Goal: Task Accomplishment & Management: Use online tool/utility

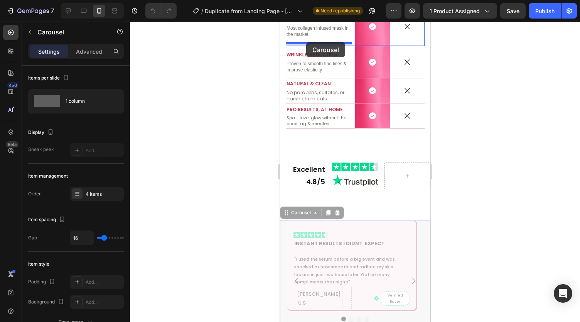
scroll to position [1445, 0]
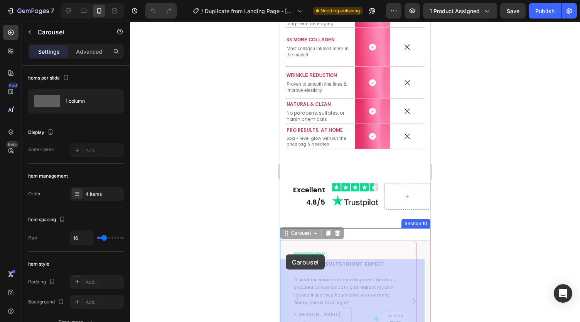
drag, startPoint x: 285, startPoint y: 197, endPoint x: 285, endPoint y: 254, distance: 56.7
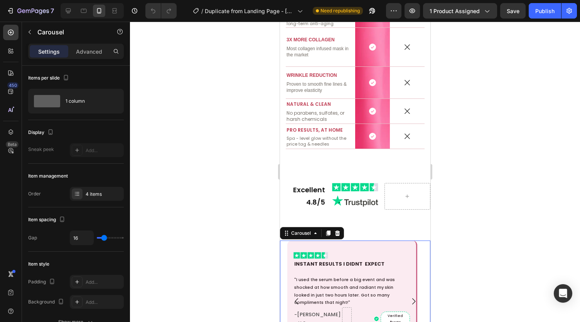
click at [246, 214] on div at bounding box center [355, 172] width 450 height 300
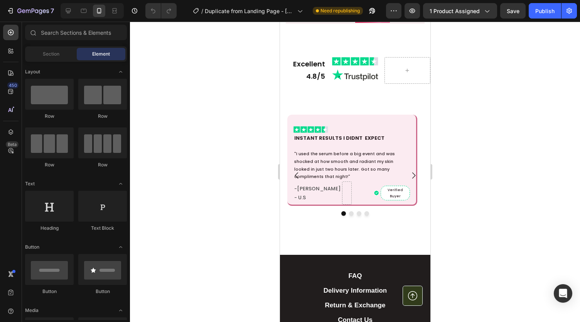
scroll to position [1589, 0]
click at [382, 118] on div "Image INSTANT RESULTS I DIDNT EXPECT Text Block "I used the serum before a big …" at bounding box center [352, 160] width 130 height 91
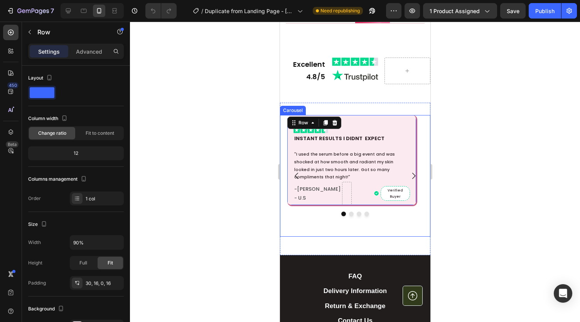
click at [409, 175] on icon "Carousel Next Arrow" at bounding box center [413, 175] width 9 height 9
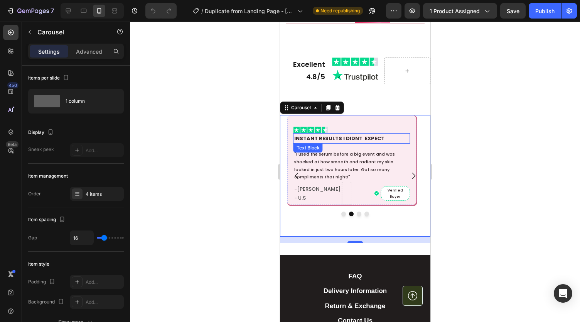
click at [328, 135] on p "INSTANT RESULTS I DIDNT EXPECT" at bounding box center [351, 138] width 115 height 9
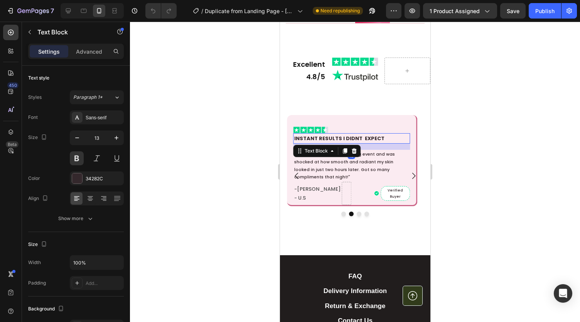
click at [328, 135] on p "INSTANT RESULTS I DIDNT EXPECT" at bounding box center [351, 138] width 115 height 9
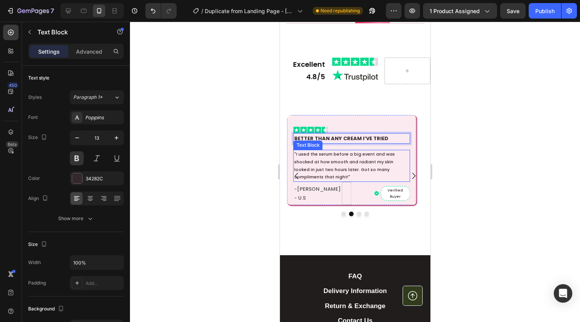
click at [322, 159] on p ""I used the serum before a big event and was shocked at how smooth and radiant …" at bounding box center [351, 165] width 115 height 30
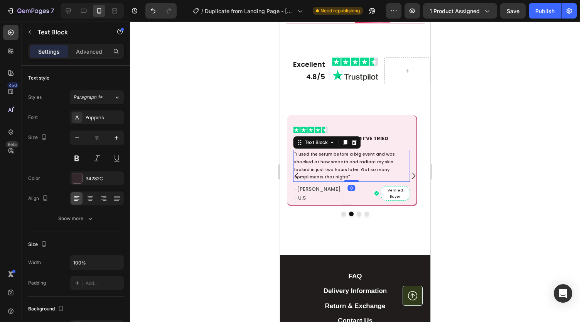
click at [322, 159] on p ""I used the serum before a big event and was shocked at how smooth and radiant …" at bounding box center [351, 165] width 115 height 30
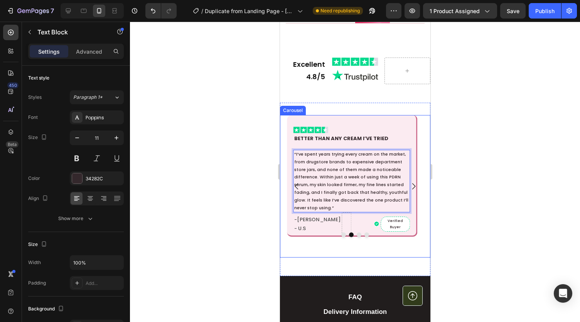
click at [294, 186] on icon "Carousel Back Arrow" at bounding box center [296, 186] width 9 height 9
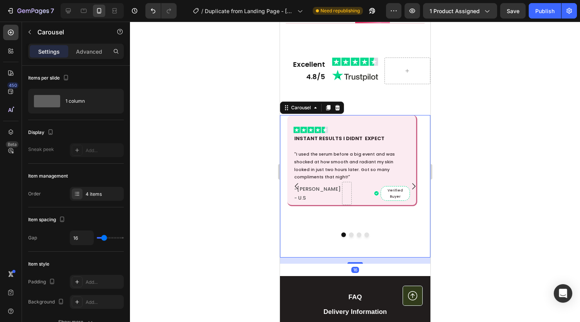
click at [411, 187] on icon "Carousel Next Arrow" at bounding box center [413, 186] width 9 height 9
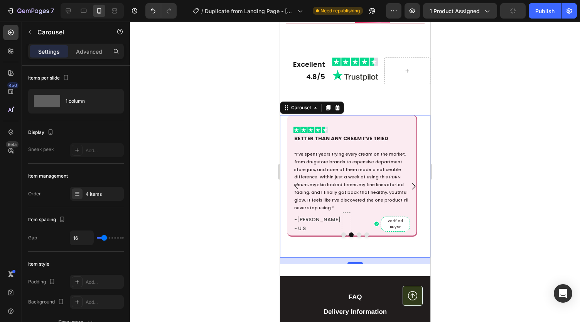
click at [296, 182] on icon "Carousel Back Arrow" at bounding box center [296, 186] width 9 height 9
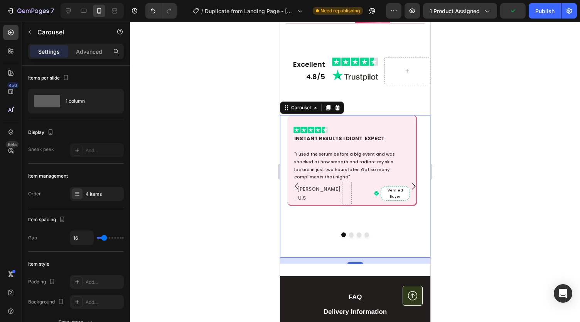
click at [409, 182] on icon "Carousel Next Arrow" at bounding box center [413, 186] width 9 height 9
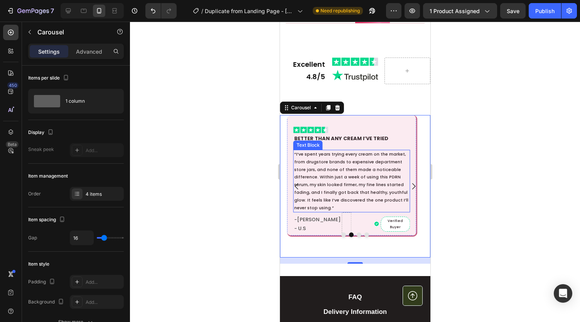
click at [346, 174] on p "“I’ve spent years trying every cream on the market, from drugstore brands to ex…" at bounding box center [351, 180] width 115 height 61
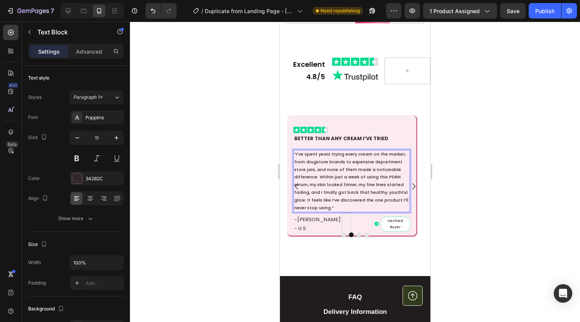
click at [346, 174] on p "“I’ve spent years trying every cream on the market, from drugstore brands to ex…" at bounding box center [351, 180] width 115 height 61
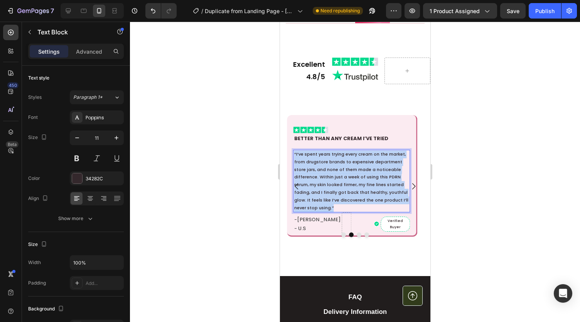
click at [346, 174] on p "“I’ve spent years trying every cream on the market, from drugstore brands to ex…" at bounding box center [351, 180] width 115 height 61
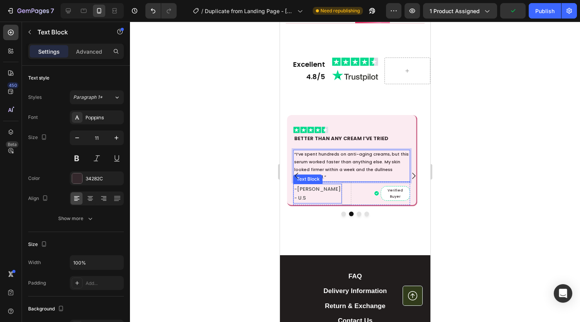
click at [316, 192] on p "-Josephine K - U.S" at bounding box center [317, 193] width 47 height 18
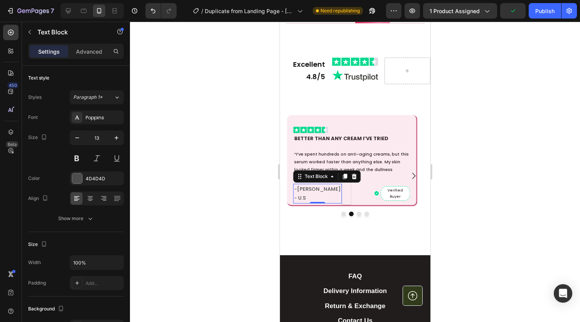
click at [316, 192] on p "-Josephine K - U.S" at bounding box center [317, 193] width 47 height 18
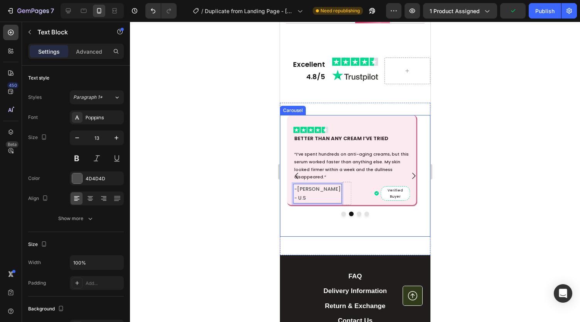
click at [409, 173] on icon "Carousel Next Arrow" at bounding box center [413, 175] width 9 height 9
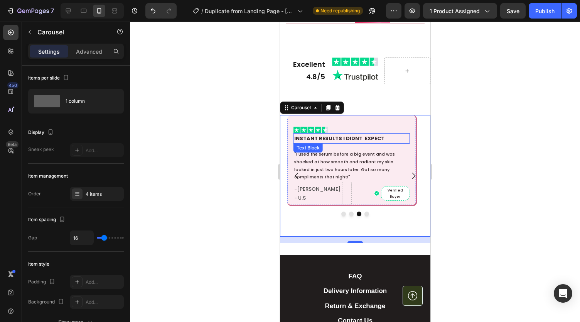
click at [341, 135] on p "INSTANT RESULTS I DIDNT EXPECT" at bounding box center [351, 138] width 115 height 9
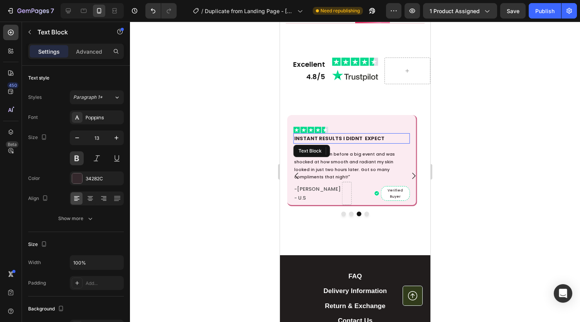
click at [341, 135] on p "INSTANT RESULTS I DIDNT EXPECT" at bounding box center [351, 138] width 115 height 9
click at [348, 162] on p ""I used the serum before a big event and was shocked at how smooth and radiant …" at bounding box center [351, 165] width 115 height 30
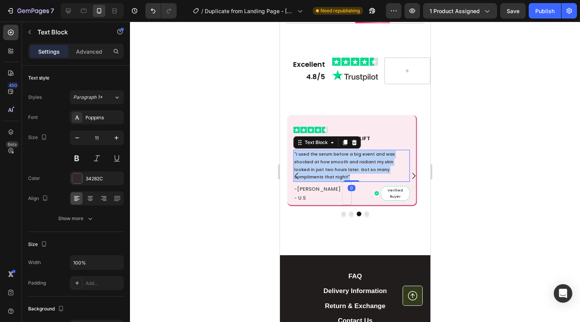
click at [348, 162] on p ""I used the serum before a big event and was shocked at how smooth and radiant …" at bounding box center [351, 165] width 115 height 30
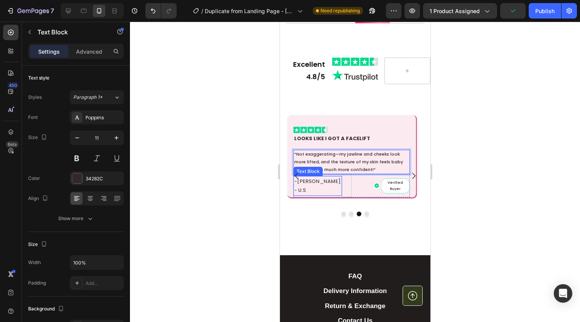
click at [313, 183] on p "-Josephine K - U.S" at bounding box center [317, 186] width 47 height 18
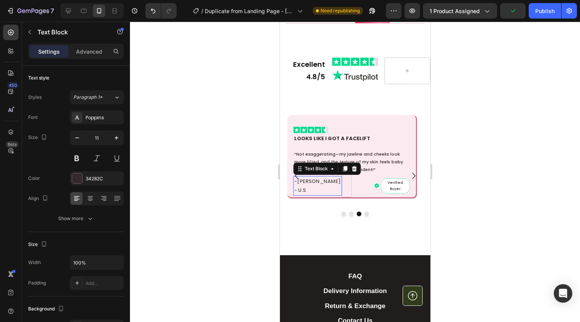
click at [313, 183] on p "-Josephine K - U.S" at bounding box center [317, 186] width 47 height 18
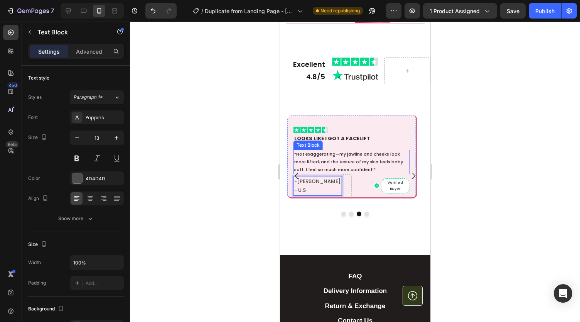
click at [336, 154] on p "“Not exaggerating—my jawline and cheeks look more lifted, and the texture of my…" at bounding box center [351, 161] width 115 height 23
click at [246, 154] on div at bounding box center [355, 172] width 450 height 300
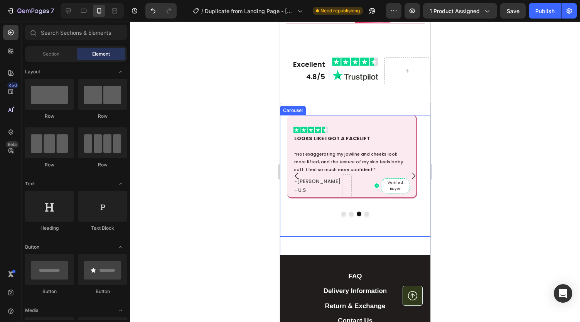
click at [412, 174] on icon "Carousel Next Arrow" at bounding box center [413, 176] width 3 height 6
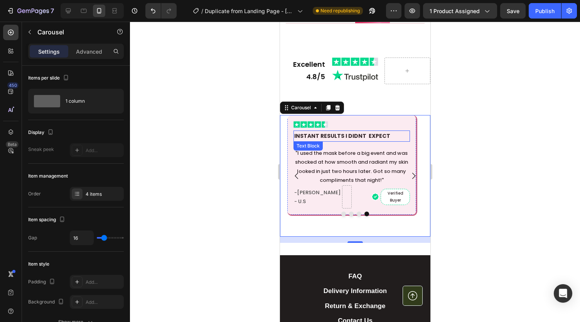
click at [326, 132] on p "INSTANT RESULTS I DIDNT EXPECT" at bounding box center [351, 136] width 115 height 10
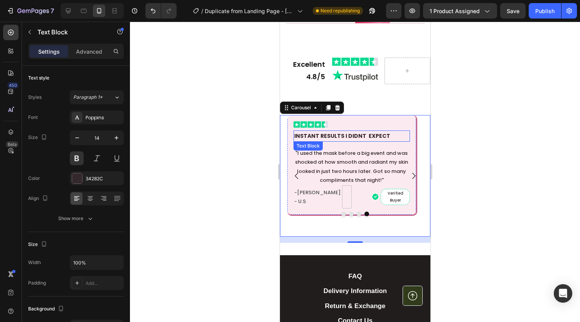
click at [326, 132] on p "INSTANT RESULTS I DIDNT EXPECT" at bounding box center [351, 136] width 115 height 10
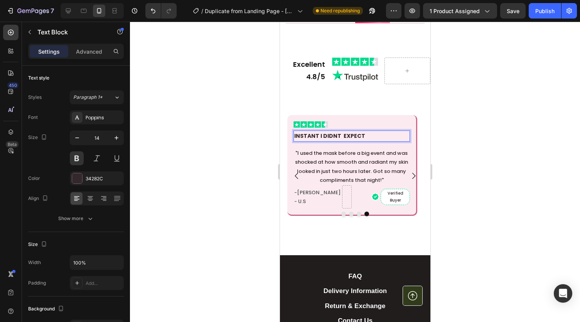
click at [326, 132] on p "INSTANT I DIDNT EXPECT" at bounding box center [351, 136] width 115 height 10
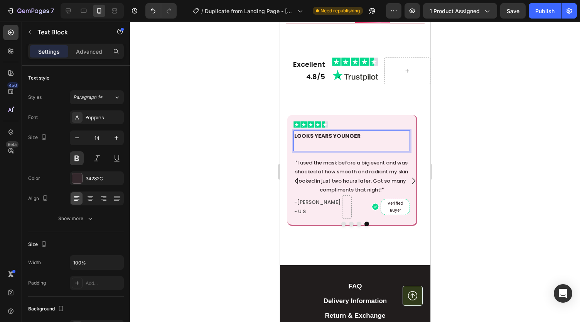
click at [314, 134] on strong "LOOKS YEARS YOUNGER" at bounding box center [327, 136] width 66 height 8
click at [292, 133] on div "Image LOOKYEARS YOUNGER Text Block 16 "I used the mask before a big event and w…" at bounding box center [352, 170] width 130 height 111
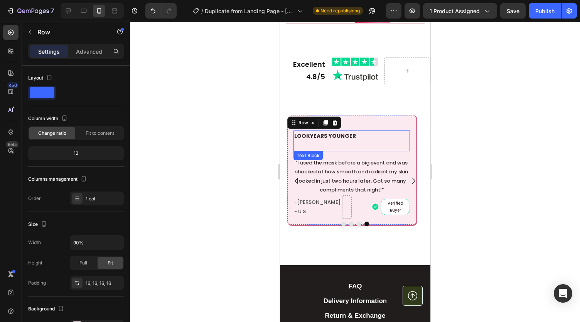
click at [294, 134] on strong "LOOKYEARS YOUNGER" at bounding box center [325, 136] width 62 height 8
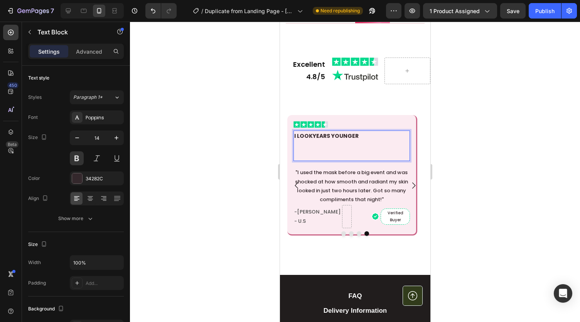
click at [312, 133] on strong "I LOOKYEARS YOUNGER" at bounding box center [326, 136] width 64 height 8
click at [306, 146] on p "I LOOK YEARS YOUNGER" at bounding box center [351, 145] width 115 height 29
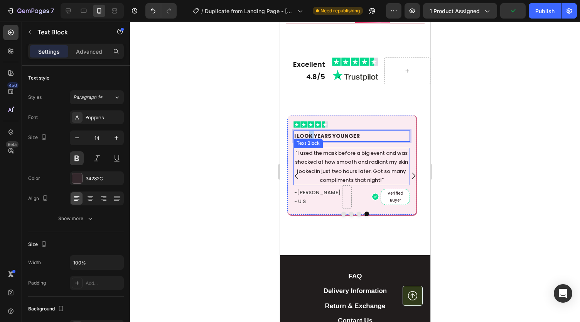
drag, startPoint x: 306, startPoint y: 146, endPoint x: 315, endPoint y: 161, distance: 16.9
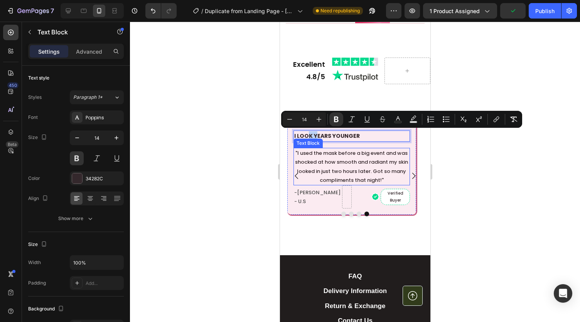
click at [315, 161] on p ""I used the mask before a big event and was shocked at how smooth and radiant m…" at bounding box center [351, 167] width 115 height 36
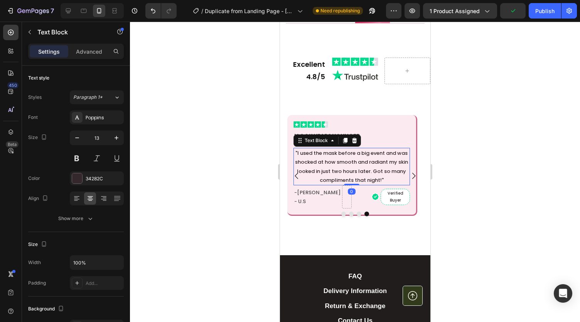
click at [315, 161] on p ""I used the mask before a big event and was shocked at how smooth and radiant m…" at bounding box center [351, 167] width 115 height 36
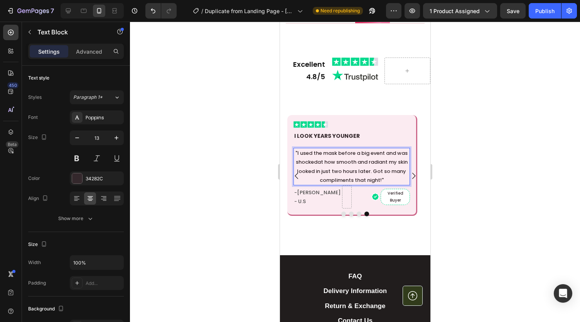
click at [334, 172] on p ""I used the mask before a big event and was shockedat how smooth and radiant my…" at bounding box center [351, 167] width 115 height 36
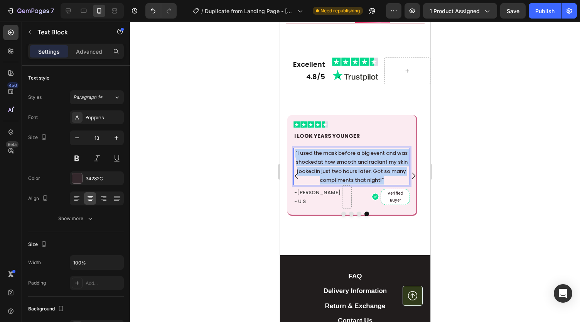
click at [334, 172] on p ""I used the mask before a big event and was shockedat how smooth and radiant my…" at bounding box center [351, 167] width 115 height 36
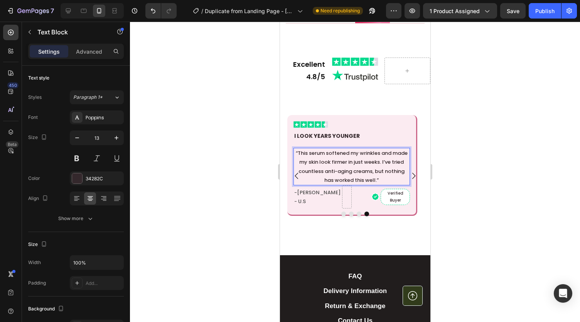
click at [338, 171] on p "“This serum softened my wrinkles and made my skin look firmer in just weeks. I’…" at bounding box center [351, 167] width 115 height 36
click at [308, 195] on p "-Josephine K - U.S" at bounding box center [317, 197] width 47 height 18
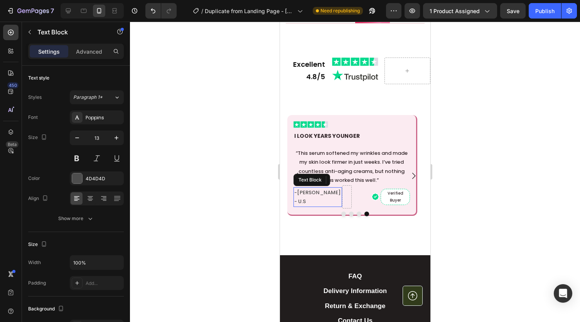
click at [308, 195] on p "-Josephine K - U.S" at bounding box center [317, 197] width 47 height 18
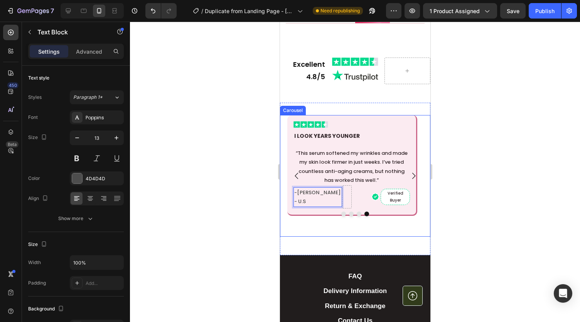
click at [262, 204] on div at bounding box center [355, 172] width 450 height 300
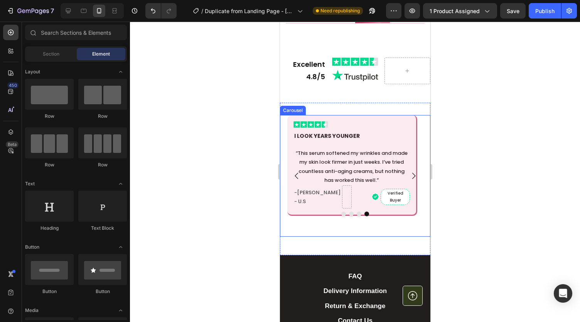
click at [297, 176] on icon "Carousel Back Arrow" at bounding box center [296, 175] width 9 height 9
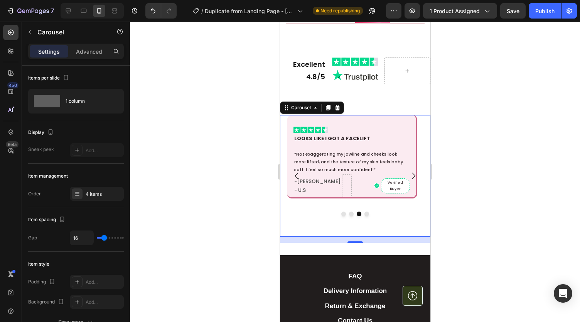
click at [409, 178] on icon "Carousel Next Arrow" at bounding box center [413, 175] width 9 height 9
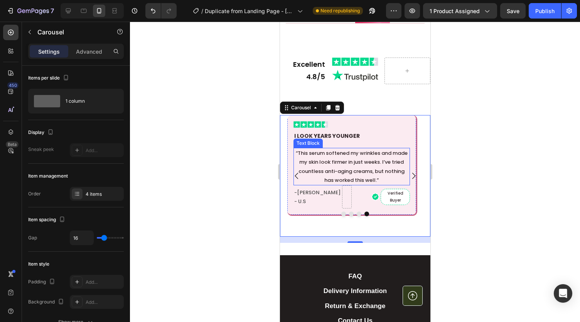
click at [346, 165] on p "“This serum softened my wrinkles and made my skin look firmer in just weeks. I’…" at bounding box center [351, 167] width 115 height 36
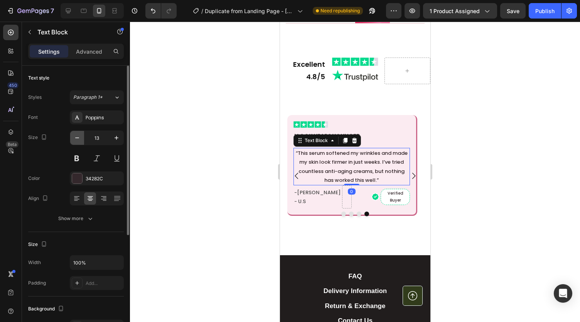
click at [79, 134] on icon "button" at bounding box center [77, 138] width 8 height 8
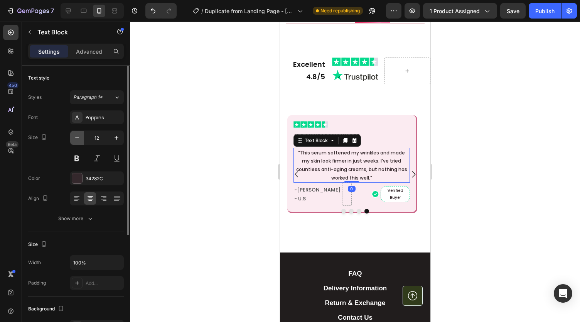
click at [79, 136] on icon "button" at bounding box center [77, 138] width 8 height 8
type input "11"
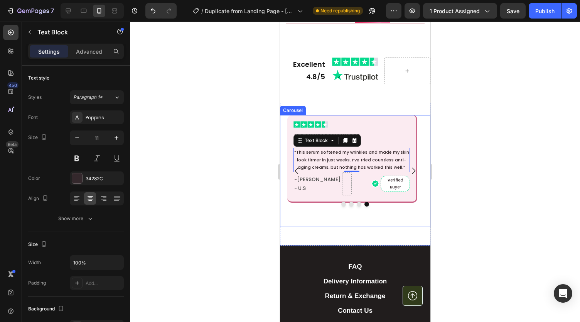
click at [297, 173] on icon "Carousel Back Arrow" at bounding box center [296, 170] width 9 height 9
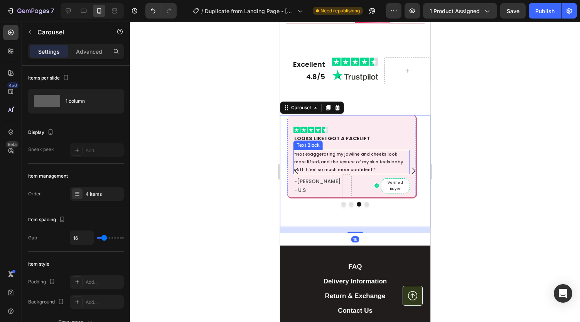
click at [354, 162] on p "“Not exaggerating my jawline and cheeks look more lifted, and the texture of my…" at bounding box center [351, 161] width 115 height 23
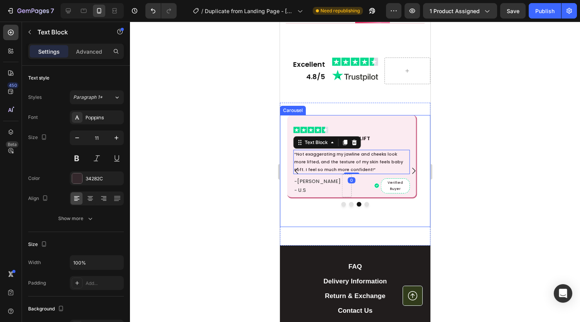
click at [410, 168] on icon "Carousel Next Arrow" at bounding box center [413, 170] width 9 height 9
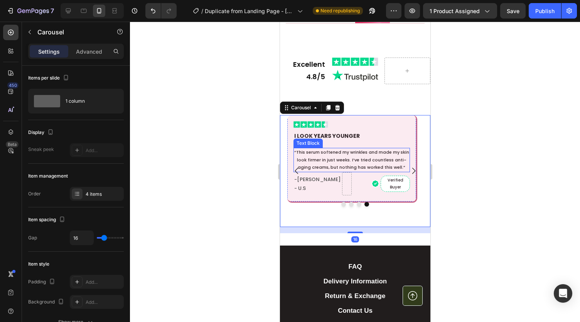
click at [324, 159] on p "“This serum softened my wrinkles and made my skin look firmer in just weeks. I’…" at bounding box center [351, 160] width 115 height 23
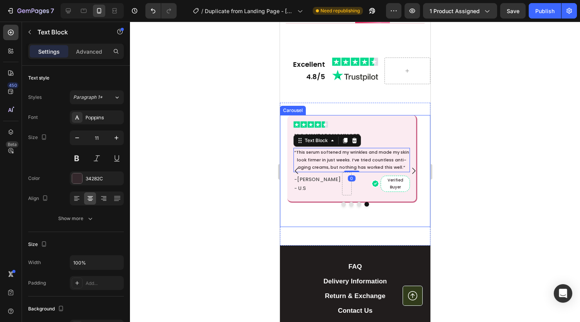
click at [300, 167] on icon "Carousel Back Arrow" at bounding box center [296, 170] width 9 height 9
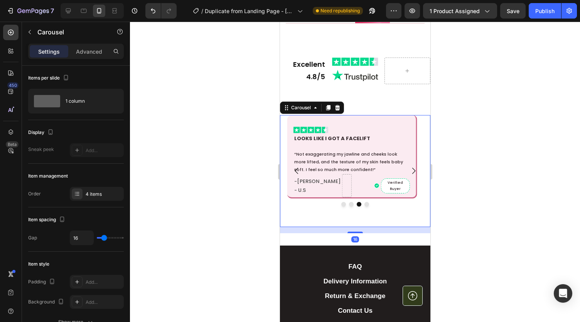
click at [300, 167] on icon "Carousel Back Arrow" at bounding box center [296, 170] width 9 height 9
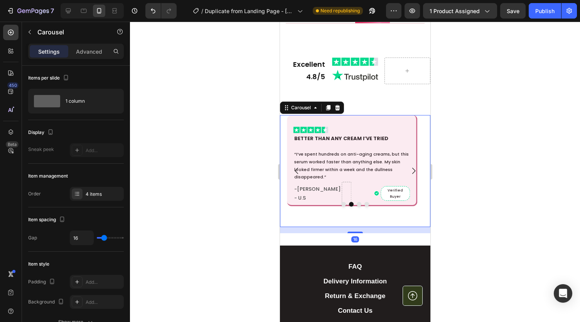
click at [300, 167] on icon "Carousel Back Arrow" at bounding box center [296, 170] width 9 height 9
click at [483, 133] on div at bounding box center [355, 172] width 450 height 300
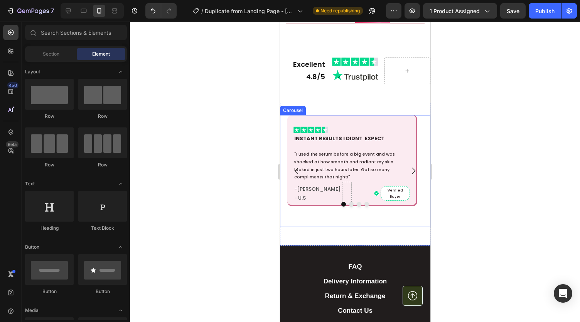
click at [409, 171] on icon "Carousel Next Arrow" at bounding box center [413, 170] width 9 height 9
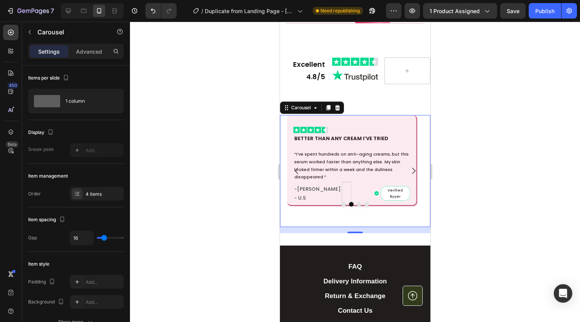
click at [409, 171] on icon "Carousel Next Arrow" at bounding box center [413, 170] width 9 height 9
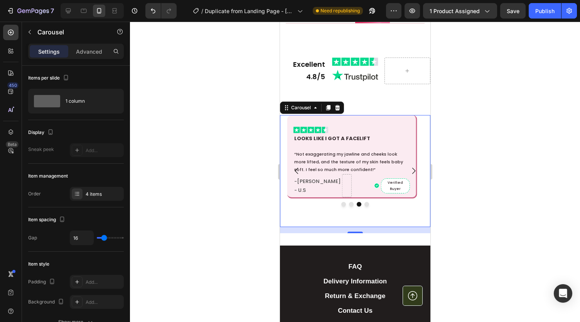
click at [409, 171] on icon "Carousel Next Arrow" at bounding box center [413, 170] width 9 height 9
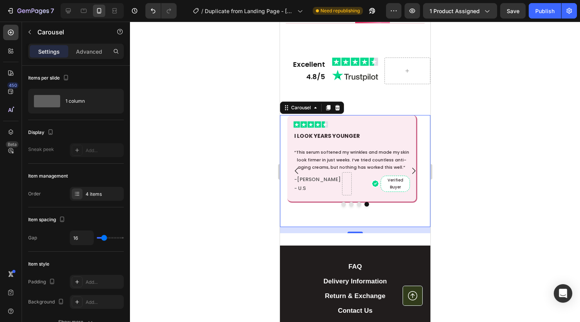
click at [471, 175] on div at bounding box center [355, 172] width 450 height 300
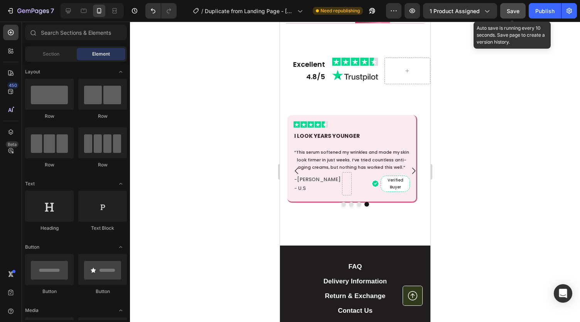
click at [516, 9] on span "Save" at bounding box center [513, 11] width 13 height 7
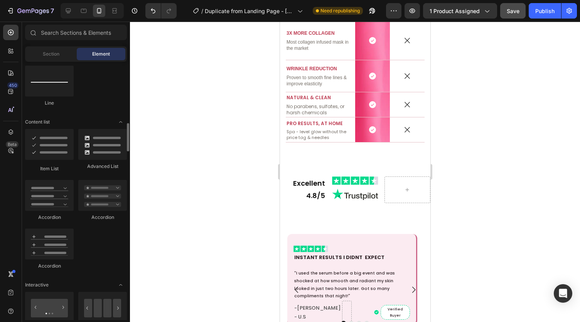
scroll to position [724, 0]
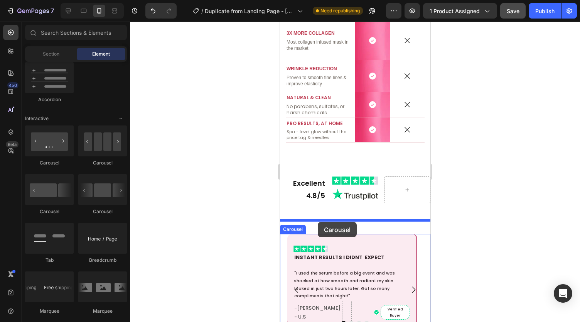
drag, startPoint x: 383, startPoint y: 168, endPoint x: 317, endPoint y: 222, distance: 85.2
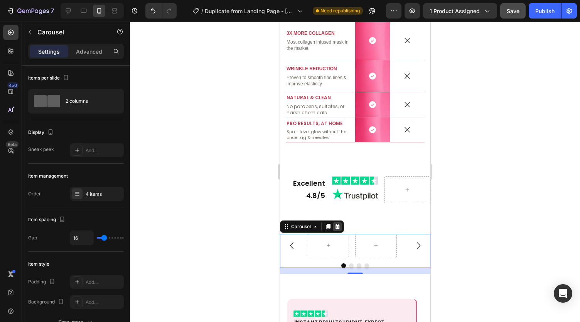
click at [339, 228] on icon at bounding box center [337, 226] width 6 height 6
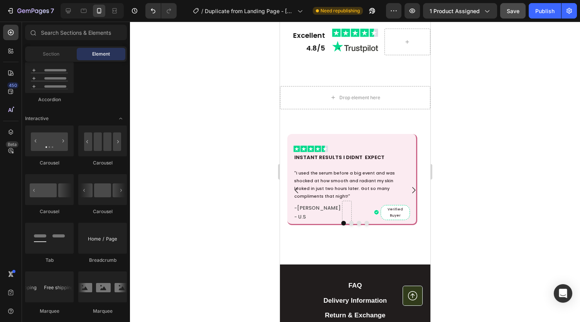
scroll to position [1602, 0]
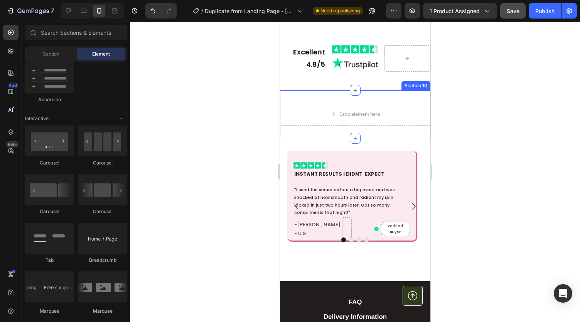
click at [314, 103] on div "Drop element here" at bounding box center [355, 114] width 150 height 23
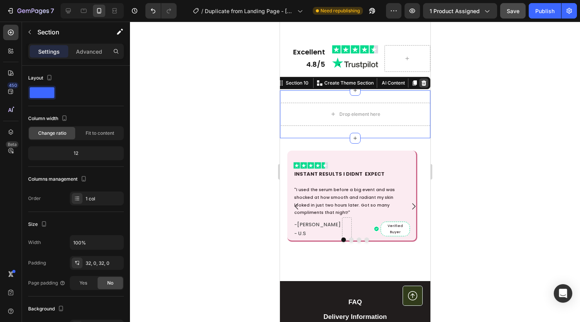
drag, startPoint x: 419, startPoint y: 80, endPoint x: 356, endPoint y: 115, distance: 71.8
click at [421, 80] on icon at bounding box center [423, 82] width 5 height 5
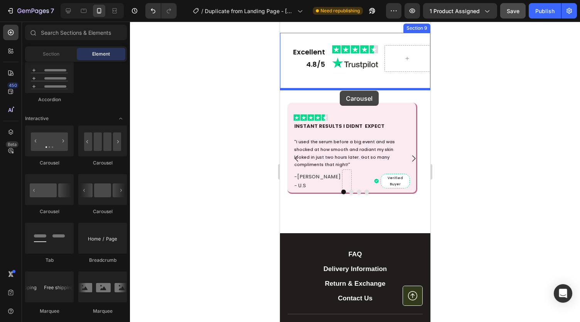
drag, startPoint x: 380, startPoint y: 174, endPoint x: 339, endPoint y: 91, distance: 92.6
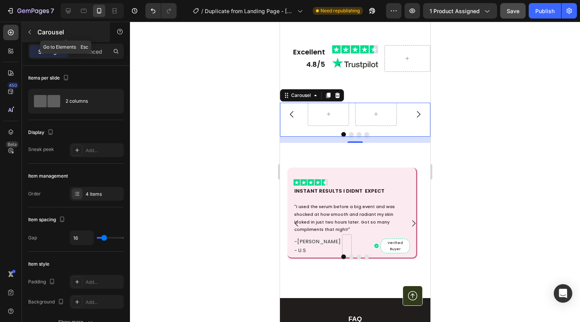
click at [29, 30] on icon "button" at bounding box center [30, 32] width 6 height 6
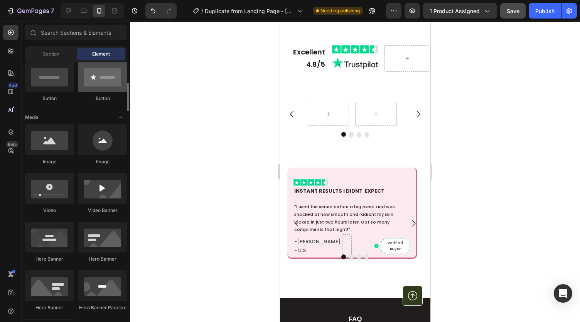
scroll to position [0, 0]
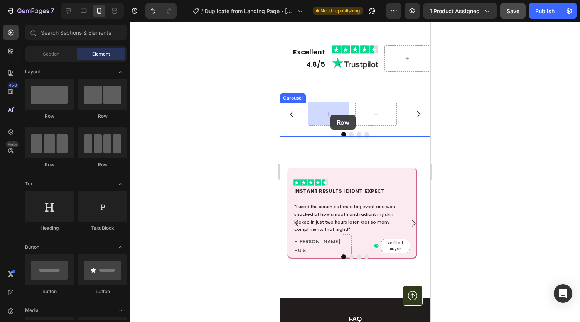
drag, startPoint x: 336, startPoint y: 131, endPoint x: 332, endPoint y: 115, distance: 16.7
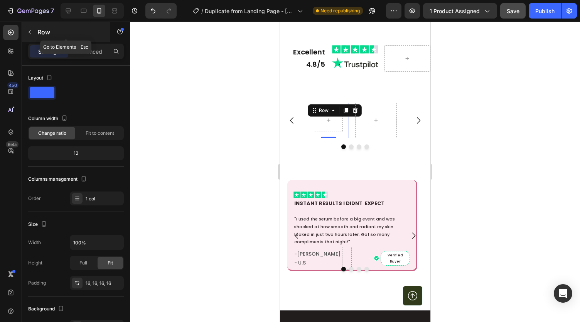
click at [28, 26] on button "button" at bounding box center [30, 32] width 12 height 12
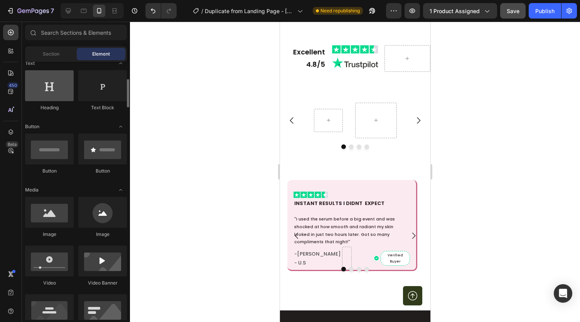
scroll to position [131, 0]
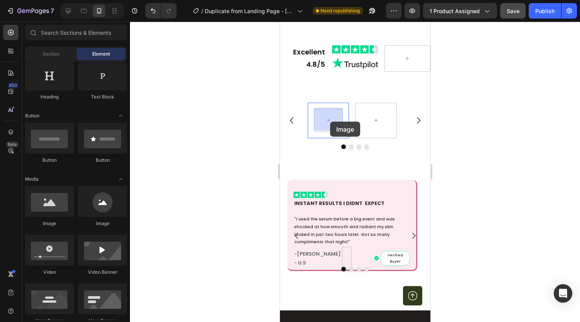
drag, startPoint x: 337, startPoint y: 243, endPoint x: 330, endPoint y: 122, distance: 122.1
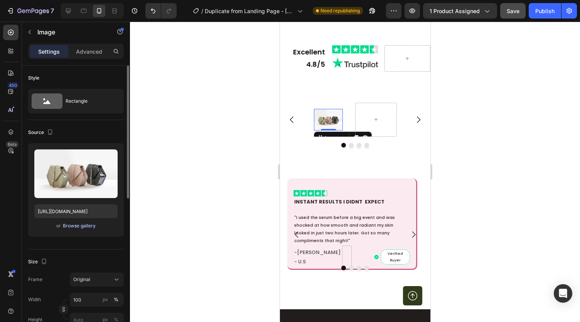
click at [84, 226] on div "Browse gallery" at bounding box center [79, 225] width 33 height 7
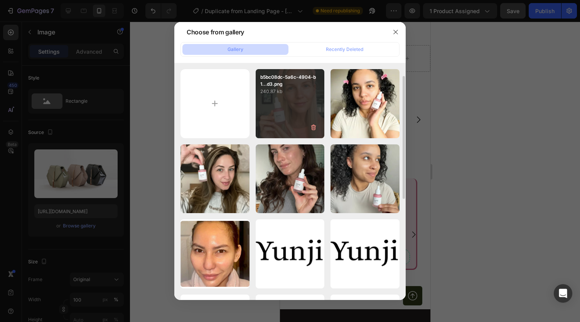
scroll to position [17, 0]
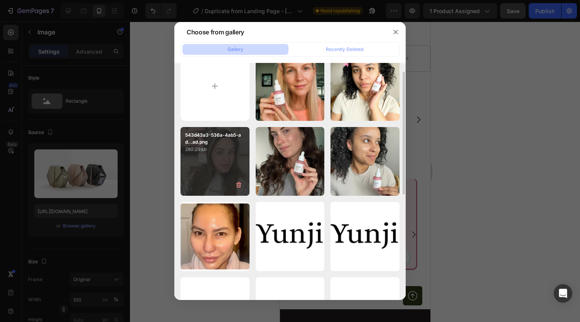
click at [228, 141] on p "543d43a3-536a-4ab5-ad...ad.png" at bounding box center [215, 139] width 60 height 14
type input "https://cdn.shopify.com/s/files/1/0959/8520/5560/files/gempages_582387411045057…"
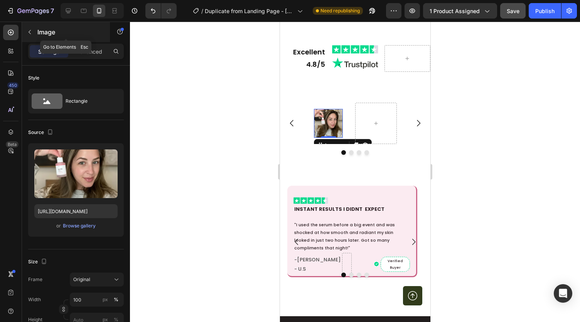
click at [29, 31] on icon "button" at bounding box center [30, 32] width 6 height 6
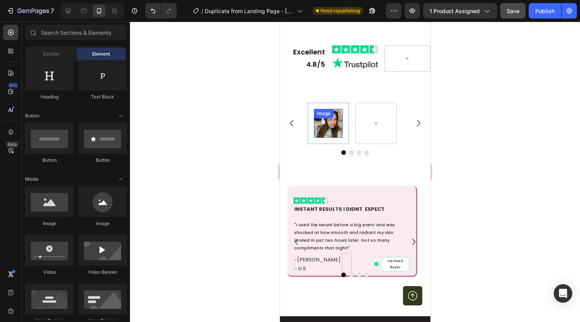
click at [326, 118] on div "Image" at bounding box center [328, 123] width 29 height 29
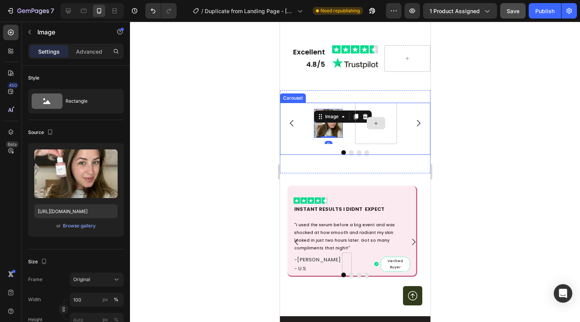
click at [365, 115] on div at bounding box center [375, 123] width 41 height 41
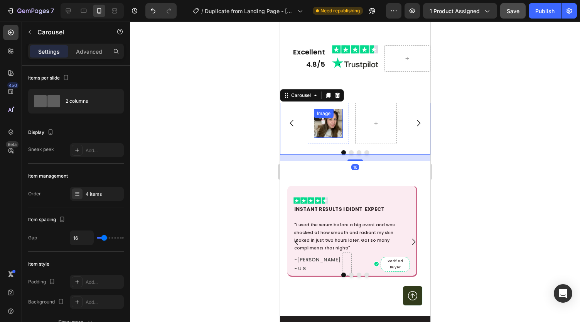
click at [320, 116] on div "Image" at bounding box center [324, 113] width 20 height 9
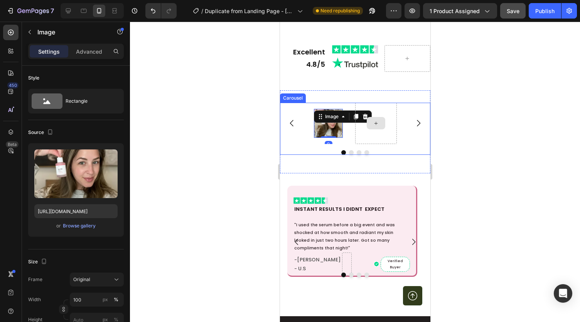
click at [362, 116] on div at bounding box center [375, 123] width 41 height 41
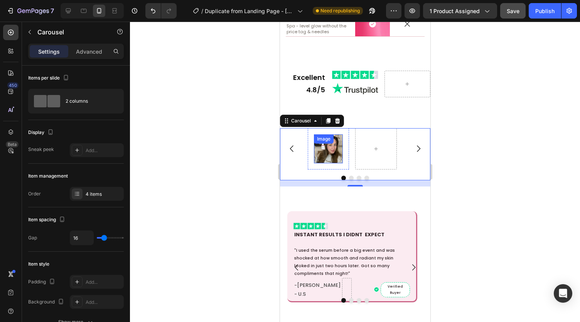
scroll to position [1575, 0]
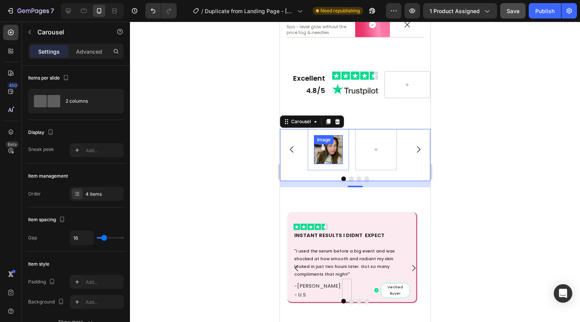
click at [332, 150] on img at bounding box center [328, 149] width 29 height 29
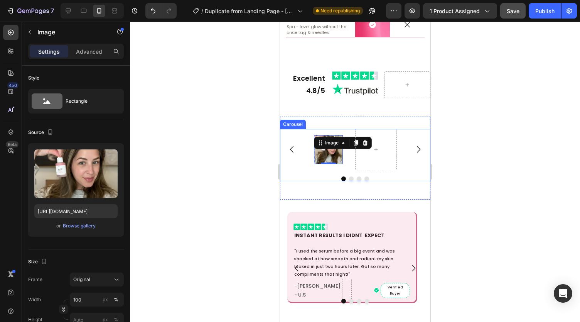
click at [302, 146] on div "Image 0 Row" at bounding box center [355, 149] width 150 height 41
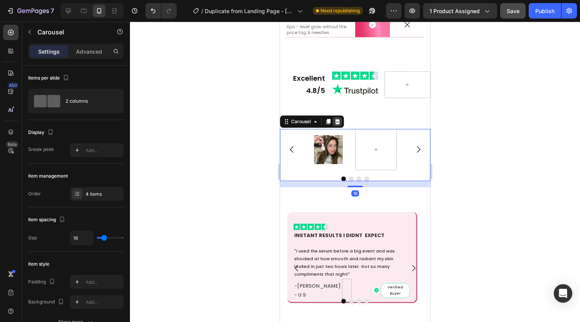
click at [338, 120] on icon at bounding box center [337, 121] width 6 height 6
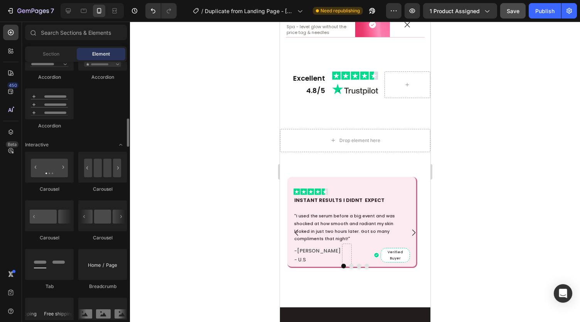
scroll to position [697, 0]
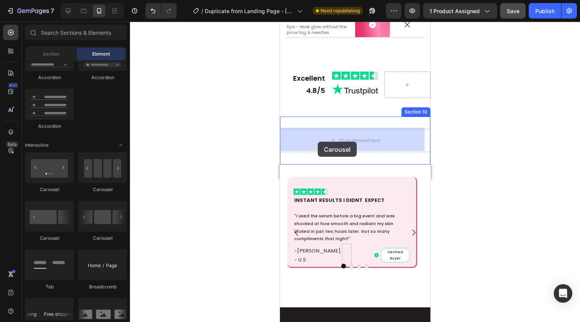
drag, startPoint x: 376, startPoint y: 193, endPoint x: 319, endPoint y: 141, distance: 77.6
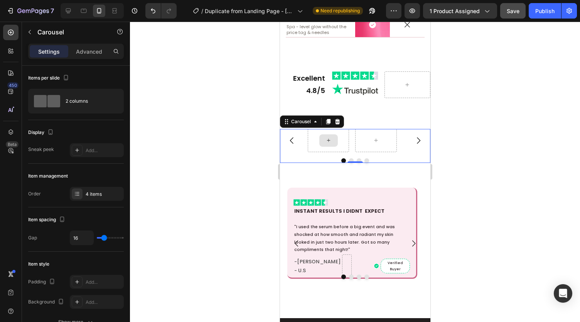
click at [327, 134] on div at bounding box center [328, 140] width 19 height 12
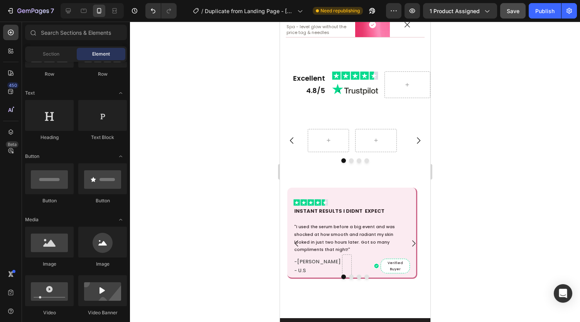
scroll to position [0, 0]
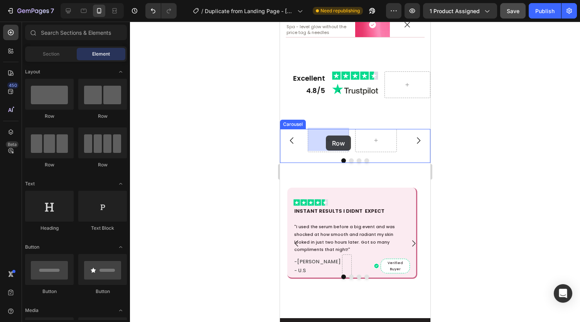
drag, startPoint x: 335, startPoint y: 130, endPoint x: 326, endPoint y: 135, distance: 10.9
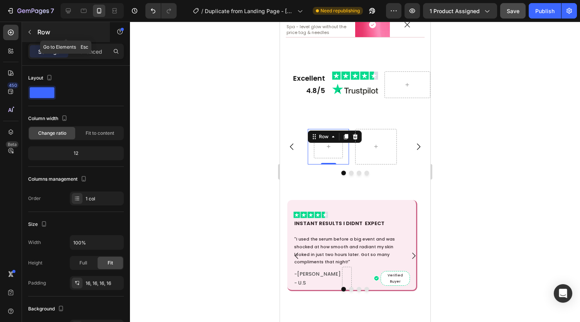
click at [29, 35] on button "button" at bounding box center [30, 32] width 12 height 12
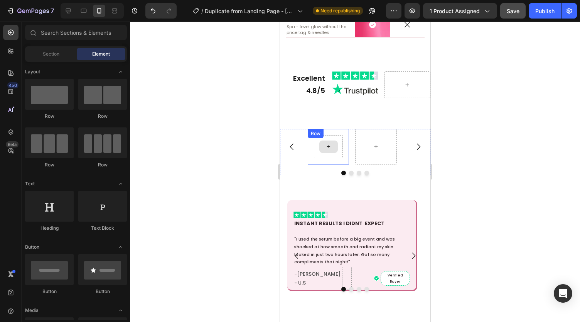
click at [322, 142] on div at bounding box center [328, 146] width 19 height 12
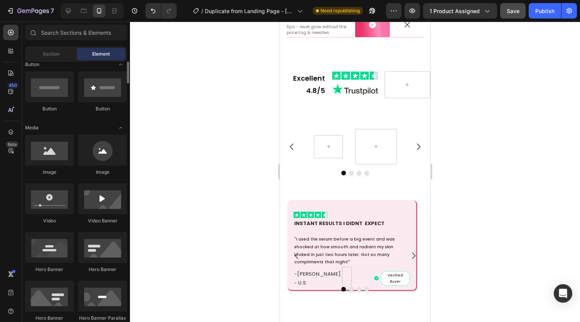
scroll to position [183, 0]
drag, startPoint x: 341, startPoint y: 177, endPoint x: 330, endPoint y: 140, distance: 38.8
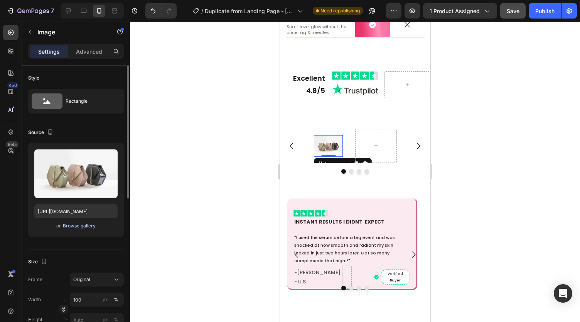
click at [84, 226] on div "Browse gallery" at bounding box center [79, 225] width 33 height 7
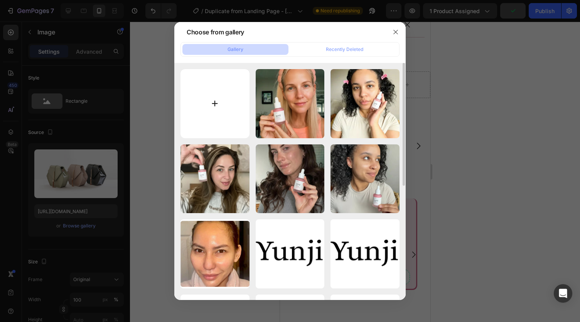
click at [219, 111] on input "file" at bounding box center [215, 103] width 69 height 69
type input "C:\fakepath\gempages_541528186094093173-283e5074-b0cf-487f-9ca8-9a3be12adc42.we…"
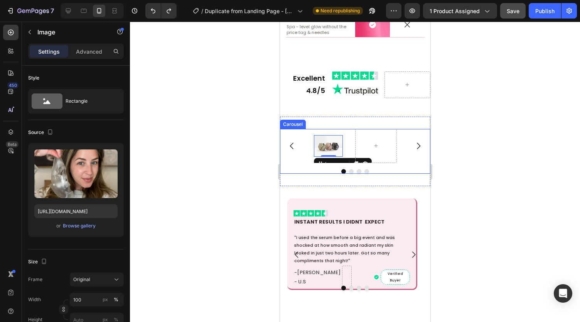
type input "https://cdn.shopify.com/s/files/1/2005/9307/files/image_demo.jpg"
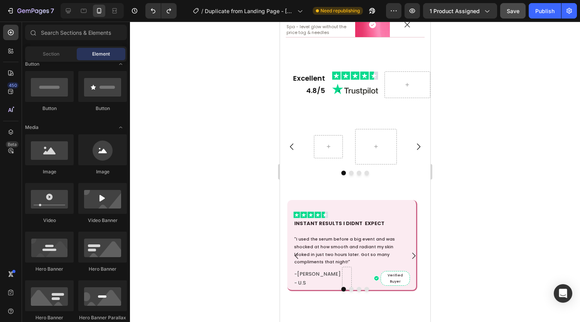
click at [226, 90] on div at bounding box center [355, 172] width 450 height 300
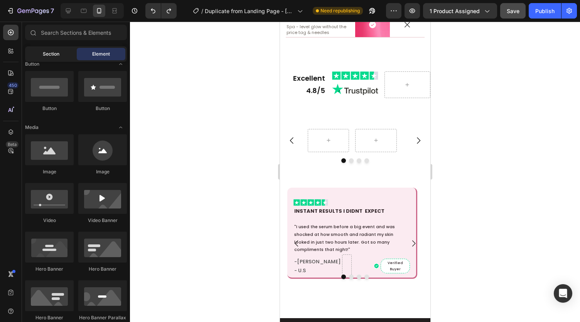
click at [43, 51] on span "Section" at bounding box center [51, 54] width 17 height 7
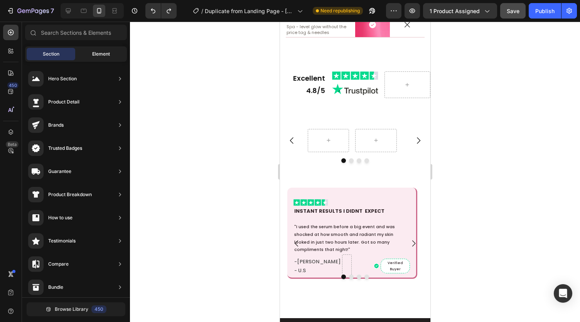
click at [86, 57] on div "Element" at bounding box center [101, 54] width 49 height 12
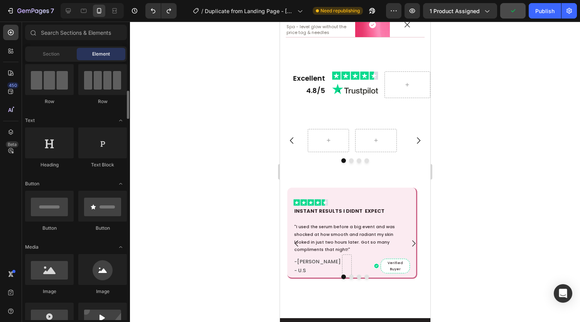
scroll to position [60, 0]
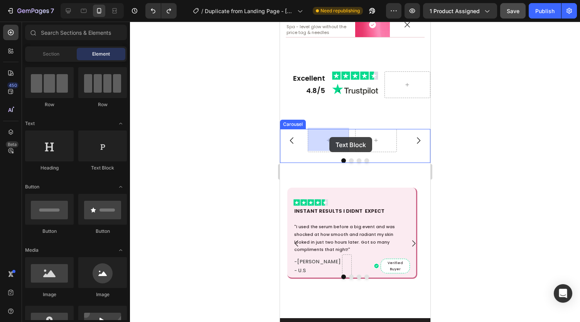
drag, startPoint x: 378, startPoint y: 178, endPoint x: 329, endPoint y: 137, distance: 63.5
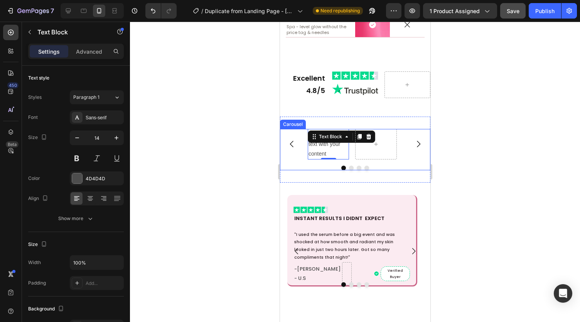
click at [316, 160] on div "Replace this text with your content Text Block 0 Carousel" at bounding box center [355, 150] width 150 height 42
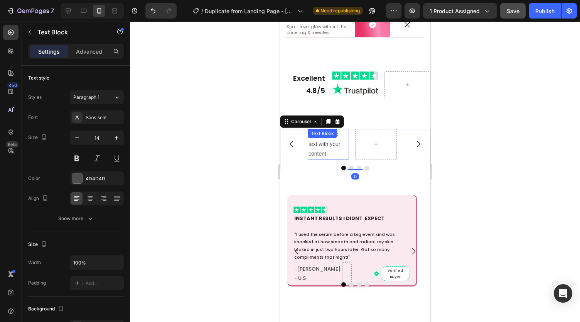
click at [312, 149] on div "Replace this text with your content" at bounding box center [327, 144] width 41 height 31
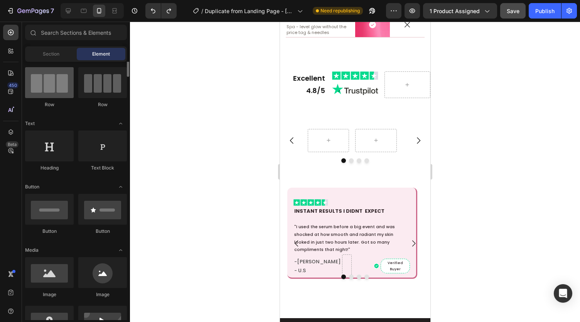
scroll to position [0, 0]
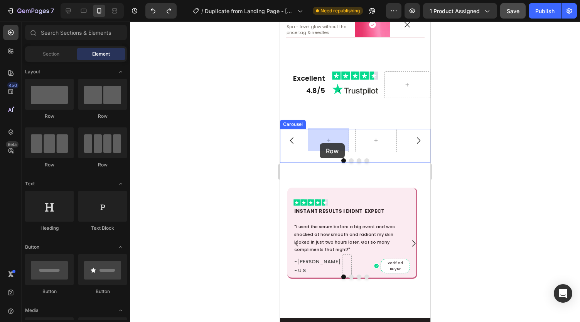
drag, startPoint x: 340, startPoint y: 119, endPoint x: 324, endPoint y: 142, distance: 27.9
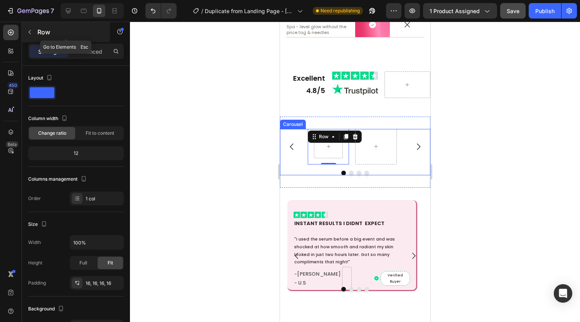
click at [29, 30] on icon "button" at bounding box center [30, 32] width 6 height 6
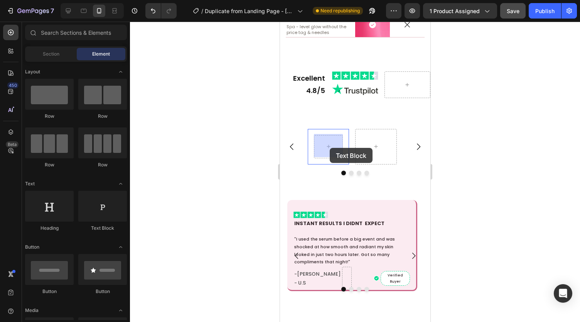
drag, startPoint x: 387, startPoint y: 225, endPoint x: 329, endPoint y: 148, distance: 96.4
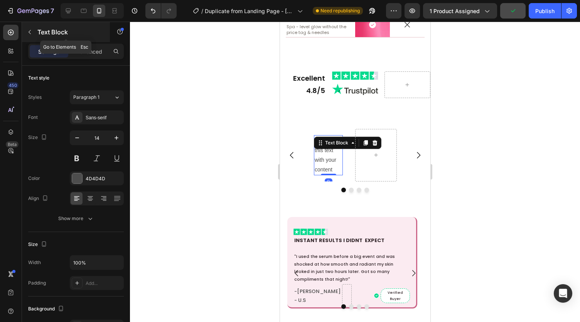
click at [29, 29] on icon "button" at bounding box center [30, 32] width 6 height 6
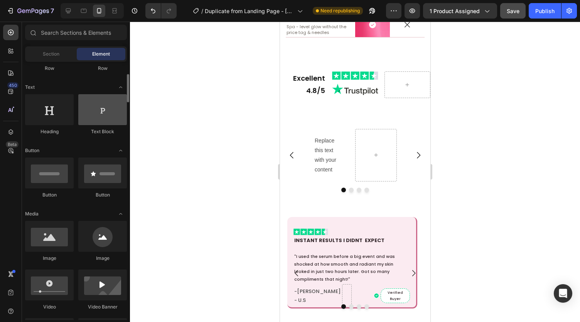
scroll to position [98, 0]
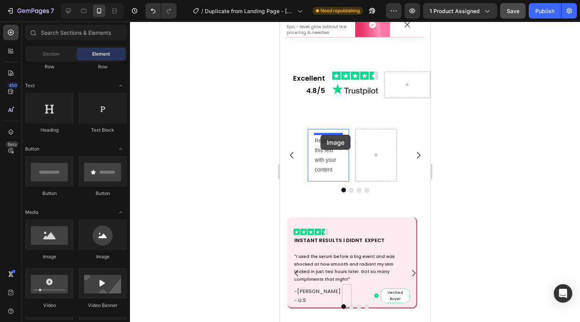
drag, startPoint x: 339, startPoint y: 263, endPoint x: 320, endPoint y: 134, distance: 130.2
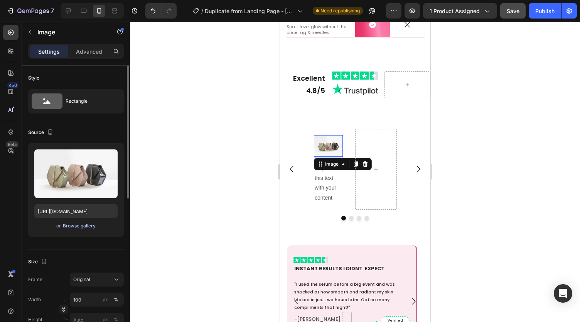
click at [89, 228] on div "Browse gallery" at bounding box center [79, 225] width 33 height 7
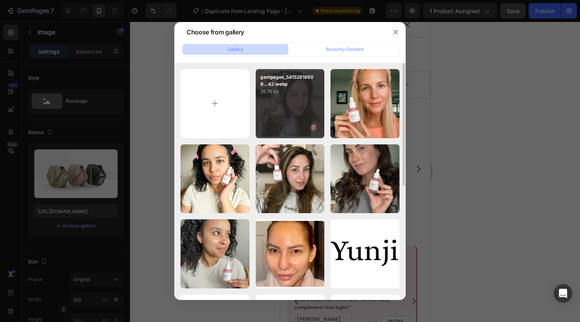
click at [294, 107] on div "gempages_54152818609...42.webp 35.76 kb" at bounding box center [290, 103] width 69 height 69
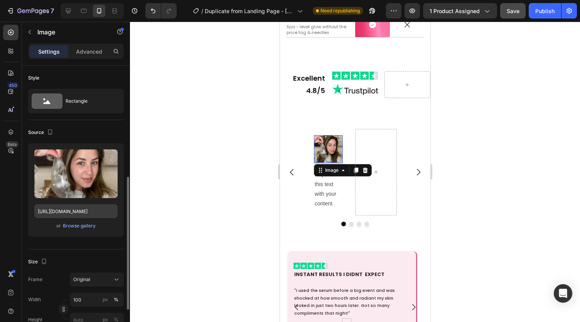
scroll to position [146, 0]
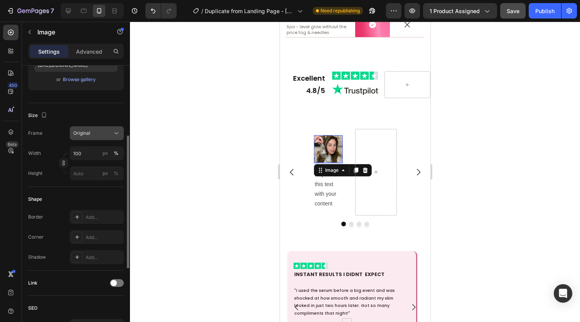
click at [97, 129] on div "Original" at bounding box center [96, 133] width 47 height 8
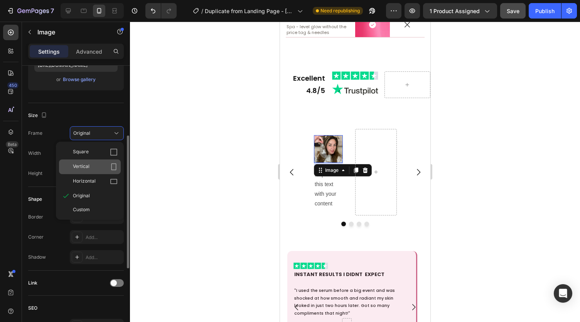
click at [95, 165] on div "Vertical" at bounding box center [95, 167] width 45 height 8
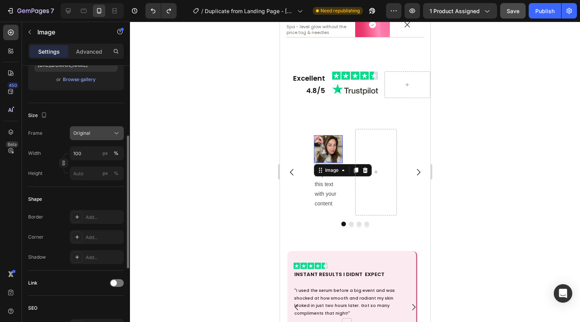
type input "https://cdn.shopify.com/s/files/1/2005/9307/files/image_demo.jpg"
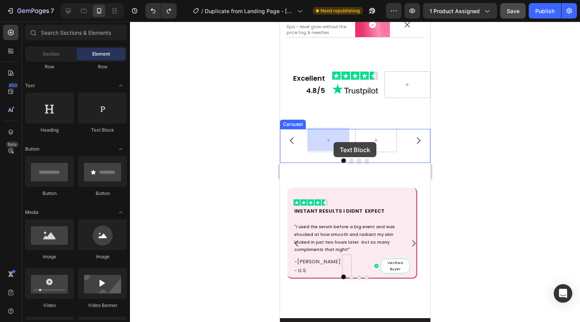
drag, startPoint x: 372, startPoint y: 141, endPoint x: 333, endPoint y: 142, distance: 39.0
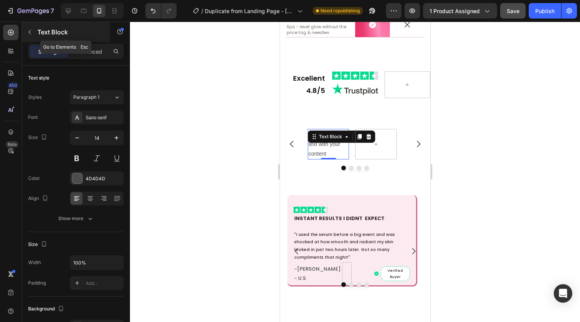
click at [28, 31] on icon "button" at bounding box center [30, 32] width 6 height 6
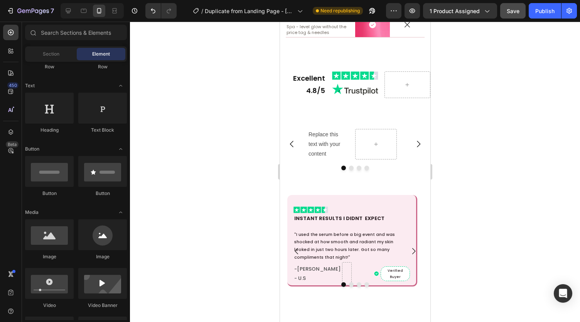
scroll to position [90, 0]
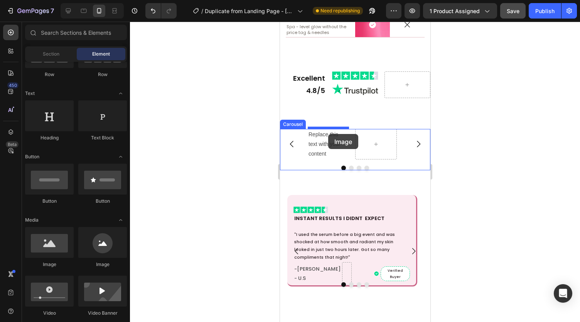
drag, startPoint x: 541, startPoint y: 179, endPoint x: 329, endPoint y: 132, distance: 217.1
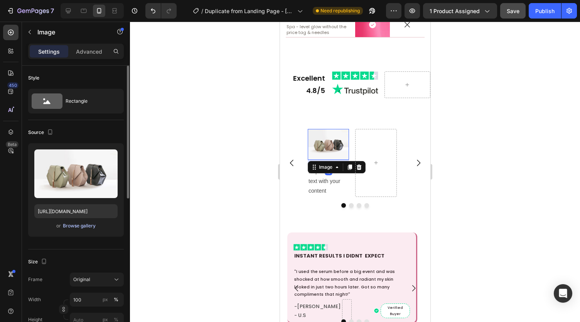
click at [85, 226] on div "Browse gallery" at bounding box center [79, 225] width 33 height 7
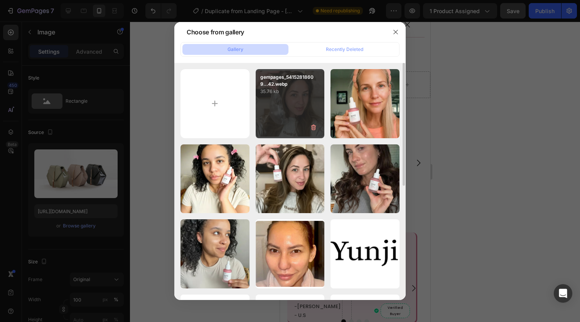
click at [281, 87] on p "gempages_54152818609...42.webp" at bounding box center [290, 81] width 60 height 14
type input "https://cdn.shopify.com/s/files/1/0959/8520/5560/files/gempages_582387411045057…"
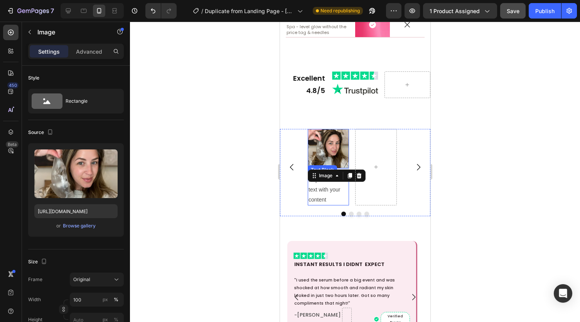
click at [316, 189] on div "Replace this text with your content" at bounding box center [327, 189] width 41 height 31
click at [310, 146] on img at bounding box center [327, 149] width 41 height 40
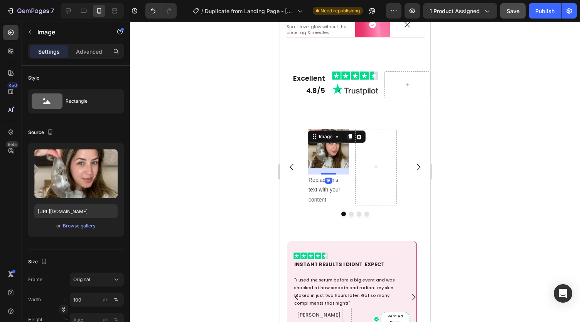
type input "https://cdn.shopify.com/s/files/1/2005/9307/files/image_demo.jpg"
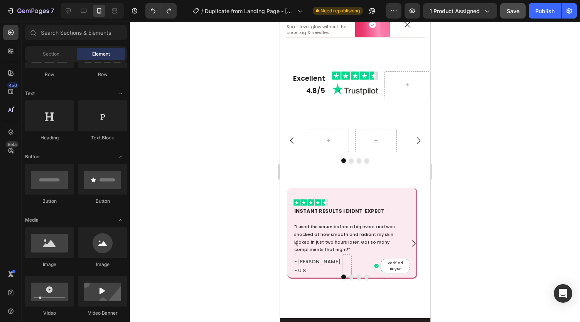
scroll to position [0, 0]
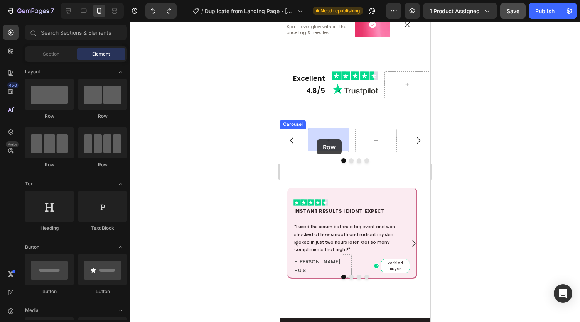
drag, startPoint x: 344, startPoint y: 121, endPoint x: 316, endPoint y: 139, distance: 33.1
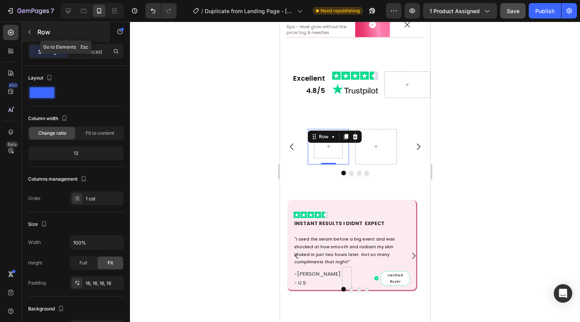
click at [29, 32] on icon "button" at bounding box center [30, 32] width 2 height 4
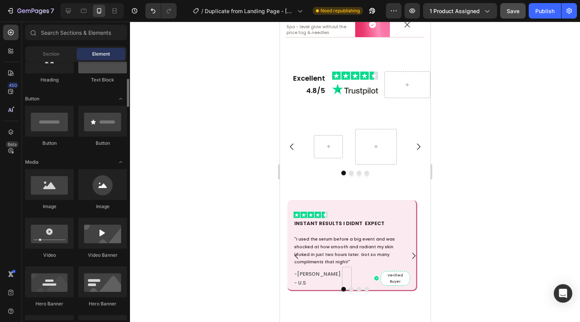
scroll to position [149, 0]
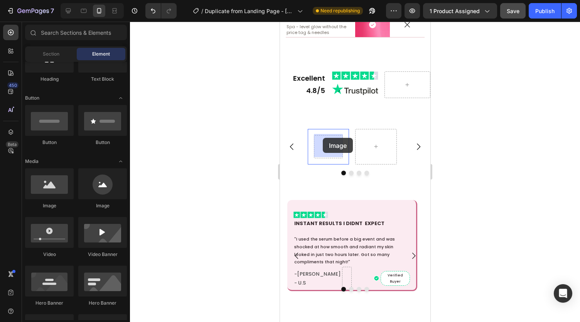
drag, startPoint x: 341, startPoint y: 215, endPoint x: 322, endPoint y: 138, distance: 78.5
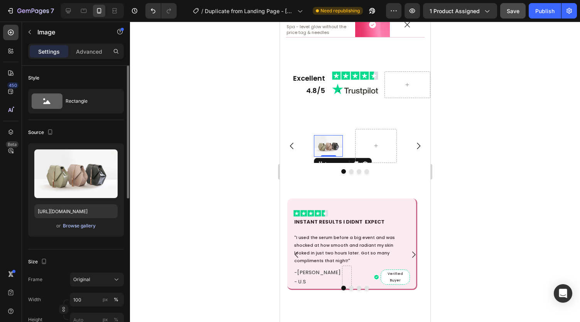
click at [83, 226] on div "Browse gallery" at bounding box center [79, 225] width 33 height 7
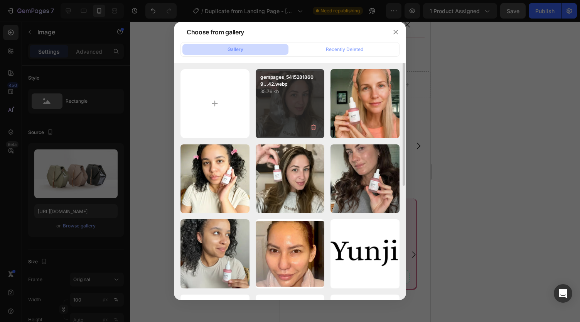
click at [283, 113] on div "gempages_54152818609...42.webp 35.76 kb" at bounding box center [290, 103] width 69 height 69
type input "https://cdn.shopify.com/s/files/1/0959/8520/5560/files/gempages_582387411045057…"
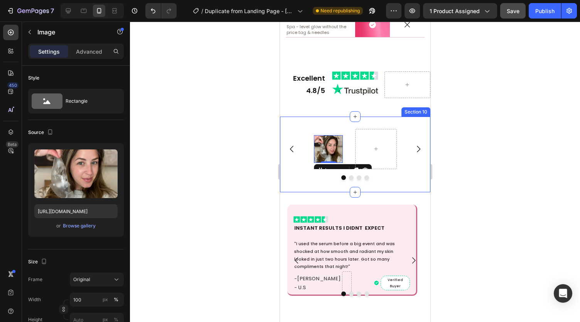
click at [331, 127] on div "Image 0 Row Carousel Section 10" at bounding box center [355, 154] width 150 height 76
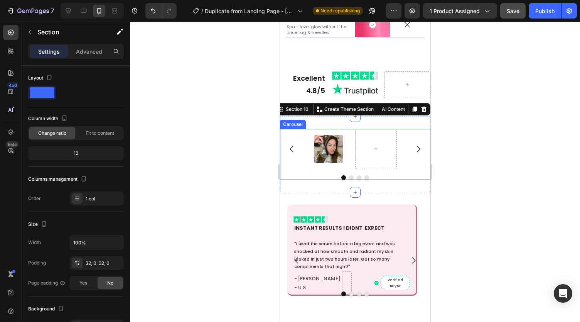
click at [413, 145] on icon "Carousel Next Arrow" at bounding box center [417, 148] width 9 height 9
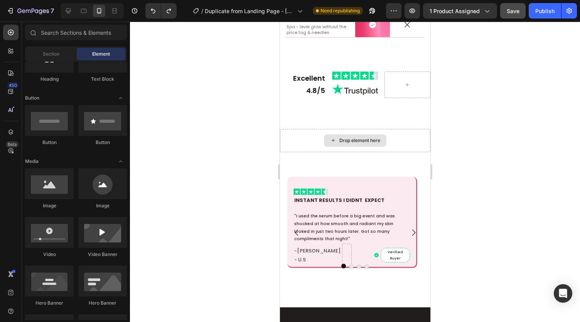
click at [413, 145] on div "Drop element here" at bounding box center [355, 140] width 150 height 23
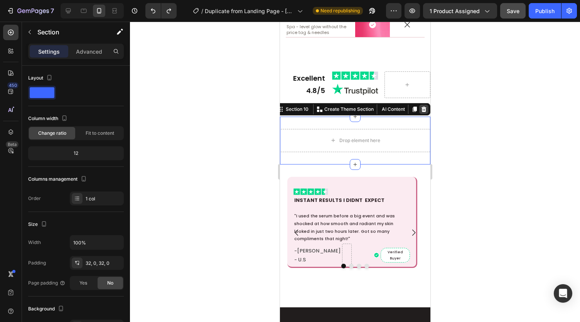
click at [419, 105] on div at bounding box center [423, 109] width 9 height 9
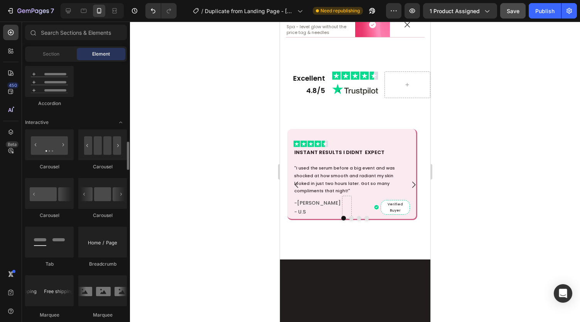
scroll to position [720, 0]
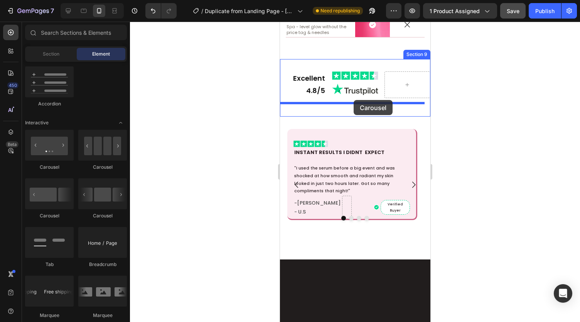
drag, startPoint x: 333, startPoint y: 223, endPoint x: 353, endPoint y: 100, distance: 123.9
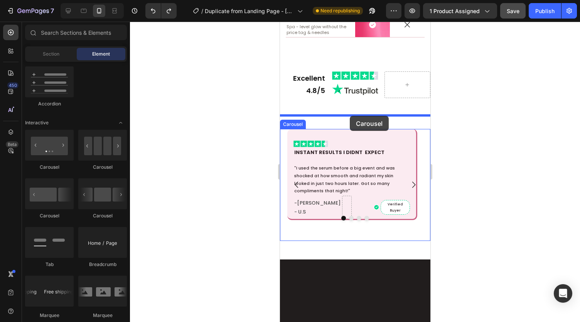
drag, startPoint x: 387, startPoint y: 219, endPoint x: 351, endPoint y: 115, distance: 110.9
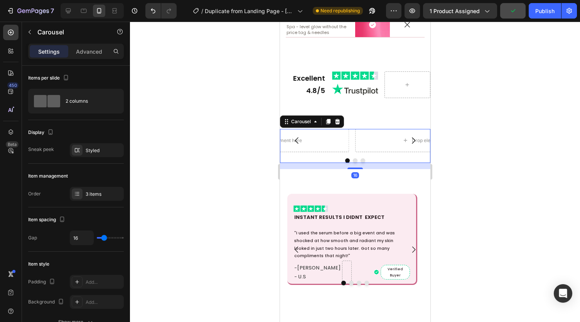
click at [294, 137] on icon "Carousel Back Arrow" at bounding box center [296, 140] width 9 height 9
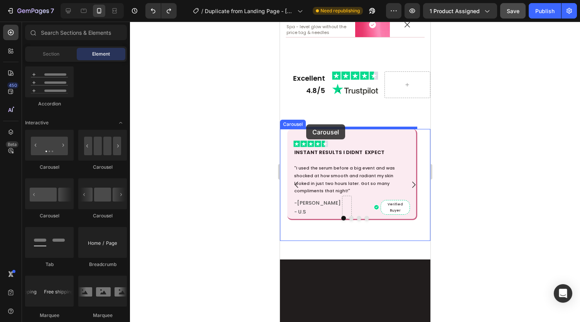
drag, startPoint x: 384, startPoint y: 223, endPoint x: 306, endPoint y: 124, distance: 126.1
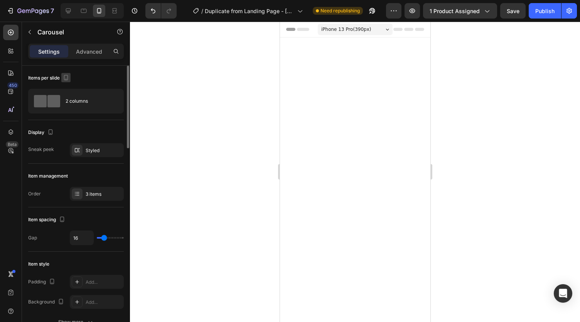
scroll to position [1575, 0]
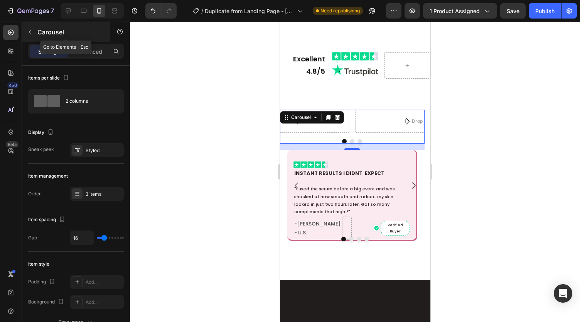
click at [29, 29] on icon "button" at bounding box center [30, 32] width 6 height 6
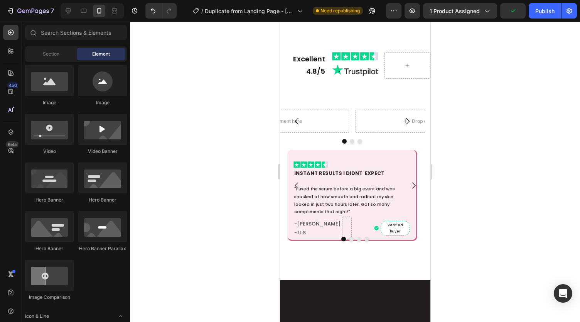
scroll to position [0, 0]
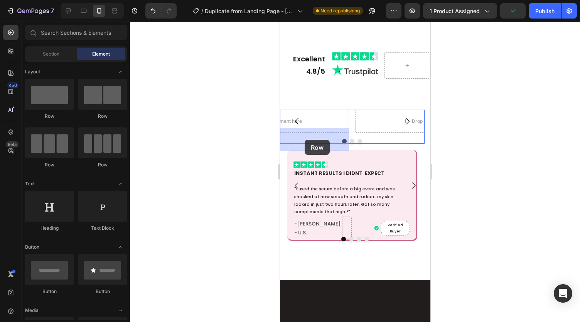
drag, startPoint x: 328, startPoint y: 138, endPoint x: 310, endPoint y: 140, distance: 17.8
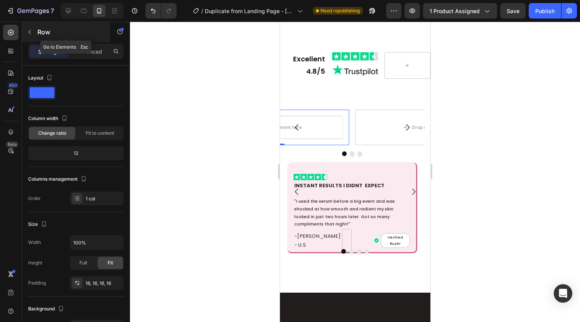
click at [31, 32] on icon "button" at bounding box center [30, 32] width 6 height 6
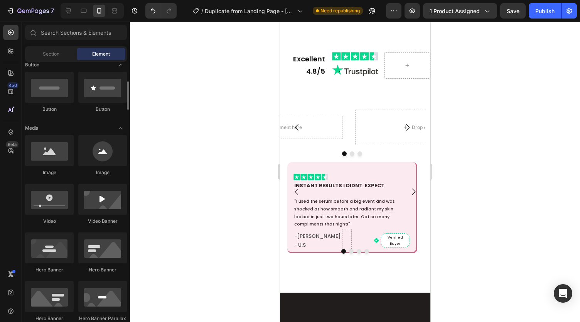
scroll to position [182, 0]
drag, startPoint x: 345, startPoint y: 165, endPoint x: 315, endPoint y: 141, distance: 38.9
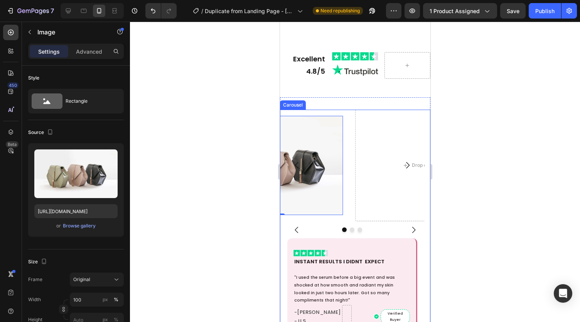
click at [296, 234] on icon "Carousel Back Arrow" at bounding box center [296, 229] width 9 height 9
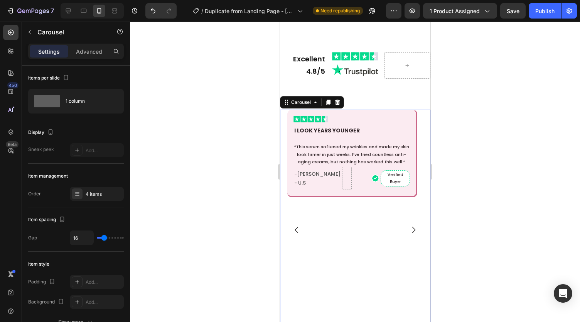
click at [409, 234] on icon "Carousel Next Arrow" at bounding box center [413, 229] width 9 height 9
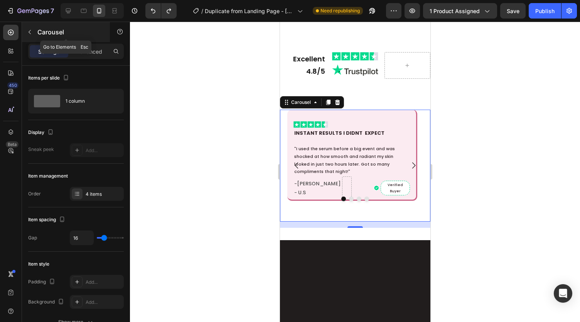
click at [30, 30] on icon "button" at bounding box center [30, 32] width 6 height 6
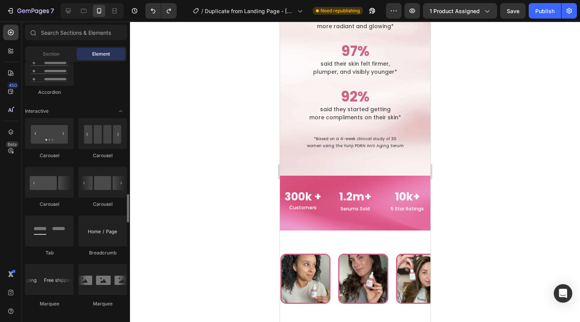
scroll to position [722, 0]
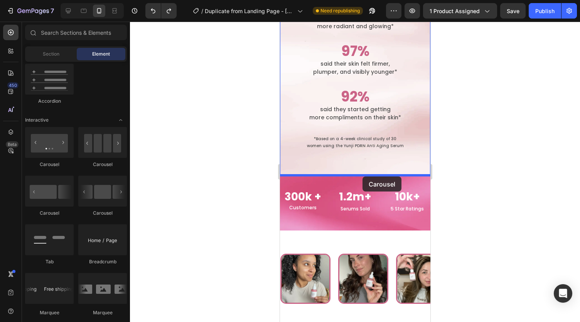
drag, startPoint x: 382, startPoint y: 219, endPoint x: 362, endPoint y: 176, distance: 46.8
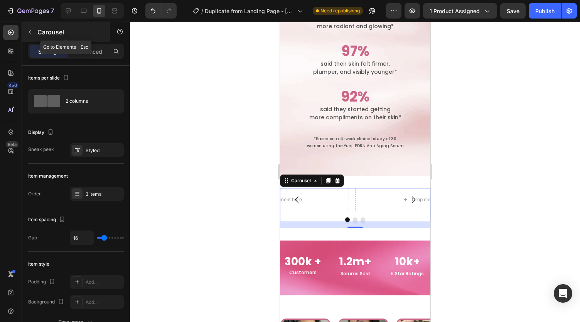
click at [27, 30] on icon "button" at bounding box center [30, 32] width 6 height 6
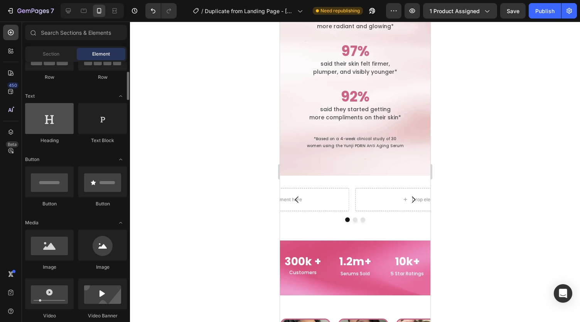
scroll to position [89, 0]
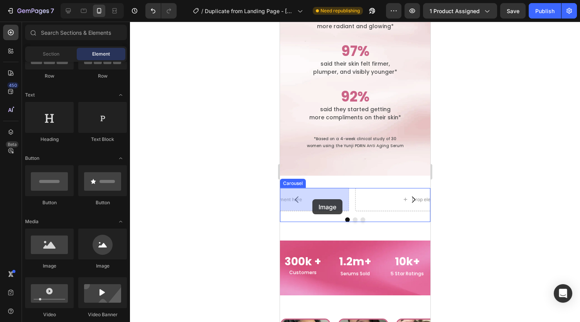
drag, startPoint x: 339, startPoint y: 264, endPoint x: 312, endPoint y: 199, distance: 70.6
drag, startPoint x: 395, startPoint y: 260, endPoint x: 336, endPoint y: 198, distance: 85.4
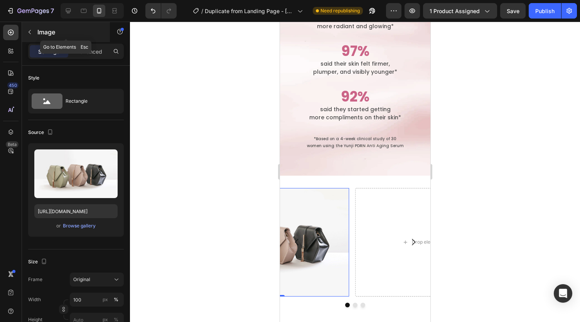
click at [29, 30] on icon "button" at bounding box center [30, 32] width 6 height 6
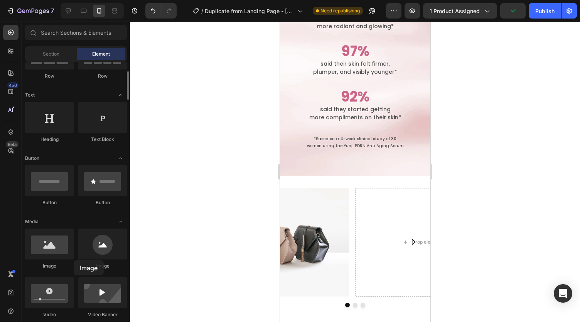
drag, startPoint x: 62, startPoint y: 263, endPoint x: 74, endPoint y: 257, distance: 13.6
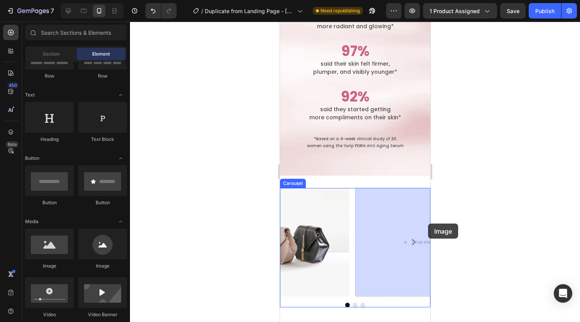
drag, startPoint x: 338, startPoint y: 266, endPoint x: 428, endPoint y: 224, distance: 100.1
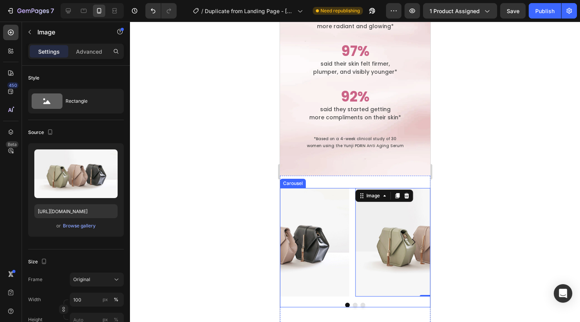
click at [408, 241] on icon "Carousel Next Arrow" at bounding box center [412, 241] width 9 height 9
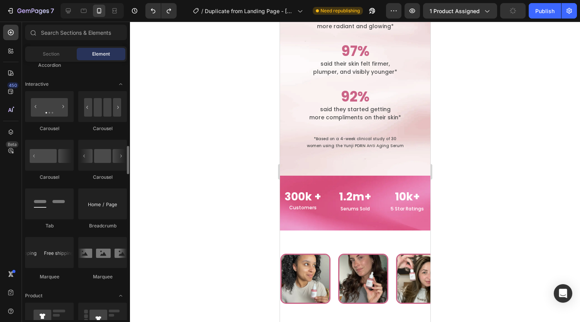
scroll to position [758, 0]
drag, startPoint x: 62, startPoint y: 108, endPoint x: 38, endPoint y: 96, distance: 26.9
click at [38, 96] on div at bounding box center [49, 106] width 49 height 31
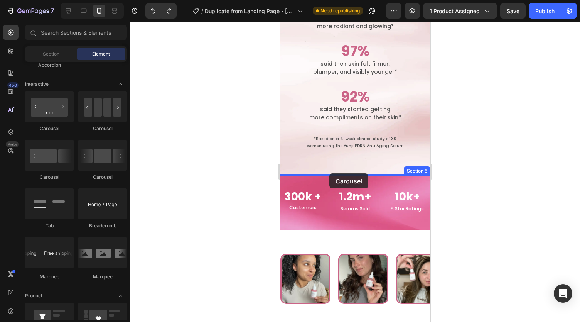
drag, startPoint x: 385, startPoint y: 181, endPoint x: 329, endPoint y: 173, distance: 56.5
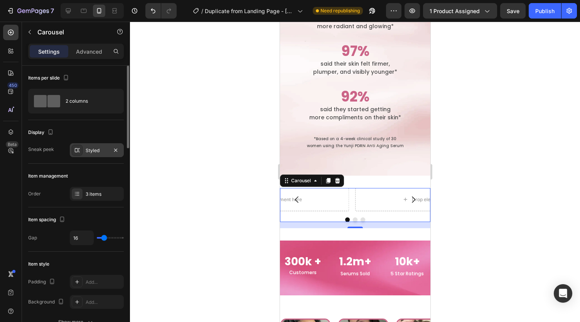
click at [89, 152] on div "Styled" at bounding box center [97, 150] width 22 height 7
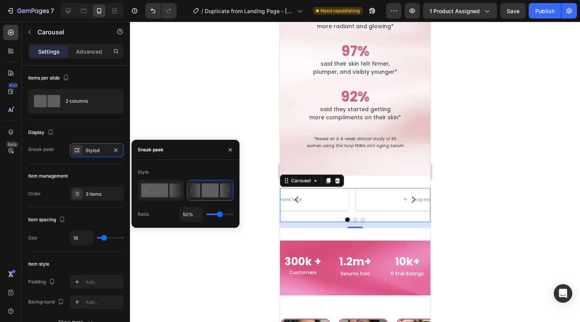
click at [158, 189] on rect at bounding box center [154, 190] width 27 height 14
click at [208, 191] on rect at bounding box center [210, 190] width 17 height 14
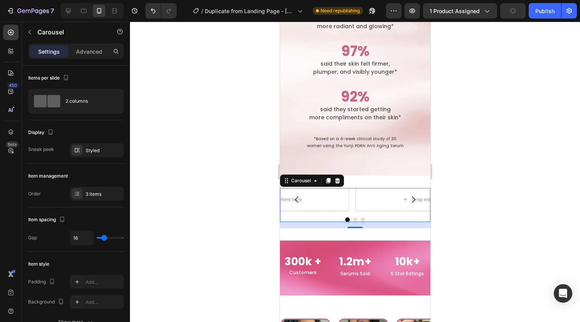
click at [351, 197] on div "Drop element here Drop element here Drop element here" at bounding box center [355, 199] width 150 height 23
click at [90, 154] on div "Styled" at bounding box center [97, 150] width 54 height 14
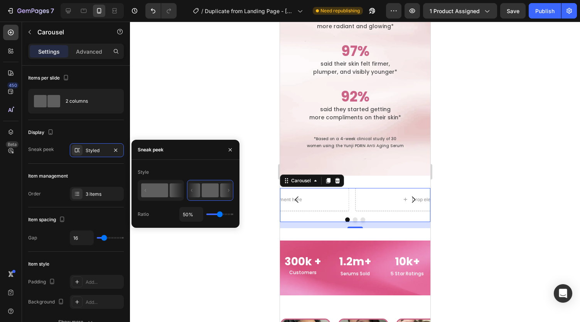
click at [143, 191] on rect at bounding box center [154, 190] width 27 height 14
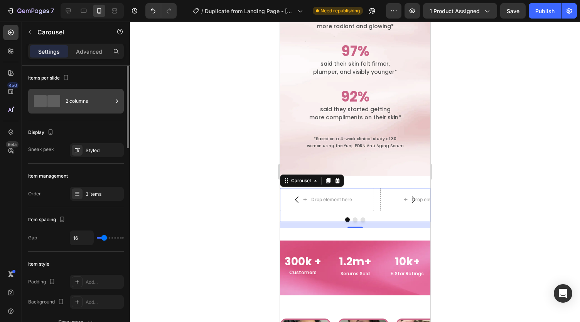
click at [78, 108] on div "2 columns" at bounding box center [89, 101] width 47 height 18
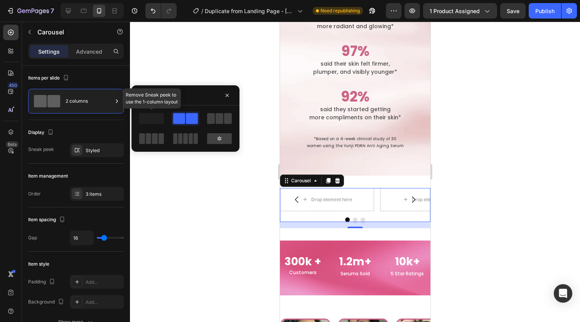
click at [148, 115] on span at bounding box center [151, 118] width 25 height 11
click at [213, 117] on span at bounding box center [211, 118] width 8 height 11
click at [188, 123] on span at bounding box center [192, 118] width 12 height 11
click at [228, 94] on icon "button" at bounding box center [227, 95] width 6 height 6
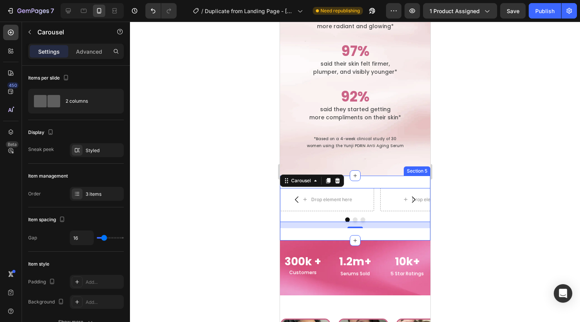
click at [364, 181] on div "Drop element here Drop element here Drop element here Carousel 16 Section 5" at bounding box center [355, 208] width 150 height 65
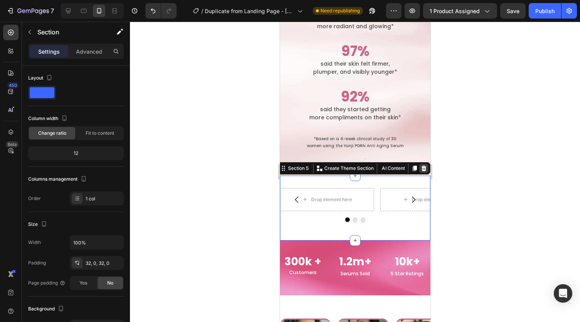
click at [421, 167] on icon at bounding box center [423, 167] width 5 height 5
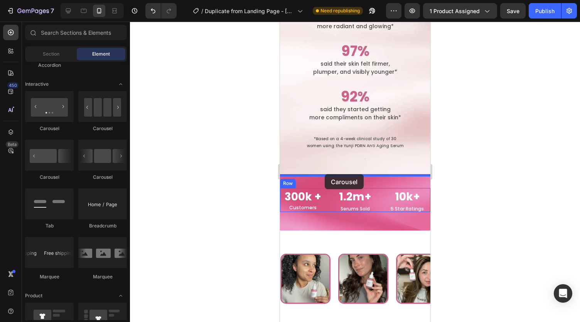
drag, startPoint x: 314, startPoint y: 132, endPoint x: 325, endPoint y: 174, distance: 42.7
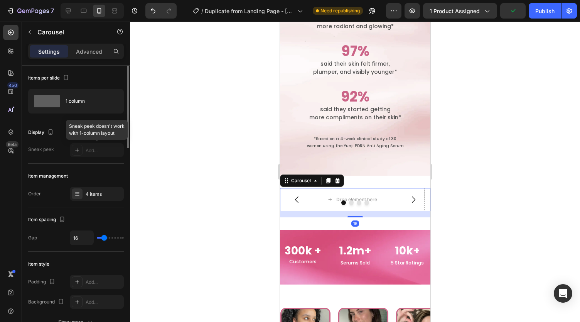
click at [89, 150] on div at bounding box center [97, 150] width 54 height 14
click at [408, 197] on icon "Carousel Next Arrow" at bounding box center [412, 199] width 9 height 9
click at [338, 182] on icon at bounding box center [337, 179] width 5 height 5
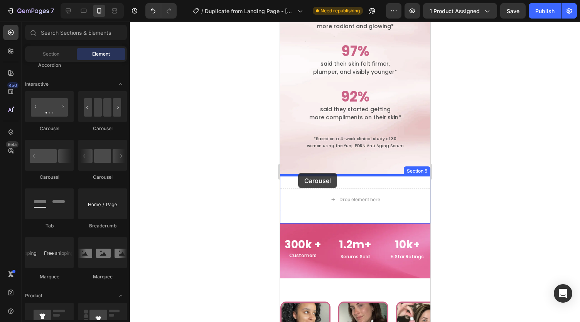
drag, startPoint x: 379, startPoint y: 174, endPoint x: 298, endPoint y: 173, distance: 81.0
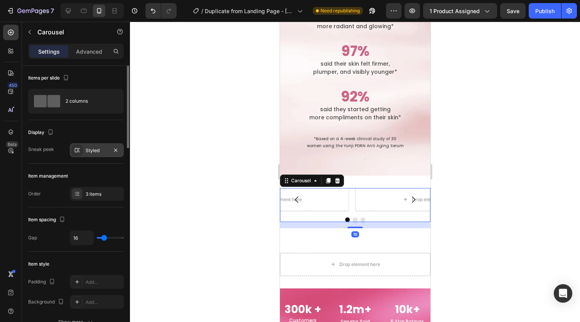
click at [86, 150] on div "Styled" at bounding box center [97, 150] width 22 height 7
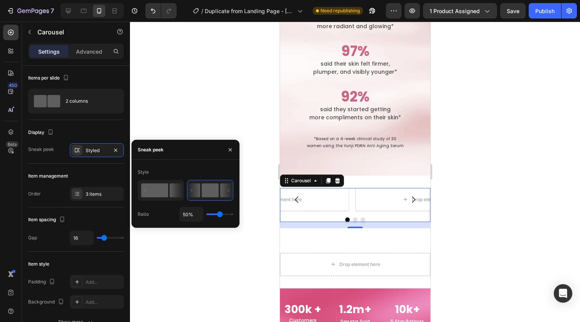
click at [152, 184] on rect at bounding box center [154, 190] width 27 height 14
type input "59%"
type input "59"
type input "32%"
type input "32"
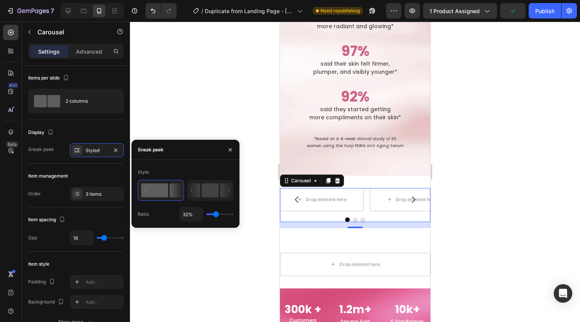
type input "30%"
type input "30"
type input "27%"
type input "27"
type input "26%"
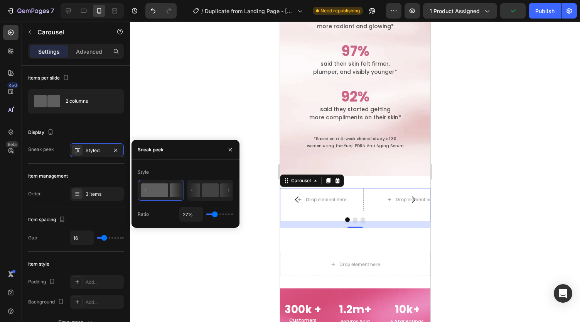
type input "26"
type input "25%"
type input "25"
type input "22%"
type input "22"
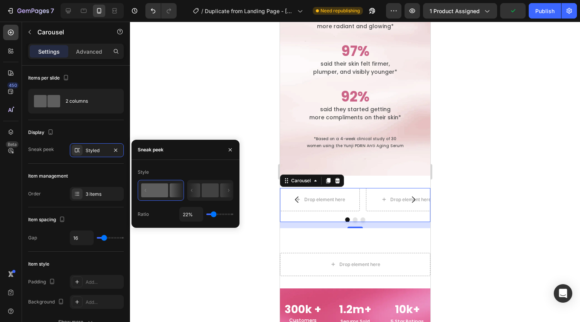
type input "21%"
type input "21"
type input "19%"
type input "19"
type input "17%"
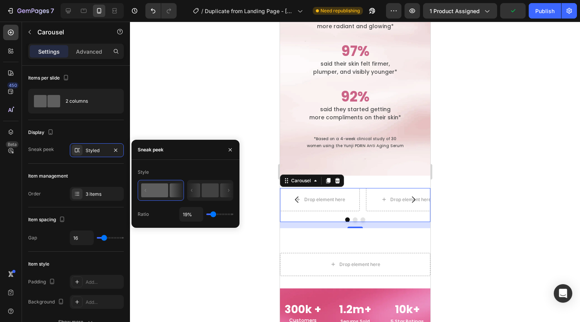
type input "17"
type input "16%"
type input "16"
type input "14%"
type input "14"
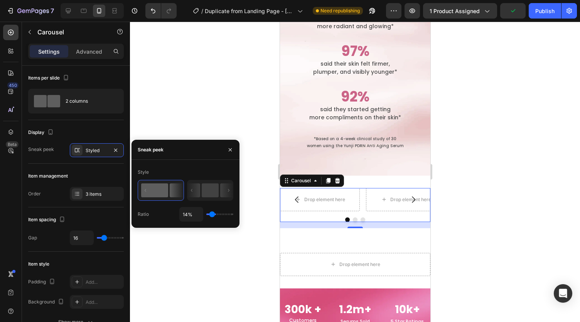
type input "13%"
type input "13"
type input "11%"
type input "11"
type input "10%"
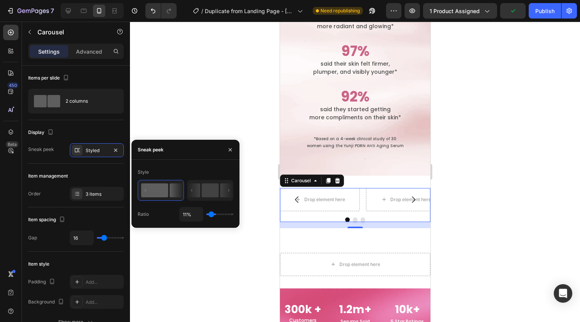
type input "10"
type input "8%"
type input "8"
type input "5%"
type input "5"
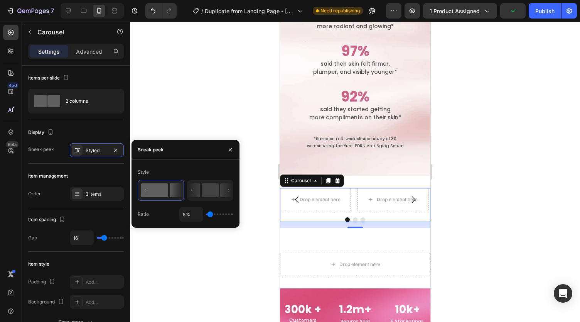
type input "4%"
type input "4"
type input "2%"
type input "2"
type input "1%"
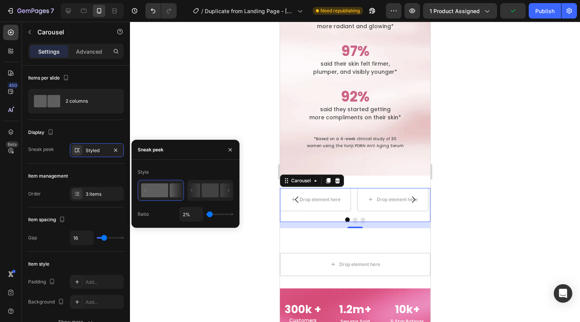
type input "1"
type input "25%"
type input "25"
type input "30%"
type input "30"
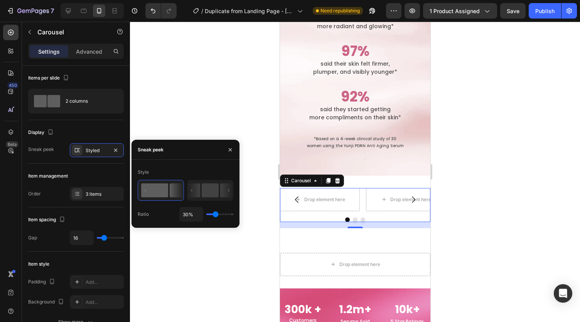
type input "31%"
type input "31"
type input "36%"
type input "36"
type input "38%"
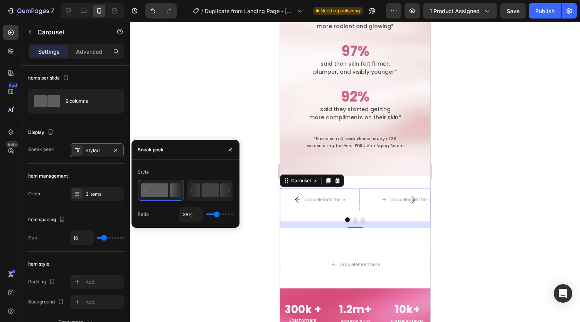
type input "38"
type input "43%"
type input "43"
type input "47%"
type input "47"
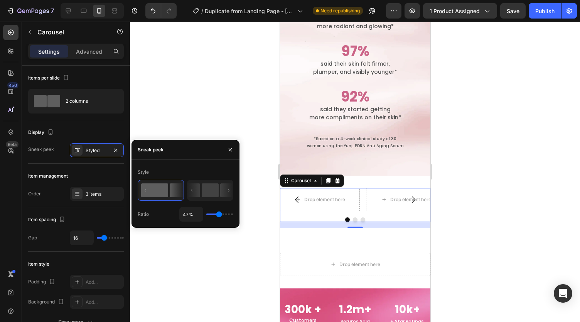
type input "51%"
type input "51"
type input "55%"
type input "55"
type input "60%"
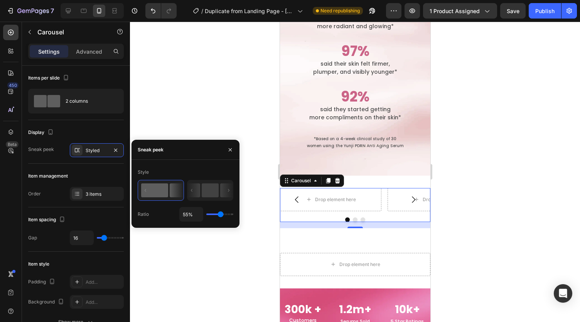
type input "60"
type input "64%"
type input "64"
type input "69%"
type input "69"
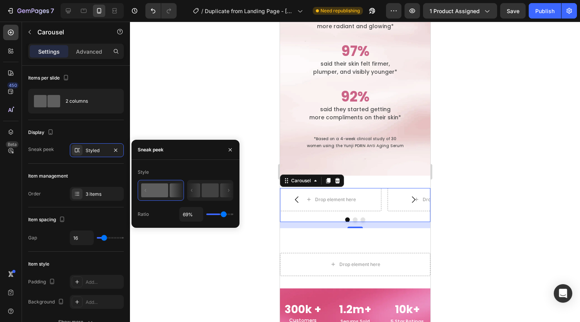
type input "72%"
type input "72"
type input "79%"
type input "79"
type input "82%"
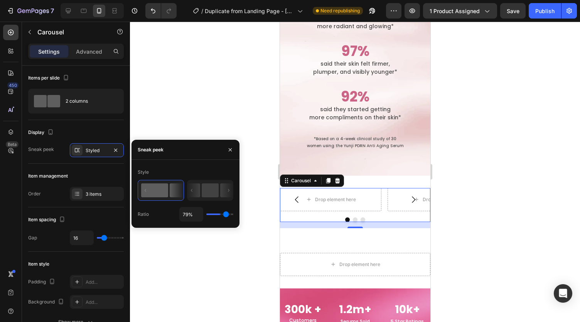
type input "82"
type input "84%"
type input "84"
type input "86%"
type input "86"
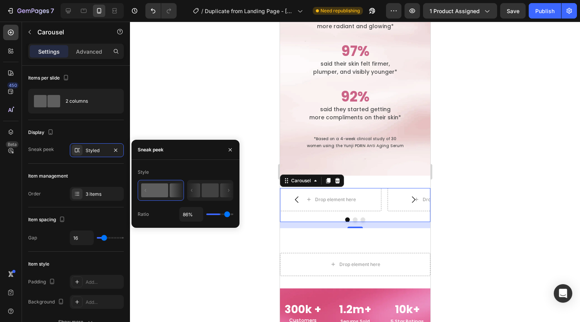
type input "88%"
type input "88"
type input "91%"
type input "91"
type input "92%"
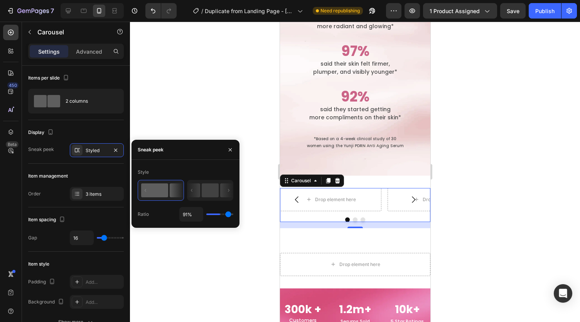
type input "92"
type input "94%"
type input "94"
type input "96%"
type input "96"
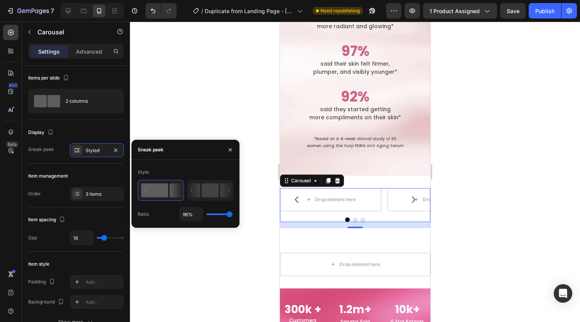
type input "97%"
type input "97"
type input "96%"
type input "96"
type input "92%"
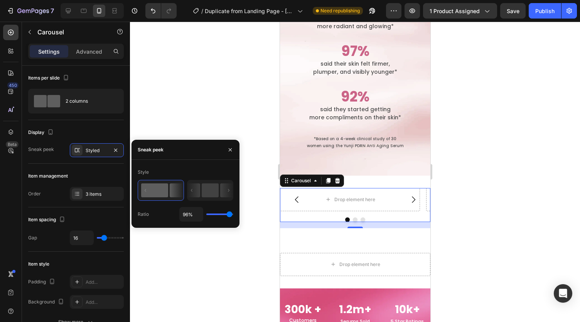
type input "92"
type input "91%"
type input "91"
type input "76%"
type input "76"
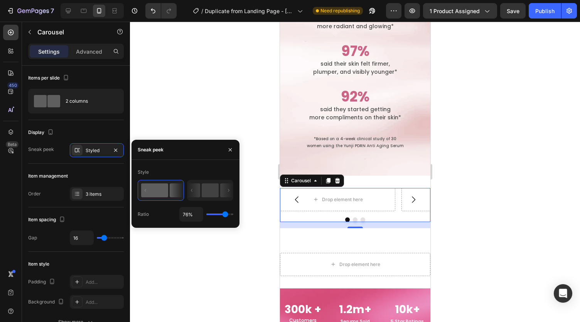
type input "72%"
type input "72"
type input "68%"
type input "68"
type input "65%"
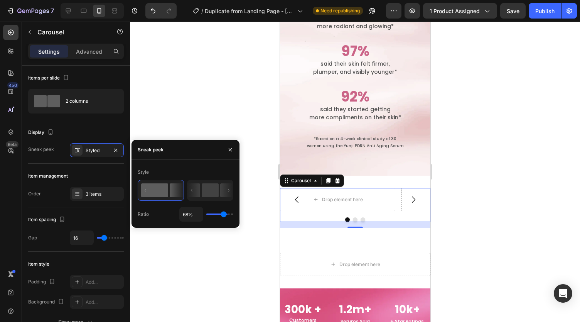
type input "65"
type input "62%"
type input "62"
type input "57%"
type input "57"
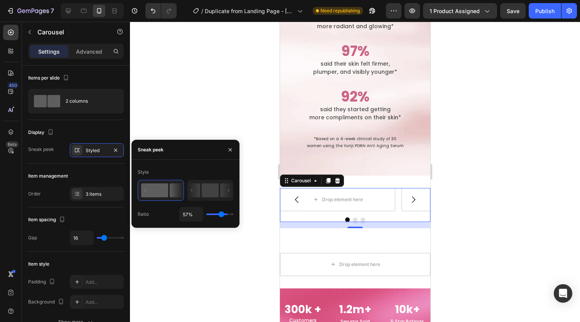
type input "52%"
type input "52"
type input "47%"
type input "47"
type input "44%"
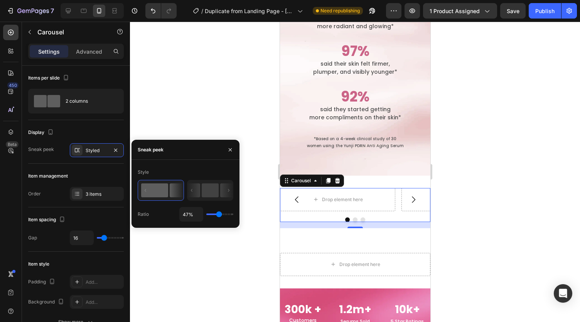
type input "44"
type input "42%"
drag, startPoint x: 222, startPoint y: 211, endPoint x: 218, endPoint y: 214, distance: 5.0
type input "41"
click at [218, 214] on input "range" at bounding box center [219, 214] width 27 height 2
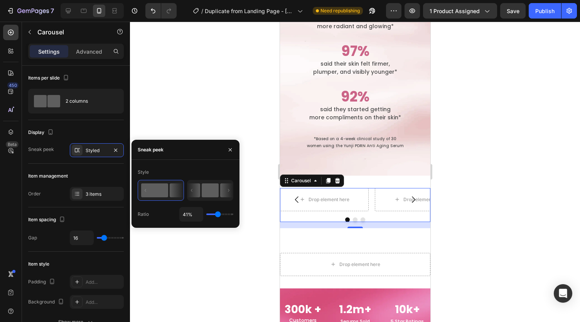
click at [208, 192] on rect at bounding box center [210, 190] width 17 height 14
type input "50%"
type input "50"
click at [212, 191] on rect at bounding box center [210, 190] width 17 height 14
type input "40%"
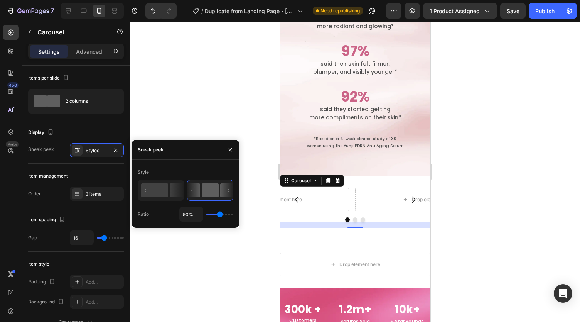
type input "40"
type input "47%"
type input "47"
type input "52%"
type input "52"
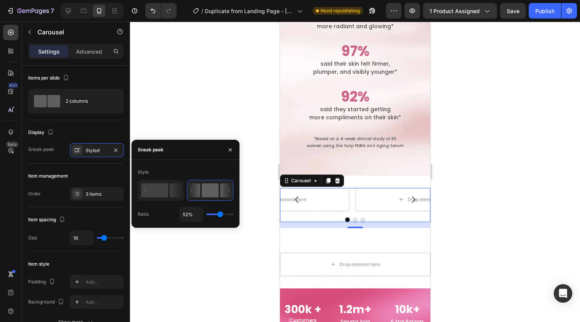
type input "57%"
drag, startPoint x: 217, startPoint y: 212, endPoint x: 221, endPoint y: 213, distance: 3.9
type input "57"
click at [221, 213] on input "range" at bounding box center [219, 214] width 27 height 2
type input "3%"
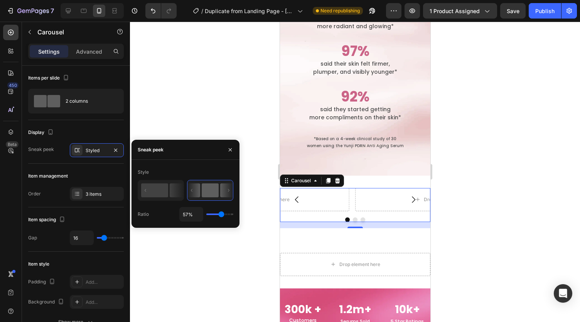
type input "3"
type input "1%"
type input "1"
type input "38%"
type input "38"
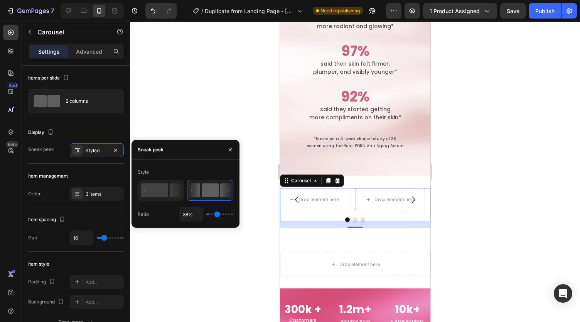
type input "60%"
type input "60"
type input "66%"
type input "66"
type input "70%"
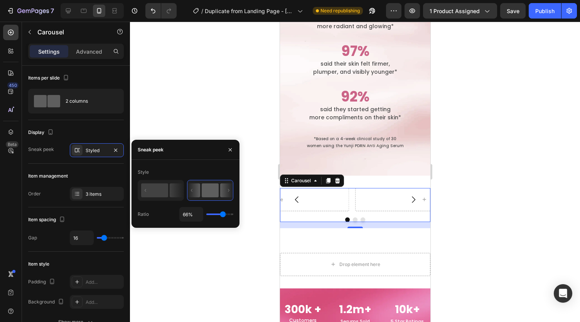
type input "70"
type input "74%"
type input "74"
type input "77%"
type input "77"
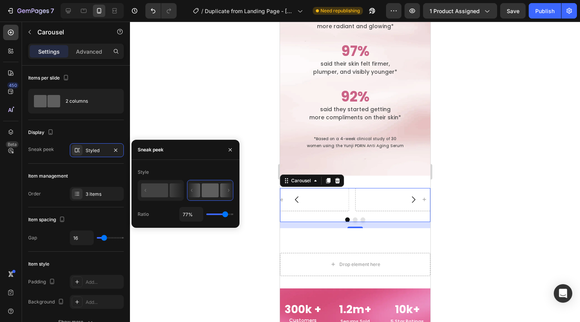
type input "80%"
type input "80"
type input "82%"
type input "82"
type input "84%"
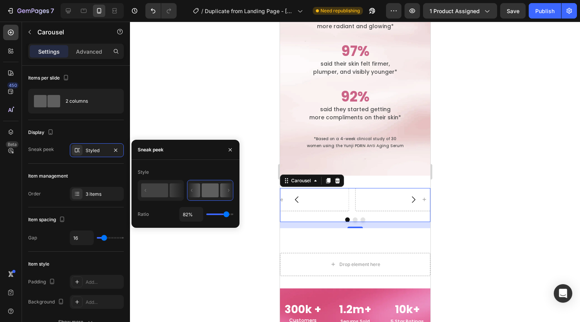
type input "84"
type input "85%"
type input "85"
type input "86%"
type input "86"
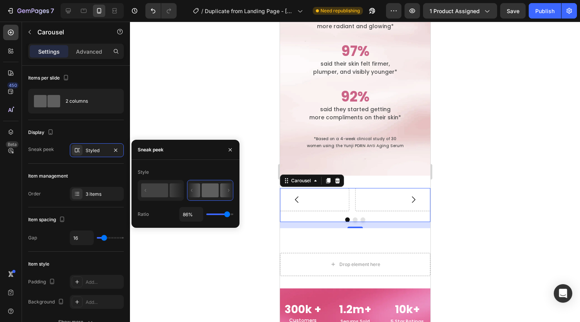
type input "85%"
type input "85"
type input "80%"
type input "80"
type input "75%"
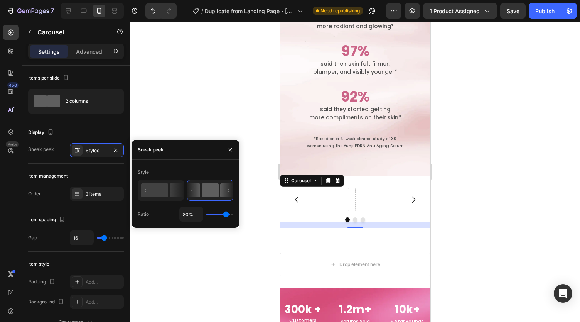
type input "75"
type input "69%"
type input "69"
type input "62%"
type input "62"
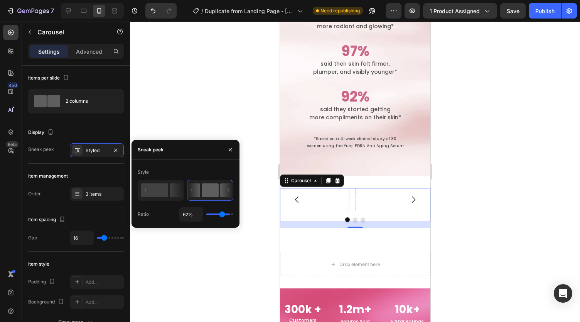
type input "54%"
type input "54"
type input "48%"
type input "48"
type input "41%"
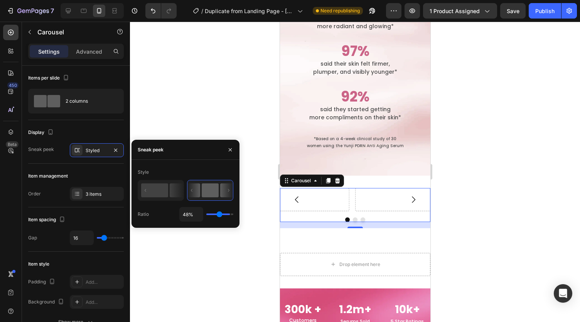
type input "41"
type input "35%"
type input "35"
type input "27%"
type input "27"
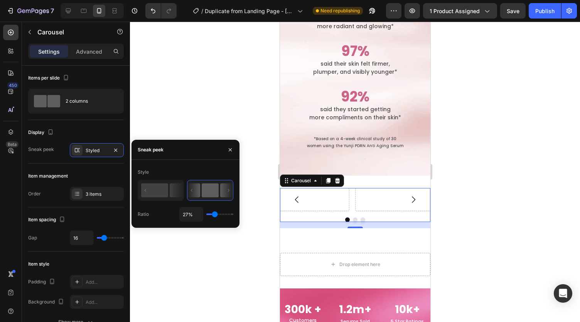
type input "14%"
type input "14"
type input "6%"
type input "6"
type input "1%"
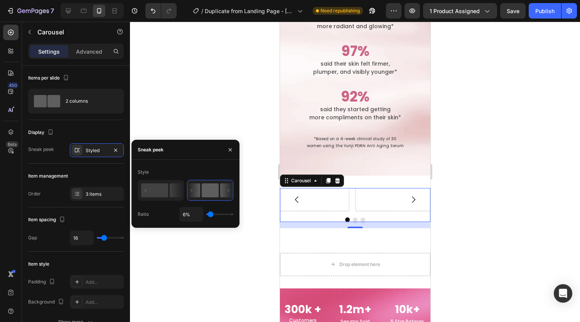
type input "1"
type input "6%"
type input "6"
type input "8%"
type input "8"
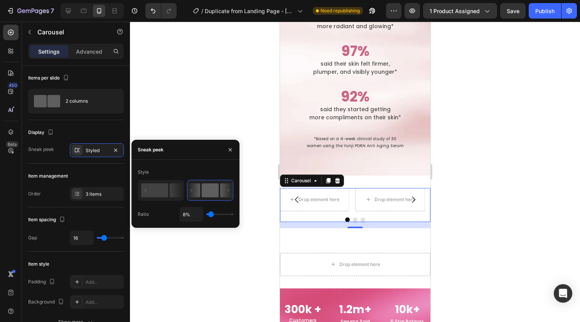
type input "9%"
type input "9"
type input "16%"
type input "16"
type input "17%"
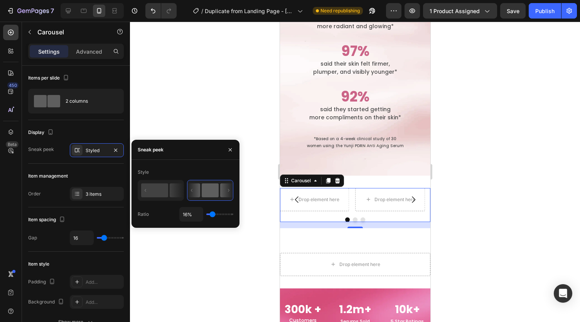
type input "17"
type input "20%"
type input "20"
type input "22%"
type input "22"
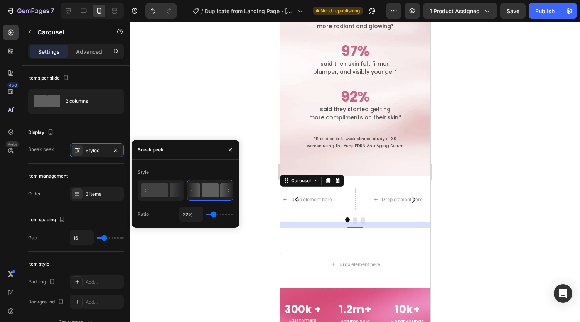
type input "24%"
type input "24"
type input "25%"
type input "25"
type input "26%"
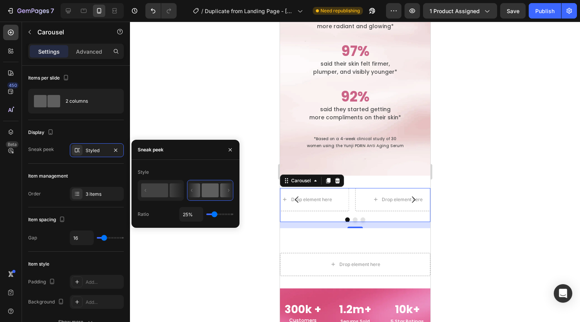
type input "26"
type input "29%"
type input "29"
type input "30%"
type input "30"
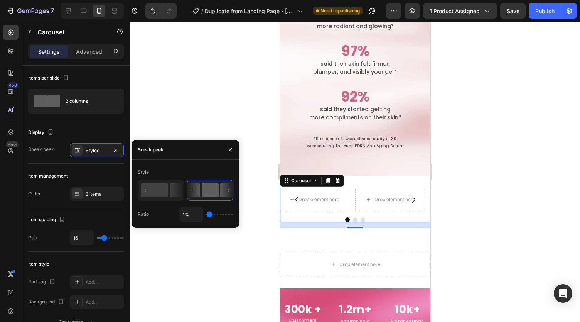
drag, startPoint x: 221, startPoint y: 213, endPoint x: 195, endPoint y: 221, distance: 27.2
click at [206, 215] on input "range" at bounding box center [219, 214] width 27 height 2
click at [176, 198] on icon at bounding box center [160, 191] width 45 height 20
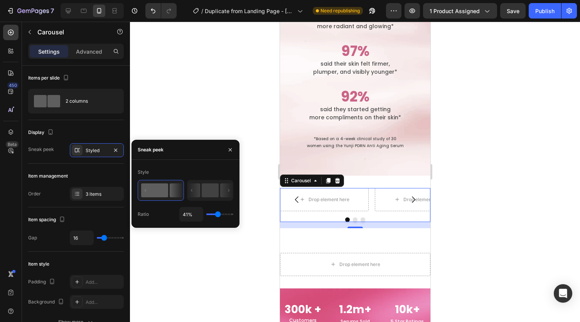
click at [164, 190] on rect at bounding box center [154, 190] width 27 height 14
drag, startPoint x: 222, startPoint y: 216, endPoint x: 242, endPoint y: 215, distance: 20.1
click at [242, 0] on div "7 Version history / Duplicate from Landing Page - Sep 24, 18:05:46 Need republi…" at bounding box center [290, 0] width 580 height 0
click at [228, 215] on div "41%" at bounding box center [206, 214] width 54 height 15
drag, startPoint x: 214, startPoint y: 214, endPoint x: 208, endPoint y: 221, distance: 9.5
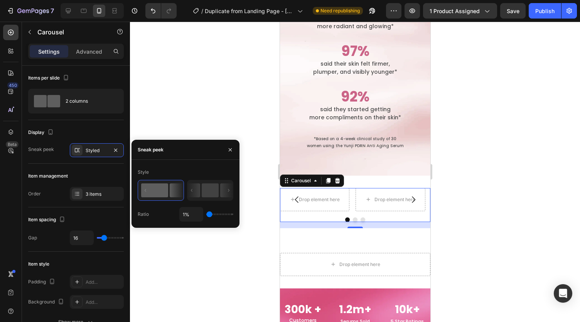
click at [208, 215] on input "range" at bounding box center [219, 214] width 27 height 2
click at [214, 194] on rect at bounding box center [210, 190] width 17 height 14
drag, startPoint x: 209, startPoint y: 212, endPoint x: 194, endPoint y: 216, distance: 16.1
click at [206, 215] on input "range" at bounding box center [219, 214] width 27 height 2
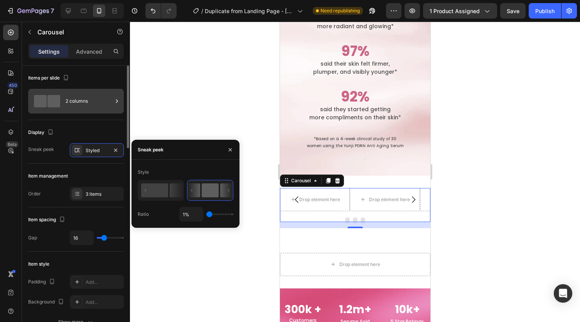
click at [83, 113] on div "Items per slide 2 columns" at bounding box center [76, 93] width 96 height 54
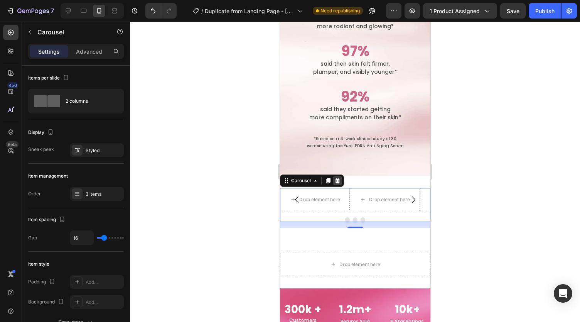
click at [338, 181] on icon at bounding box center [337, 179] width 5 height 5
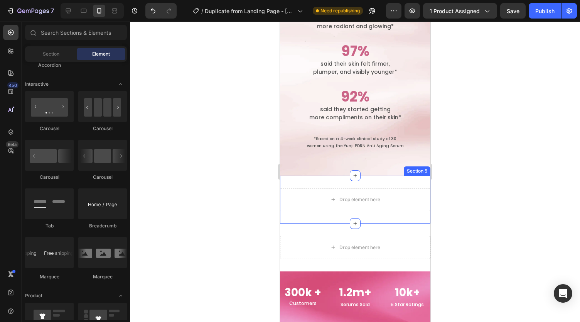
click at [313, 181] on div "Drop element here Section 5" at bounding box center [355, 200] width 150 height 48
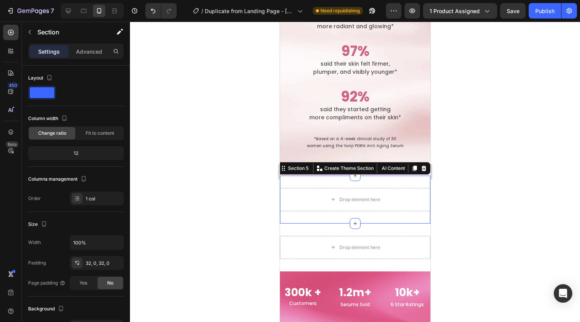
click at [421, 167] on icon at bounding box center [423, 167] width 5 height 5
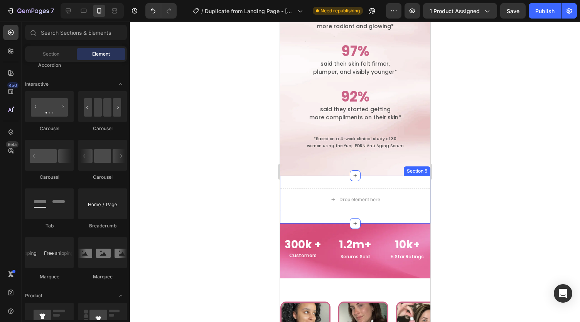
click at [322, 179] on div "Drop element here Section 5" at bounding box center [355, 200] width 150 height 48
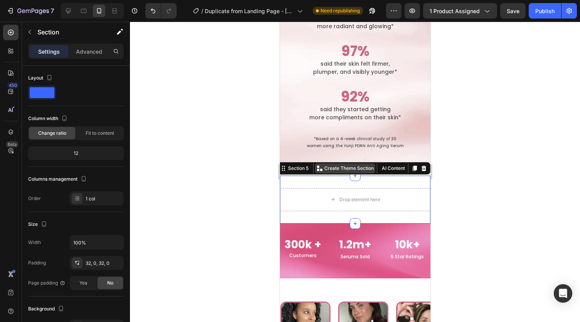
click at [357, 167] on p "Create Theme Section" at bounding box center [348, 168] width 49 height 7
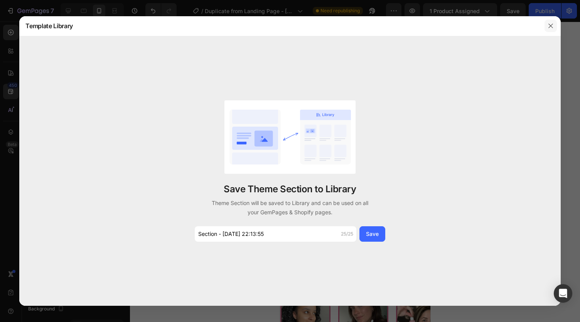
click at [548, 23] on icon "button" at bounding box center [551, 26] width 6 height 6
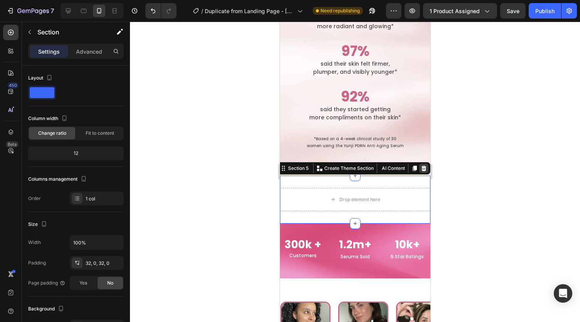
click at [420, 168] on icon at bounding box center [423, 168] width 6 height 6
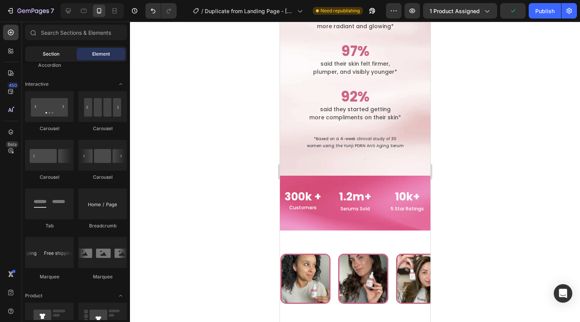
click at [45, 57] on span "Section" at bounding box center [51, 54] width 17 height 7
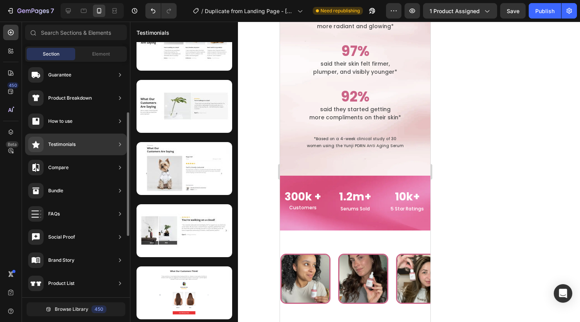
scroll to position [27, 0]
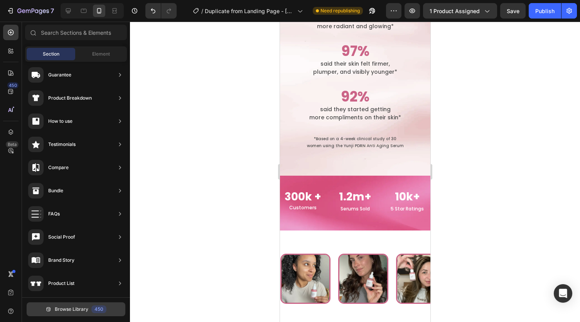
click at [100, 304] on button "Browse Library 450" at bounding box center [76, 309] width 99 height 14
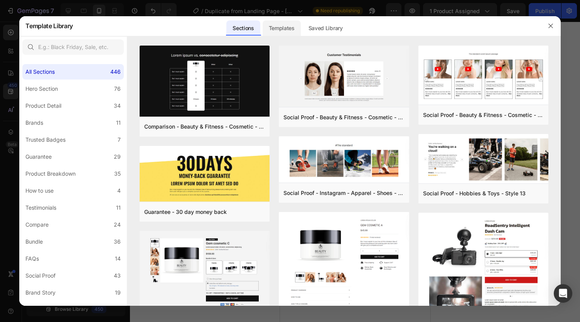
click at [278, 27] on div "Templates" at bounding box center [282, 27] width 38 height 15
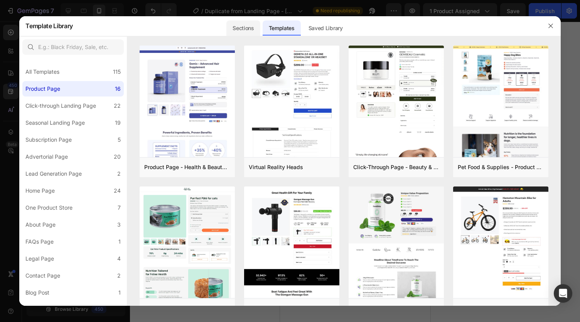
click at [246, 27] on div "Sections" at bounding box center [243, 27] width 34 height 15
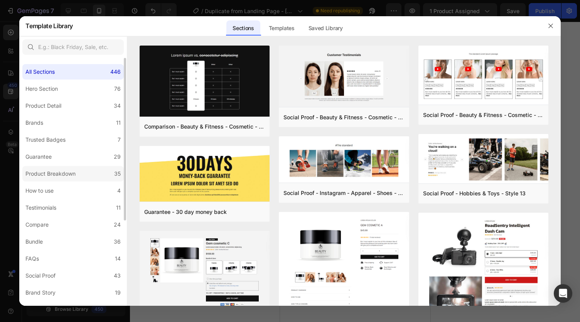
click at [37, 169] on div "Product Breakdown" at bounding box center [50, 173] width 50 height 9
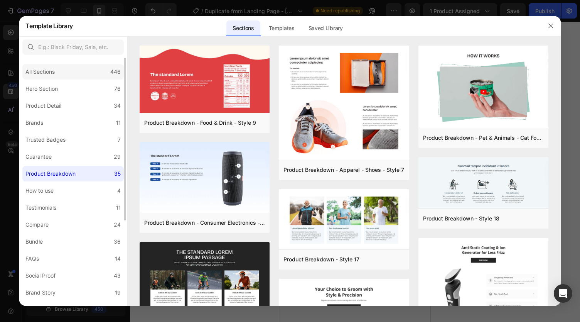
click at [70, 72] on div "All Sections 446" at bounding box center [72, 71] width 101 height 15
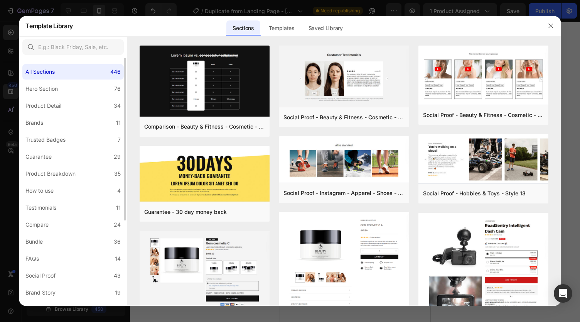
click at [76, 81] on div "All Sections 446 Hero Section 76 Product Detail 34 Brands 11 Trusted Badges 7 G…" at bounding box center [73, 247] width 108 height 378
click at [86, 88] on label "Hero Section 76" at bounding box center [72, 88] width 101 height 15
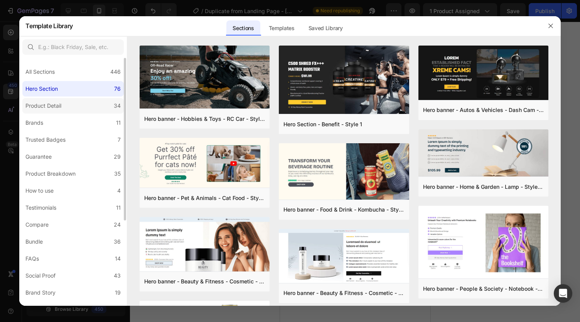
click at [87, 106] on label "Product Detail 34" at bounding box center [72, 105] width 101 height 15
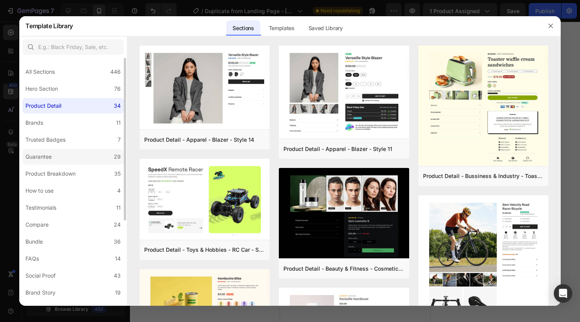
click at [79, 149] on label "Guarantee 29" at bounding box center [72, 156] width 101 height 15
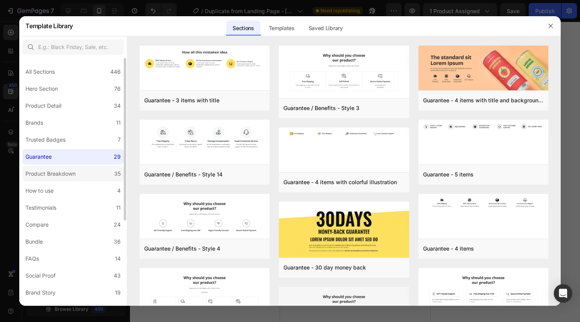
click at [78, 178] on label "Product Breakdown 35" at bounding box center [72, 173] width 101 height 15
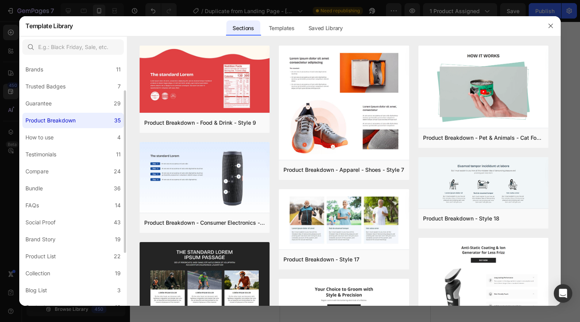
scroll to position [54, 0]
click at [71, 159] on label "Testimonials 11" at bounding box center [72, 153] width 101 height 15
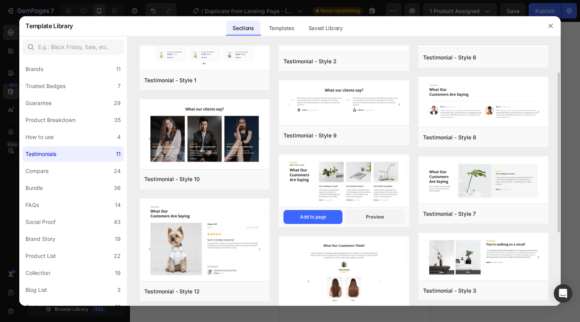
scroll to position [37, 0]
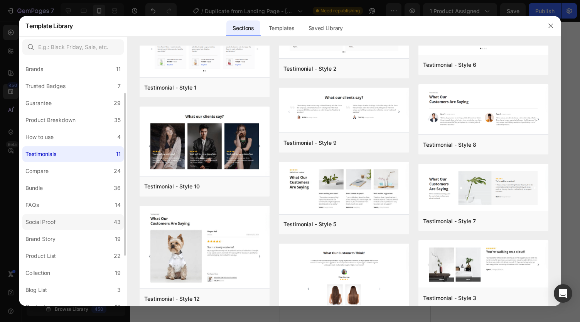
click at [113, 217] on label "Social Proof 43" at bounding box center [72, 221] width 101 height 15
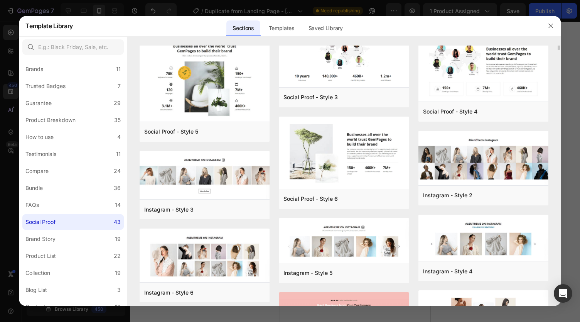
scroll to position [0, 0]
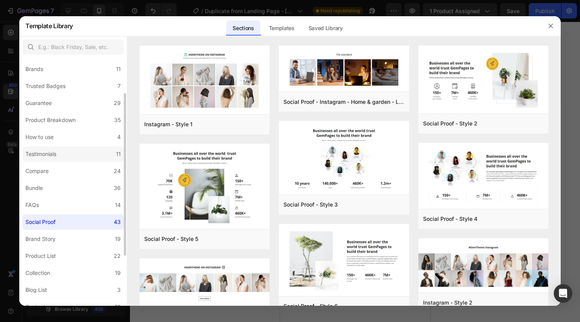
click at [79, 156] on label "Testimonials 11" at bounding box center [72, 153] width 101 height 15
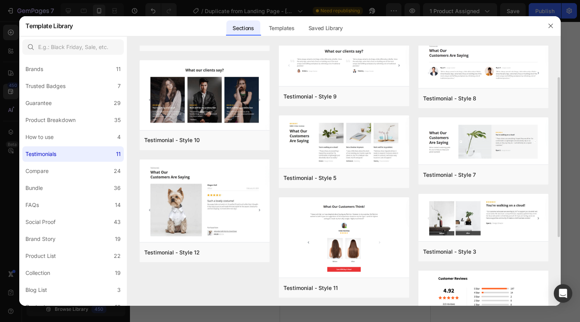
scroll to position [71, 0]
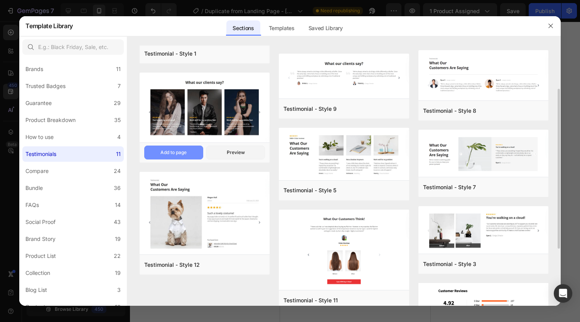
click at [191, 150] on button "Add to page" at bounding box center [173, 152] width 59 height 14
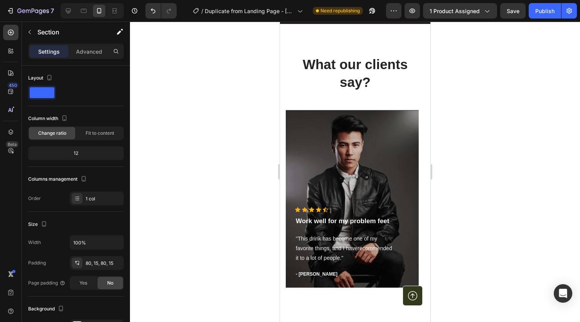
scroll to position [1981, 0]
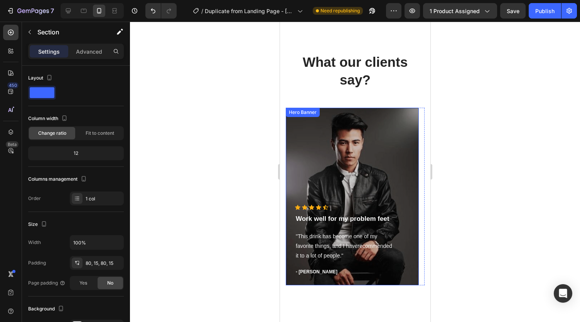
click at [376, 171] on div "Overlay" at bounding box center [351, 196] width 133 height 177
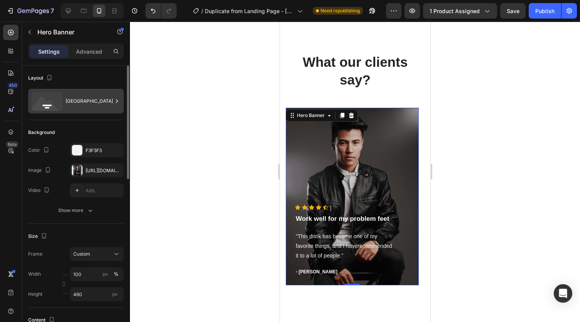
click at [79, 97] on div "Bottom center" at bounding box center [89, 101] width 47 height 18
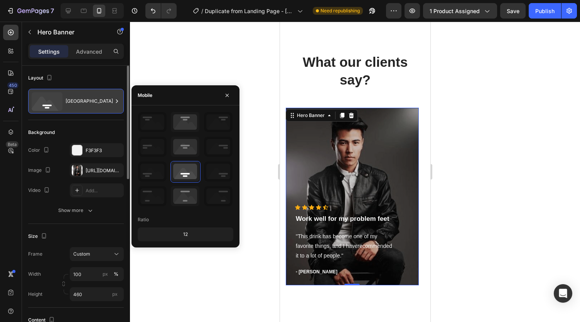
click at [82, 101] on div "Bottom center" at bounding box center [89, 101] width 47 height 18
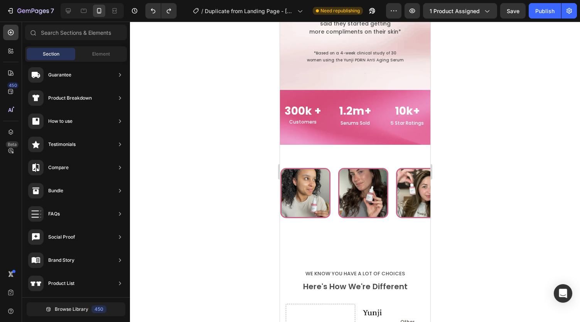
scroll to position [1051, 0]
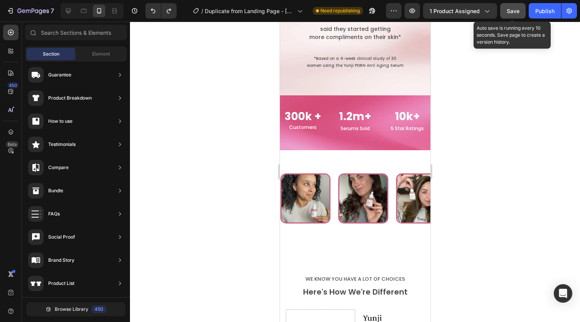
click at [510, 9] on span "Save" at bounding box center [513, 11] width 13 height 7
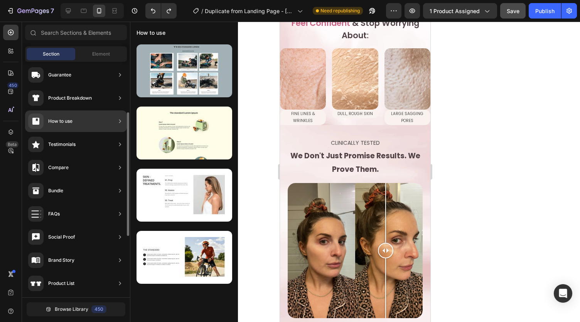
scroll to position [0, 0]
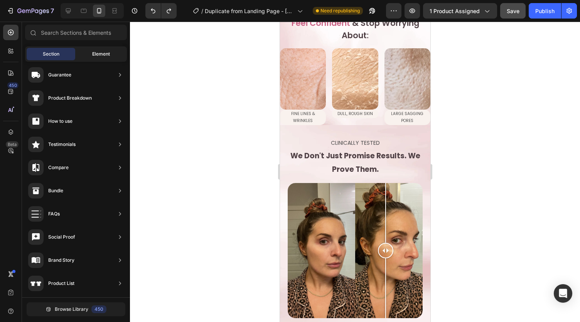
click at [89, 54] on div "Element" at bounding box center [101, 54] width 49 height 12
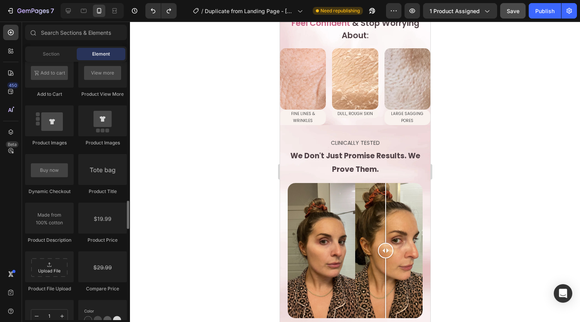
scroll to position [1170, 0]
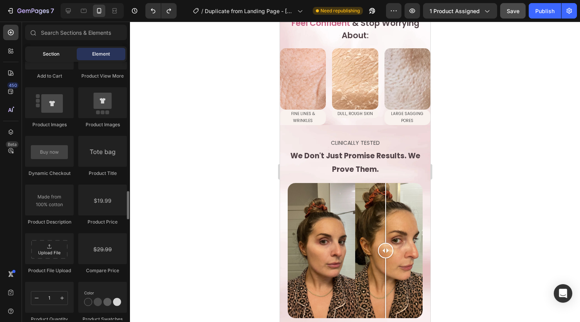
click at [58, 58] on div "Section" at bounding box center [51, 54] width 49 height 12
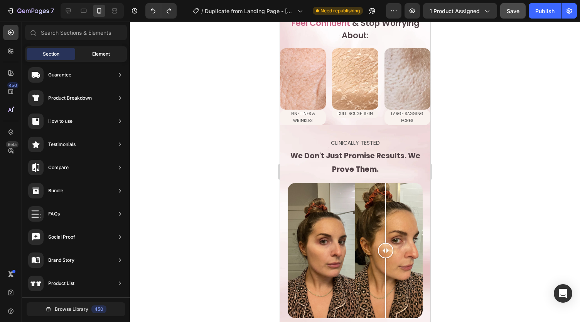
click at [96, 51] on span "Element" at bounding box center [101, 54] width 18 height 7
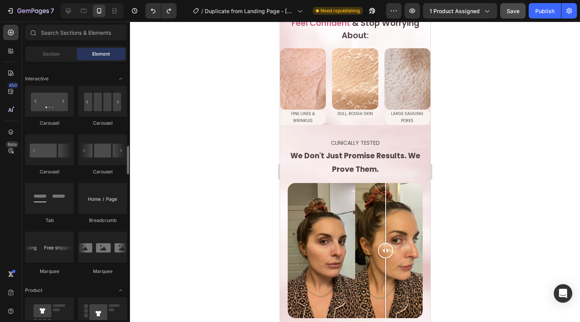
scroll to position [763, 0]
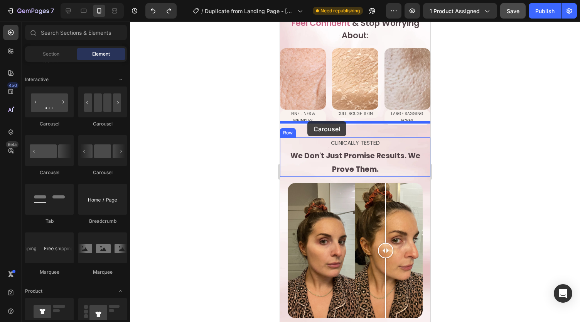
drag, startPoint x: 326, startPoint y: 122, endPoint x: 307, endPoint y: 121, distance: 18.9
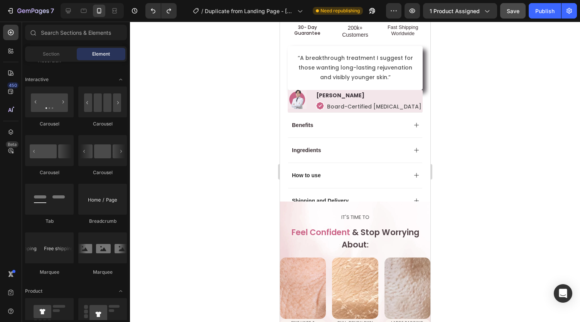
scroll to position [423, 0]
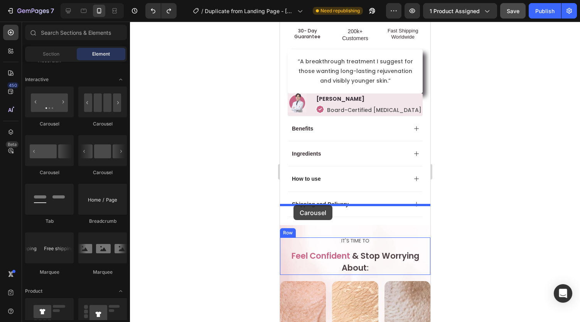
drag, startPoint x: 328, startPoint y: 133, endPoint x: 293, endPoint y: 205, distance: 79.7
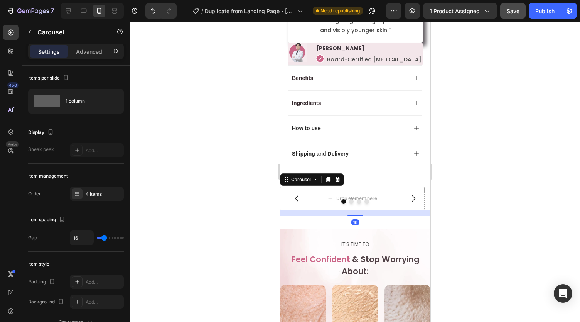
scroll to position [478, 0]
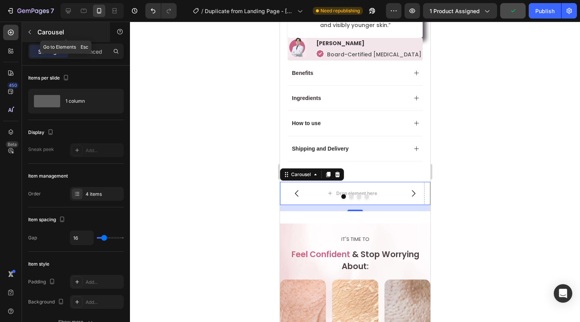
click at [28, 30] on icon "button" at bounding box center [30, 32] width 6 height 6
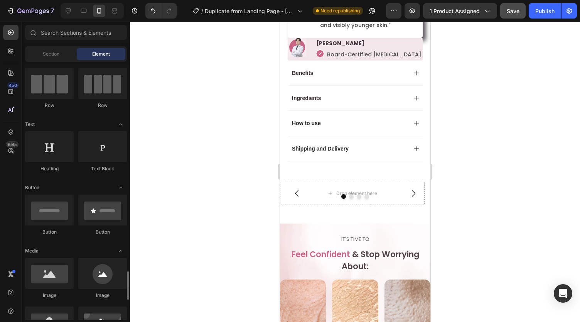
scroll to position [0, 0]
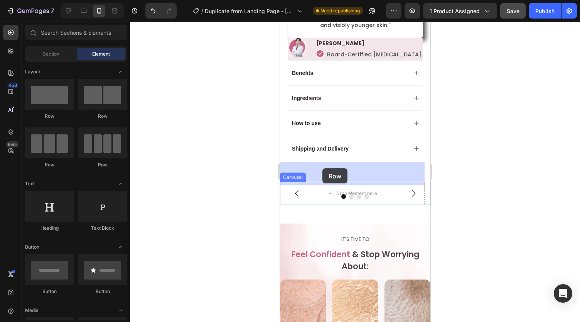
drag, startPoint x: 330, startPoint y: 130, endPoint x: 322, endPoint y: 168, distance: 39.0
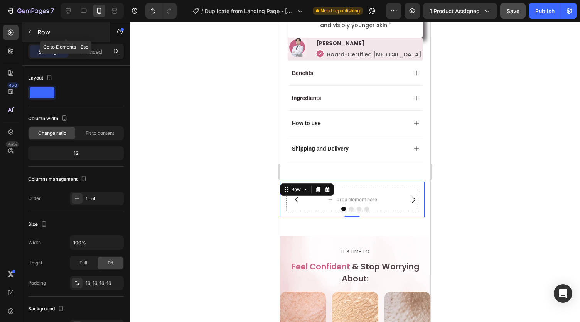
click at [29, 30] on icon "button" at bounding box center [30, 32] width 6 height 6
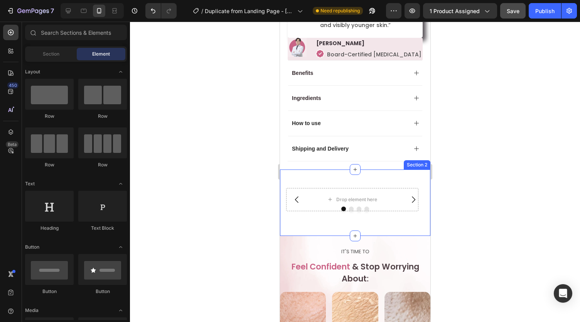
click at [386, 169] on div "Drop element here Row Drop element here Drop element here Drop element here Car…" at bounding box center [355, 202] width 150 height 66
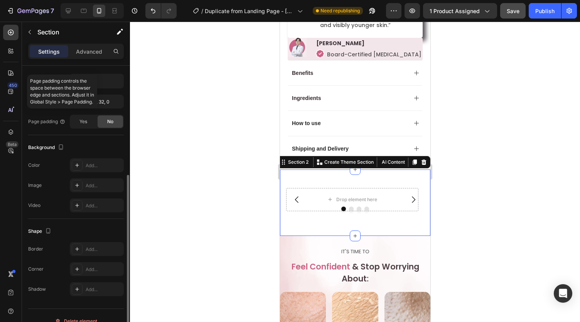
scroll to position [167, 0]
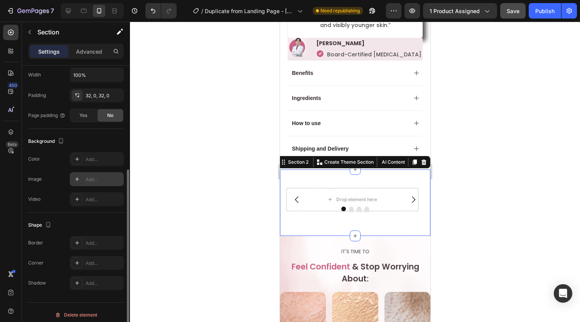
click at [93, 176] on div "Add..." at bounding box center [104, 179] width 36 height 7
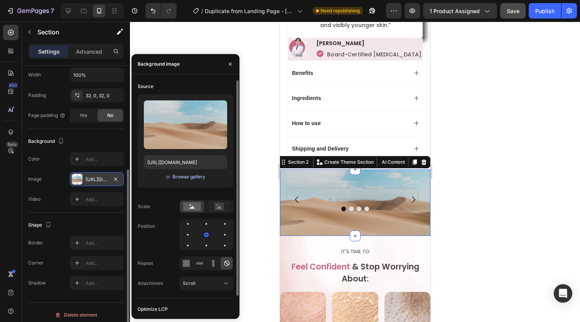
click at [178, 178] on div "Browse gallery" at bounding box center [188, 176] width 33 height 7
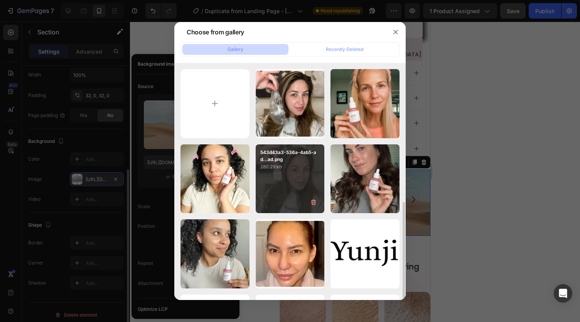
scroll to position [223, 0]
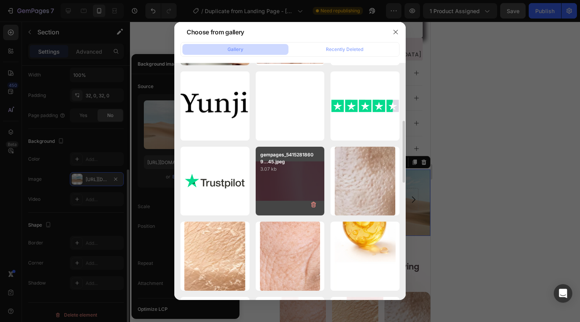
click at [272, 195] on div "gempages_54152818609...45.jpeg 3.07 kb" at bounding box center [290, 181] width 69 height 69
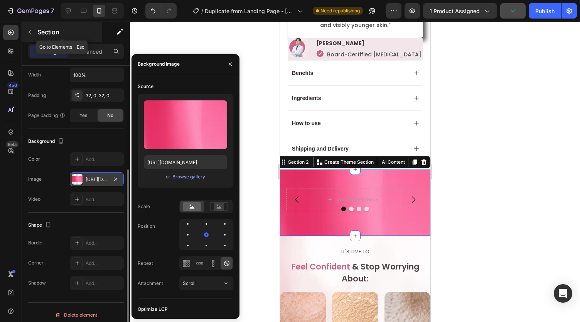
click at [32, 31] on icon "button" at bounding box center [30, 32] width 6 height 6
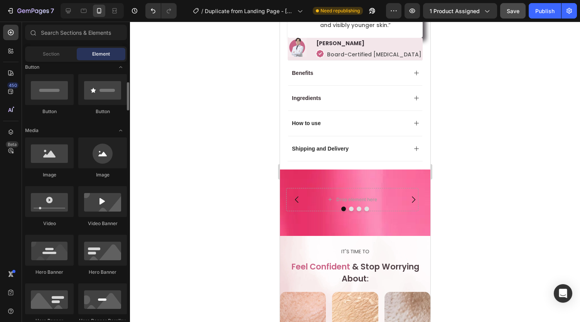
scroll to position [184, 0]
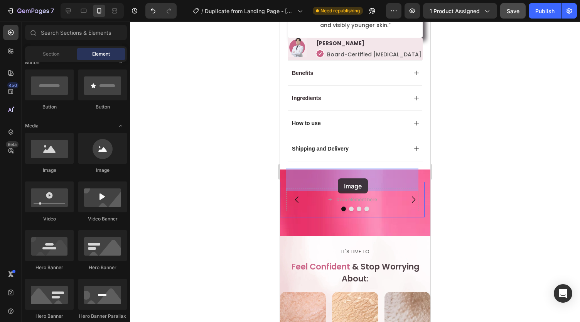
drag, startPoint x: 495, startPoint y: 190, endPoint x: 339, endPoint y: 179, distance: 156.2
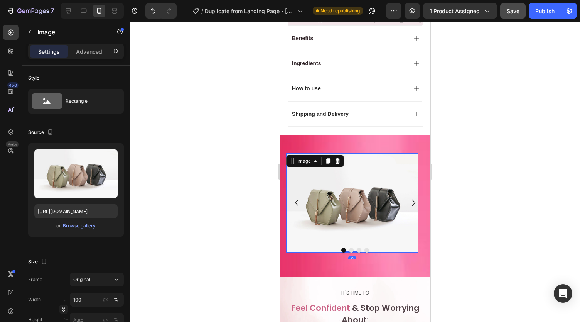
scroll to position [514, 0]
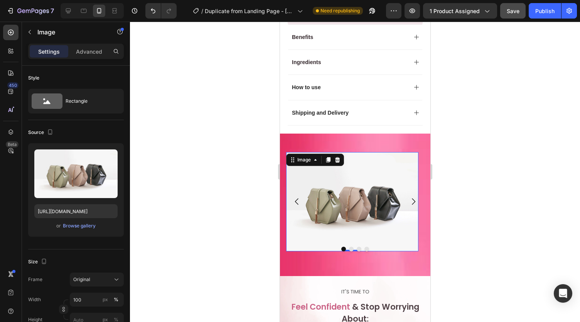
click at [317, 162] on img at bounding box center [352, 201] width 132 height 99
click at [84, 230] on div "or Browse gallery" at bounding box center [75, 225] width 83 height 9
click at [88, 222] on button "Browse gallery" at bounding box center [79, 226] width 34 height 8
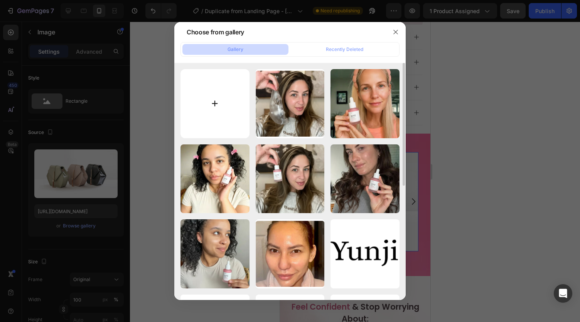
click at [243, 85] on input "file" at bounding box center [215, 103] width 69 height 69
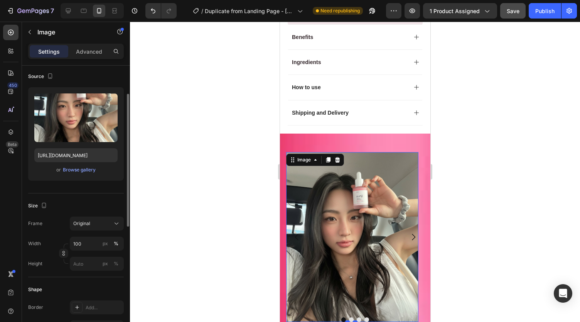
scroll to position [58, 0]
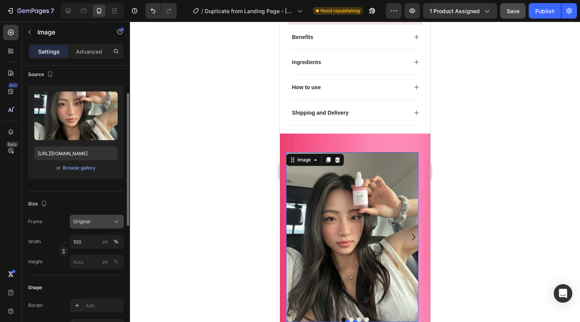
click at [95, 226] on button "Original" at bounding box center [97, 221] width 54 height 14
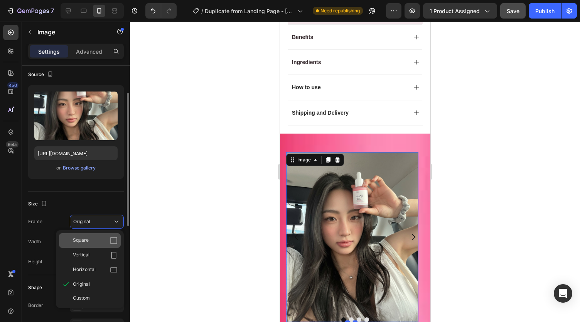
click at [96, 238] on div "Square" at bounding box center [95, 240] width 45 height 8
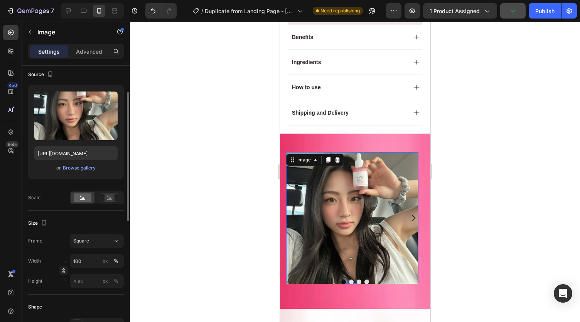
click at [100, 219] on div "Size" at bounding box center [76, 223] width 96 height 12
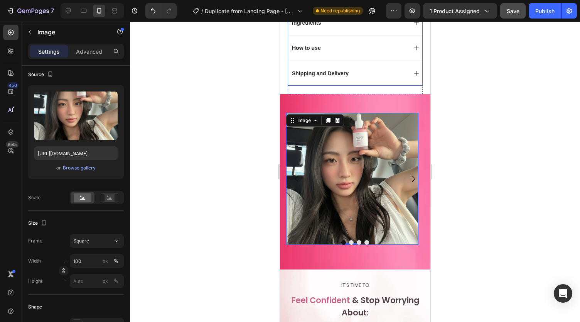
scroll to position [558, 0]
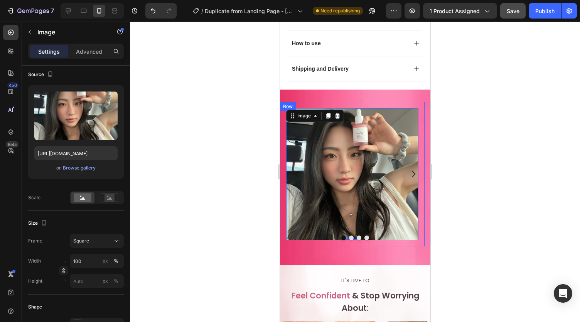
click at [251, 123] on div at bounding box center [355, 172] width 450 height 300
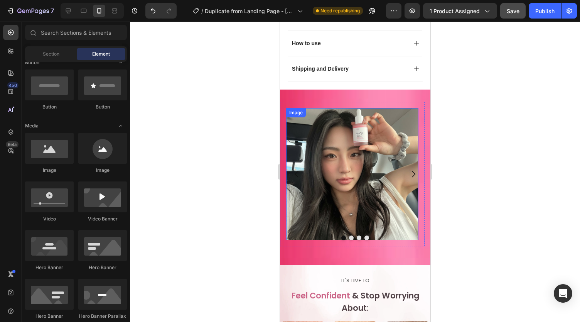
click at [316, 108] on img at bounding box center [352, 174] width 132 height 132
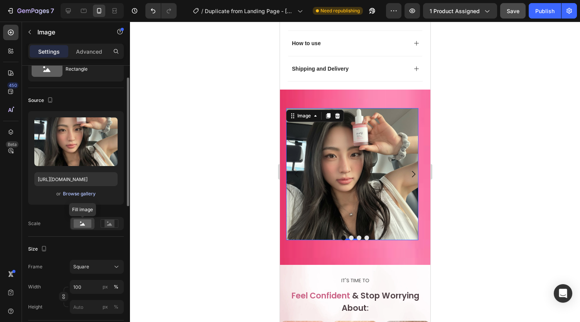
scroll to position [32, 0]
click at [89, 287] on input "100" at bounding box center [97, 286] width 54 height 14
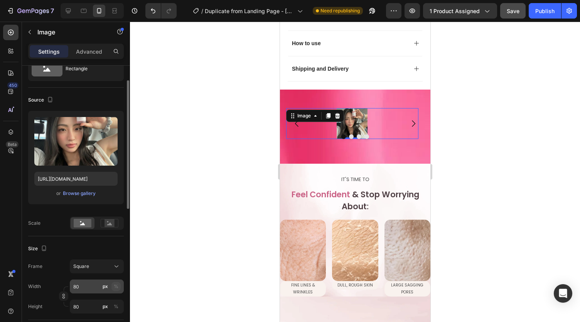
click at [116, 284] on div "%" at bounding box center [116, 286] width 5 height 7
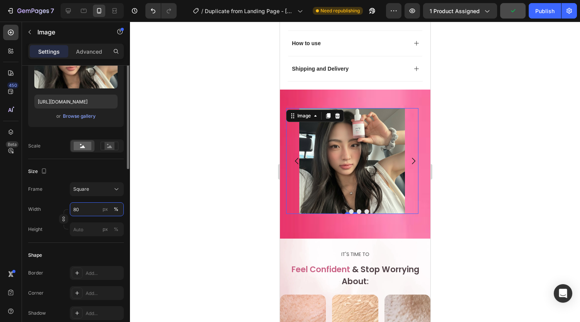
scroll to position [0, 0]
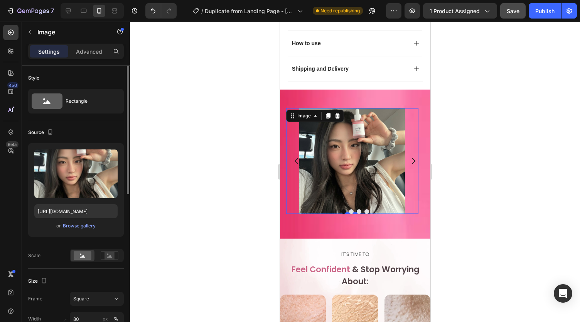
click at [192, 150] on div at bounding box center [355, 172] width 450 height 300
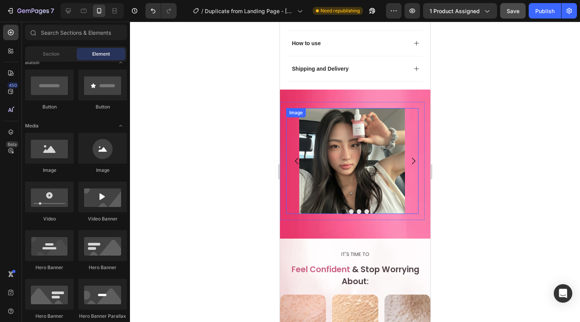
click at [295, 108] on div at bounding box center [352, 161] width 132 height 106
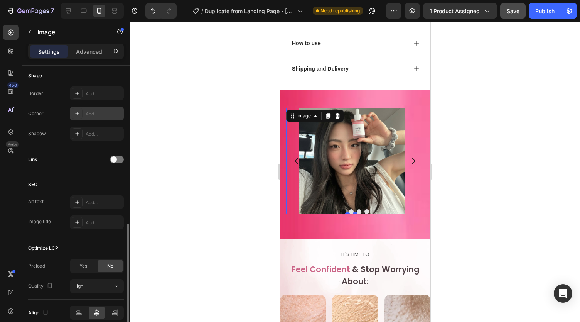
scroll to position [322, 0]
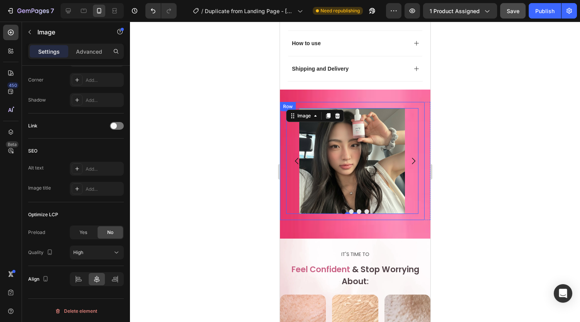
click at [282, 160] on div "Image 0 Row" at bounding box center [352, 161] width 145 height 118
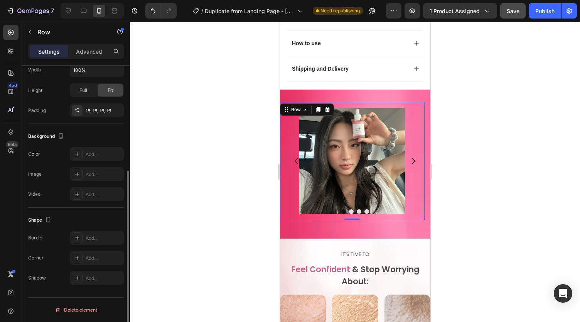
scroll to position [0, 0]
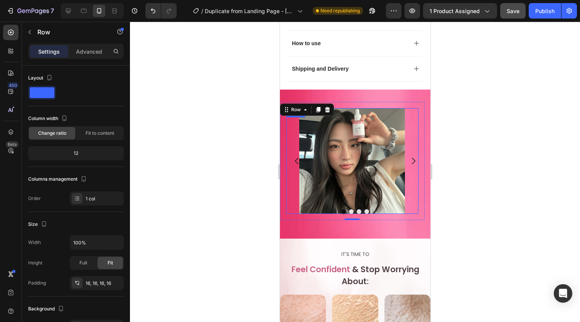
click at [292, 159] on div at bounding box center [352, 161] width 132 height 106
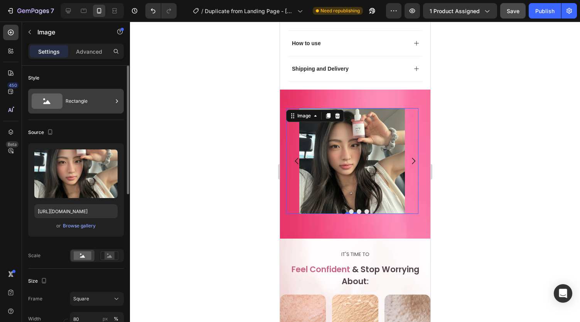
click at [102, 103] on div "Rectangle" at bounding box center [89, 101] width 47 height 18
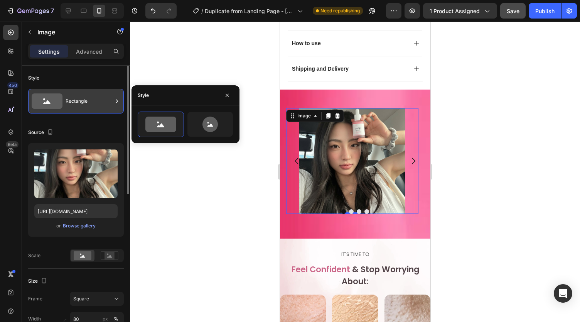
click at [102, 103] on div "Rectangle" at bounding box center [89, 101] width 47 height 18
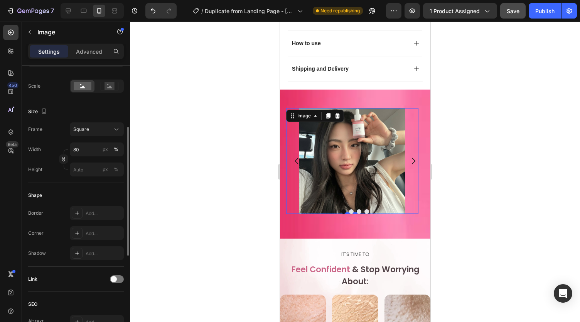
scroll to position [170, 0]
click at [103, 211] on div "Add..." at bounding box center [104, 212] width 36 height 7
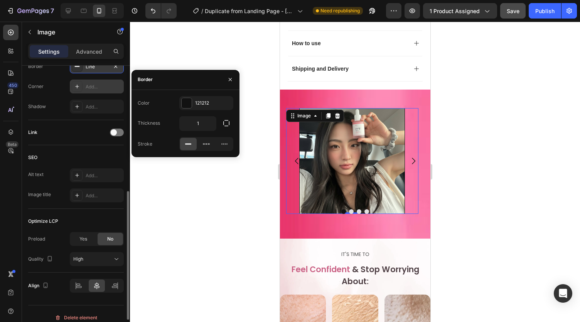
scroll to position [263, 0]
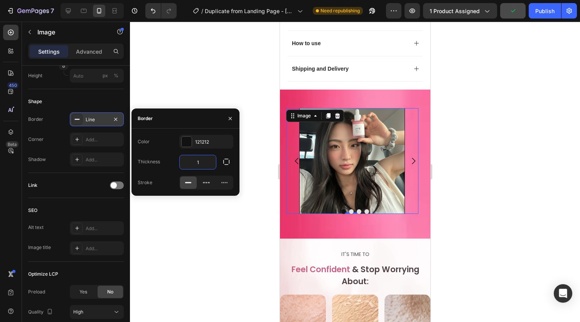
click at [203, 157] on input "1" at bounding box center [198, 162] width 36 height 14
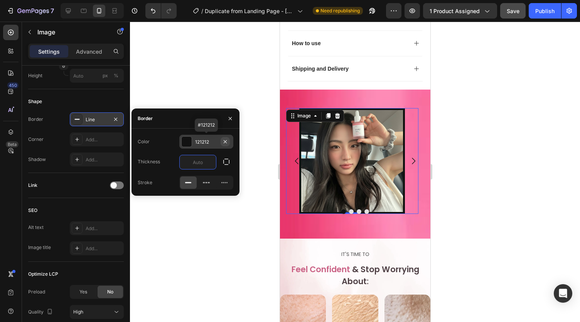
click at [227, 140] on icon "button" at bounding box center [225, 141] width 6 height 6
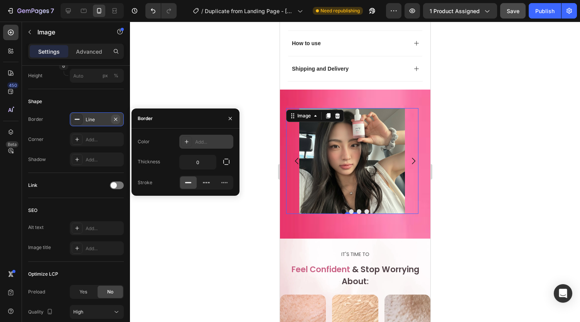
click at [117, 118] on icon "button" at bounding box center [116, 119] width 6 height 6
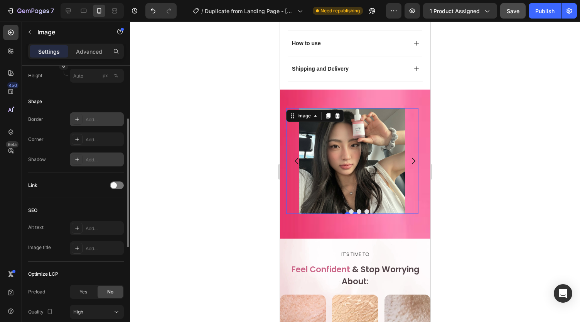
scroll to position [215, 0]
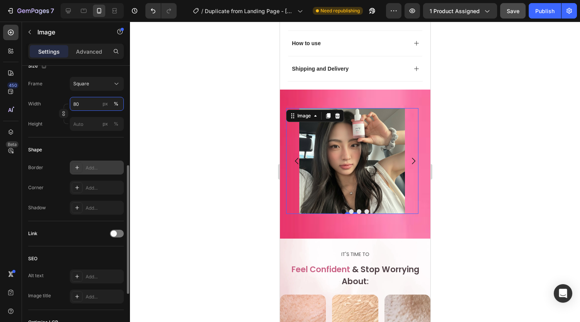
click at [91, 102] on input "80" at bounding box center [97, 104] width 54 height 14
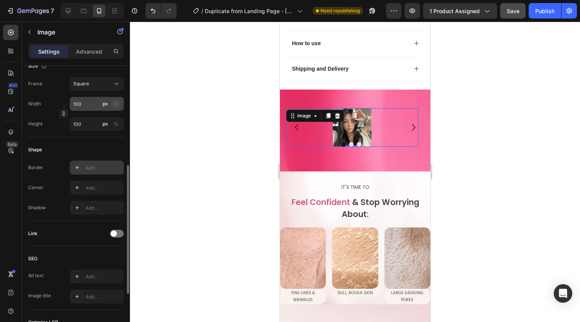
click at [116, 103] on div "%" at bounding box center [116, 103] width 5 height 7
click at [116, 105] on div "%" at bounding box center [116, 103] width 5 height 7
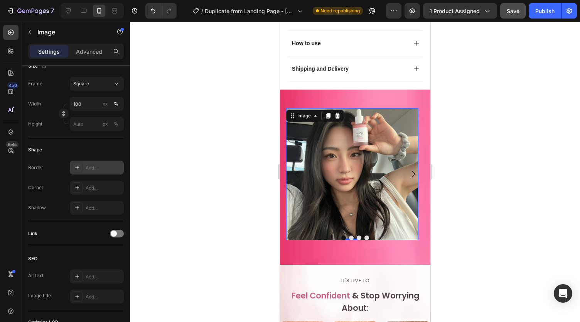
click at [105, 169] on div "Add..." at bounding box center [104, 167] width 36 height 7
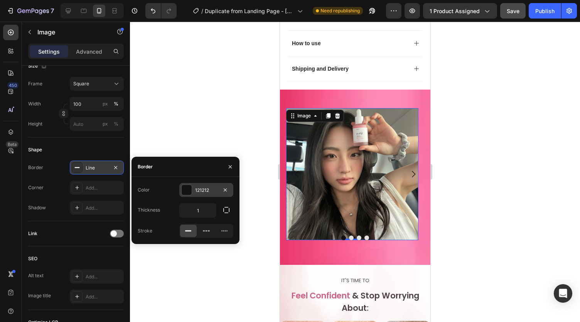
click at [195, 194] on div "121212" at bounding box center [206, 190] width 54 height 14
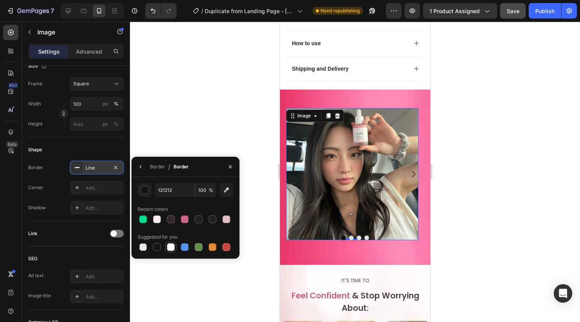
click at [172, 250] on div at bounding box center [171, 247] width 8 height 8
click at [145, 166] on button "button" at bounding box center [141, 166] width 12 height 12
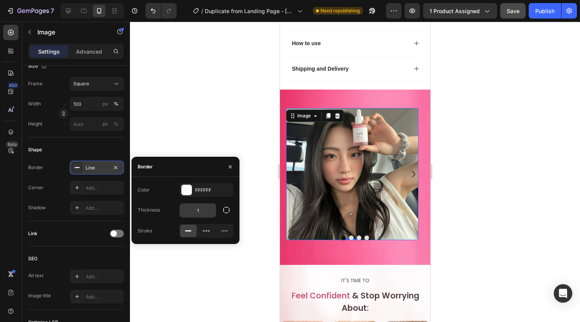
click at [202, 209] on input "1" at bounding box center [198, 210] width 36 height 14
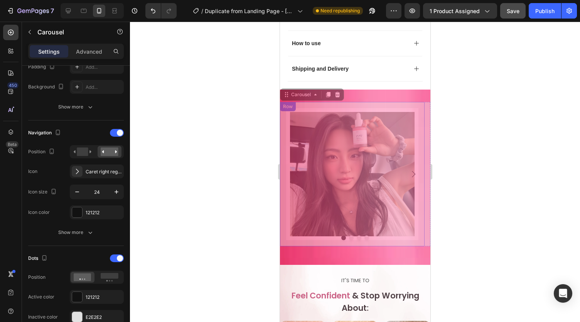
drag, startPoint x: 352, startPoint y: 218, endPoint x: 343, endPoint y: 196, distance: 24.1
click at [355, 227] on div "Image Row Drop element here Drop element here Drop element here Carousel 0 Imag…" at bounding box center [355, 177] width 150 height 151
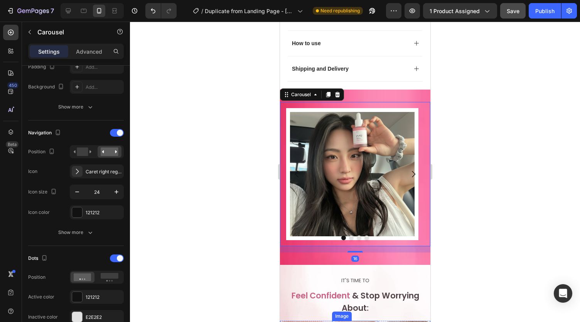
scroll to position [0, 0]
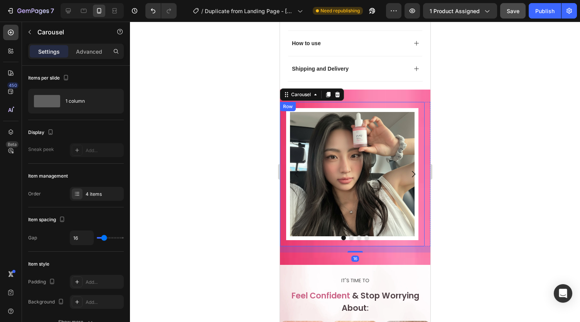
click at [282, 166] on div "Image Row" at bounding box center [352, 174] width 145 height 145
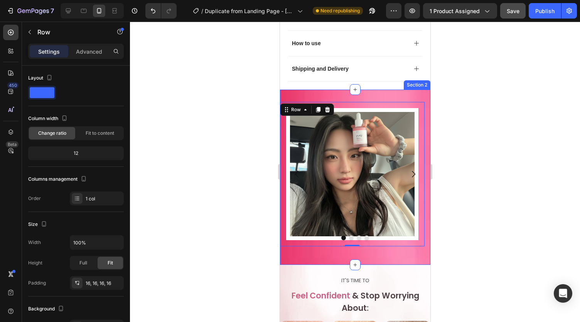
click at [291, 89] on div "Image Row 0 Drop element here Drop element here Drop element here Carousel Sect…" at bounding box center [355, 177] width 150 height 176
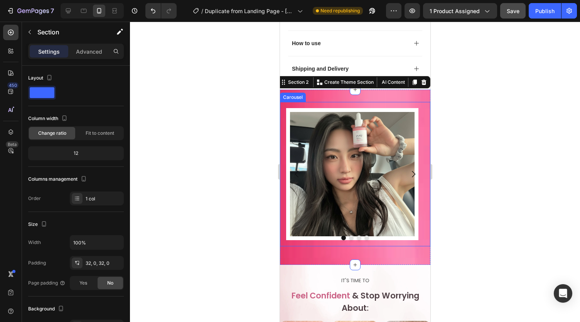
click at [413, 163] on button "Carousel Next Arrow" at bounding box center [413, 174] width 22 height 22
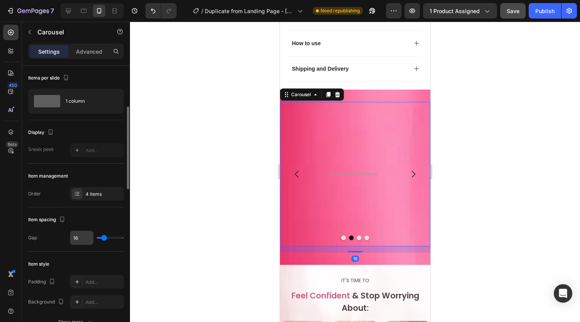
scroll to position [34, 0]
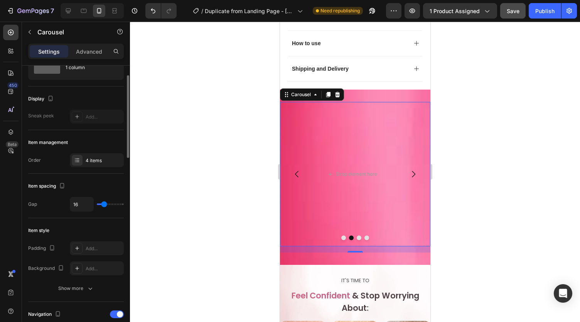
click at [295, 169] on icon "Carousel Back Arrow" at bounding box center [296, 173] width 9 height 9
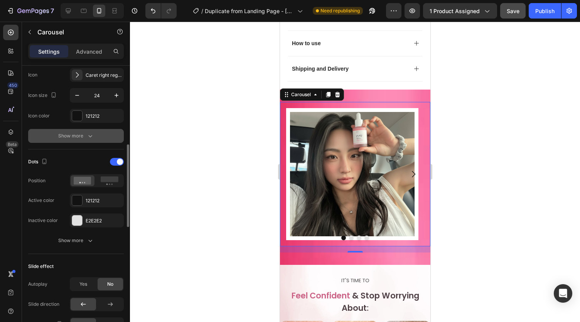
scroll to position [318, 0]
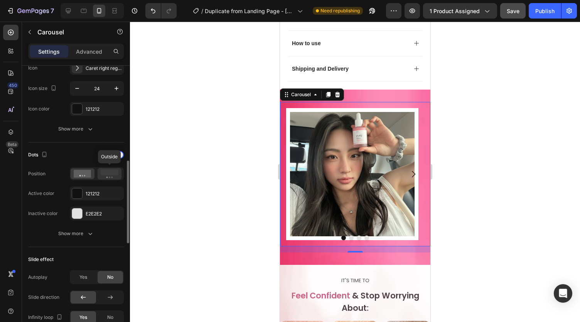
click at [106, 169] on rect at bounding box center [110, 172] width 18 height 6
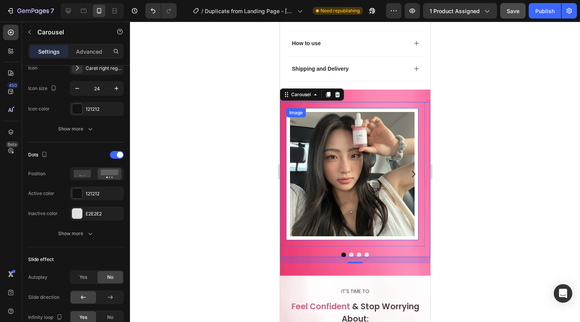
click at [316, 213] on img at bounding box center [352, 174] width 132 height 132
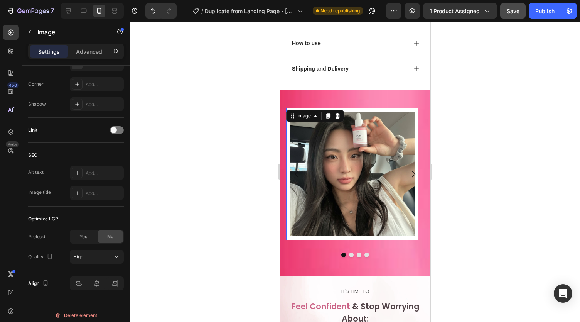
scroll to position [0, 0]
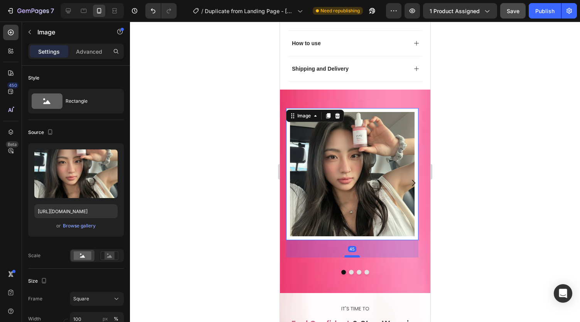
drag, startPoint x: 348, startPoint y: 219, endPoint x: 355, endPoint y: 236, distance: 18.8
click at [355, 255] on div at bounding box center [351, 256] width 15 height 2
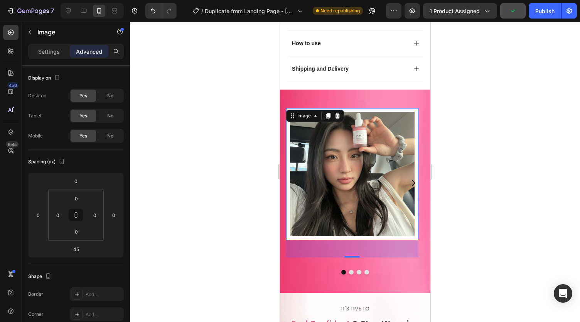
click at [233, 223] on div at bounding box center [355, 172] width 450 height 300
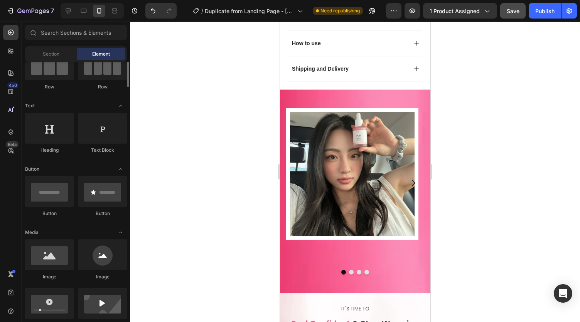
scroll to position [66, 0]
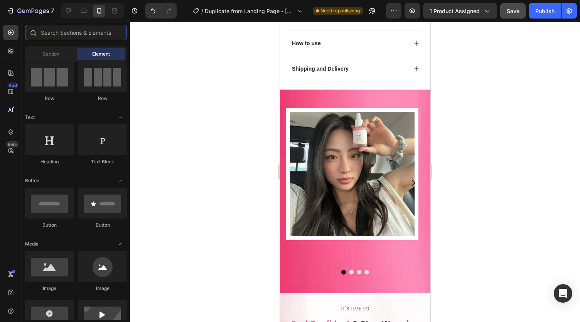
click at [68, 34] on input "text" at bounding box center [76, 32] width 102 height 15
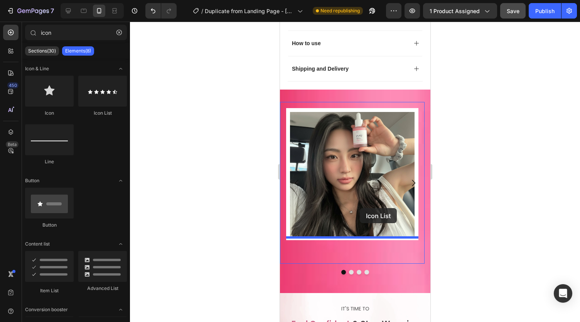
drag, startPoint x: 473, startPoint y: 160, endPoint x: 359, endPoint y: 208, distance: 123.6
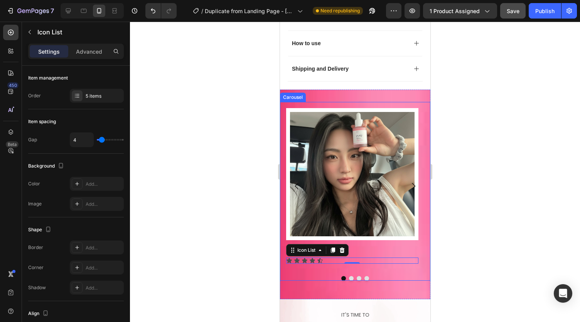
click at [318, 260] on div "Image Icon Icon Icon Icon Icon Icon List 0 Row Drop element here Drop element h…" at bounding box center [355, 194] width 150 height 185
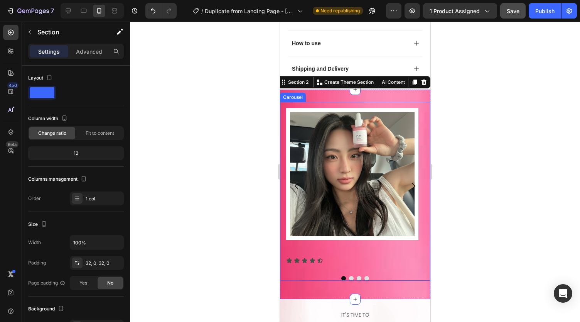
click at [306, 246] on div "Image Icon Icon Icon Icon Icon Icon List Row" at bounding box center [352, 186] width 145 height 168
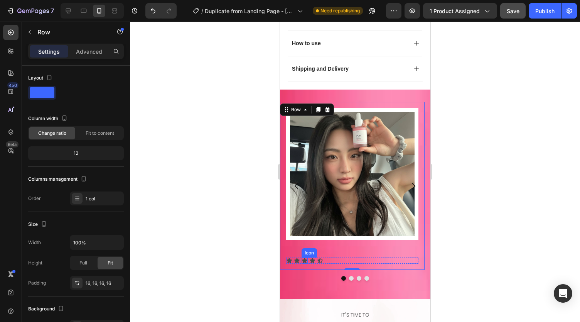
click at [306, 258] on icon at bounding box center [304, 260] width 5 height 5
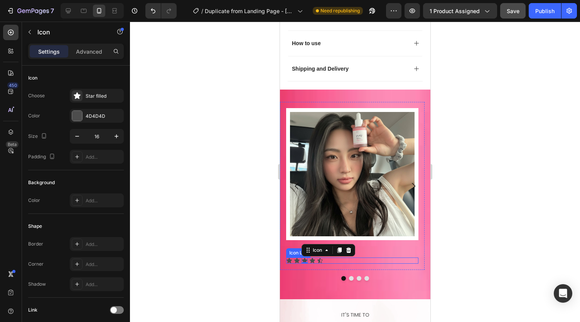
click at [331, 257] on div "Icon Icon Icon 0 Icon Icon" at bounding box center [352, 260] width 132 height 6
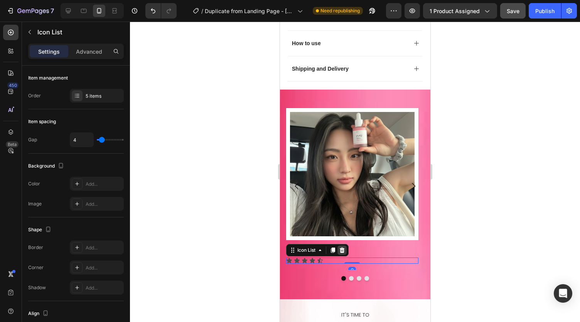
click at [341, 247] on icon at bounding box center [341, 249] width 5 height 5
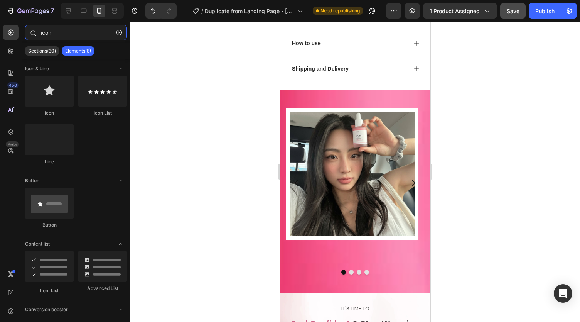
click at [56, 34] on input "icon" at bounding box center [76, 32] width 102 height 15
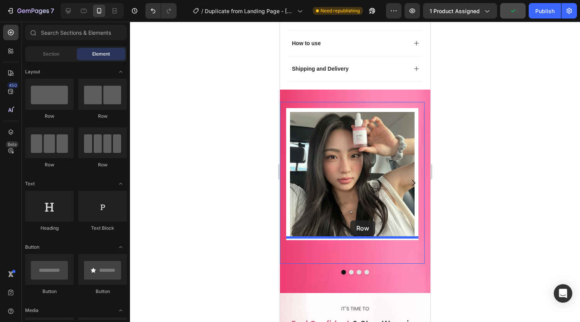
drag, startPoint x: 329, startPoint y: 103, endPoint x: 350, endPoint y: 220, distance: 119.1
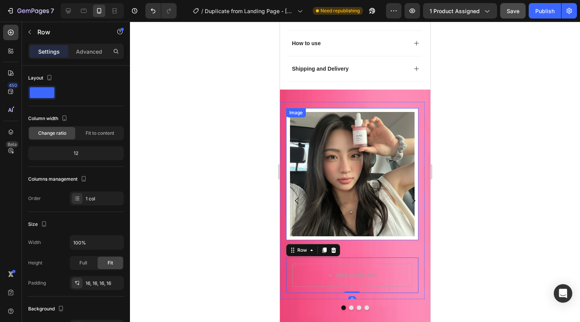
click at [341, 212] on img at bounding box center [352, 174] width 132 height 132
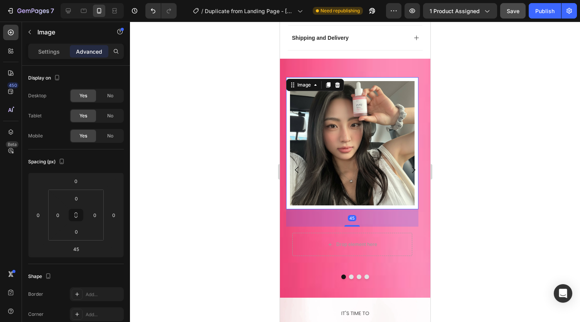
scroll to position [594, 0]
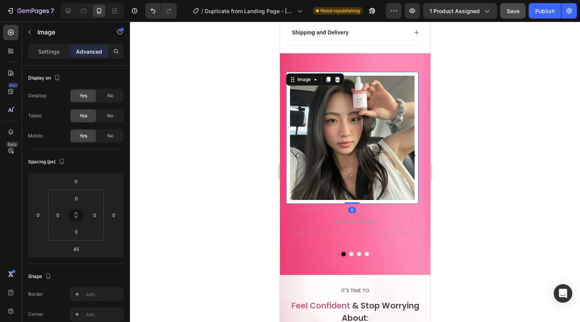
drag, startPoint x: 349, startPoint y: 199, endPoint x: 346, endPoint y: 173, distance: 26.1
click at [346, 173] on div "Image 0" at bounding box center [352, 138] width 132 height 132
click at [292, 204] on div "Drop element here Row" at bounding box center [352, 221] width 132 height 35
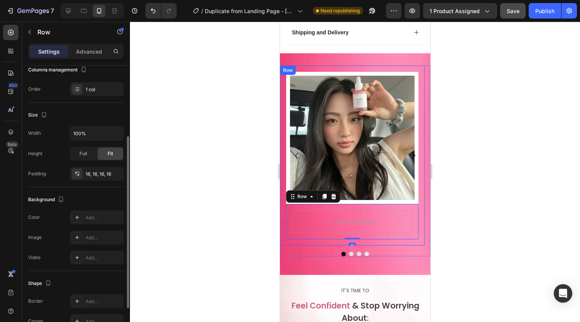
scroll to position [111, 0]
click at [93, 213] on div "Add..." at bounding box center [104, 215] width 36 height 7
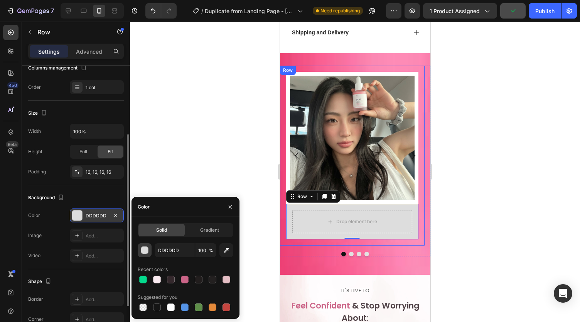
click at [141, 248] on div "button" at bounding box center [145, 250] width 8 height 8
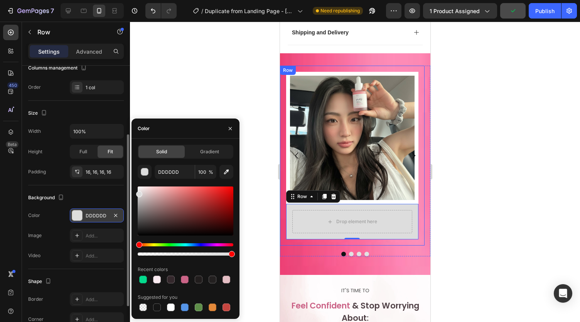
click at [175, 47] on div at bounding box center [355, 172] width 450 height 300
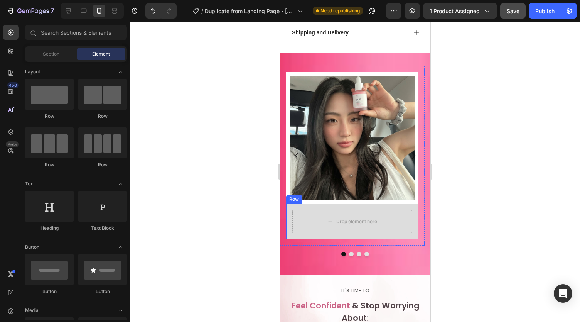
click at [287, 204] on div "Drop element here Row" at bounding box center [352, 221] width 132 height 35
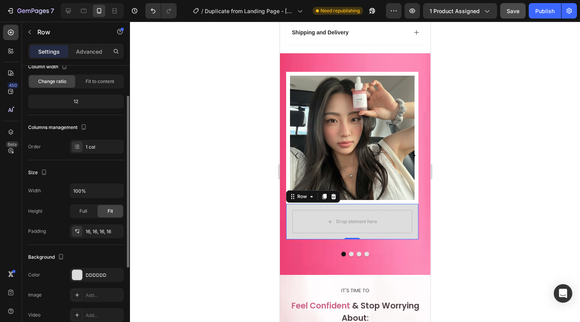
scroll to position [52, 0]
click at [93, 277] on div "DDDDDD" at bounding box center [97, 274] width 54 height 14
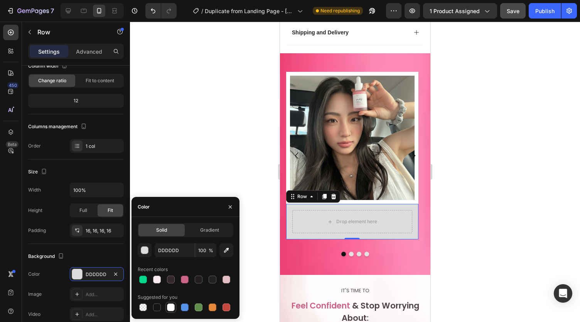
click at [171, 306] on div at bounding box center [171, 307] width 8 height 8
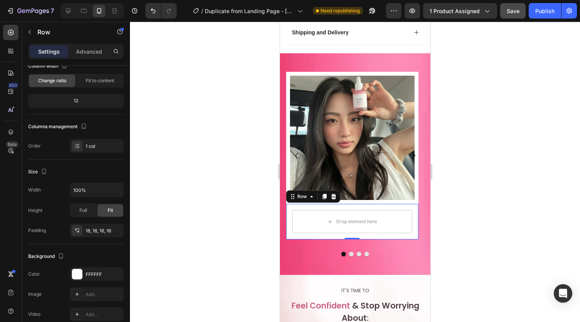
click at [177, 143] on div at bounding box center [355, 172] width 450 height 300
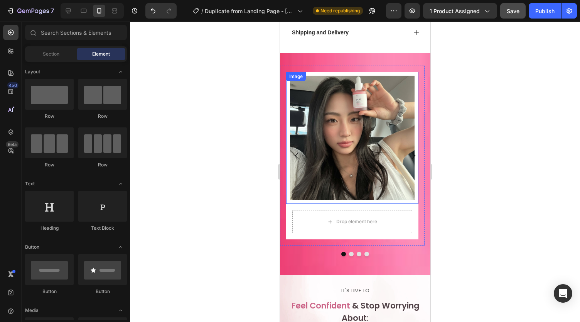
click at [311, 72] on div "Image" at bounding box center [352, 138] width 132 height 132
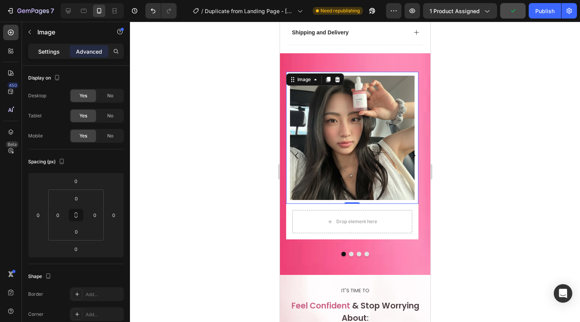
click at [46, 53] on p "Settings" at bounding box center [49, 51] width 22 height 8
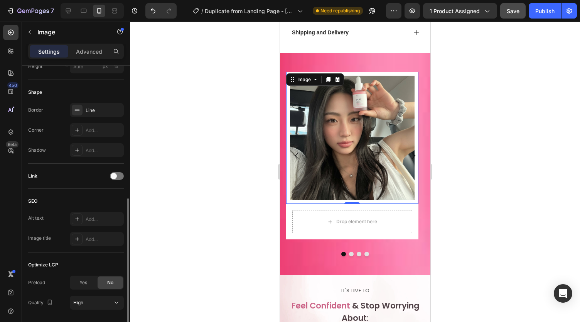
scroll to position [278, 0]
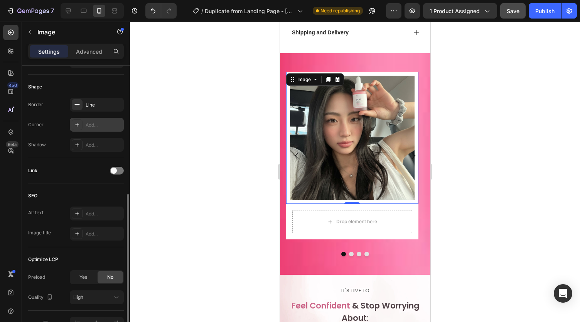
click at [85, 124] on div "Add..." at bounding box center [97, 125] width 54 height 14
click at [195, 73] on div at bounding box center [355, 172] width 450 height 300
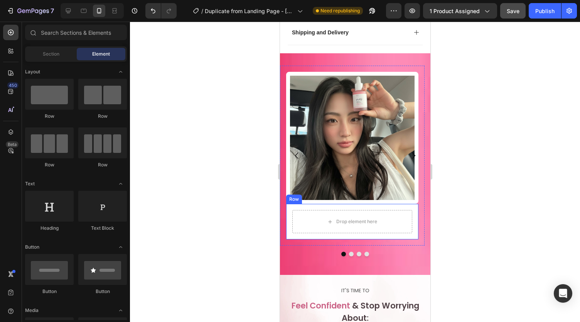
click at [289, 204] on div "Drop element here Row" at bounding box center [352, 221] width 132 height 35
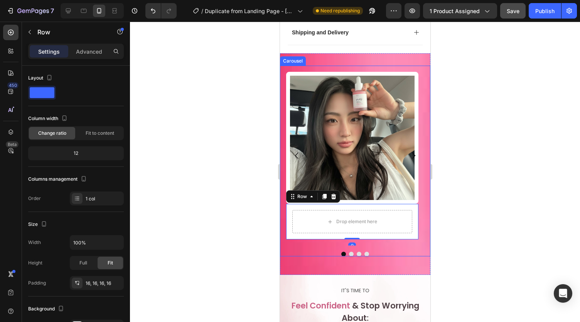
click at [289, 145] on button "Carousel Back Arrow" at bounding box center [297, 156] width 22 height 22
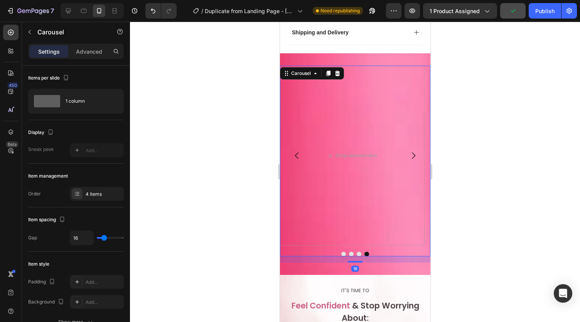
click at [301, 145] on button "Carousel Back Arrow" at bounding box center [297, 156] width 22 height 22
click at [408, 151] on icon "Carousel Next Arrow" at bounding box center [412, 155] width 9 height 9
click at [294, 151] on icon "Carousel Back Arrow" at bounding box center [296, 155] width 9 height 9
click at [295, 151] on icon "Carousel Back Arrow" at bounding box center [296, 155] width 9 height 9
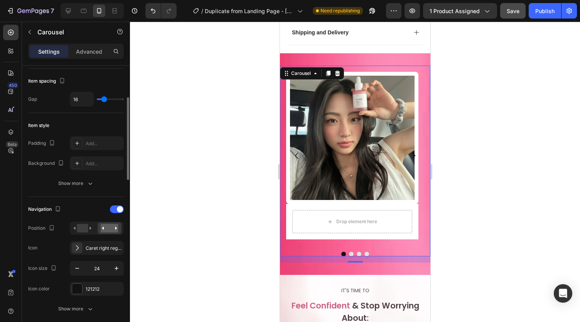
scroll to position [0, 0]
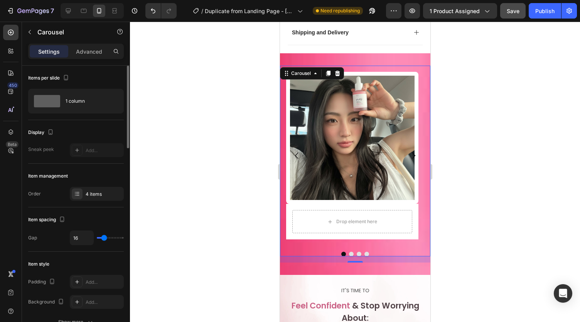
click at [290, 145] on button "Carousel Back Arrow" at bounding box center [297, 156] width 22 height 22
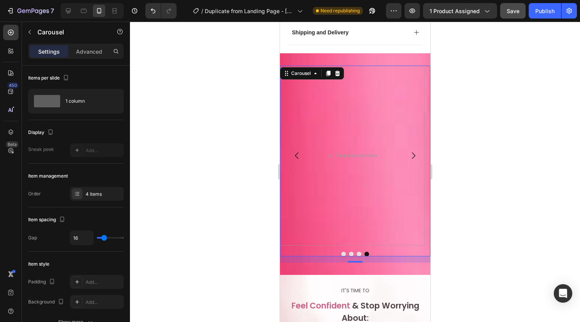
click at [408, 151] on icon "Carousel Next Arrow" at bounding box center [412, 155] width 9 height 9
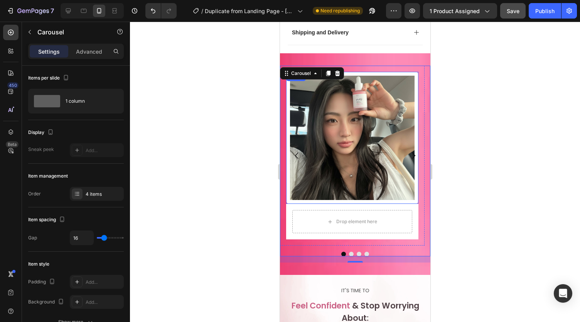
click at [332, 82] on img at bounding box center [352, 138] width 132 height 132
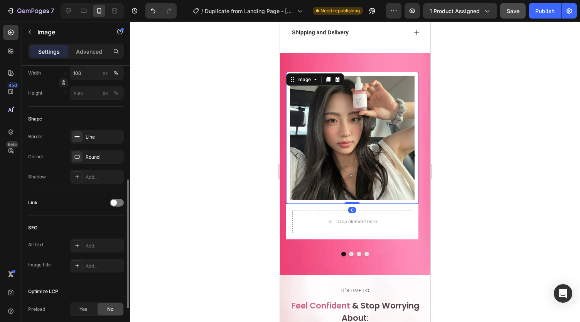
scroll to position [252, 0]
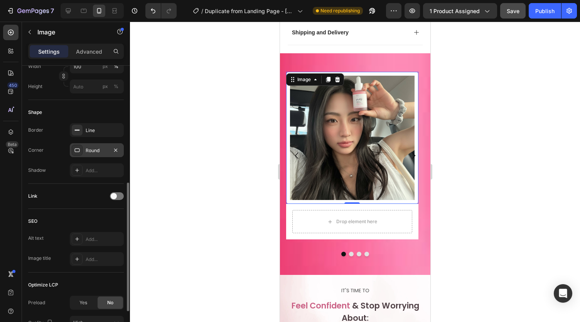
click at [89, 147] on div "Round" at bounding box center [97, 150] width 22 height 7
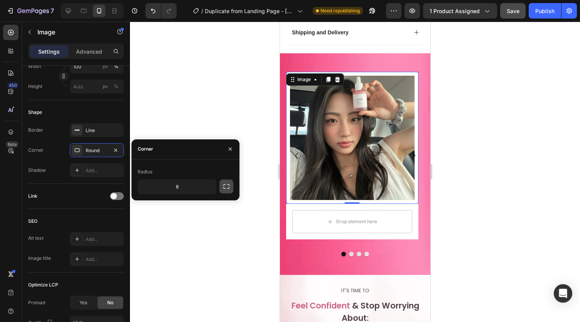
click at [224, 185] on icon "button" at bounding box center [227, 186] width 8 height 8
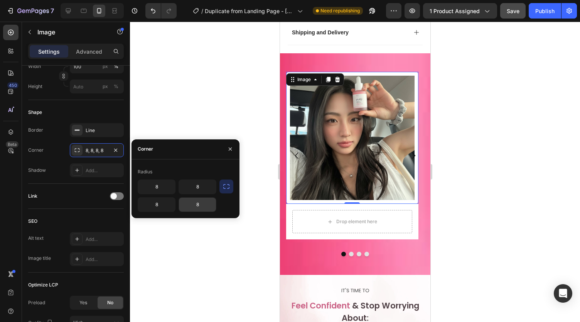
click at [197, 207] on input "8" at bounding box center [197, 204] width 37 height 14
click at [152, 208] on input "8" at bounding box center [156, 204] width 37 height 14
click at [228, 149] on icon "button" at bounding box center [230, 149] width 6 height 6
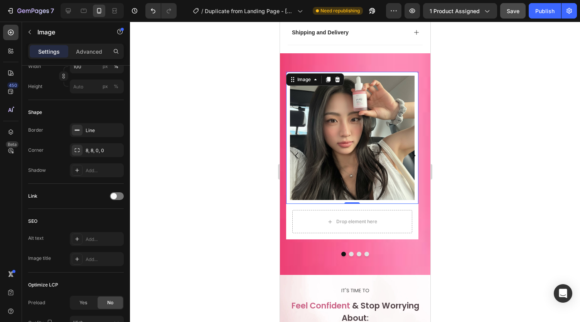
click at [228, 147] on div at bounding box center [355, 172] width 450 height 300
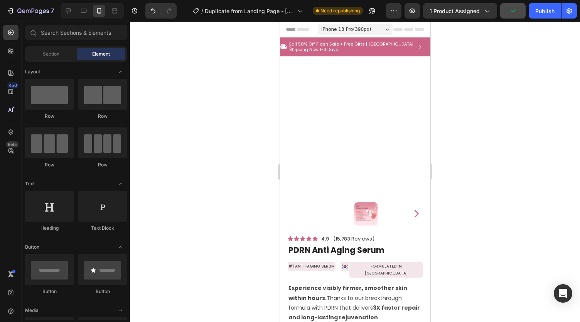
scroll to position [155, 0]
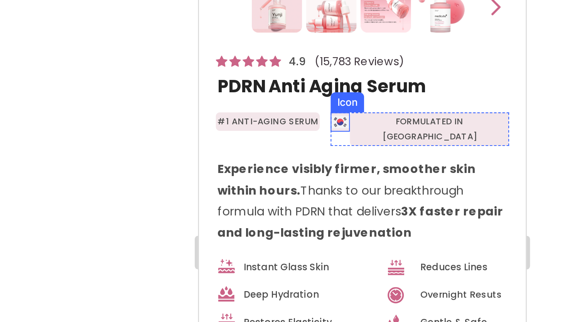
click at [263, 14] on icon at bounding box center [263, 17] width 9 height 6
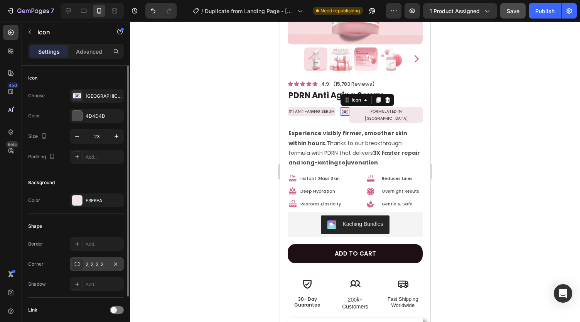
click at [94, 265] on div "2, 2, 2, 2" at bounding box center [97, 264] width 22 height 7
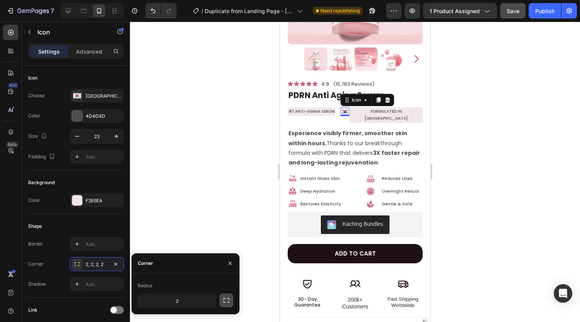
click at [226, 299] on icon "button" at bounding box center [227, 300] width 8 height 8
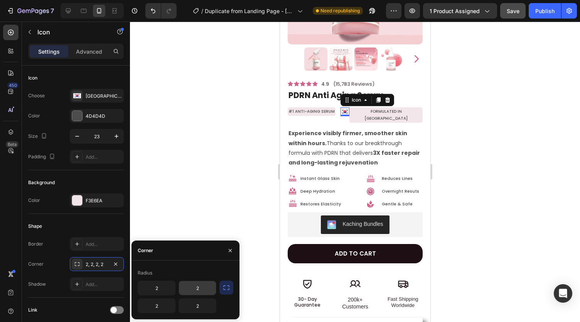
click at [200, 289] on input "2" at bounding box center [197, 288] width 37 height 14
click at [197, 306] on input "2" at bounding box center [197, 306] width 37 height 14
click at [192, 185] on div at bounding box center [355, 172] width 450 height 300
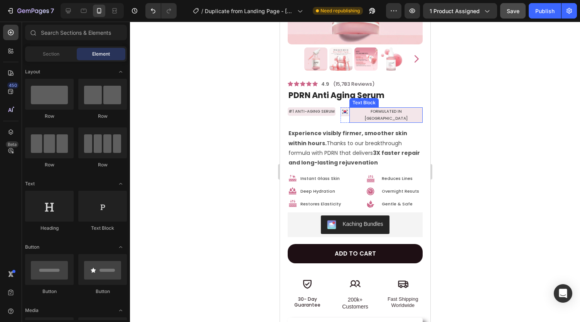
click at [356, 108] on p "FORMULATED IN [GEOGRAPHIC_DATA]" at bounding box center [386, 115] width 72 height 14
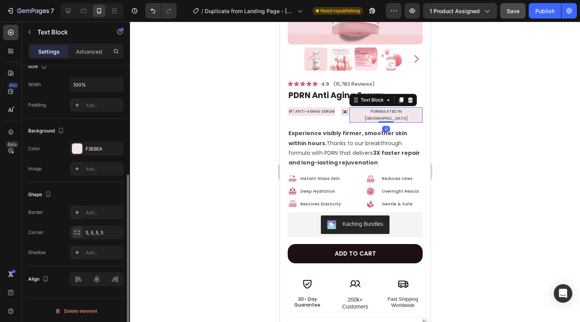
scroll to position [177, 0]
click at [102, 230] on div "5, 5, 5, 5" at bounding box center [97, 233] width 22 height 7
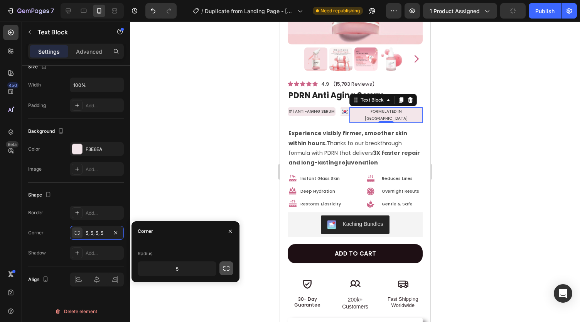
click at [230, 267] on icon "button" at bounding box center [227, 268] width 8 height 8
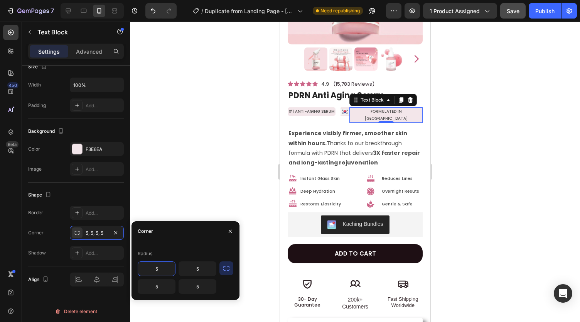
click at [159, 273] on input "5" at bounding box center [156, 269] width 37 height 14
click at [154, 287] on input "5" at bounding box center [156, 286] width 37 height 14
click at [198, 122] on div at bounding box center [355, 172] width 450 height 300
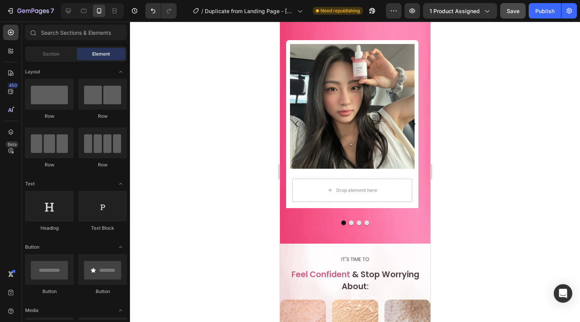
scroll to position [599, 0]
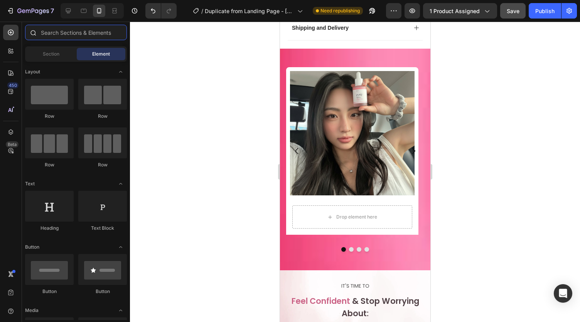
click at [59, 38] on input "text" at bounding box center [76, 32] width 102 height 15
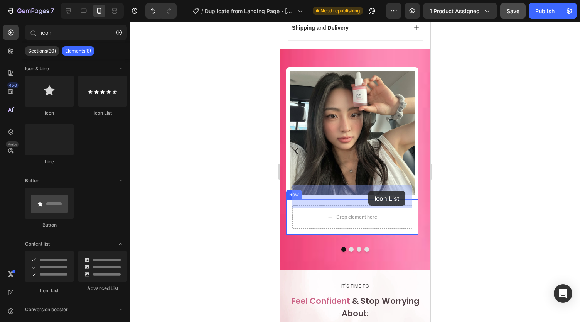
drag, startPoint x: 381, startPoint y: 110, endPoint x: 368, endPoint y: 191, distance: 81.7
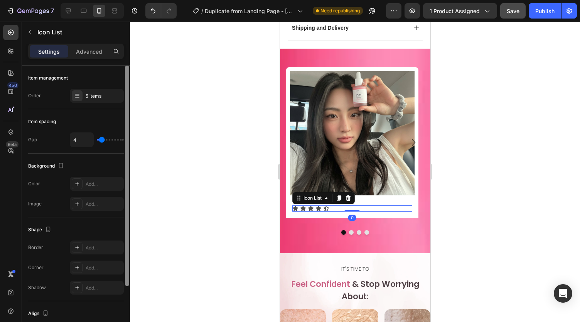
scroll to position [73, 0]
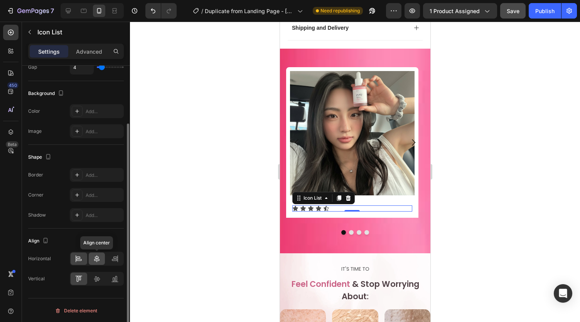
click at [94, 258] on icon at bounding box center [97, 259] width 8 height 8
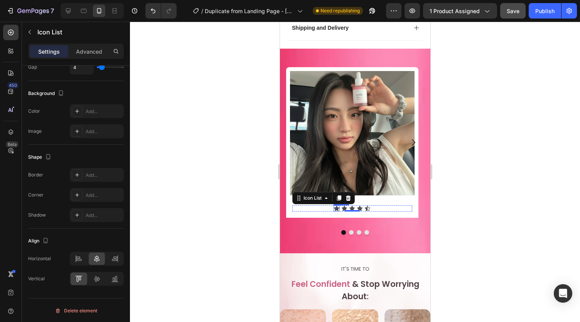
click at [336, 206] on icon at bounding box center [336, 208] width 5 height 5
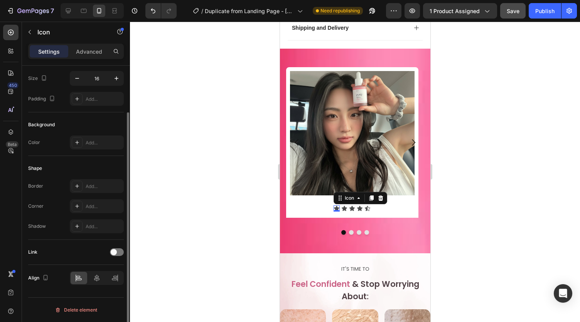
scroll to position [0, 0]
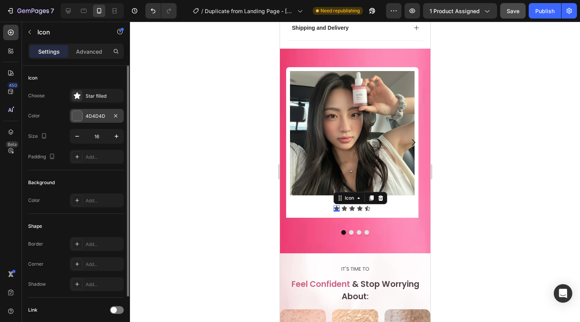
click at [93, 113] on div "4D4D4D" at bounding box center [97, 116] width 22 height 7
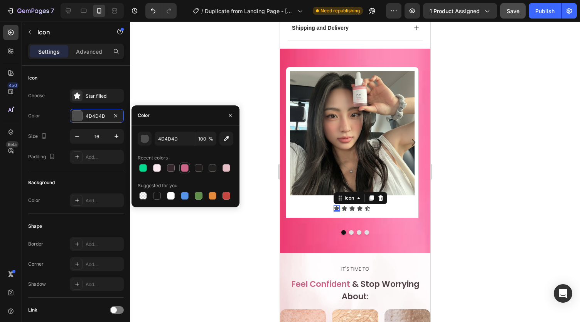
click at [183, 167] on div at bounding box center [185, 168] width 8 height 8
click at [342, 206] on icon at bounding box center [343, 208] width 5 height 5
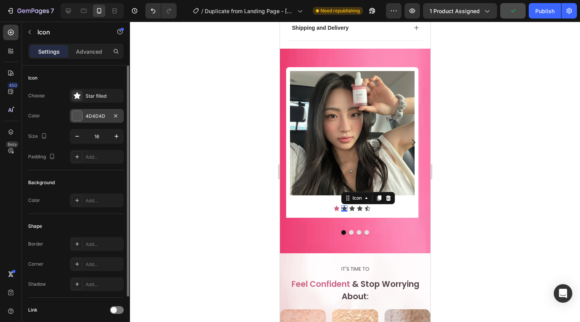
click at [89, 113] on div "4D4D4D" at bounding box center [97, 116] width 22 height 7
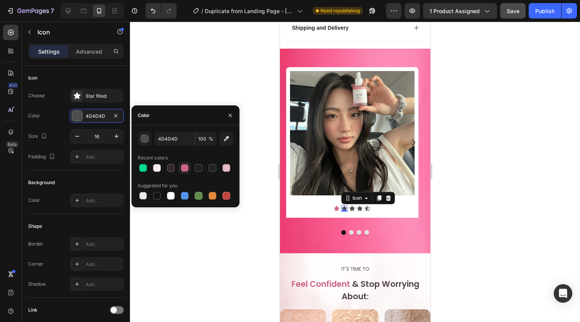
drag, startPoint x: 186, startPoint y: 167, endPoint x: 53, endPoint y: 173, distance: 133.2
click at [186, 167] on div at bounding box center [185, 168] width 8 height 8
click at [352, 206] on icon at bounding box center [351, 208] width 5 height 5
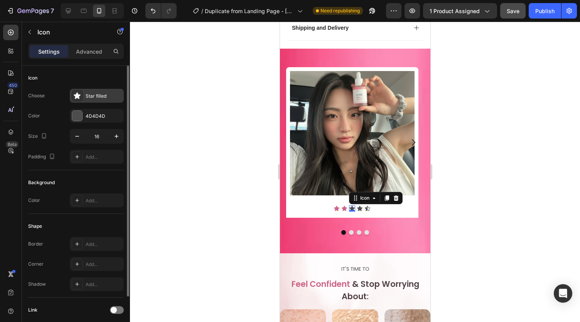
click at [103, 98] on div "Star filled" at bounding box center [104, 96] width 36 height 7
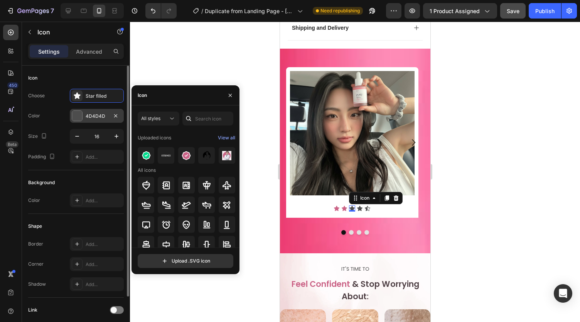
click at [97, 119] on div "4D4D4D" at bounding box center [97, 116] width 54 height 14
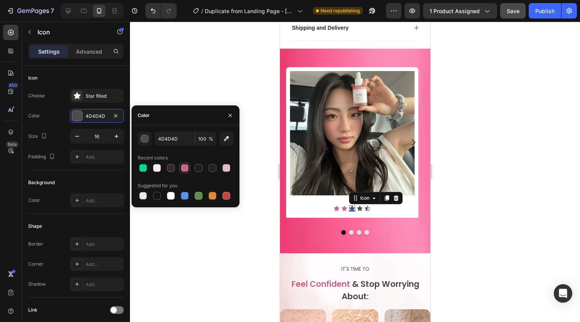
click at [186, 171] on div at bounding box center [185, 168] width 8 height 8
click at [359, 206] on icon at bounding box center [359, 208] width 5 height 5
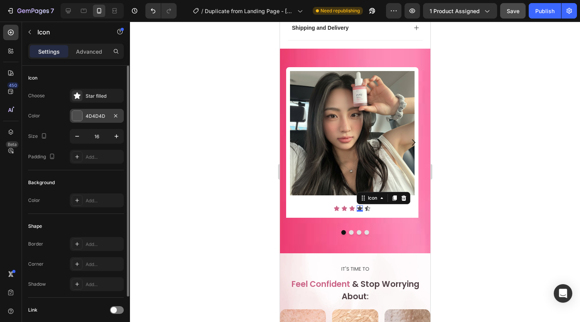
click at [98, 116] on div "4D4D4D" at bounding box center [97, 116] width 22 height 7
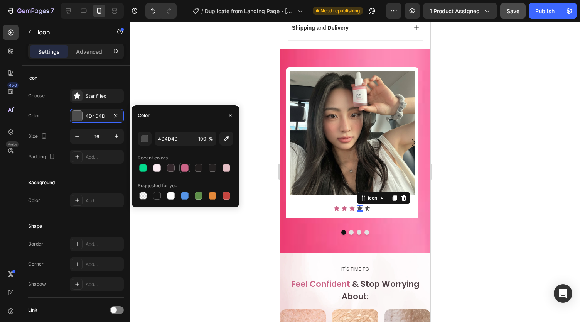
click at [189, 167] on div at bounding box center [184, 167] width 9 height 9
click at [366, 206] on icon at bounding box center [367, 208] width 5 height 5
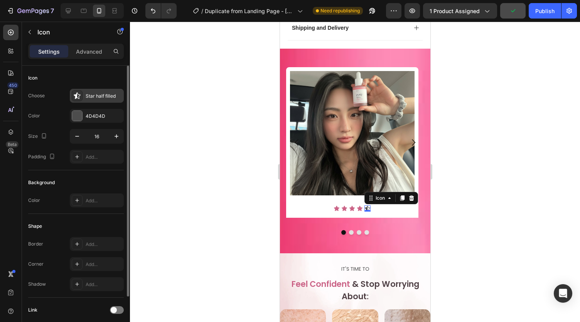
click at [97, 94] on div "Star half filled" at bounding box center [104, 96] width 36 height 7
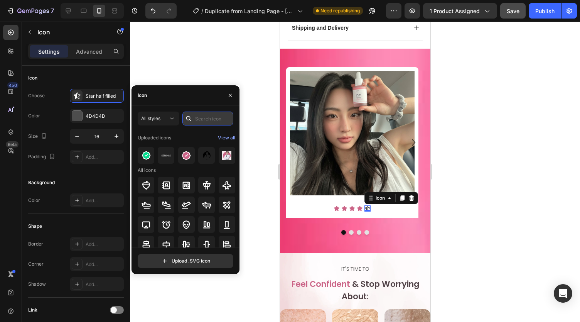
click at [196, 121] on input "text" at bounding box center [207, 118] width 51 height 14
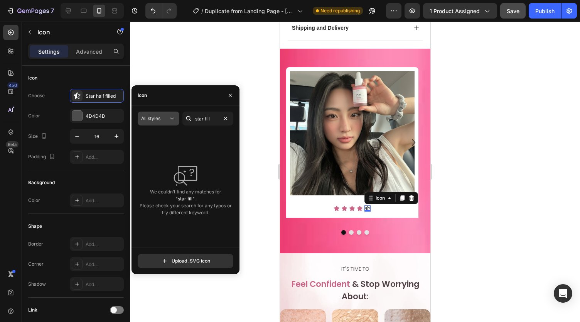
click at [164, 124] on button "All styles" at bounding box center [159, 118] width 42 height 14
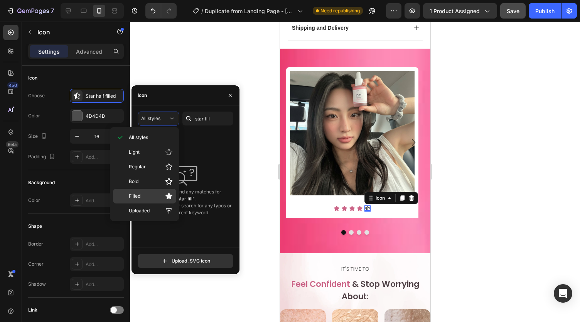
click at [147, 192] on p "Filled" at bounding box center [151, 196] width 44 height 8
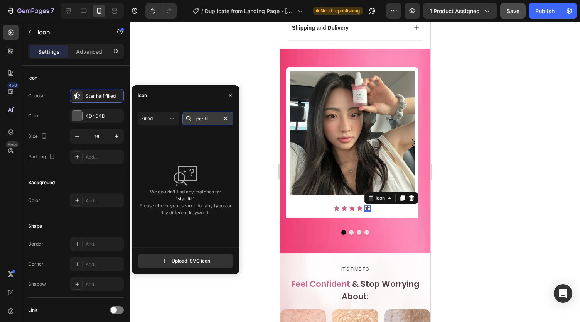
click at [211, 119] on input "star fill" at bounding box center [207, 118] width 51 height 14
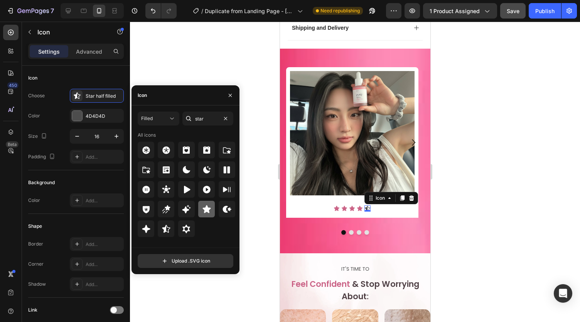
click at [207, 209] on icon at bounding box center [207, 209] width 8 height 8
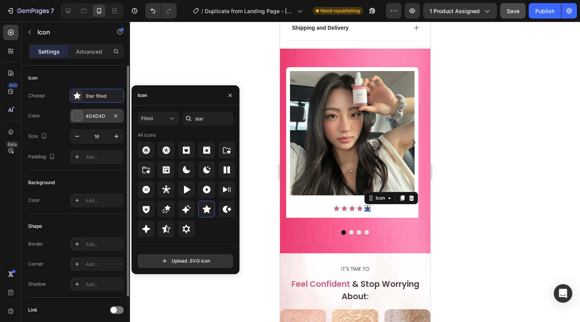
click at [103, 116] on div "4D4D4D" at bounding box center [97, 116] width 22 height 7
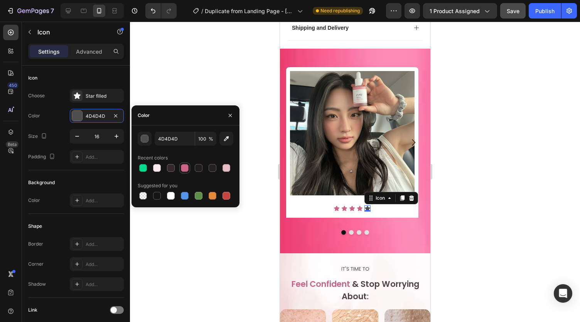
click at [182, 169] on div at bounding box center [185, 168] width 8 height 8
click at [230, 118] on icon "button" at bounding box center [230, 115] width 6 height 6
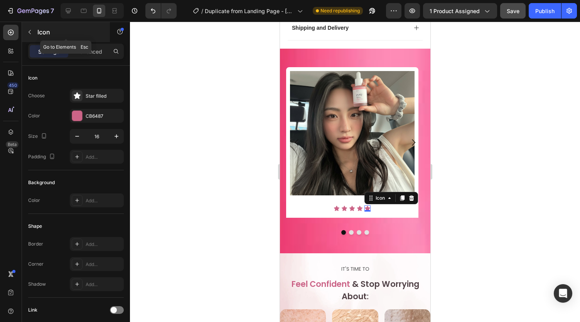
click at [30, 32] on icon "button" at bounding box center [30, 32] width 6 height 6
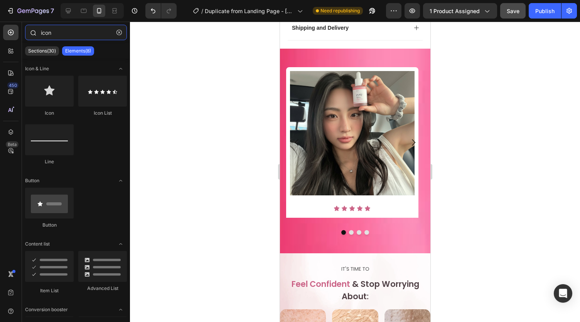
click at [59, 38] on input "icon" at bounding box center [76, 32] width 102 height 15
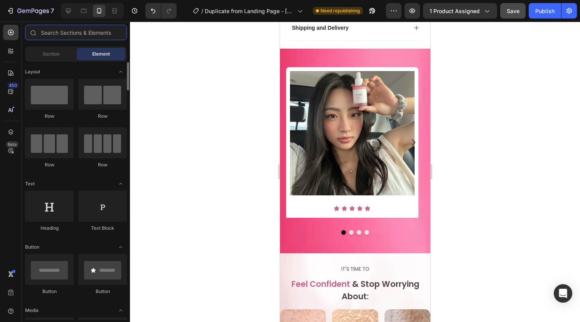
scroll to position [0, 0]
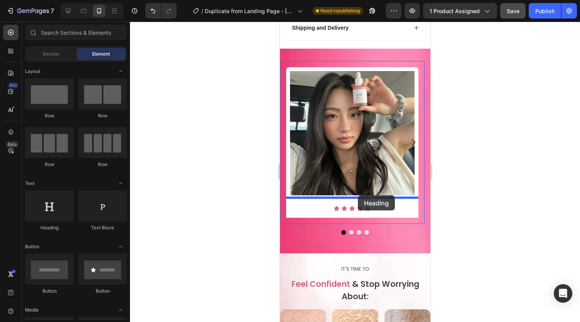
drag, startPoint x: 670, startPoint y: 169, endPoint x: 358, endPoint y: 195, distance: 313.5
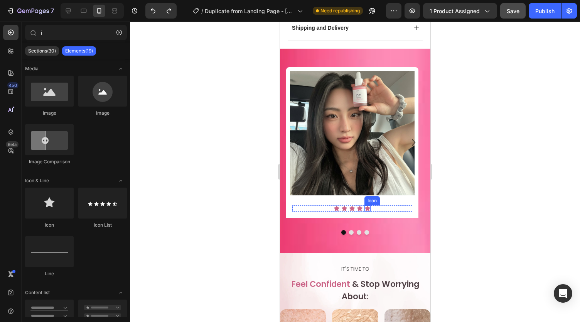
click at [373, 205] on div "Icon Icon Icon Icon Icon" at bounding box center [352, 208] width 120 height 6
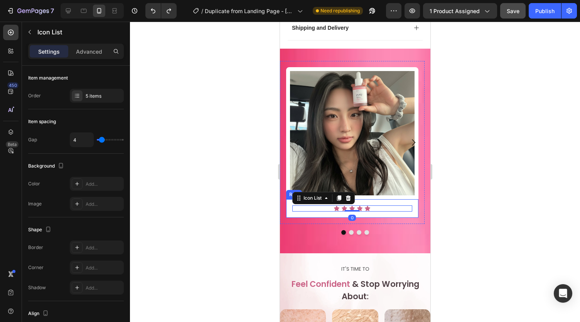
click at [373, 199] on div "Icon Icon Icon Icon Icon Icon List 0 Row" at bounding box center [352, 208] width 132 height 19
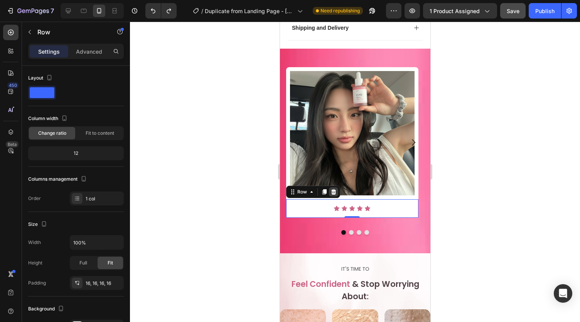
click at [332, 189] on icon at bounding box center [333, 191] width 5 height 5
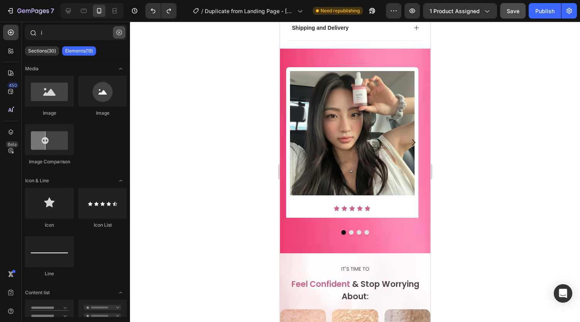
click at [116, 32] on icon "button" at bounding box center [118, 32] width 5 height 5
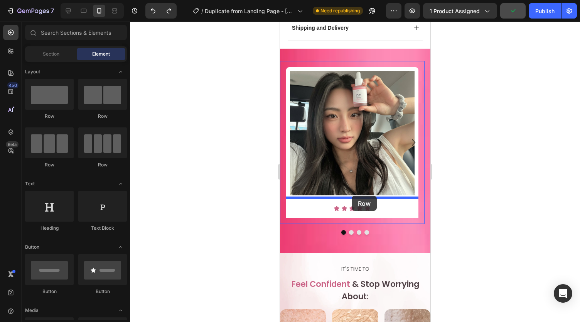
drag, startPoint x: 500, startPoint y: 150, endPoint x: 351, endPoint y: 196, distance: 155.1
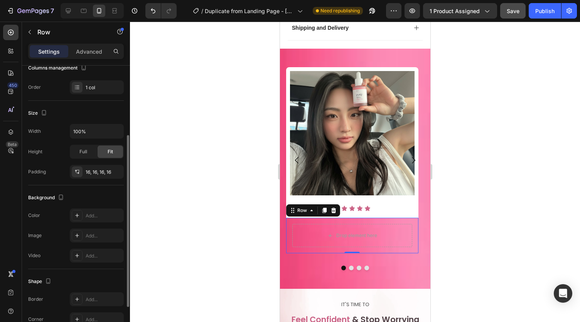
scroll to position [111, 0]
click at [93, 219] on div "Add..." at bounding box center [97, 215] width 54 height 14
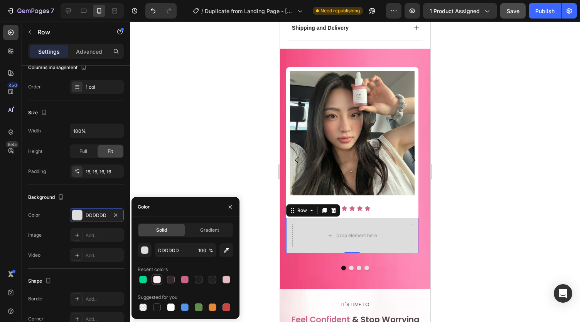
click at [156, 278] on div at bounding box center [157, 279] width 8 height 8
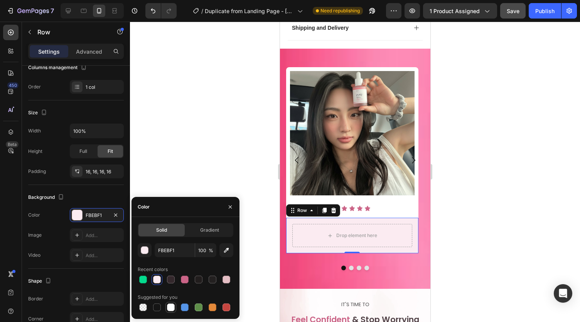
click at [172, 308] on div at bounding box center [171, 307] width 8 height 8
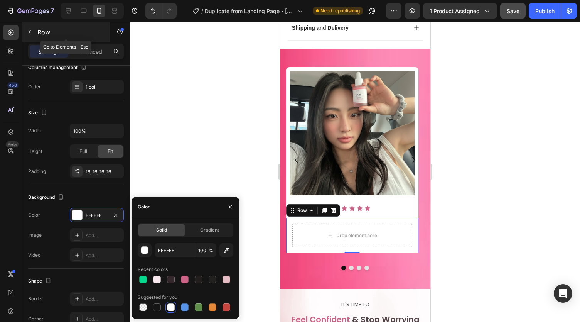
click at [29, 27] on button "button" at bounding box center [30, 32] width 12 height 12
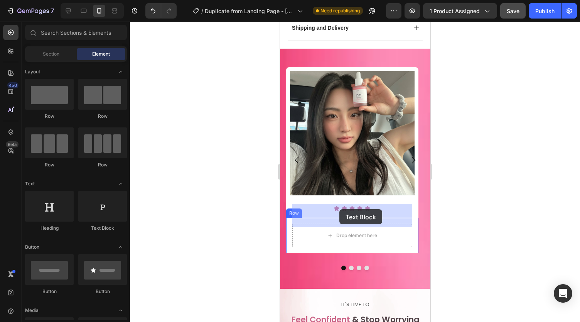
drag, startPoint x: 303, startPoint y: 206, endPoint x: 339, endPoint y: 209, distance: 36.0
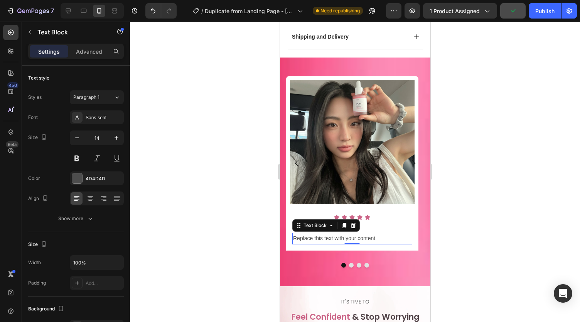
scroll to position [590, 0]
click at [327, 233] on div "Replace this text with your content" at bounding box center [352, 238] width 120 height 11
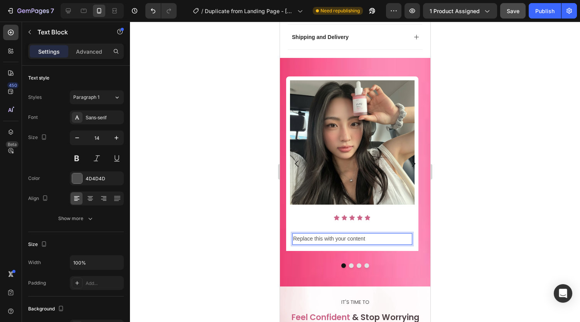
click at [327, 234] on p "Replace this with your content" at bounding box center [352, 239] width 118 height 10
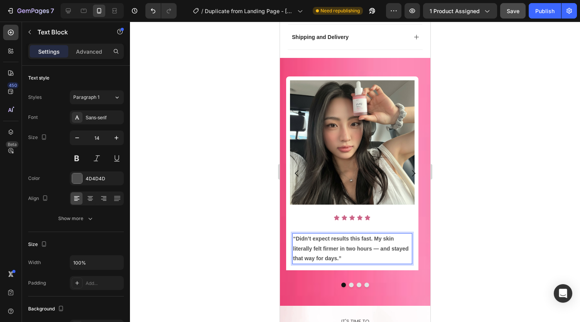
click at [324, 234] on p "“Didn’t expect results this fast. My skin literally felt firmer in two hours — …" at bounding box center [352, 248] width 118 height 29
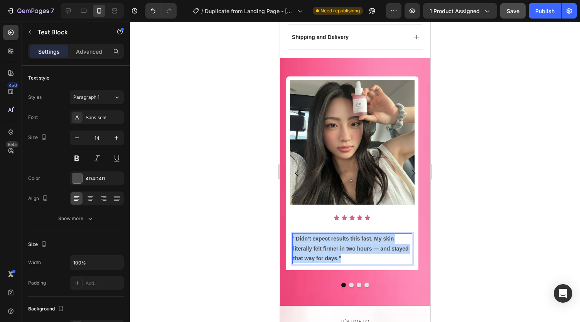
click at [324, 234] on p "“Didn’t expect results this fast. My skin literally felt firmer in two hours — …" at bounding box center [352, 248] width 118 height 29
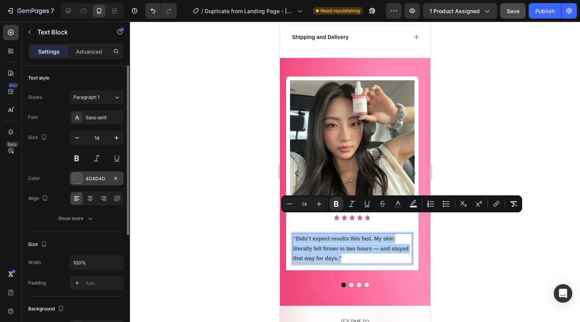
click at [101, 179] on div "4D4D4D" at bounding box center [97, 178] width 22 height 7
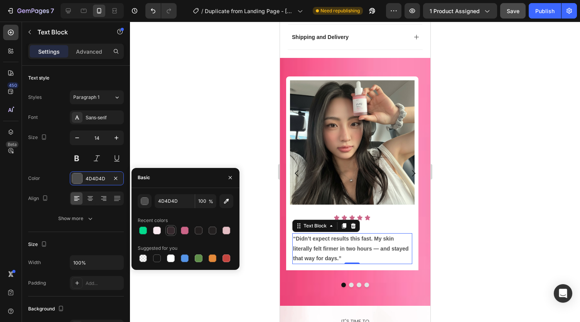
click at [171, 229] on div at bounding box center [171, 230] width 8 height 8
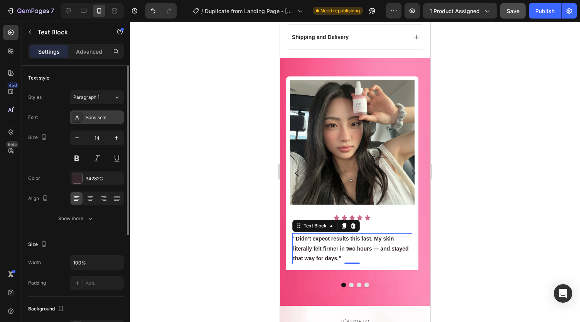
click at [95, 115] on div "Sans-serif" at bounding box center [104, 117] width 36 height 7
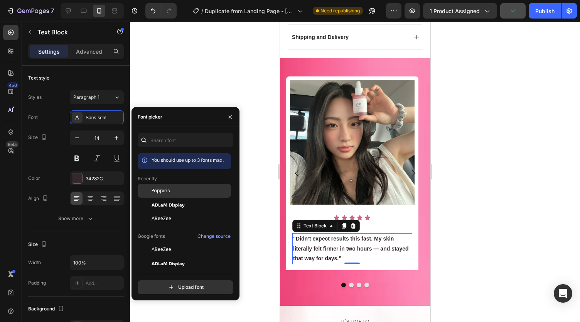
click at [167, 188] on span "Poppins" at bounding box center [161, 190] width 19 height 7
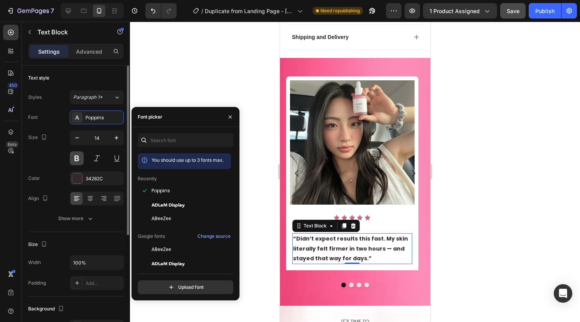
click at [79, 156] on button at bounding box center [77, 158] width 14 height 14
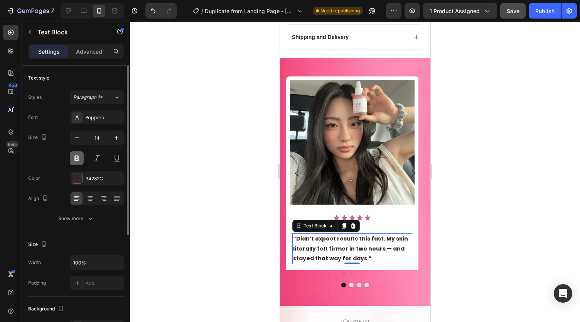
click at [77, 156] on button at bounding box center [77, 158] width 14 height 14
click at [316, 234] on p "“Didn’t expect results this fast. My skin literally felt firmer in two hours — …" at bounding box center [352, 248] width 118 height 29
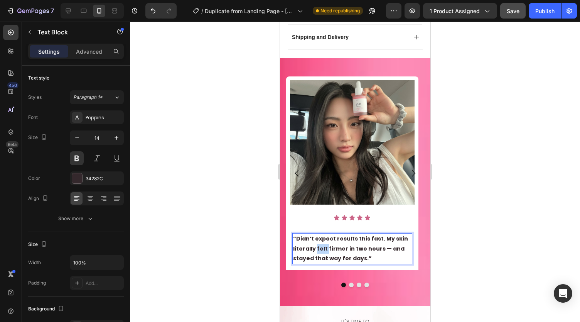
click at [316, 234] on p "“Didn’t expect results this fast. My skin literally felt firmer in two hours — …" at bounding box center [352, 248] width 118 height 29
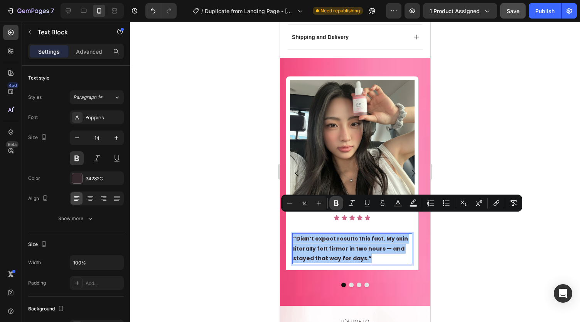
click at [337, 201] on icon "Editor contextual toolbar" at bounding box center [336, 203] width 5 height 6
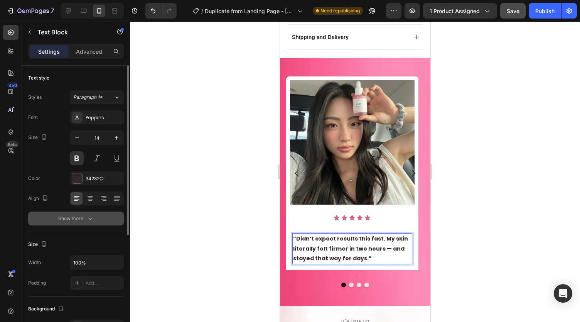
click at [103, 219] on button "Show more" at bounding box center [76, 218] width 96 height 14
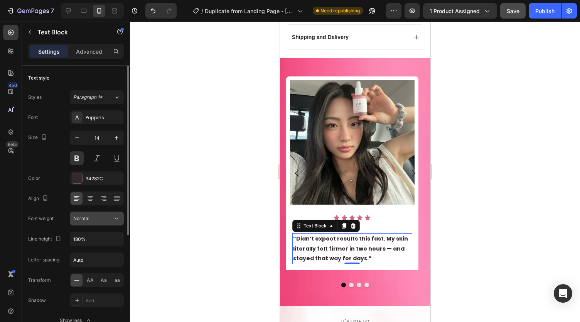
click at [91, 223] on button "Normal" at bounding box center [97, 218] width 54 height 14
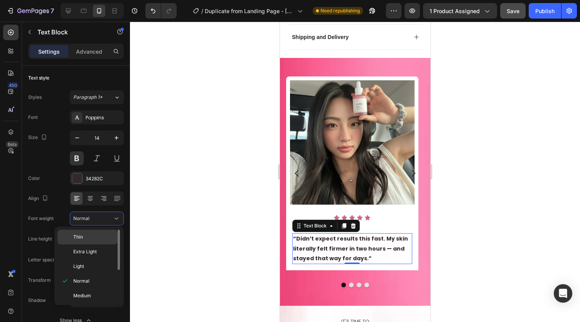
click at [93, 236] on p "Thin" at bounding box center [93, 236] width 41 height 7
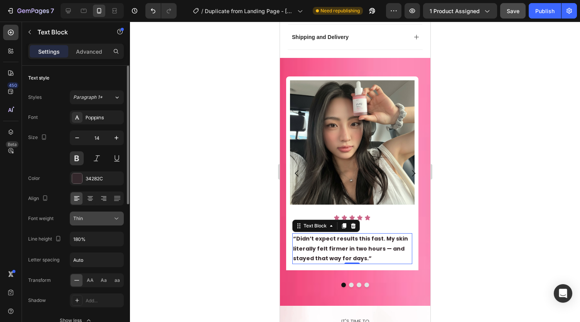
click at [101, 218] on div "Thin" at bounding box center [92, 218] width 39 height 7
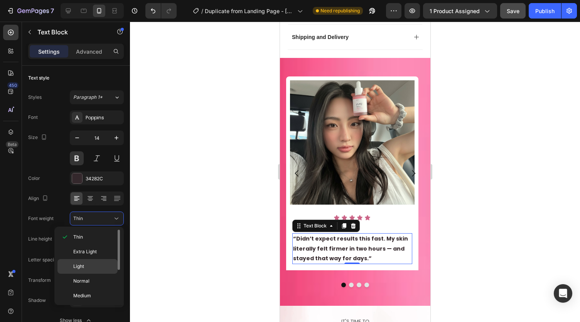
click at [89, 264] on p "Light" at bounding box center [93, 266] width 41 height 7
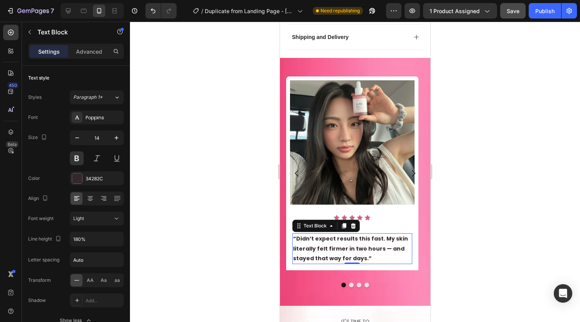
click at [259, 203] on div at bounding box center [355, 172] width 450 height 300
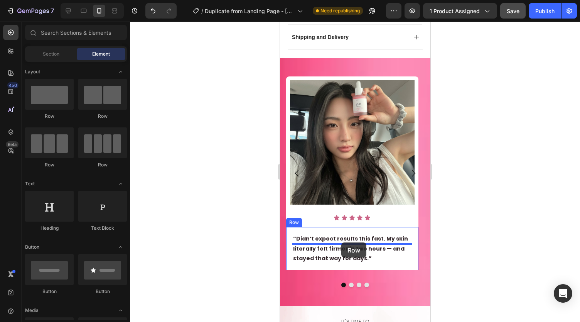
drag, startPoint x: 378, startPoint y: 116, endPoint x: 341, endPoint y: 242, distance: 131.7
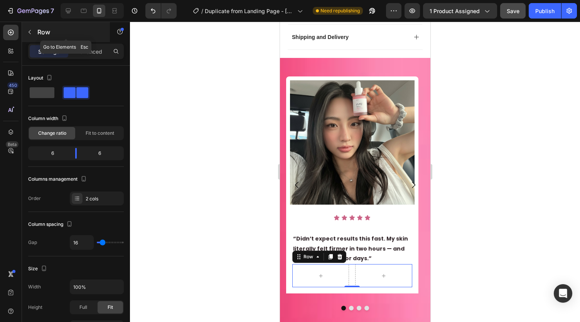
click at [27, 35] on button "button" at bounding box center [30, 32] width 12 height 12
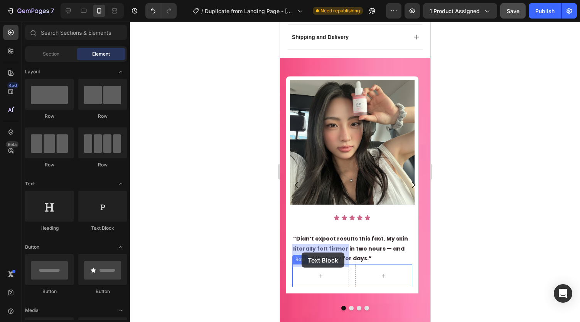
drag, startPoint x: 517, startPoint y: 245, endPoint x: 301, endPoint y: 252, distance: 215.7
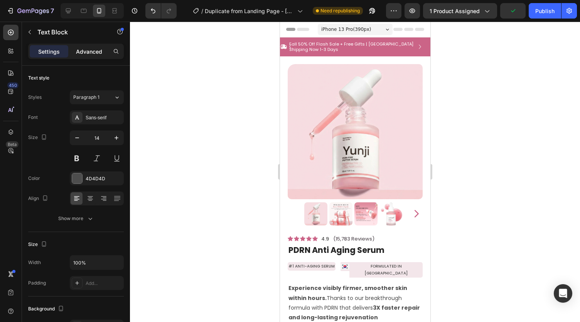
scroll to position [590, 0]
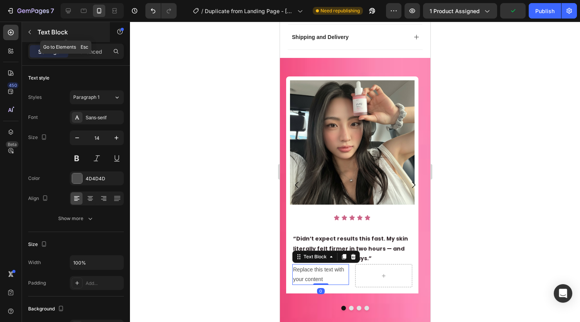
click at [30, 35] on icon "button" at bounding box center [30, 32] width 6 height 6
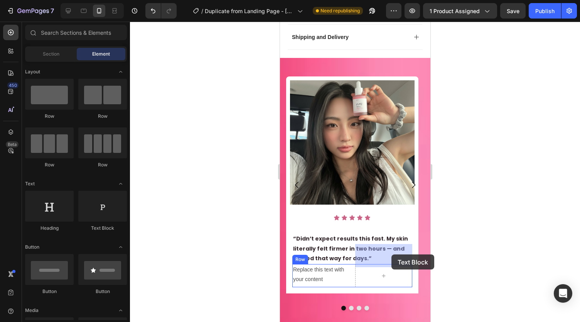
drag, startPoint x: 389, startPoint y: 233, endPoint x: 391, endPoint y: 254, distance: 21.7
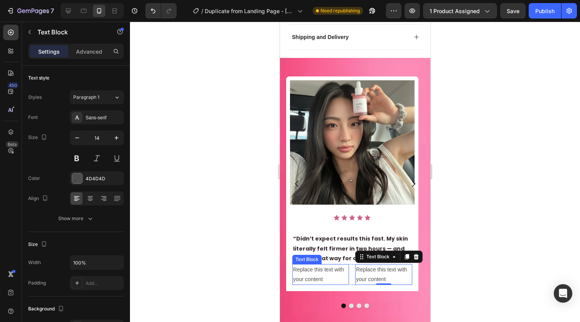
click at [311, 264] on div "Replace this text with your content" at bounding box center [320, 274] width 57 height 21
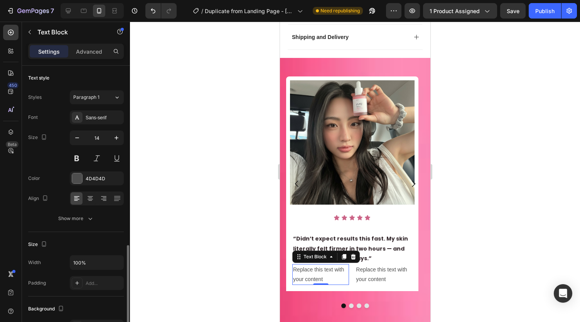
scroll to position [111, 0]
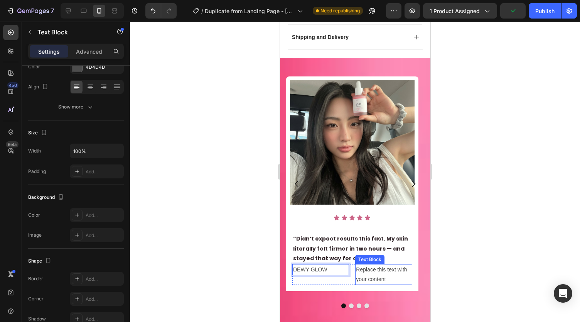
click at [376, 264] on div "Replace this text with your content" at bounding box center [383, 274] width 57 height 21
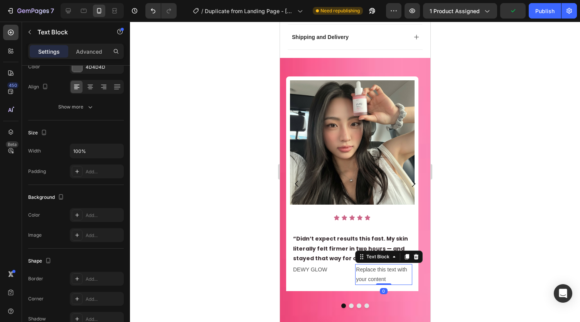
click at [376, 265] on p "Replace this text with your content" at bounding box center [383, 274] width 55 height 19
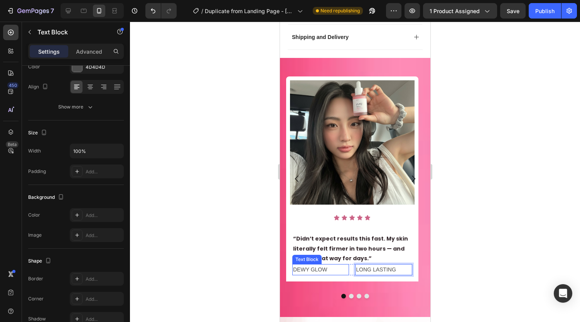
click at [313, 265] on p "DEWY GLOW" at bounding box center [320, 270] width 55 height 10
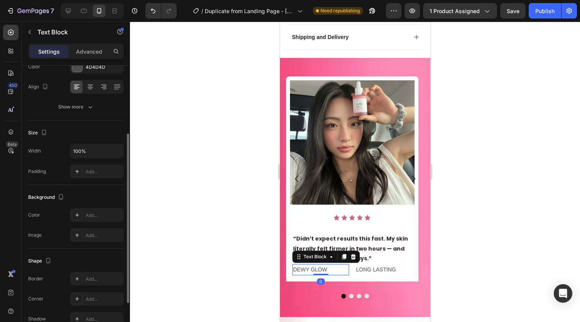
scroll to position [0, 0]
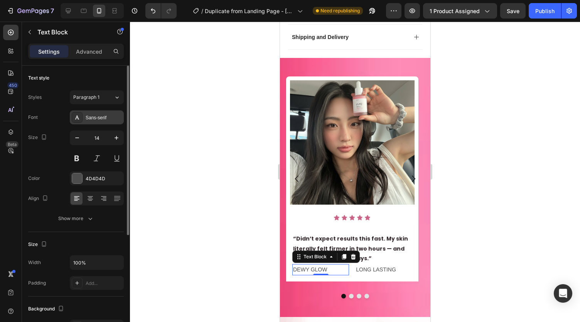
click at [93, 116] on div "Sans-serif" at bounding box center [104, 117] width 36 height 7
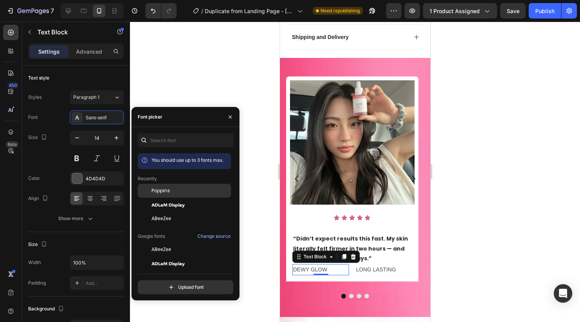
click at [160, 189] on span "Poppins" at bounding box center [161, 190] width 19 height 7
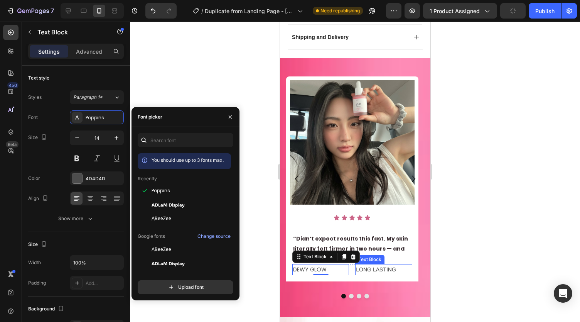
click at [359, 265] on p "LONG LASTING" at bounding box center [383, 270] width 55 height 10
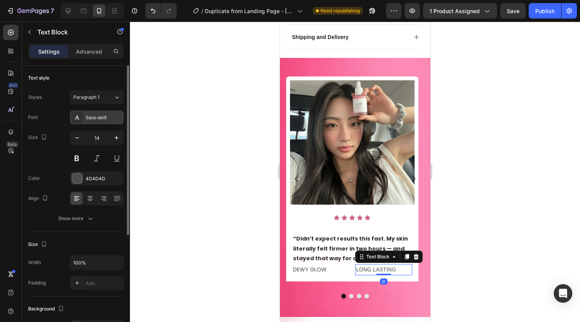
click at [97, 115] on div "Sans-serif" at bounding box center [104, 117] width 36 height 7
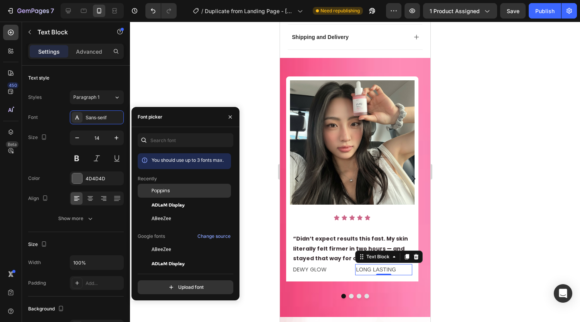
click at [164, 194] on span "Poppins" at bounding box center [161, 190] width 19 height 7
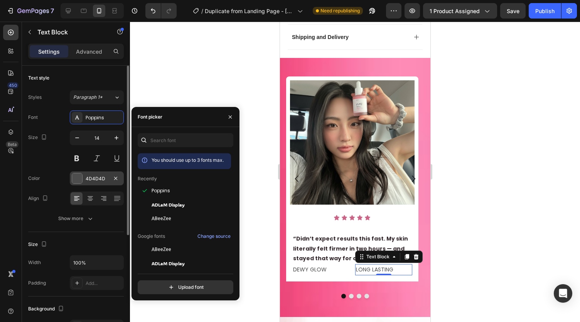
click at [106, 177] on div "4D4D4D" at bounding box center [97, 178] width 22 height 7
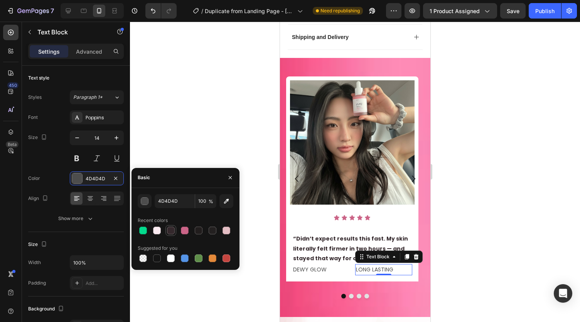
click at [170, 230] on div at bounding box center [171, 230] width 8 height 8
type input "34282C"
click at [322, 265] on p "DEWY GLOW" at bounding box center [320, 270] width 55 height 10
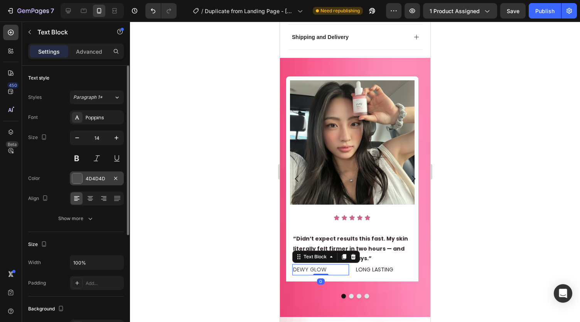
click at [108, 179] on div "4D4D4D" at bounding box center [97, 178] width 54 height 14
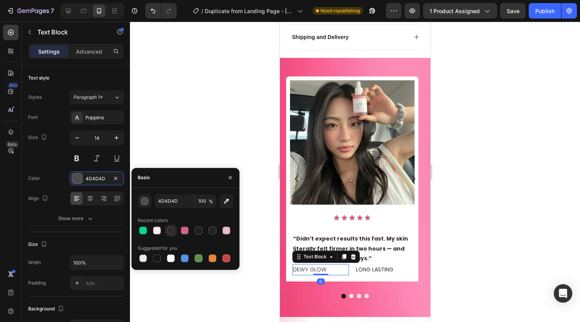
click at [169, 233] on div at bounding box center [171, 230] width 8 height 8
type input "34282C"
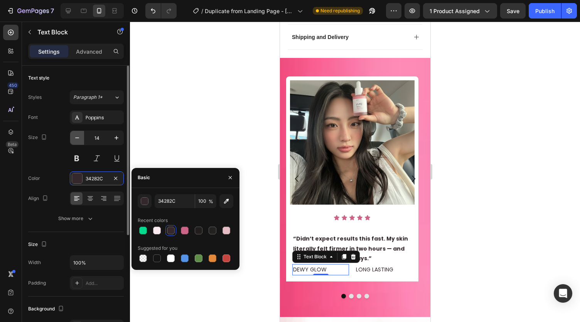
click at [76, 140] on icon "button" at bounding box center [77, 138] width 8 height 8
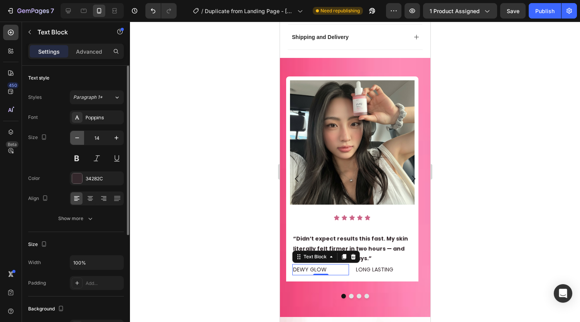
type input "13"
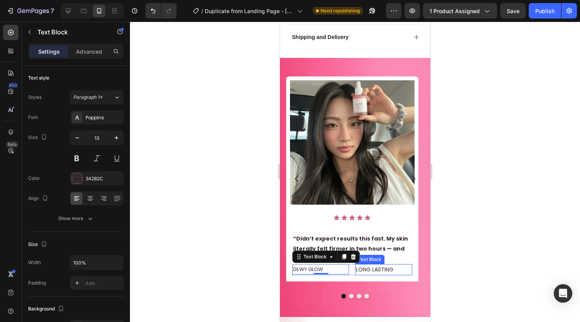
click at [376, 265] on p "LONG LASTING" at bounding box center [383, 270] width 55 height 10
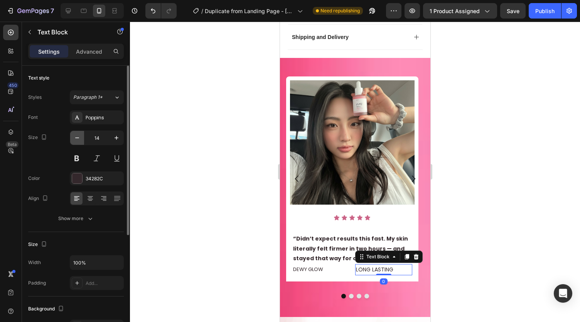
click at [77, 142] on button "button" at bounding box center [77, 138] width 14 height 14
type input "13"
click at [103, 230] on div "Text style Styles Paragraph 1* Font Poppins Size 13 Color 34282C Align Show more" at bounding box center [76, 149] width 96 height 166
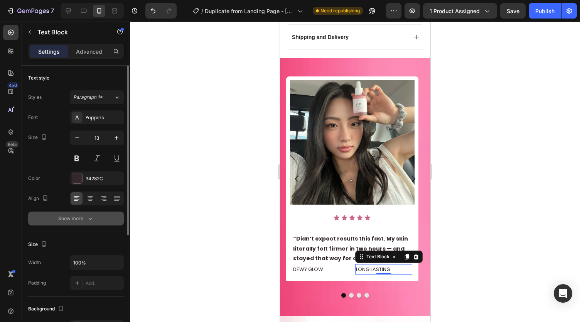
click at [89, 221] on icon "button" at bounding box center [90, 218] width 8 height 8
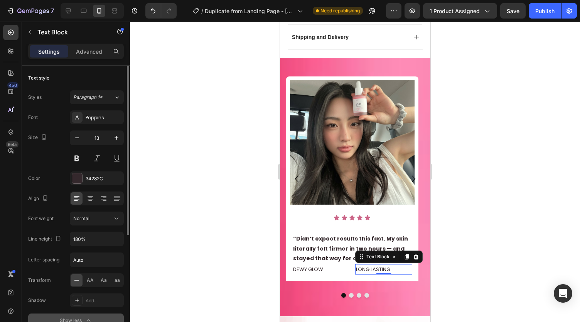
click at [95, 226] on div "Font Poppins Size 13 Color 34282C Align Font weight Normal Line height 180% Let…" at bounding box center [76, 218] width 96 height 217
click at [97, 218] on div "Normal" at bounding box center [92, 218] width 39 height 7
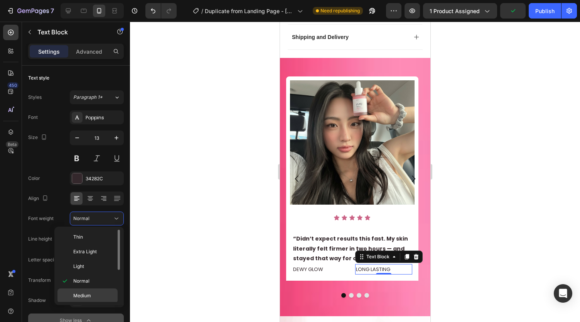
click at [94, 290] on div "Medium" at bounding box center [87, 295] width 60 height 15
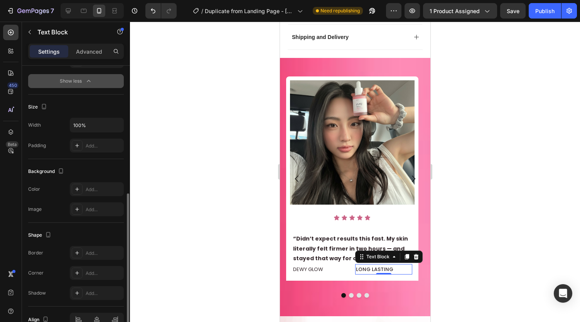
scroll to position [245, 0]
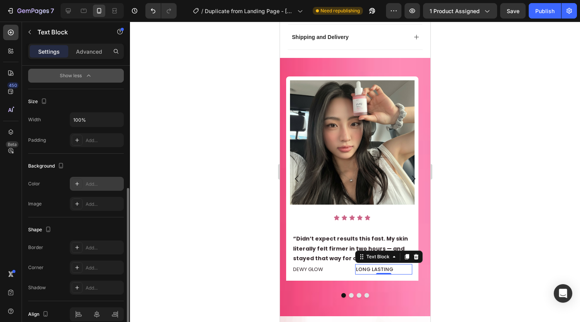
click at [96, 204] on div "Add..." at bounding box center [104, 204] width 36 height 7
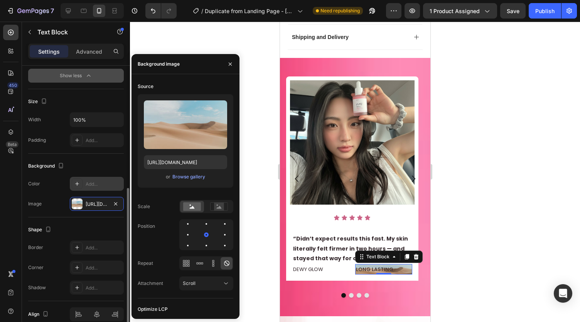
click at [88, 181] on div "Add..." at bounding box center [104, 184] width 36 height 7
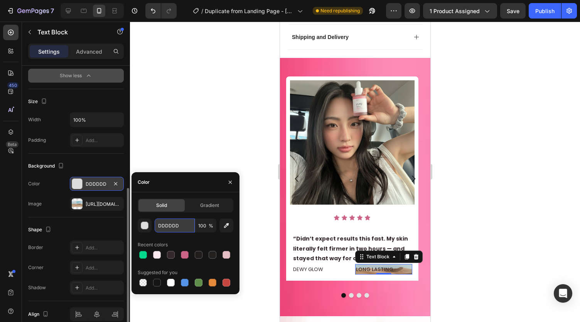
click at [171, 220] on input "DDDDDD" at bounding box center [175, 225] width 40 height 14
paste input "#e7e6e7"
type input "#e7e6e7"
click at [116, 201] on icon "button" at bounding box center [116, 204] width 6 height 6
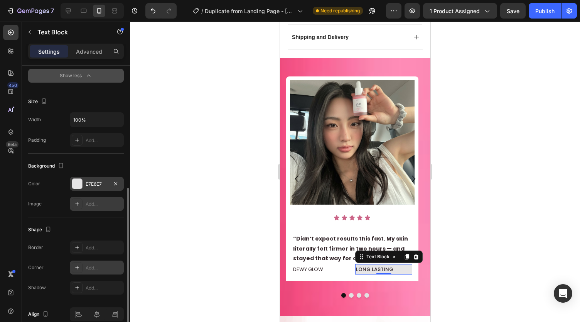
click at [92, 265] on div "Add..." at bounding box center [104, 267] width 36 height 7
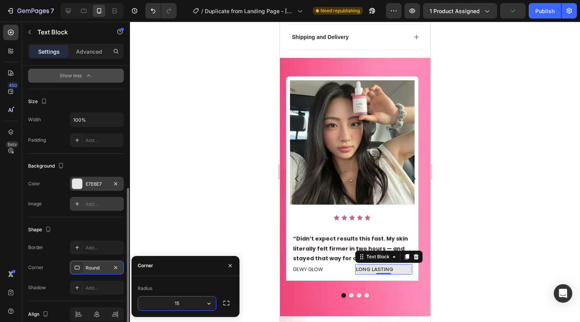
type input "1"
type input "15"
click at [96, 311] on div at bounding box center [97, 314] width 54 height 14
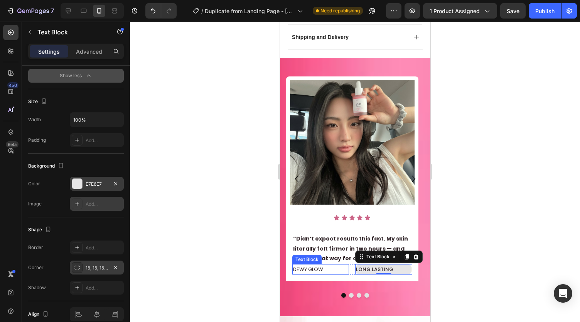
click at [336, 265] on p "DEWY GLOW" at bounding box center [320, 269] width 55 height 9
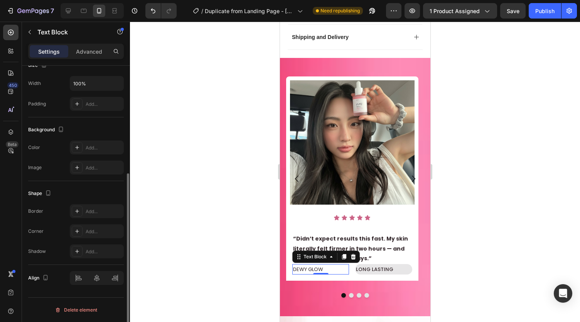
scroll to position [178, 0]
click at [369, 265] on p "LONG LASTING" at bounding box center [383, 269] width 55 height 9
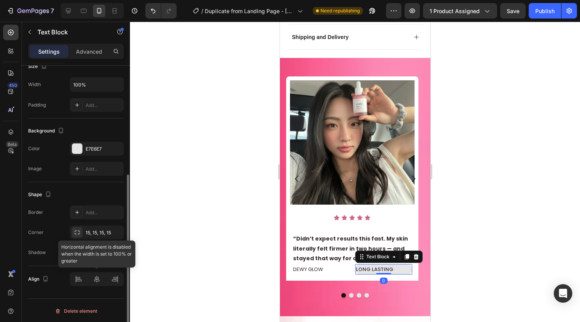
click at [96, 278] on div at bounding box center [97, 279] width 54 height 14
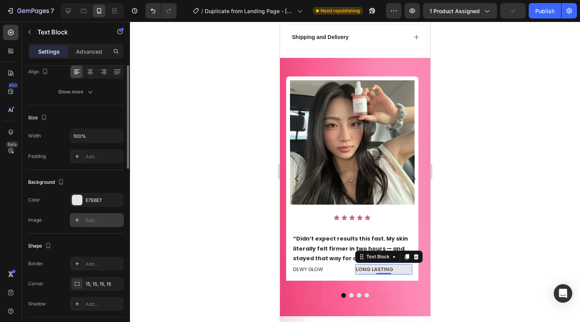
scroll to position [37, 0]
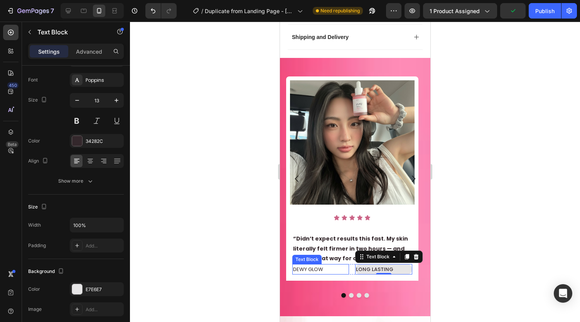
click at [325, 265] on p "DEWY GLOW" at bounding box center [320, 269] width 55 height 9
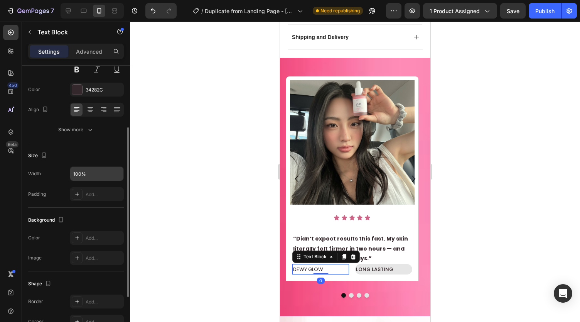
scroll to position [93, 0]
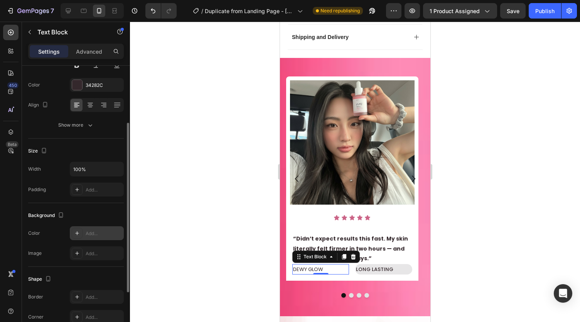
click at [95, 235] on div "Add..." at bounding box center [104, 233] width 36 height 7
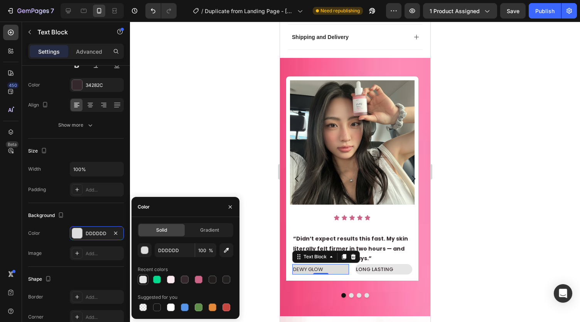
click at [146, 277] on div at bounding box center [143, 279] width 8 height 8
type input "E7E6E7"
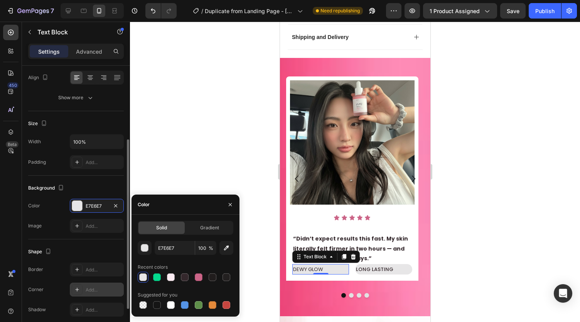
click at [95, 290] on div "Add..." at bounding box center [104, 289] width 36 height 7
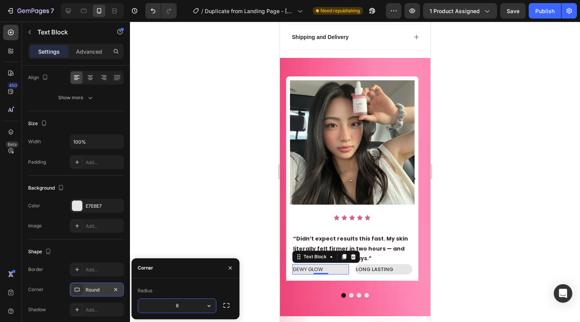
type input "5"
type input "10"
click at [152, 226] on div at bounding box center [355, 172] width 450 height 300
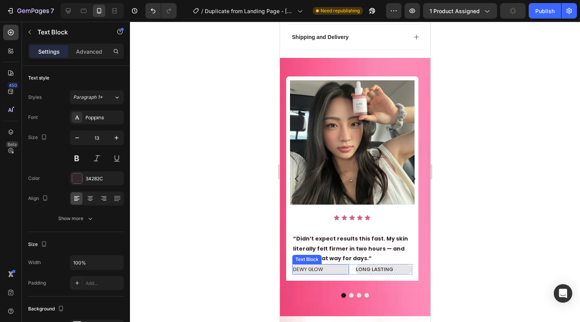
click at [308, 265] on p "DEWY GLOW" at bounding box center [320, 269] width 55 height 9
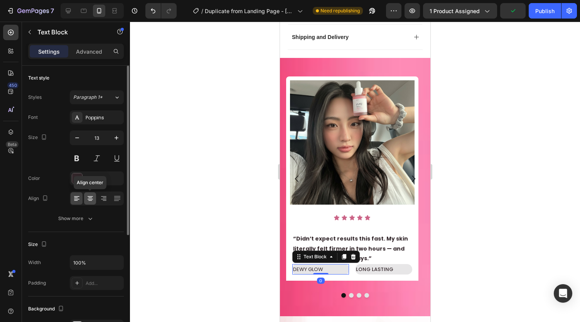
click at [89, 196] on icon at bounding box center [90, 196] width 5 height 1
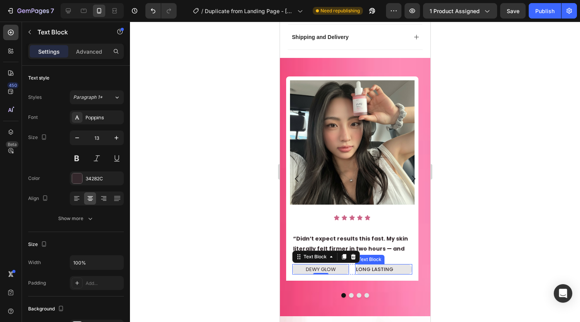
click at [366, 265] on p "LONG LASTING" at bounding box center [383, 269] width 55 height 9
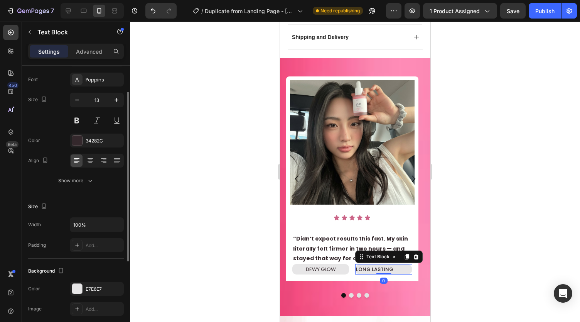
scroll to position [37, 0]
click at [90, 160] on icon at bounding box center [90, 160] width 4 height 1
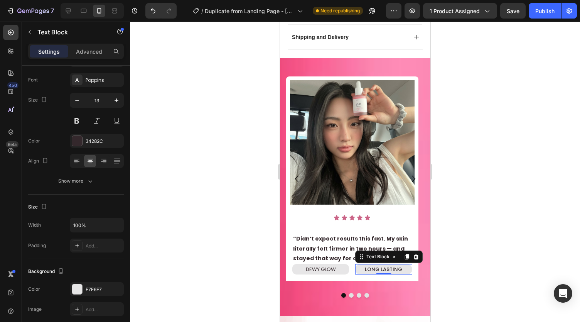
click at [217, 221] on div at bounding box center [355, 172] width 450 height 300
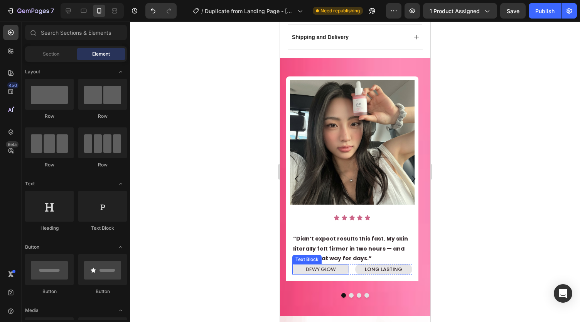
click at [304, 265] on p "DEWY GLOW" at bounding box center [320, 269] width 55 height 9
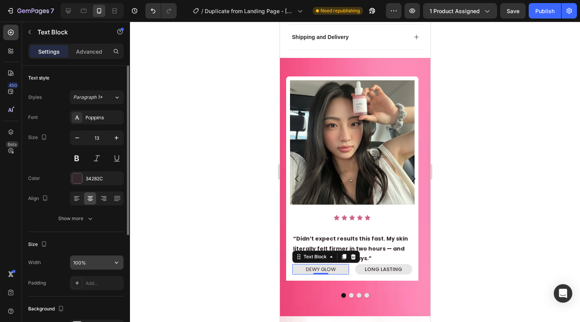
click at [103, 260] on input "100%" at bounding box center [96, 262] width 53 height 14
type input "80%"
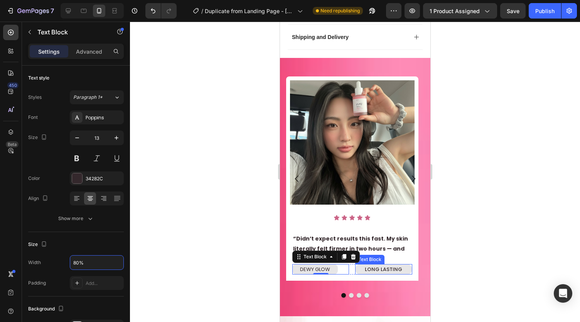
click at [403, 265] on p "LONG LASTING" at bounding box center [383, 269] width 55 height 9
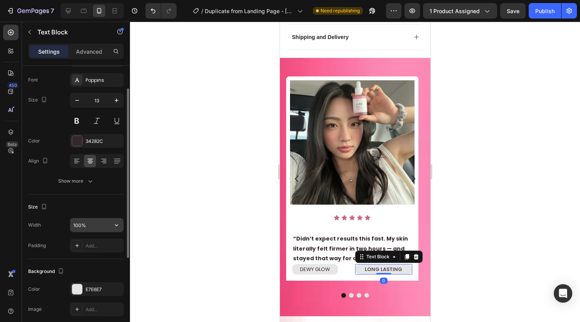
click at [96, 223] on input "100%" at bounding box center [96, 225] width 53 height 14
type input "80%"
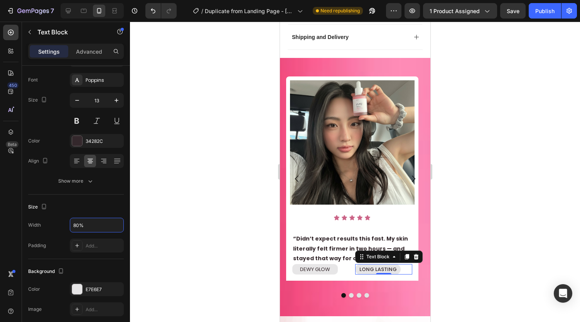
click at [185, 223] on div at bounding box center [355, 172] width 450 height 300
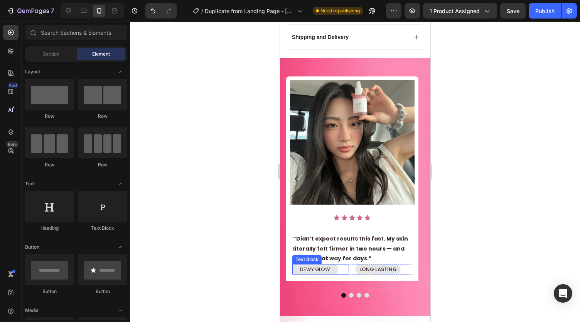
click at [320, 265] on p "DEWY GLOW" at bounding box center [315, 269] width 44 height 9
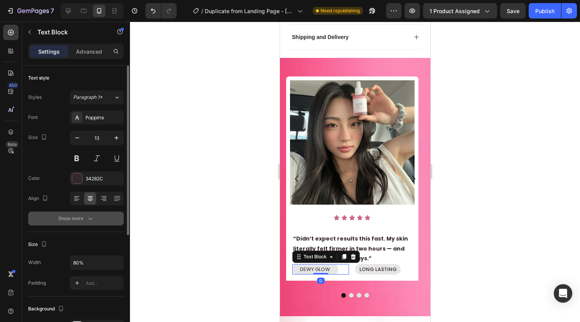
click at [87, 222] on button "Show more" at bounding box center [76, 218] width 96 height 14
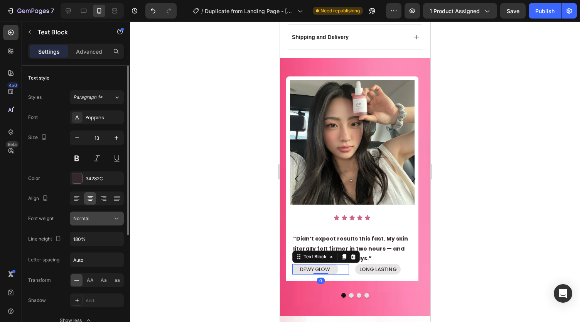
click at [99, 221] on div "Normal" at bounding box center [96, 218] width 47 height 8
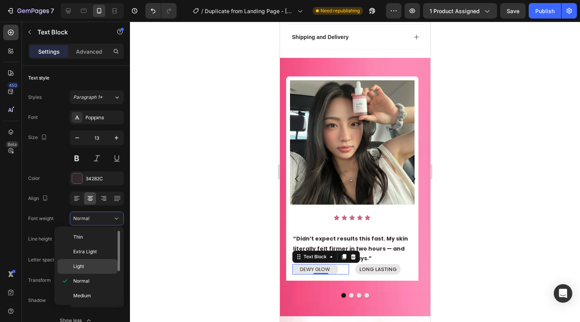
scroll to position [1, 0]
drag, startPoint x: 93, startPoint y: 268, endPoint x: 95, endPoint y: 294, distance: 25.9
click at [95, 294] on div "Thin Extra Light Light Normal Medium Semi Bold Bold Extra Bold Black" at bounding box center [88, 266] width 63 height 72
click at [113, 291] on p "Medium" at bounding box center [93, 294] width 41 height 7
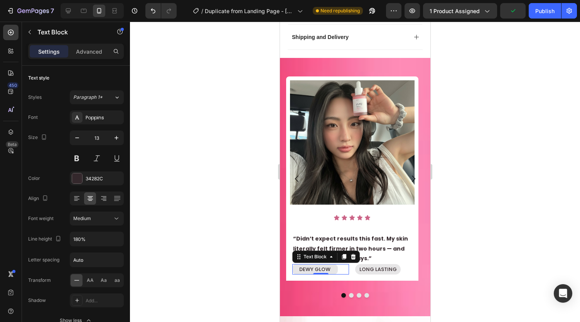
click at [206, 244] on div at bounding box center [355, 172] width 450 height 300
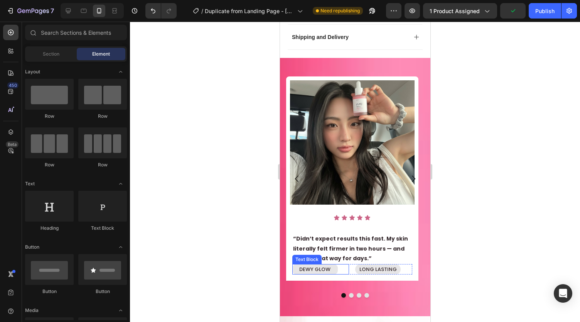
click at [346, 264] on div "DEWY GLOW" at bounding box center [320, 269] width 57 height 10
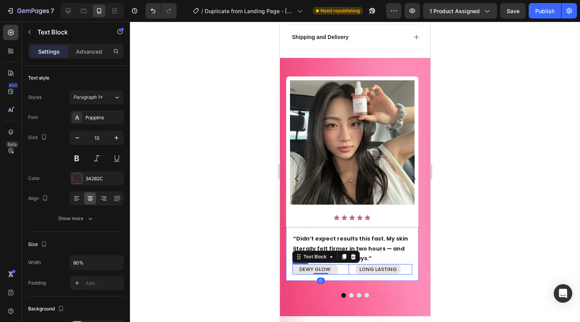
click at [356, 264] on div "LONG LASTING" at bounding box center [383, 269] width 57 height 10
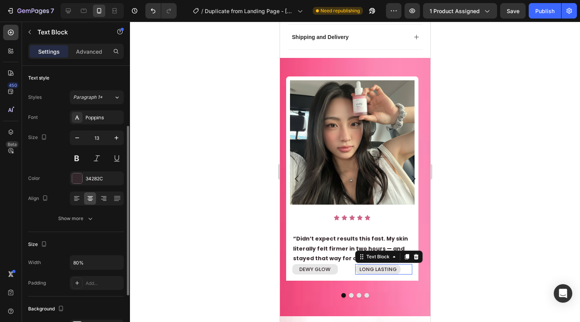
scroll to position [37, 0]
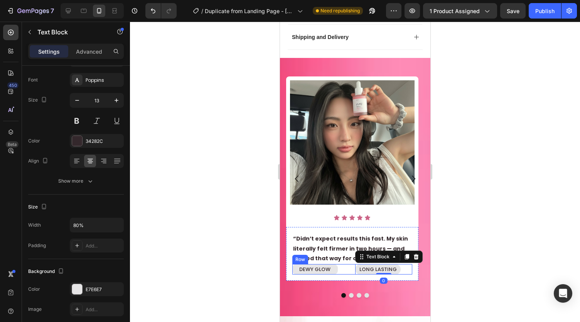
click at [352, 264] on div "DEWY GLOW Text Block LONG LASTING Text Block 0 Row" at bounding box center [352, 269] width 120 height 10
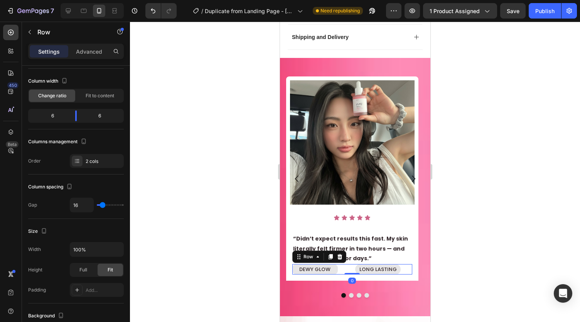
scroll to position [0, 0]
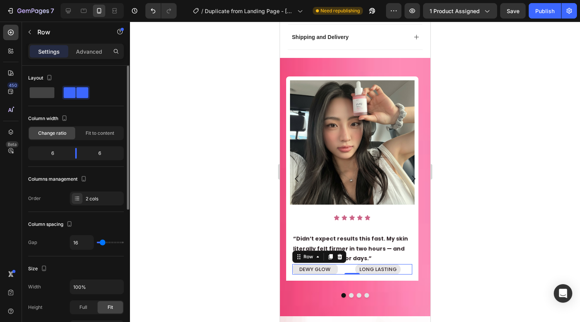
drag, startPoint x: 105, startPoint y: 238, endPoint x: 94, endPoint y: 238, distance: 10.8
click at [94, 238] on div "16" at bounding box center [97, 242] width 54 height 15
type input "24"
type input "50"
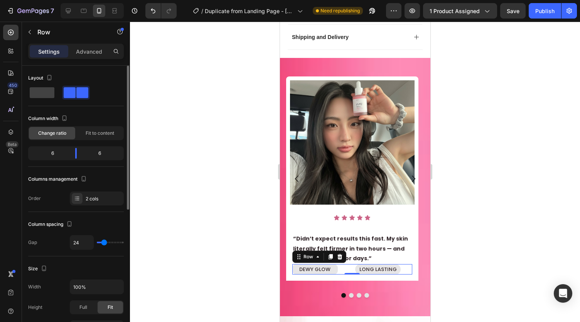
type input "50"
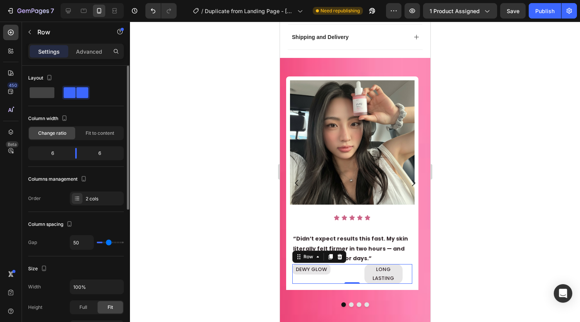
type input "63"
type input "67"
type input "70"
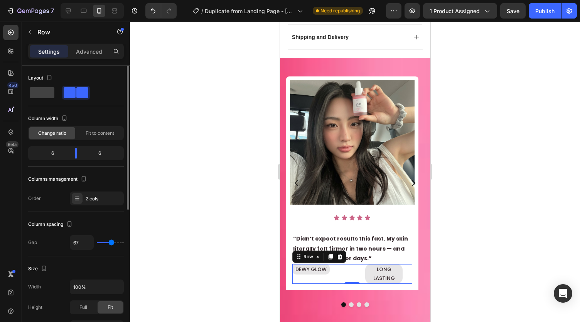
type input "70"
type input "75"
type input "87"
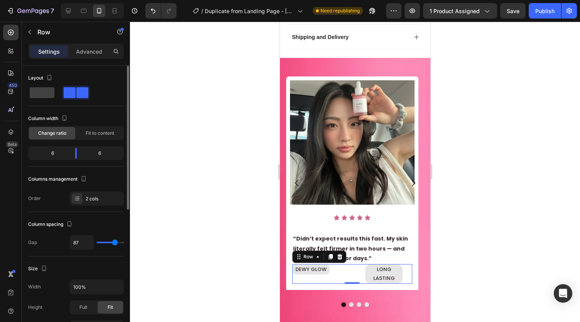
type input "97"
type input "104"
type input "110"
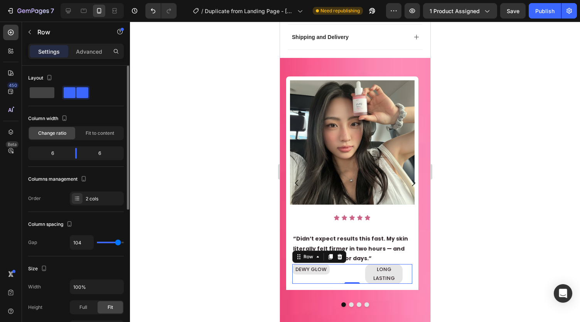
type input "110"
type input "113"
type input "115"
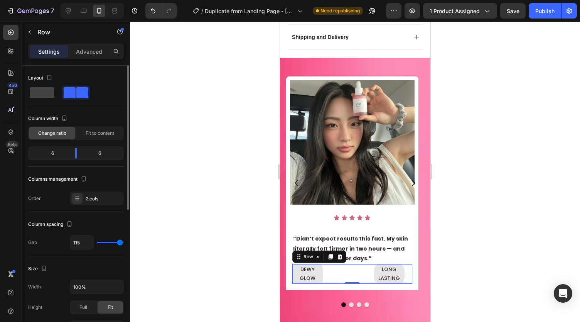
type input "113"
type input "109"
type input "106"
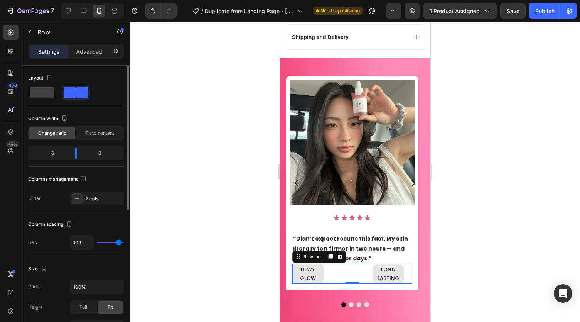
type input "106"
type input "101"
type input "99"
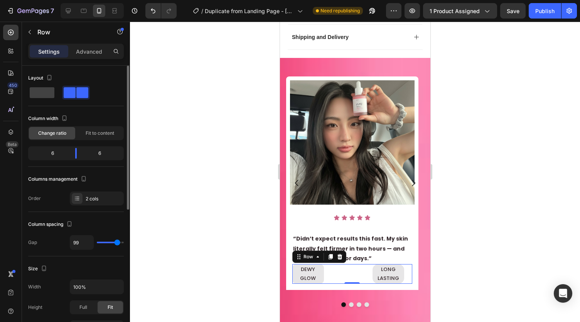
type input "94"
type input "90"
type input "87"
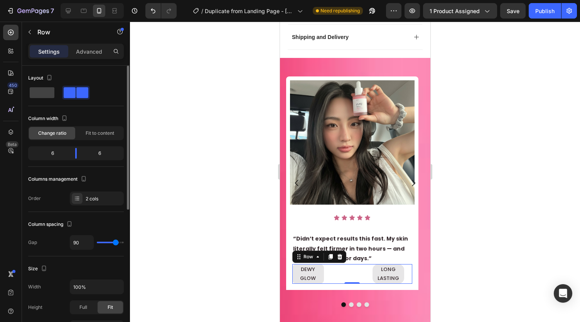
type input "87"
type input "79"
type input "76"
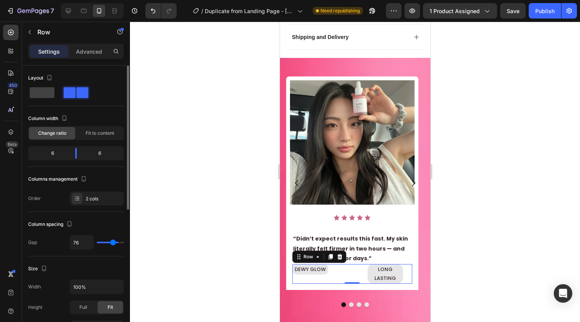
type input "70"
type input "64"
type input "60"
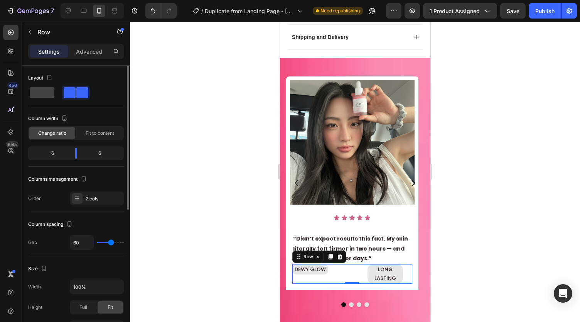
type input "60"
type input "57"
type input "54"
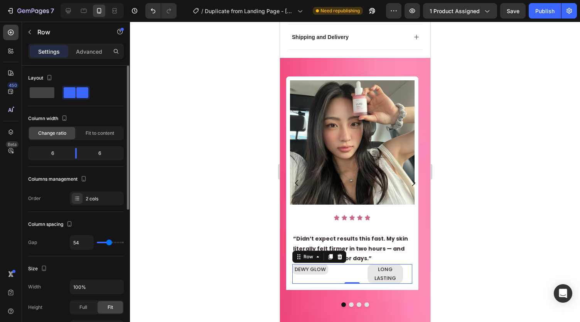
type input "51"
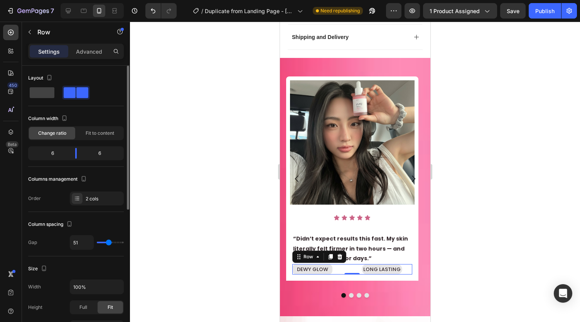
type input "50"
type input "44"
type input "42"
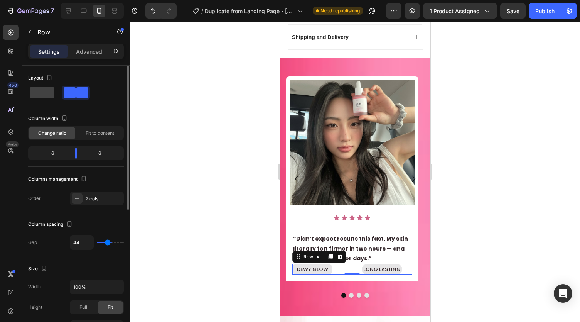
type input "42"
type input "41"
type input "39"
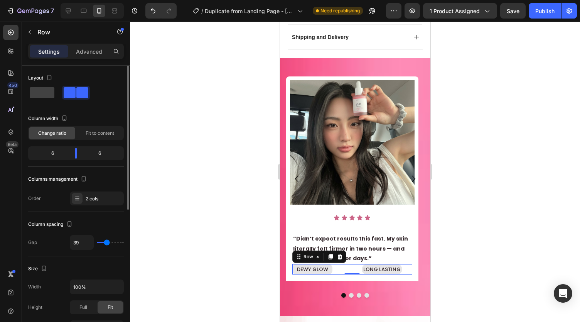
type input "36"
type input "33"
type input "32"
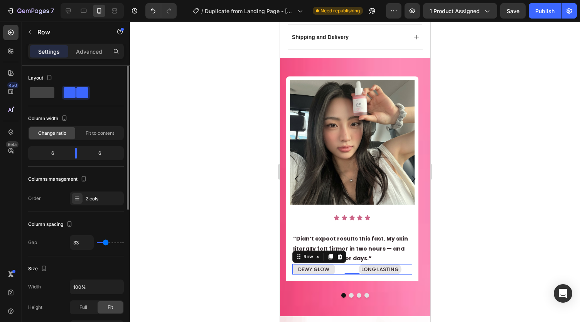
type input "32"
type input "29"
type input "27"
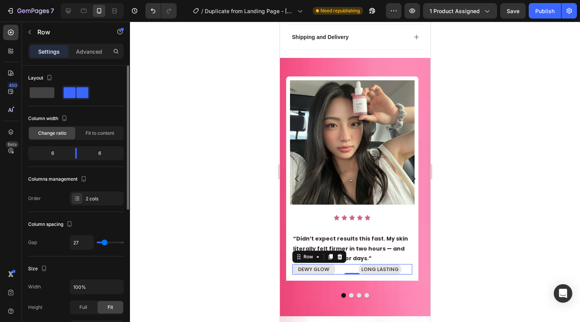
type input "26"
type input "24"
type input "21"
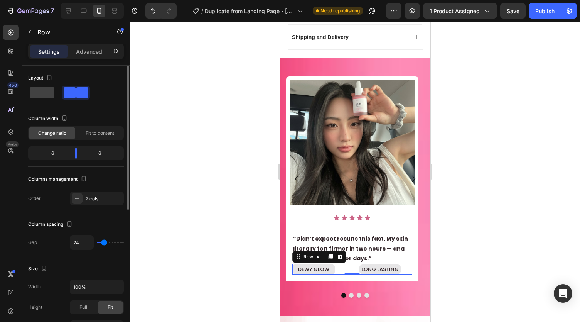
type input "21"
type input "19"
type input "14"
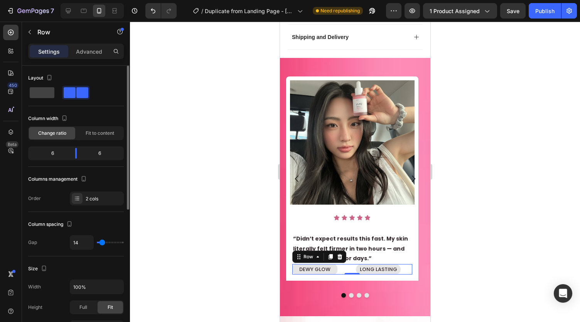
type input "13"
type input "10"
type input "8"
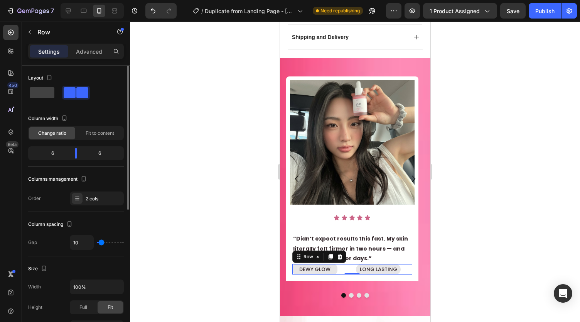
type input "8"
type input "7"
type input "1"
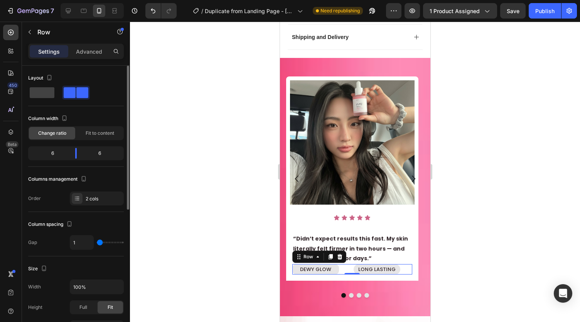
type input "0"
drag, startPoint x: 103, startPoint y: 241, endPoint x: 92, endPoint y: 234, distance: 13.2
type input "0"
click at [97, 241] on input "range" at bounding box center [110, 242] width 27 height 2
click at [185, 226] on div at bounding box center [355, 172] width 450 height 300
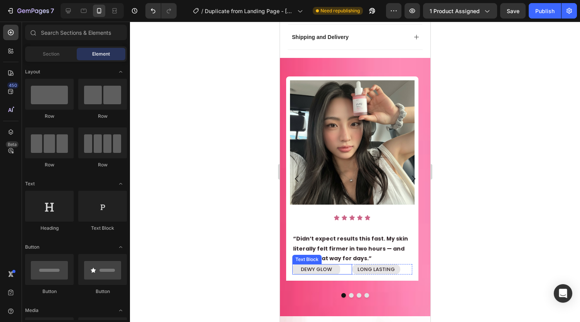
click at [347, 264] on div "DEWY GLOW" at bounding box center [322, 269] width 60 height 10
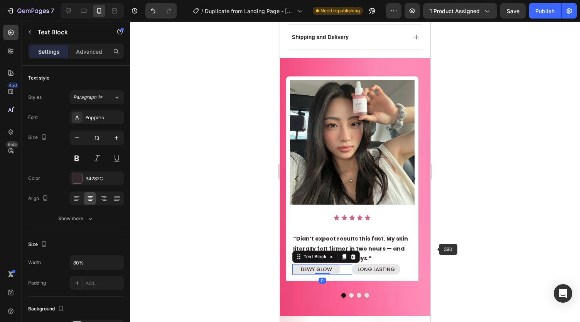
click at [443, 249] on div at bounding box center [355, 172] width 450 height 300
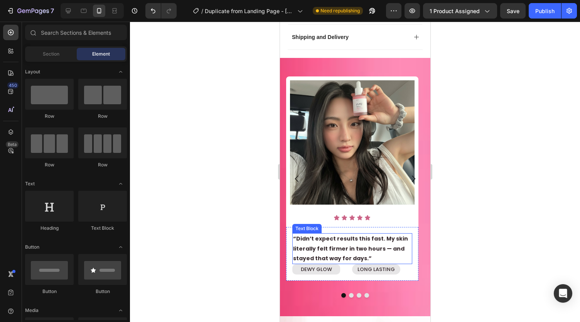
click at [355, 234] on p "“Didn’t expect results this fast. My skin literally felt firmer in two hours — …" at bounding box center [352, 248] width 118 height 29
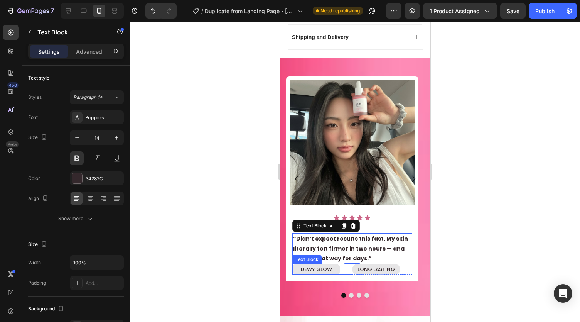
click at [300, 265] on p "DEWY GLOW" at bounding box center [316, 269] width 46 height 9
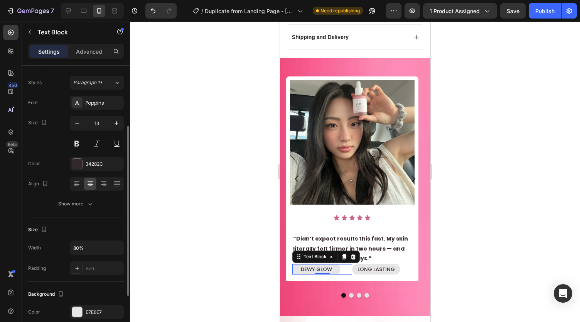
scroll to position [178, 0]
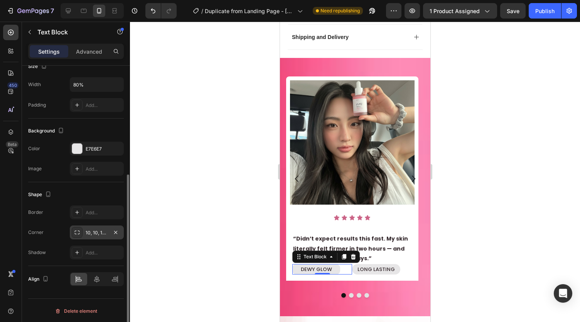
click at [89, 230] on div "10, 10, 10, 10" at bounding box center [97, 232] width 22 height 7
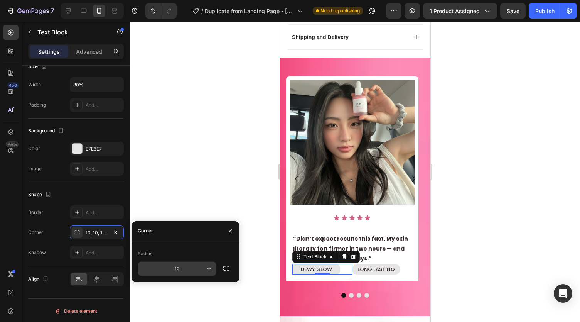
click at [156, 271] on input "10" at bounding box center [177, 269] width 78 height 14
type input "3"
type input "4"
click at [220, 197] on div at bounding box center [355, 172] width 450 height 300
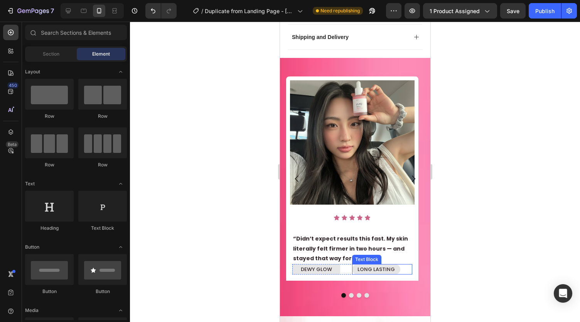
click at [377, 265] on p "LONG LASTING" at bounding box center [376, 269] width 46 height 9
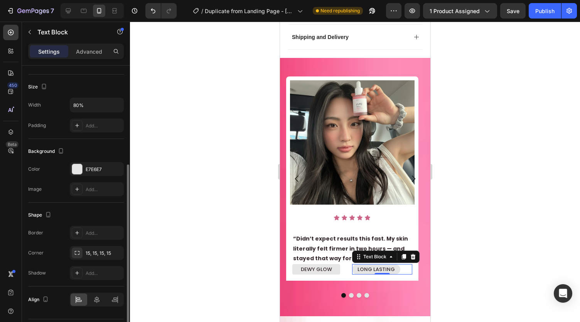
scroll to position [160, 0]
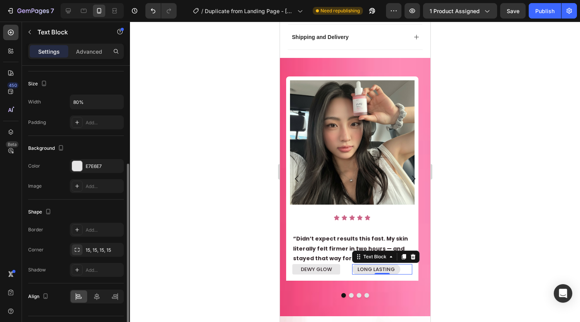
click at [90, 252] on div "15, 15, 15, 15" at bounding box center [97, 250] width 54 height 14
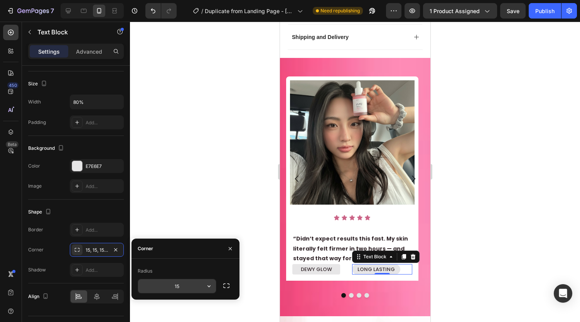
click at [178, 286] on input "15" at bounding box center [177, 286] width 78 height 14
type input "4"
click at [206, 208] on div at bounding box center [355, 172] width 450 height 300
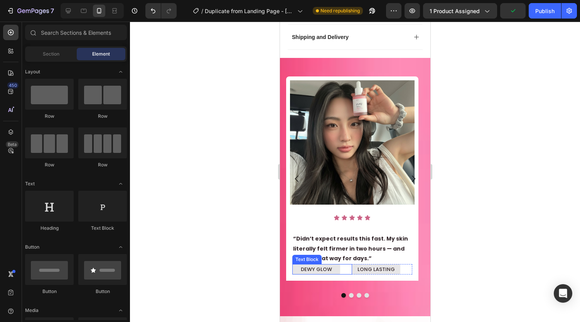
click at [326, 265] on p "DEWY GLOW" at bounding box center [316, 269] width 46 height 9
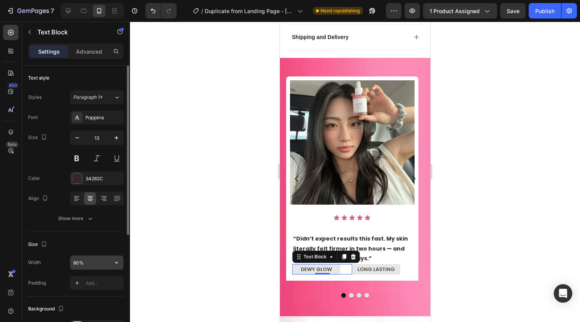
click at [92, 263] on input "80%" at bounding box center [96, 262] width 53 height 14
type input "70%"
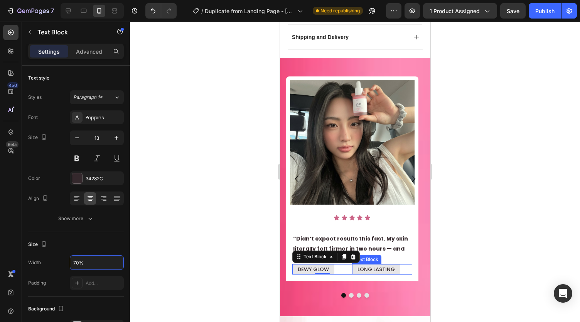
click at [368, 265] on p "LONG LASTING" at bounding box center [376, 269] width 46 height 9
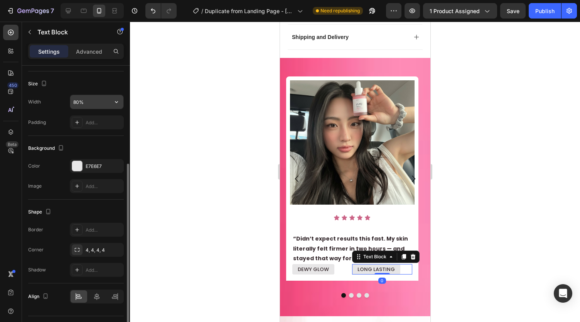
click at [92, 100] on input "80%" at bounding box center [96, 102] width 53 height 14
type input "70%"
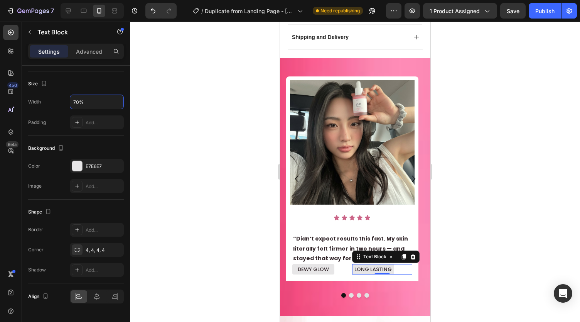
click at [177, 150] on div at bounding box center [355, 172] width 450 height 300
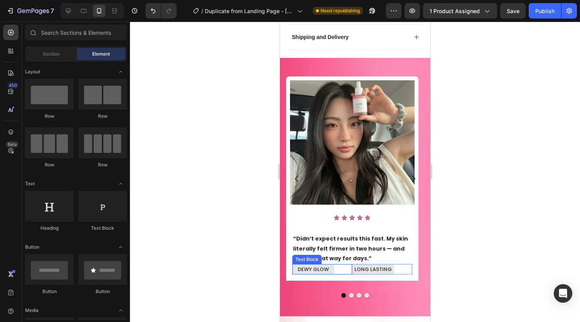
click at [343, 264] on div "DEWY GLOW" at bounding box center [322, 269] width 60 height 10
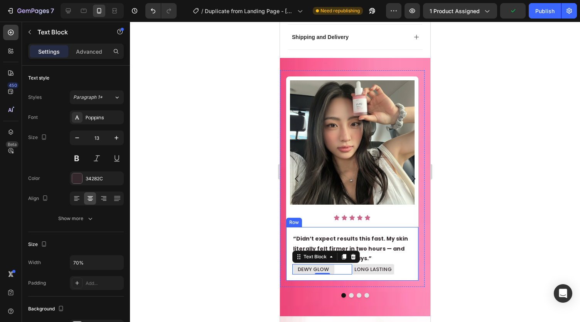
click at [350, 257] on div "“Didn’t expect results this fast. My skin literally felt firmer in two hours — …" at bounding box center [352, 254] width 132 height 54
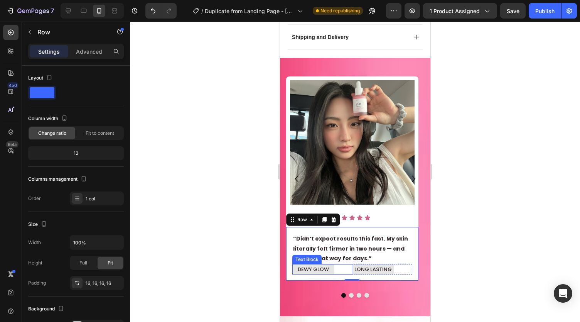
click at [350, 264] on div "DEWY GLOW" at bounding box center [322, 269] width 60 height 10
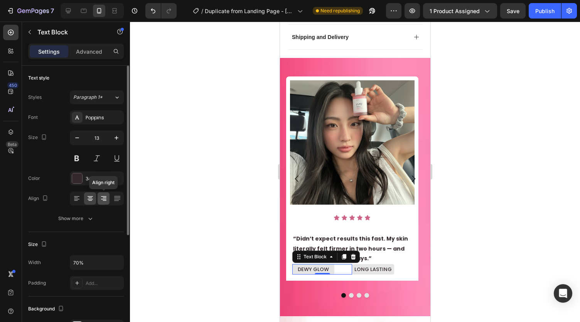
click at [108, 196] on div at bounding box center [104, 198] width 12 height 12
click at [90, 196] on icon at bounding box center [90, 196] width 5 height 1
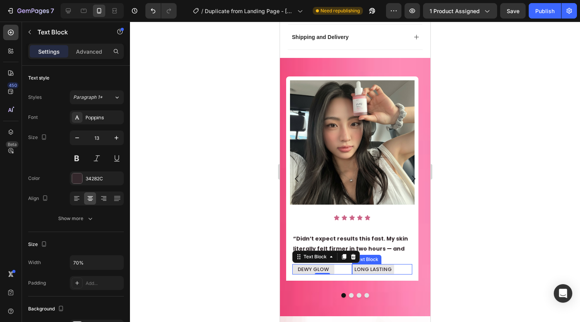
click at [385, 239] on p "“Didn’t expect results this fast. My skin literally felt firmer in two hours — …" at bounding box center [352, 248] width 118 height 29
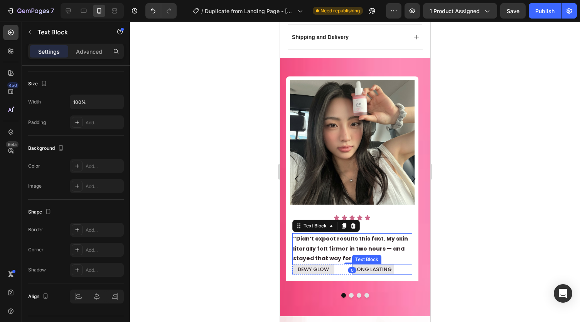
click at [407, 264] on div "LONG LASTING" at bounding box center [382, 269] width 60 height 10
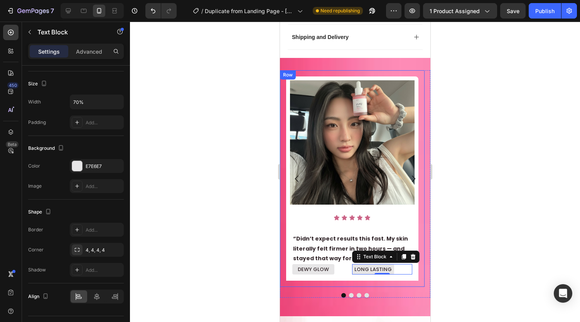
click at [260, 241] on div at bounding box center [355, 172] width 450 height 300
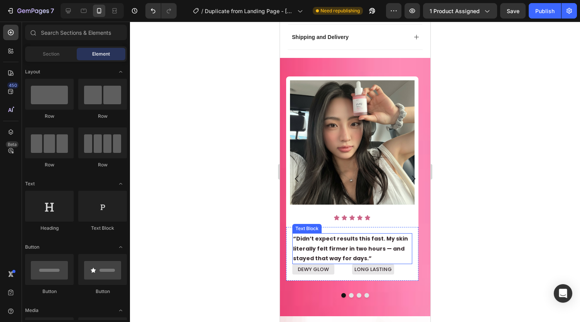
click at [320, 265] on p "DEWY GLOW" at bounding box center [313, 269] width 41 height 9
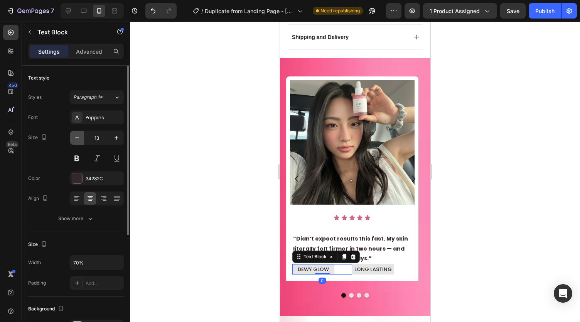
click at [76, 137] on icon "button" at bounding box center [77, 138] width 8 height 8
type input "12"
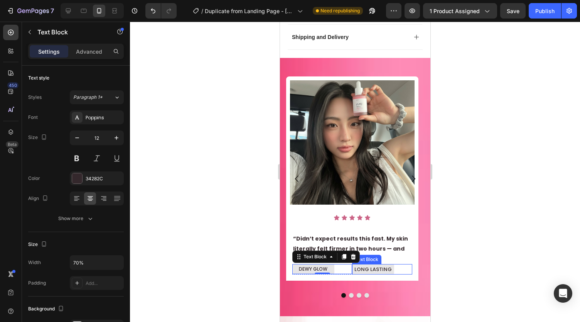
click at [376, 265] on p "LONG LASTING" at bounding box center [373, 269] width 41 height 9
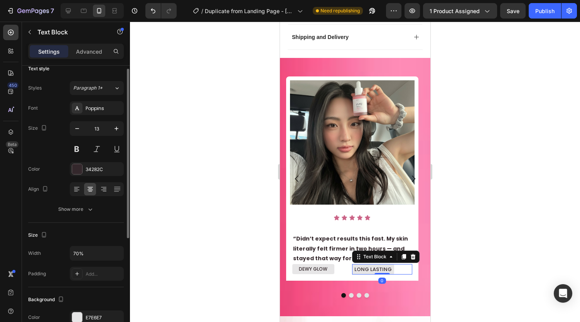
scroll to position [8, 0]
click at [77, 130] on icon "button" at bounding box center [77, 130] width 4 height 1
type input "12"
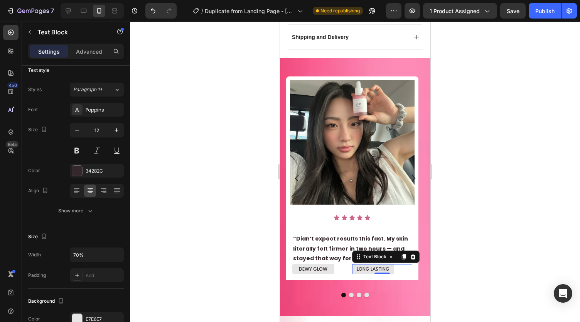
click at [214, 176] on div at bounding box center [355, 172] width 450 height 300
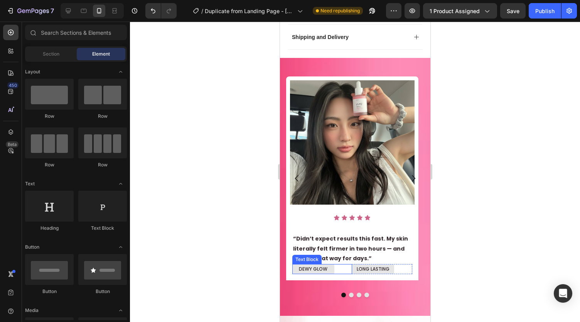
click at [346, 264] on div "DEWY GLOW" at bounding box center [322, 269] width 60 height 10
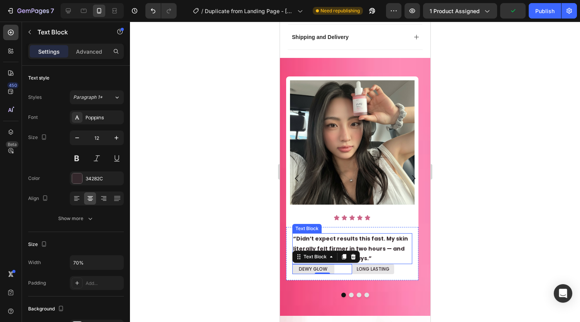
click at [296, 234] on p "“Didn’t expect results this fast. My skin literally felt firmer in two hours — …" at bounding box center [352, 248] width 118 height 29
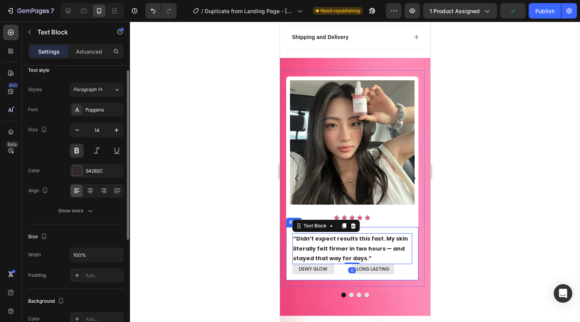
click at [287, 227] on div "“Didn’t expect results this fast. My skin literally felt firmer in two hours — …" at bounding box center [352, 253] width 132 height 53
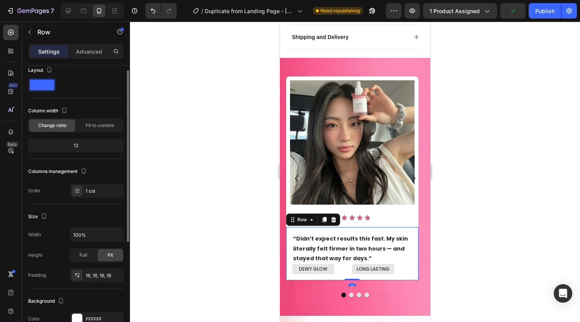
scroll to position [0, 0]
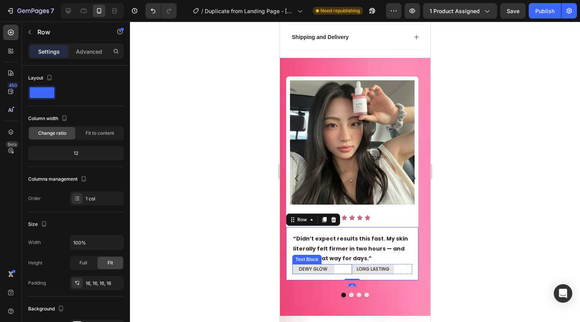
click at [294, 264] on div "DEWY GLOW" at bounding box center [313, 269] width 42 height 10
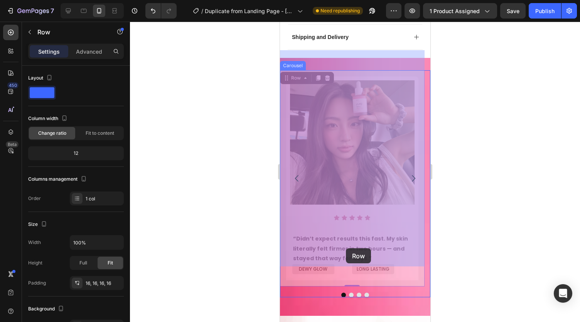
drag, startPoint x: 284, startPoint y: 246, endPoint x: 344, endPoint y: 248, distance: 60.6
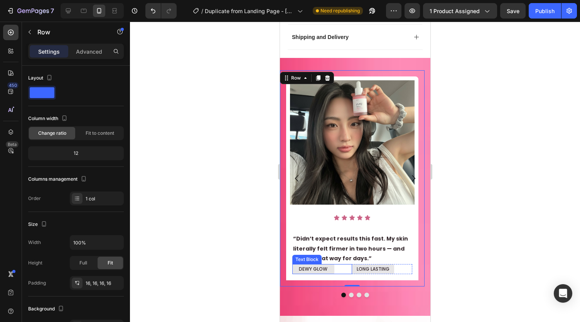
click at [349, 264] on div "DEWY GLOW" at bounding box center [322, 269] width 60 height 10
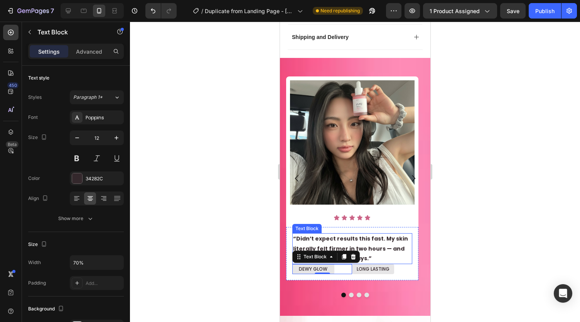
click at [393, 239] on p "“Didn’t expect results this fast. My skin literally felt firmer in two hours — …" at bounding box center [352, 248] width 118 height 29
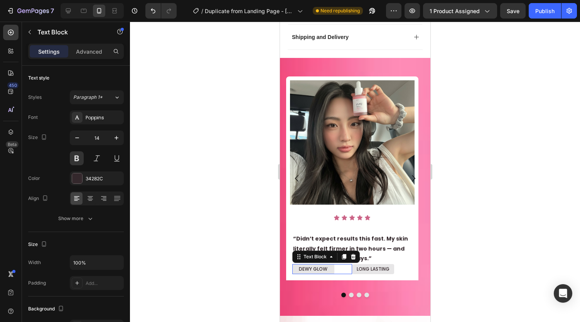
click at [339, 264] on div "DEWY GLOW" at bounding box center [322, 269] width 60 height 10
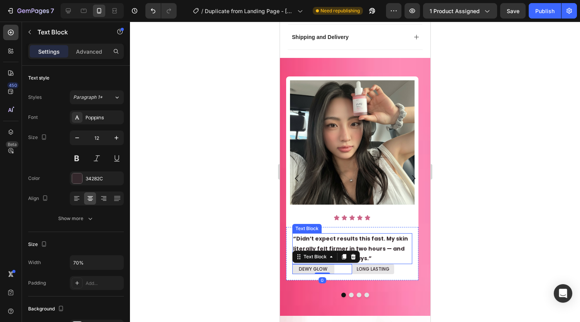
click at [343, 243] on div "“Didn’t expect results this fast. My skin literally felt firmer in two hours — …" at bounding box center [352, 248] width 120 height 31
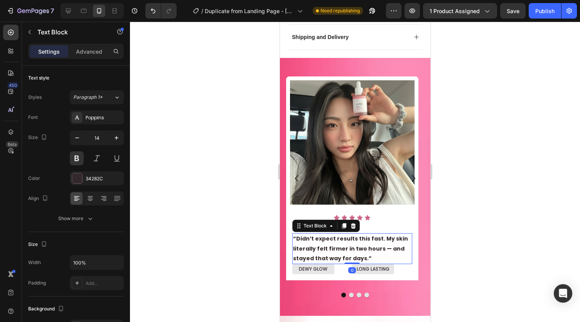
drag, startPoint x: 349, startPoint y: 242, endPoint x: 352, endPoint y: 237, distance: 5.4
click at [353, 233] on div "“Didn’t expect results this fast. My skin literally felt firmer in two hours — …" at bounding box center [352, 248] width 120 height 31
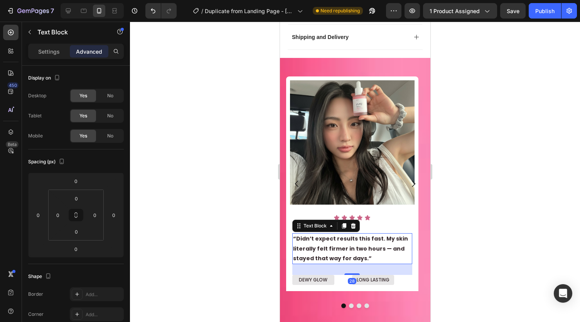
drag, startPoint x: 352, startPoint y: 242, endPoint x: 348, endPoint y: 254, distance: 13.1
click at [351, 273] on div at bounding box center [351, 274] width 15 height 2
type input "26"
click at [343, 274] on div "DEWY GLOW" at bounding box center [322, 279] width 60 height 10
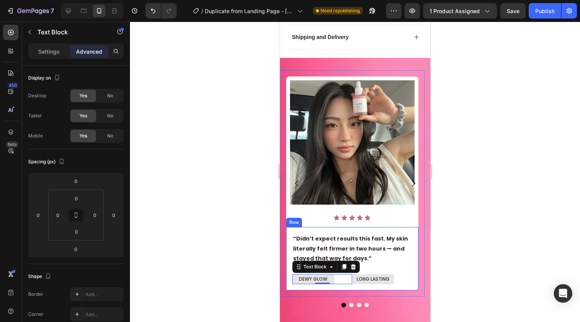
click at [288, 258] on div "“Didn’t expect results this fast. My skin literally felt firmer in two hours — …" at bounding box center [352, 258] width 132 height 63
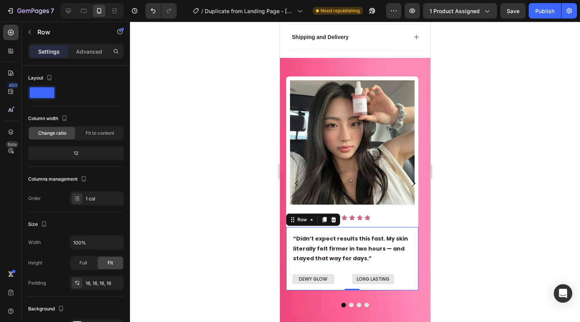
click at [352, 274] on div "LONG LASTING" at bounding box center [373, 279] width 42 height 10
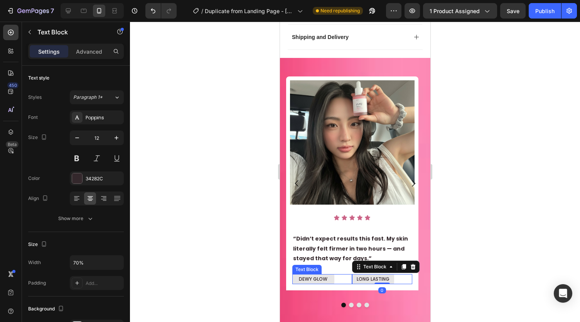
click at [346, 274] on div "DEWY GLOW" at bounding box center [322, 279] width 60 height 10
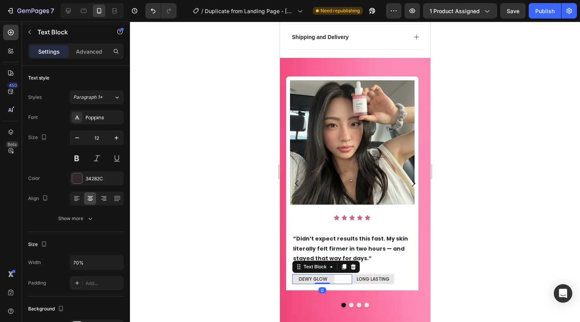
click at [353, 253] on div "“Didn’t expect results this fast. My skin literally felt firmer in two hours — …" at bounding box center [352, 258] width 120 height 51
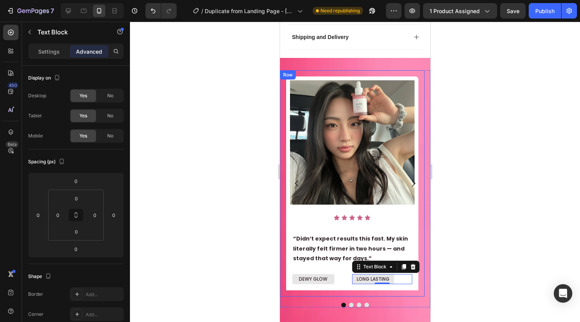
click at [471, 263] on div at bounding box center [355, 172] width 450 height 300
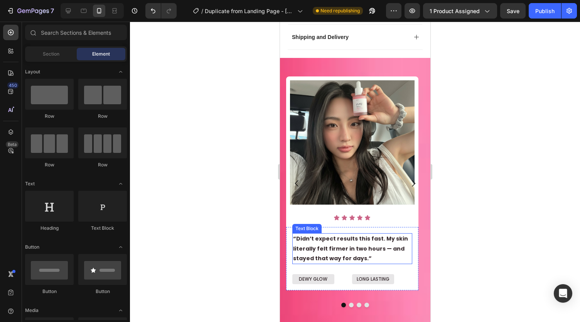
click at [335, 234] on p "“Didn’t expect results this fast. My skin literally felt firmer in two hours — …" at bounding box center [352, 248] width 118 height 29
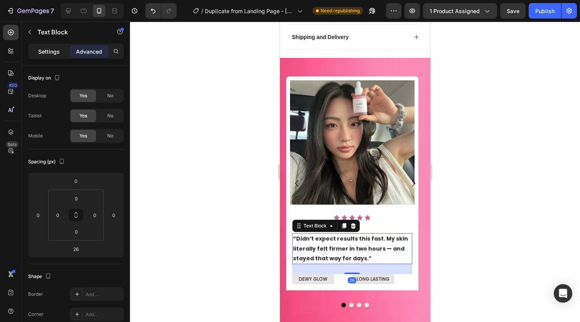
click at [49, 47] on p "Settings" at bounding box center [49, 51] width 22 height 8
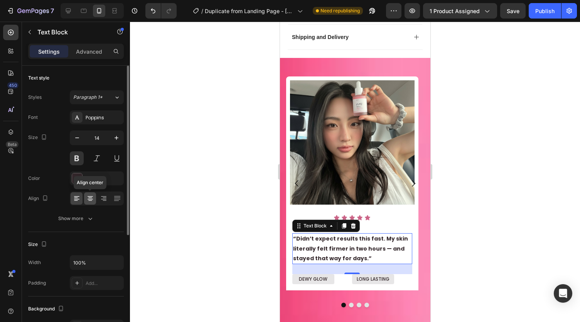
click at [91, 195] on icon at bounding box center [90, 198] width 8 height 8
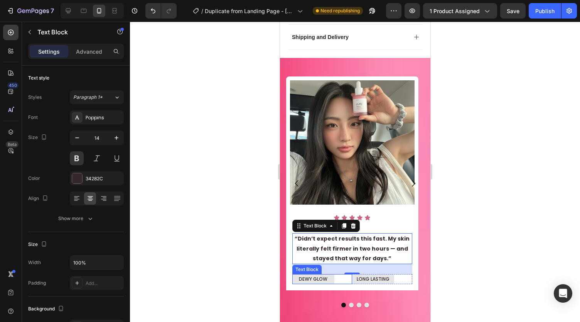
click at [331, 275] on p "DEWY GLOW" at bounding box center [313, 279] width 41 height 8
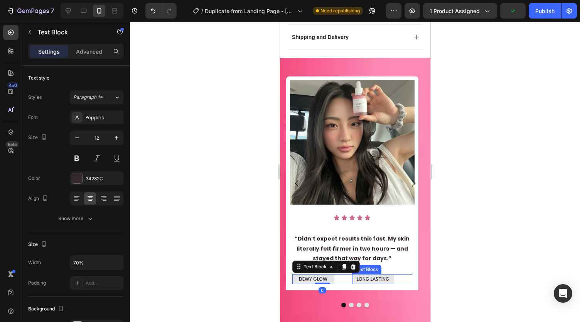
click at [353, 275] on p "LONG LASTING" at bounding box center [373, 279] width 41 height 8
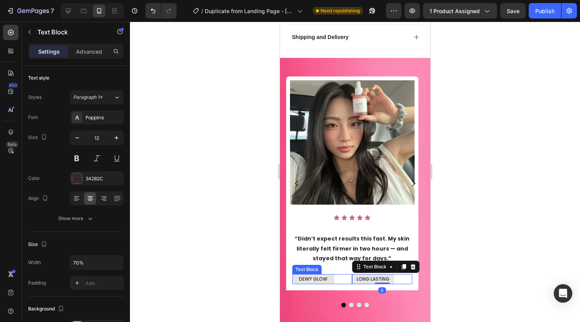
click at [350, 274] on div "DEWY GLOW" at bounding box center [322, 279] width 60 height 10
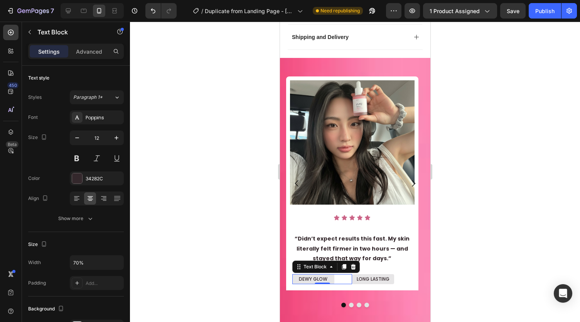
click at [274, 267] on div at bounding box center [355, 172] width 450 height 300
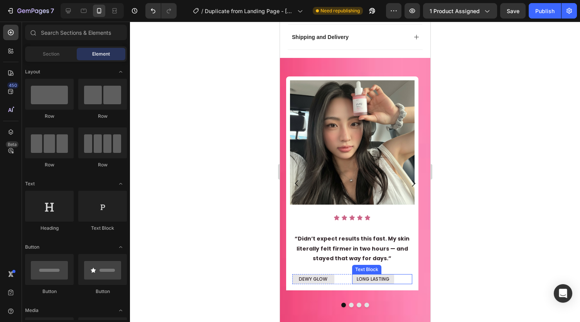
click at [393, 274] on div "LONG LASTING" at bounding box center [373, 279] width 42 height 10
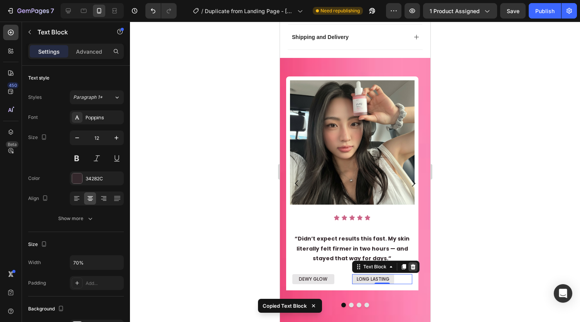
click at [414, 264] on icon at bounding box center [412, 266] width 5 height 5
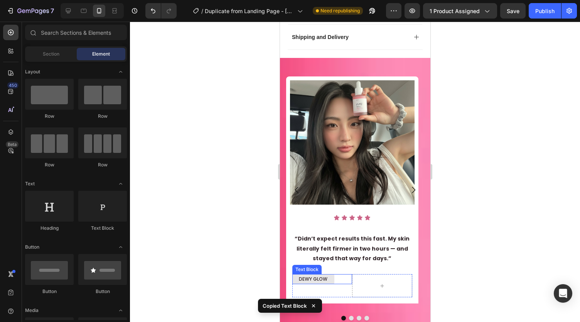
click at [342, 274] on div "DEWY GLOW" at bounding box center [322, 279] width 60 height 10
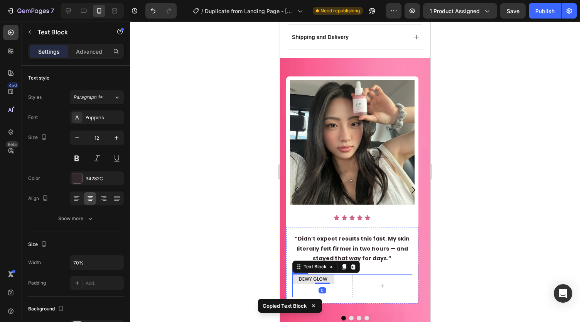
click at [347, 274] on div "DEWY GLOW Text Block 0" at bounding box center [322, 285] width 60 height 23
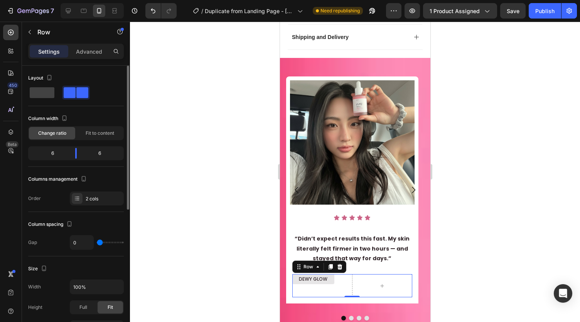
type input "20"
type input "38"
type input "41"
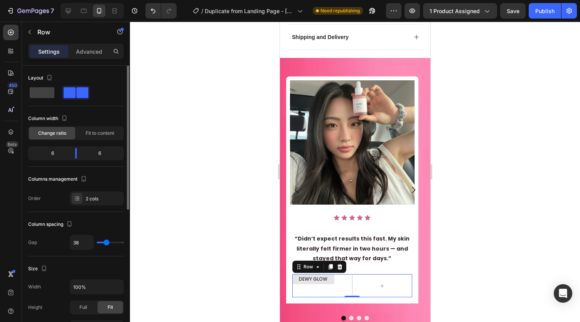
type input "41"
type input "45"
type input "51"
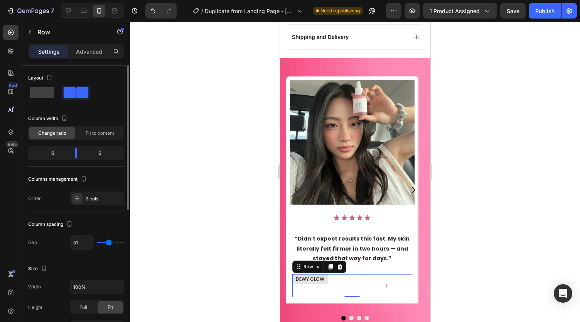
type input "54"
type input "57"
type input "59"
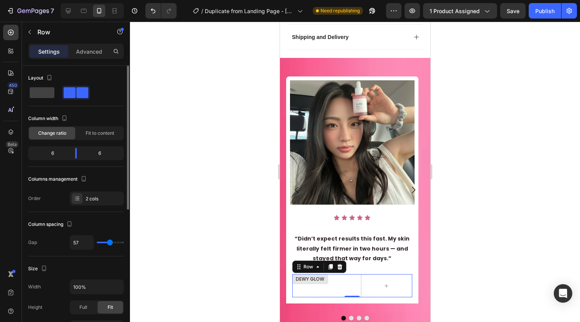
type input "59"
type input "61"
type input "63"
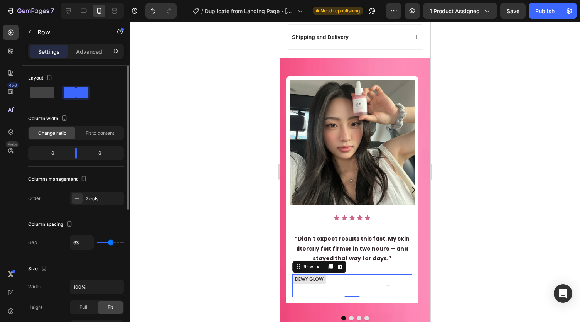
type input "82"
type input "90"
type input "94"
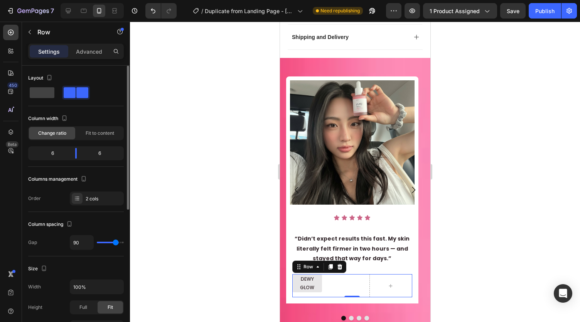
type input "94"
type input "97"
type input "100"
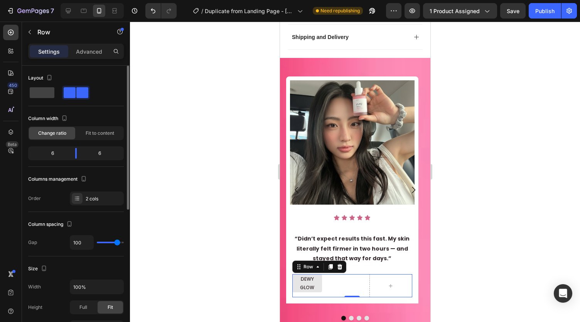
type input "101"
type input "106"
type input "110"
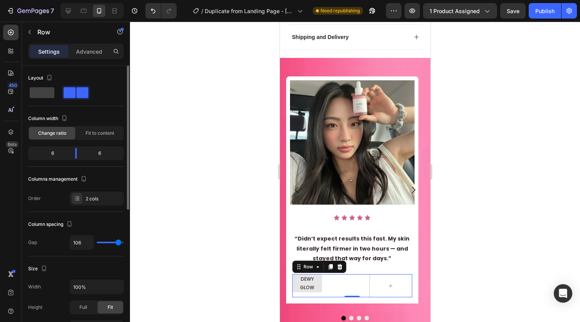
type input "110"
type input "112"
type input "118"
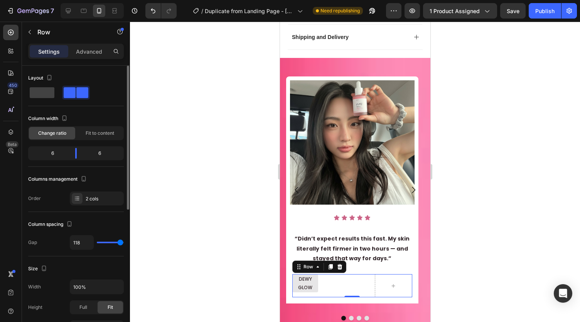
type input "120"
type input "119"
type input "91"
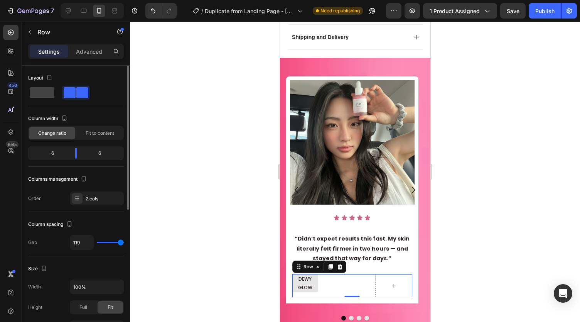
type input "91"
type input "75"
type input "70"
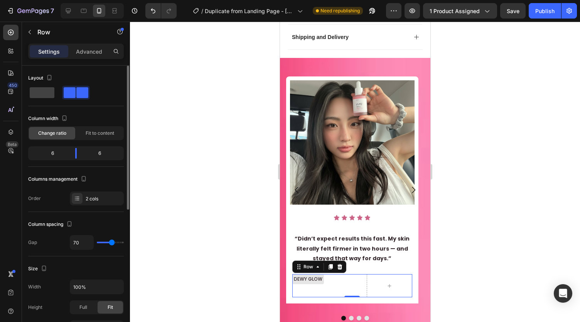
type input "67"
type input "63"
type input "60"
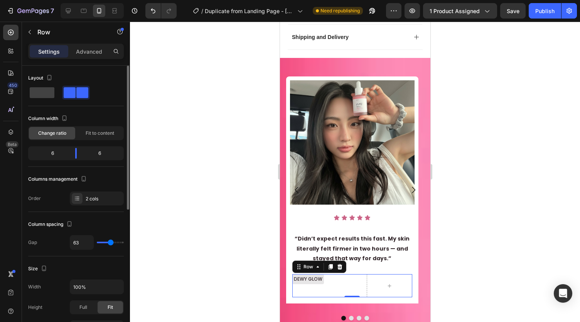
type input "60"
type input "56"
type input "54"
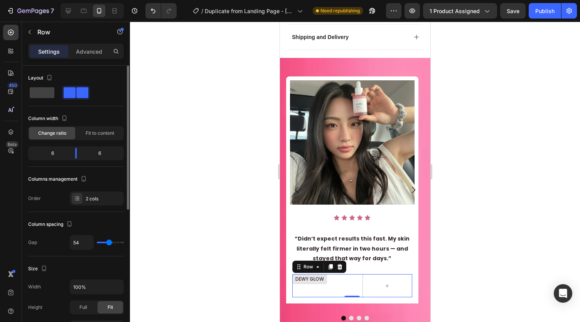
type input "50"
type input "48"
type input "50"
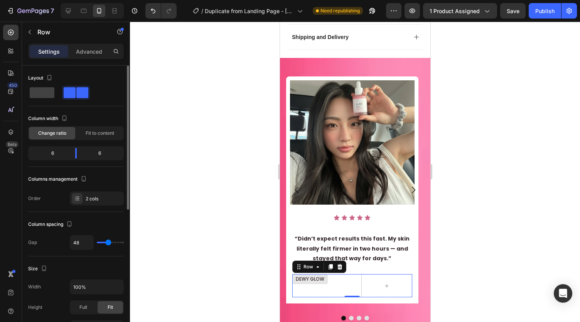
type input "50"
type input "44"
type input "29"
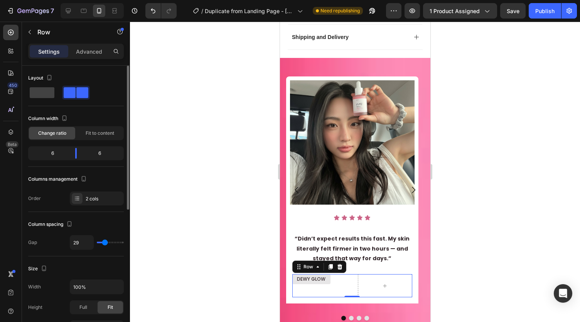
type input "23"
type input "20"
type input "14"
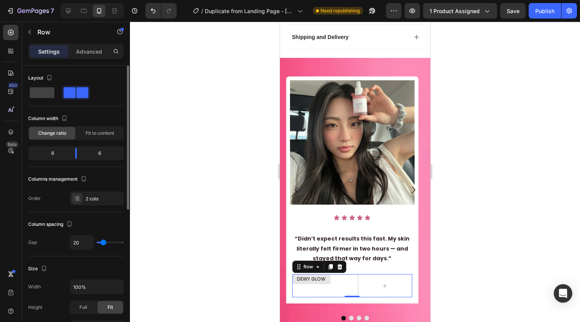
type input "14"
type input "8"
type input "4"
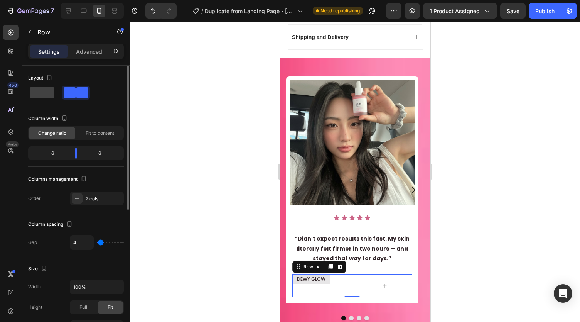
type input "1"
drag, startPoint x: 100, startPoint y: 241, endPoint x: 95, endPoint y: 238, distance: 5.7
click at [97, 241] on input "range" at bounding box center [110, 242] width 27 height 2
drag, startPoint x: 75, startPoint y: 153, endPoint x: 71, endPoint y: 154, distance: 4.3
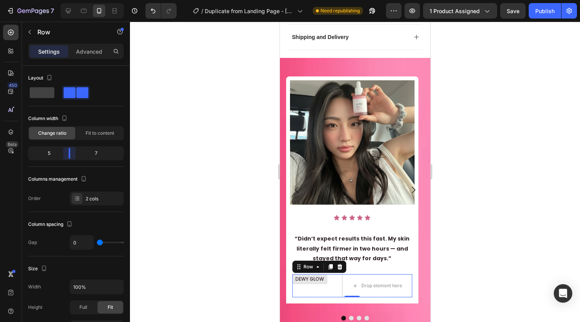
click at [71, 0] on body "7 Version history / Duplicate from Landing Page - Sep 24, 18:05:46 Need republi…" at bounding box center [290, 0] width 580 height 0
click at [352, 274] on div "Drop element here" at bounding box center [377, 285] width 70 height 23
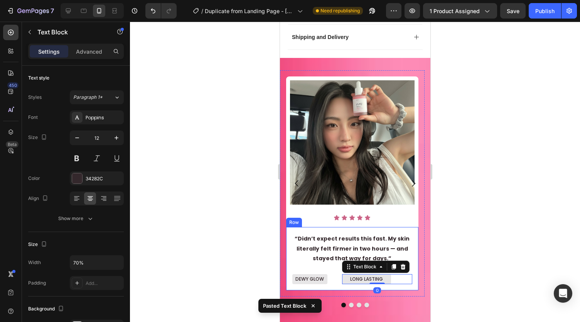
click at [339, 252] on div "“Didn’t expect results this fast. My skin literally felt firmer in two hours — …" at bounding box center [352, 258] width 120 height 51
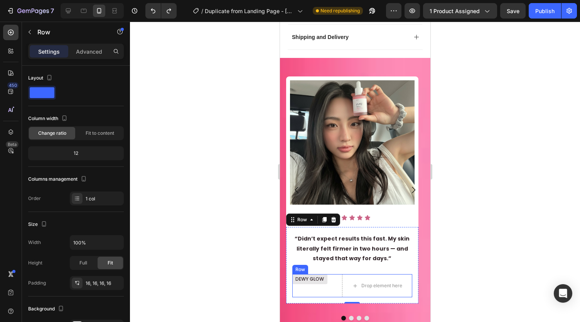
click at [328, 274] on div "DEWY GLOW Text Block" at bounding box center [317, 285] width 50 height 23
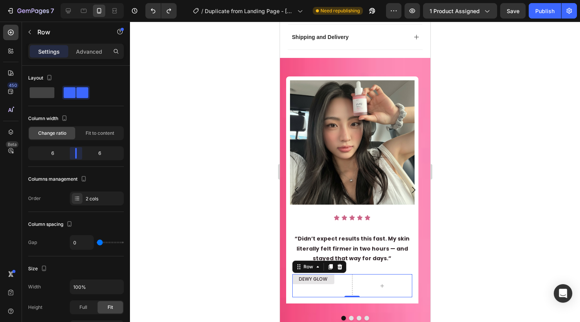
drag, startPoint x: 68, startPoint y: 152, endPoint x: 73, endPoint y: 159, distance: 9.2
click at [73, 0] on body "7 Version history / Duplicate from Landing Page - Sep 24, 18:05:46 Need republi…" at bounding box center [290, 0] width 580 height 0
drag, startPoint x: 101, startPoint y: 239, endPoint x: 92, endPoint y: 236, distance: 9.2
click at [97, 241] on input "range" at bounding box center [110, 242] width 27 height 2
click at [341, 274] on div "DEWY GLOW" at bounding box center [322, 279] width 60 height 10
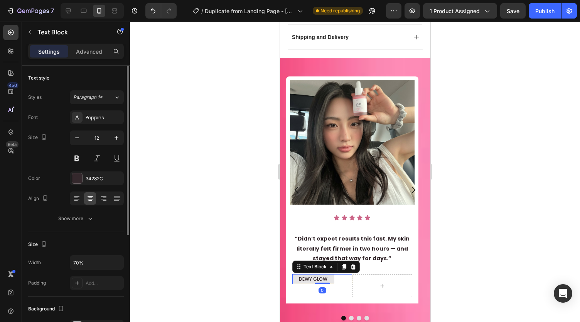
click at [96, 197] on div at bounding box center [97, 198] width 54 height 14
click at [106, 197] on icon at bounding box center [104, 198] width 8 height 8
click at [105, 259] on input "70%" at bounding box center [96, 262] width 53 height 14
click at [86, 197] on icon at bounding box center [90, 198] width 8 height 8
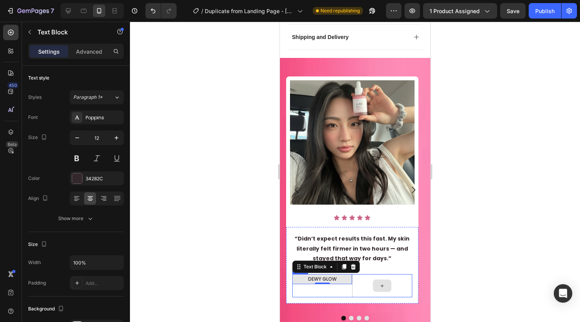
click at [386, 274] on div at bounding box center [382, 285] width 60 height 23
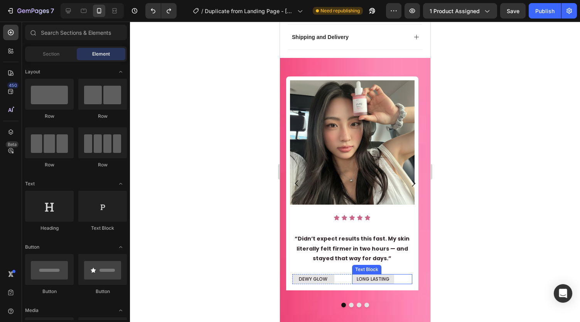
click at [399, 274] on div "LONG LASTING" at bounding box center [382, 279] width 60 height 10
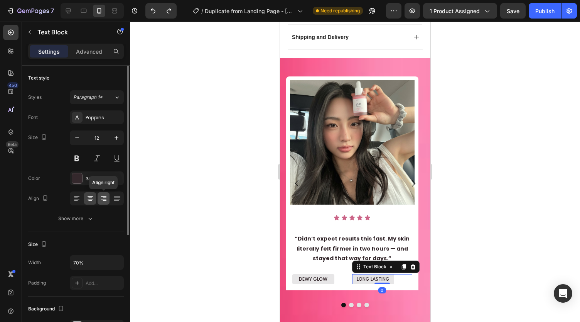
click at [105, 196] on icon at bounding box center [104, 198] width 8 height 8
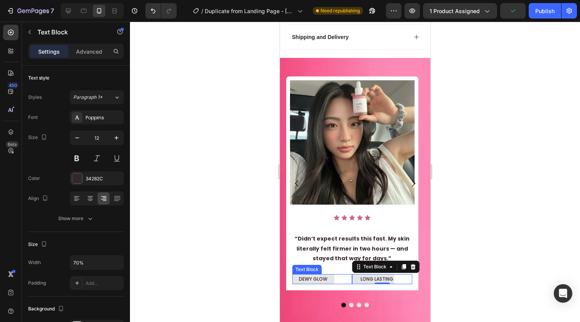
click at [342, 274] on div "DEWY GLOW" at bounding box center [322, 279] width 60 height 10
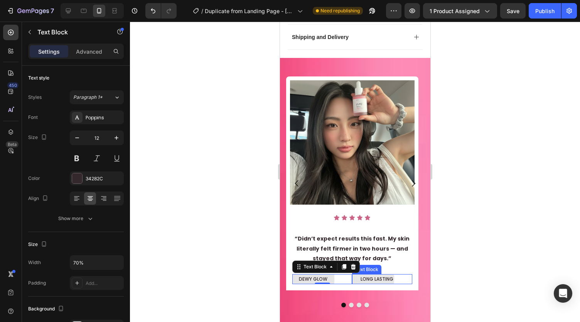
click at [399, 274] on div "LONG LASTING" at bounding box center [382, 279] width 60 height 10
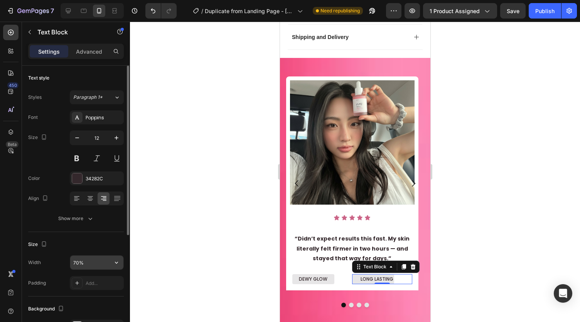
click at [105, 260] on input "70%" at bounding box center [96, 262] width 53 height 14
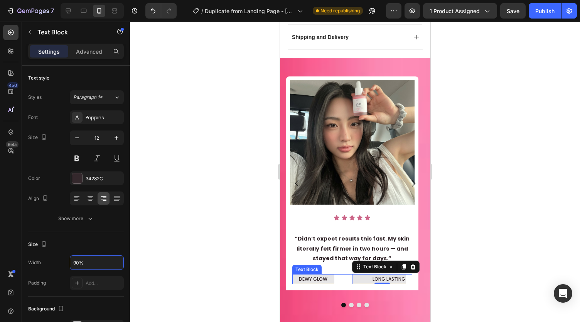
click at [295, 275] on p "DEWY GLOW" at bounding box center [313, 279] width 41 height 8
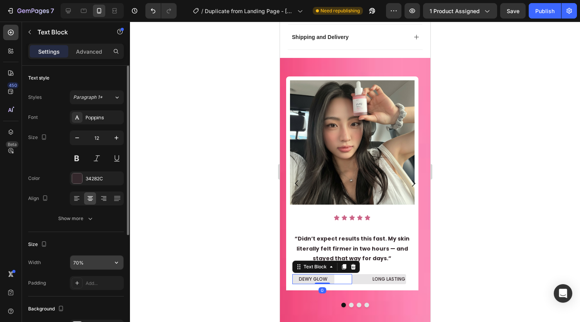
click at [93, 259] on input "70%" at bounding box center [96, 262] width 53 height 14
click at [91, 196] on icon at bounding box center [90, 196] width 5 height 1
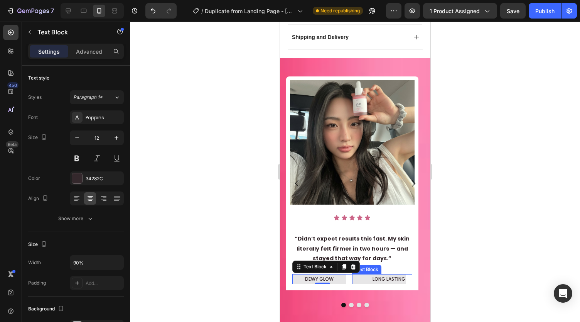
click at [366, 275] on p "LONG LASTING" at bounding box center [379, 279] width 52 height 8
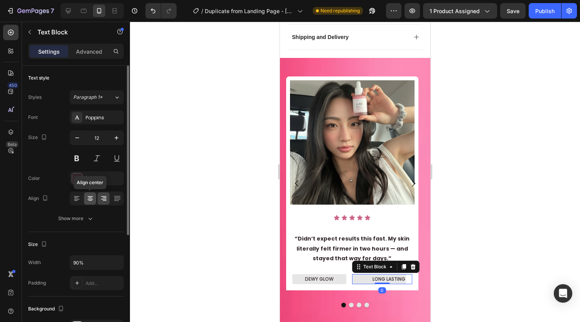
click at [93, 196] on icon at bounding box center [90, 198] width 8 height 8
click at [251, 226] on div at bounding box center [355, 172] width 450 height 300
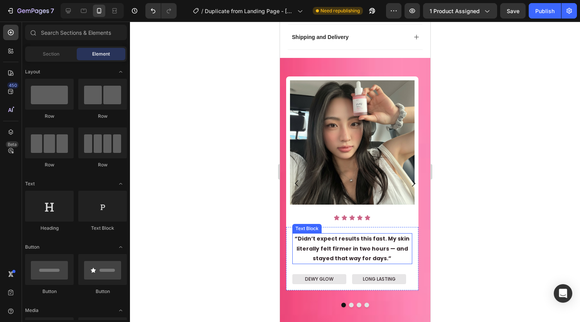
click at [337, 236] on p "“Didn’t expect results this fast. My skin literally felt firmer in two hours — …" at bounding box center [352, 248] width 118 height 29
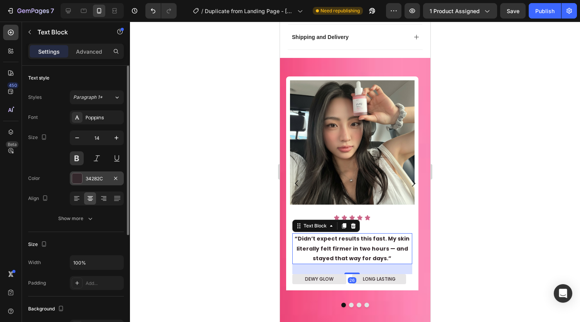
click at [101, 180] on div "34282C" at bounding box center [97, 178] width 22 height 7
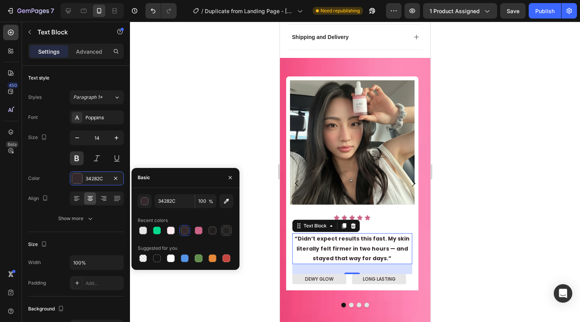
click at [228, 230] on div at bounding box center [227, 230] width 8 height 8
click at [211, 230] on div at bounding box center [213, 230] width 8 height 8
click at [144, 203] on div "button" at bounding box center [145, 201] width 8 height 8
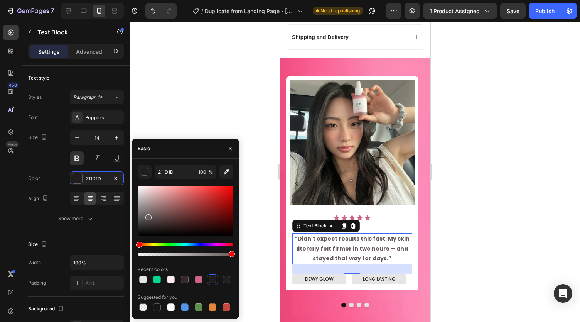
drag, startPoint x: 166, startPoint y: 222, endPoint x: 148, endPoint y: 215, distance: 19.6
click at [148, 215] on div at bounding box center [186, 210] width 96 height 49
click at [230, 150] on icon "button" at bounding box center [230, 148] width 6 height 6
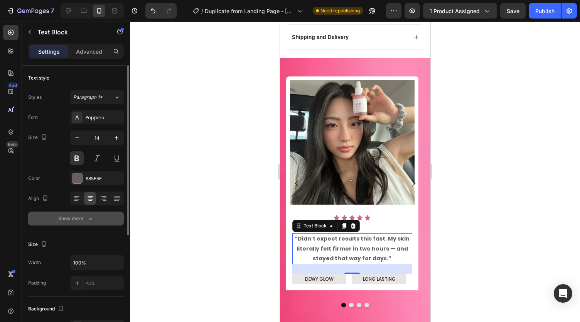
click at [105, 214] on button "Show more" at bounding box center [76, 218] width 96 height 14
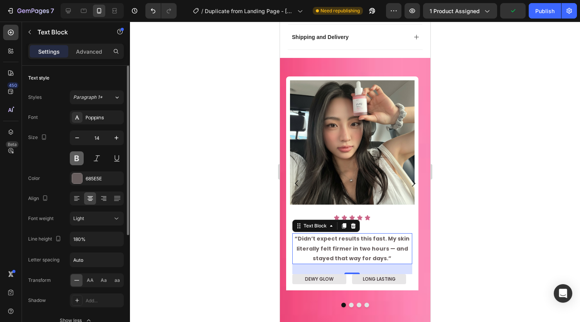
click at [77, 158] on button at bounding box center [77, 158] width 14 height 14
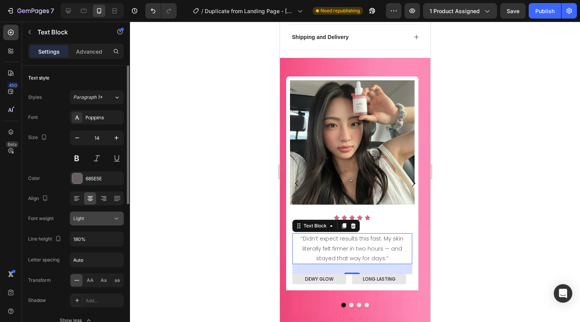
click at [101, 220] on div "Light" at bounding box center [92, 218] width 39 height 7
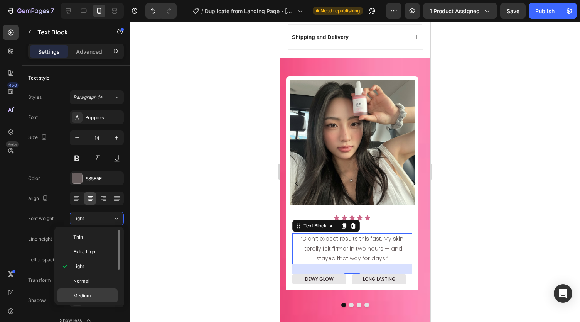
click at [87, 292] on span "Medium" at bounding box center [82, 295] width 18 height 7
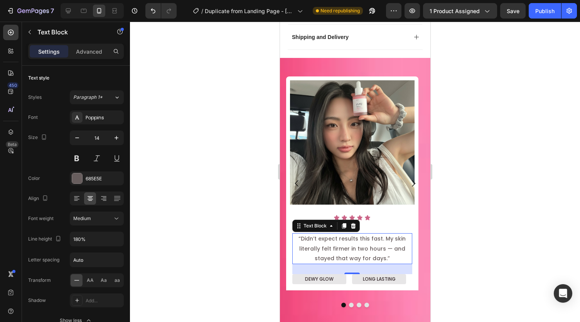
click at [192, 257] on div at bounding box center [355, 172] width 450 height 300
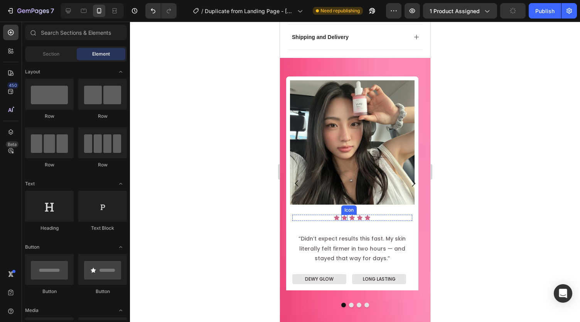
click at [347, 214] on icon at bounding box center [344, 217] width 6 height 6
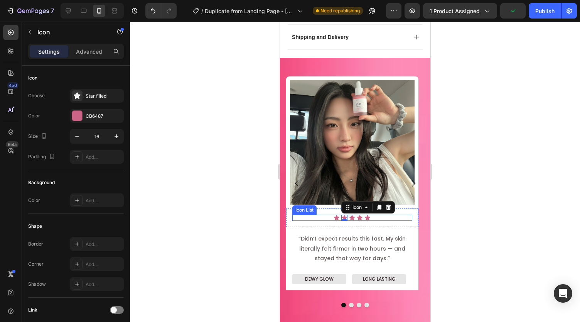
click at [323, 214] on div "Icon Icon 0 Icon Icon Icon" at bounding box center [352, 217] width 120 height 6
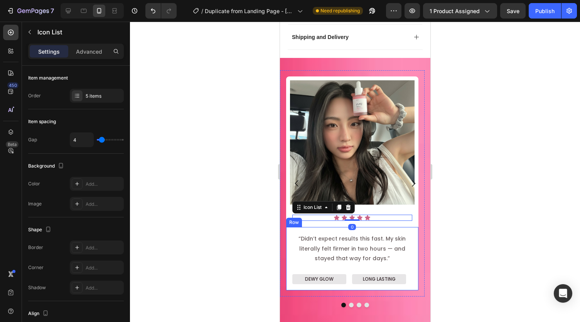
click at [336, 227] on div "“Didn’t expect results this fast. My skin literally felt firmer in two hours — …" at bounding box center [352, 258] width 132 height 63
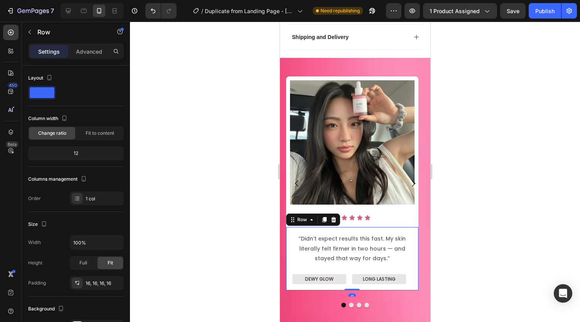
click at [351, 234] on p "“Didn’t expect results this fast. My skin literally felt firmer in two hours — …" at bounding box center [352, 248] width 118 height 29
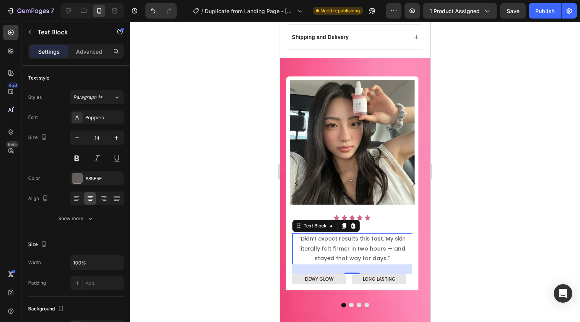
click at [238, 218] on div at bounding box center [355, 172] width 450 height 300
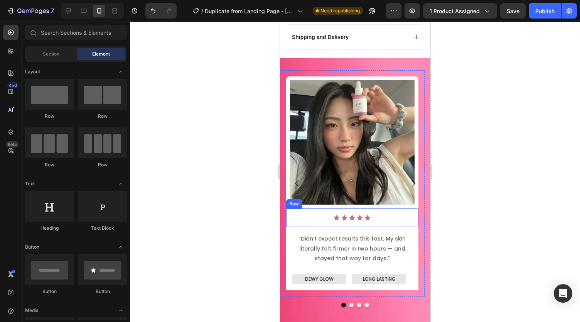
click at [336, 208] on div "Icon Icon Icon Icon Icon Icon List Row" at bounding box center [352, 217] width 132 height 19
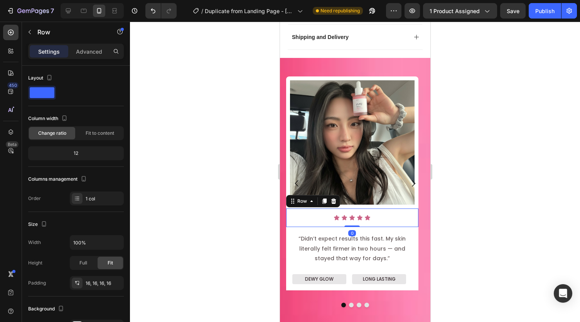
drag, startPoint x: 347, startPoint y: 206, endPoint x: 348, endPoint y: 196, distance: 9.3
click at [348, 208] on div "Icon Icon Icon Icon Icon Icon List Row 0" at bounding box center [352, 217] width 132 height 19
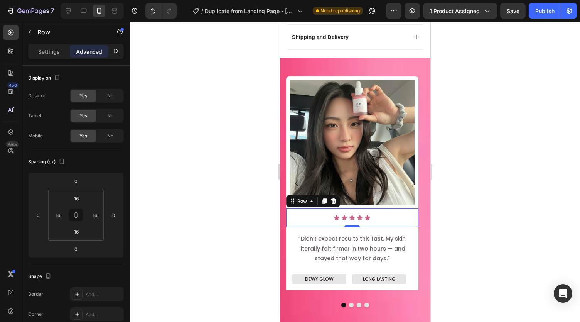
click at [201, 236] on div at bounding box center [355, 172] width 450 height 300
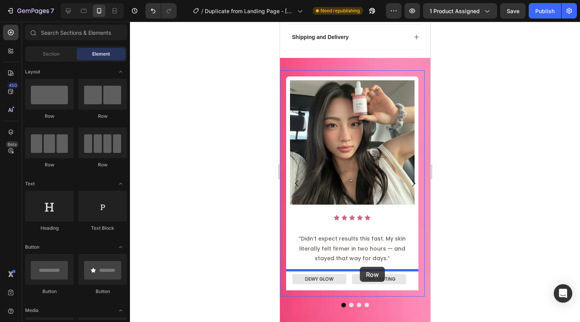
drag, startPoint x: 518, startPoint y: 191, endPoint x: 359, endPoint y: 267, distance: 175.3
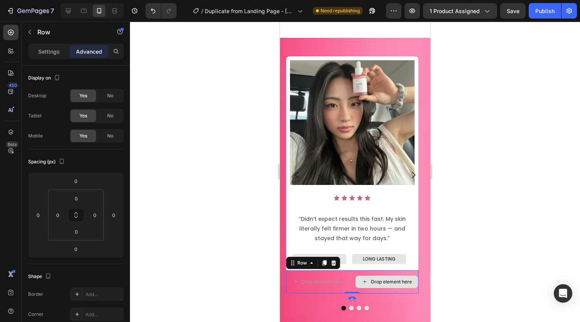
scroll to position [613, 0]
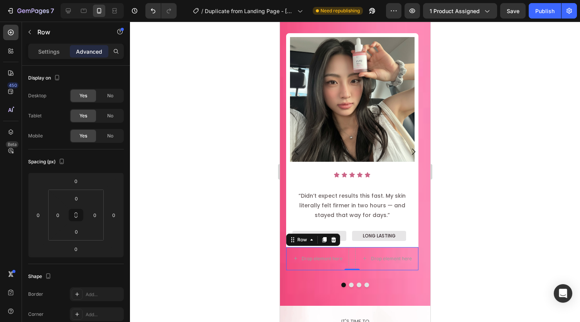
click at [60, 48] on div "Settings" at bounding box center [49, 51] width 39 height 12
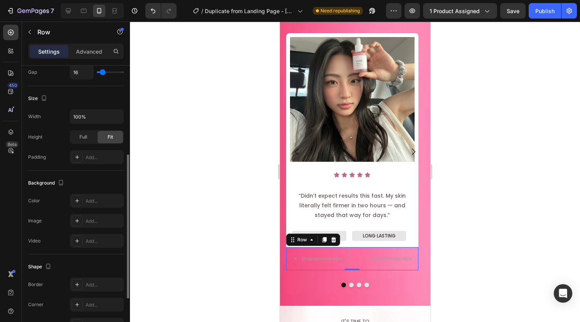
scroll to position [170, 0]
click at [96, 197] on div "Add..." at bounding box center [104, 200] width 36 height 7
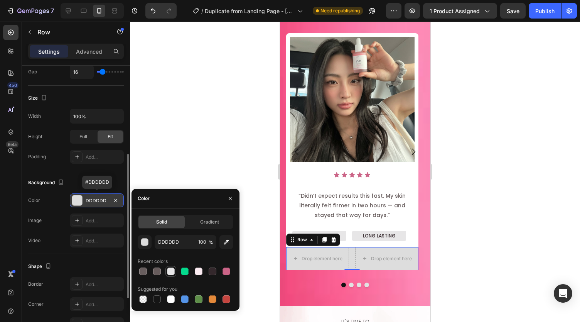
click at [172, 270] on div at bounding box center [171, 271] width 8 height 8
click at [170, 299] on div at bounding box center [171, 299] width 8 height 8
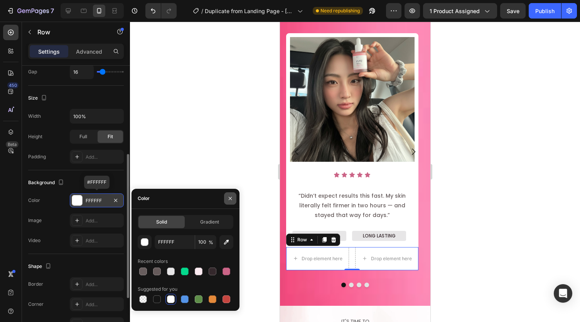
click at [226, 197] on button "button" at bounding box center [230, 198] width 12 height 12
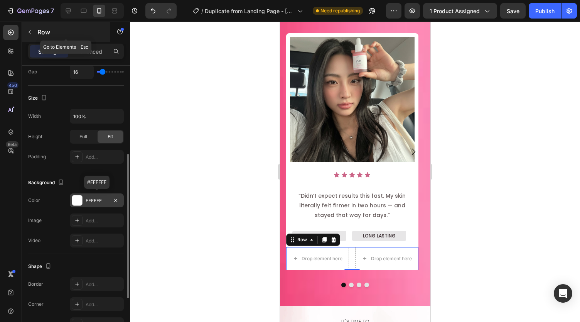
click at [26, 34] on button "button" at bounding box center [30, 32] width 12 height 12
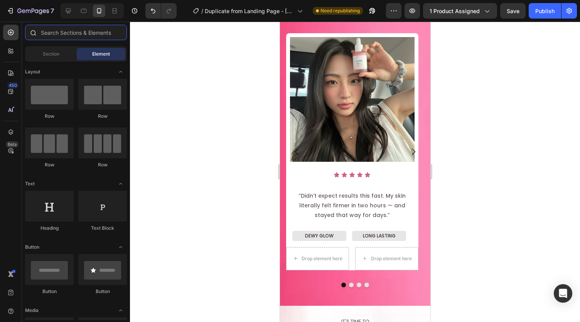
click at [59, 32] on input "text" at bounding box center [76, 32] width 102 height 15
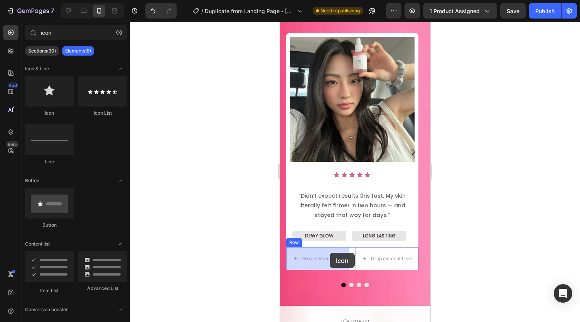
drag, startPoint x: 329, startPoint y: 111, endPoint x: 329, endPoint y: 253, distance: 141.9
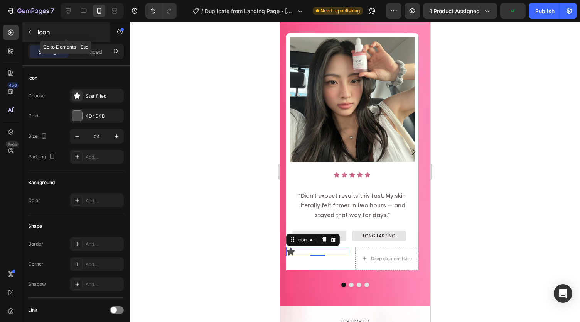
click at [30, 30] on icon "button" at bounding box center [30, 32] width 2 height 4
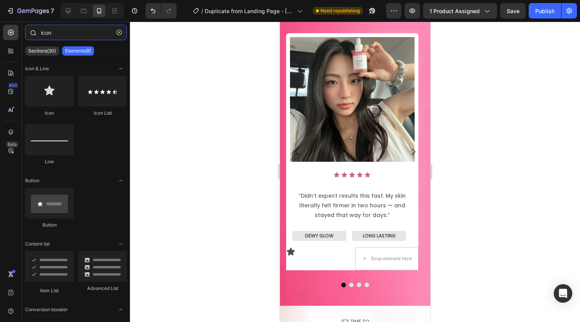
click at [64, 34] on input "icon" at bounding box center [76, 32] width 102 height 15
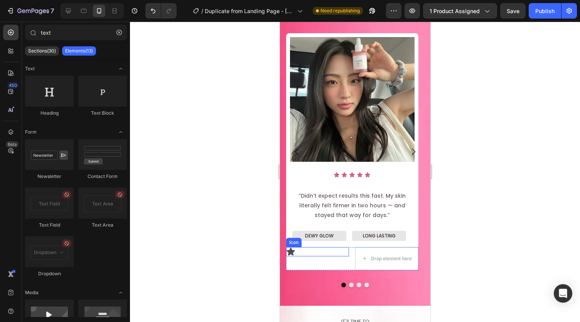
click at [294, 250] on icon at bounding box center [291, 251] width 8 height 8
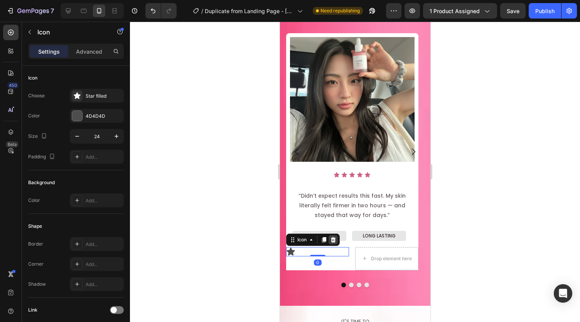
click at [332, 240] on icon at bounding box center [333, 239] width 5 height 5
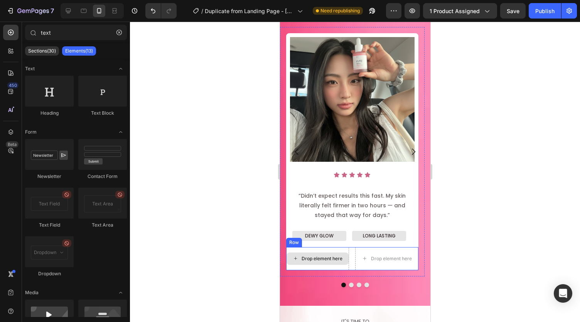
click at [346, 255] on div "Drop element here" at bounding box center [317, 258] width 62 height 12
click at [336, 250] on div "Drop element here" at bounding box center [317, 258] width 63 height 23
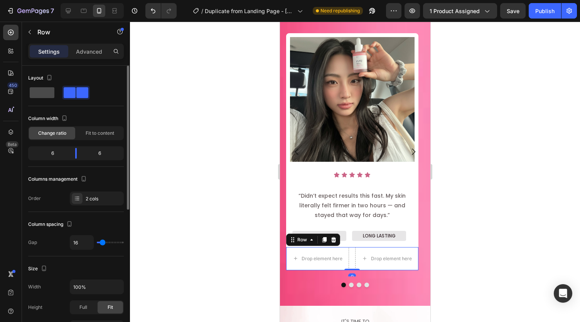
click at [37, 88] on span at bounding box center [42, 92] width 25 height 11
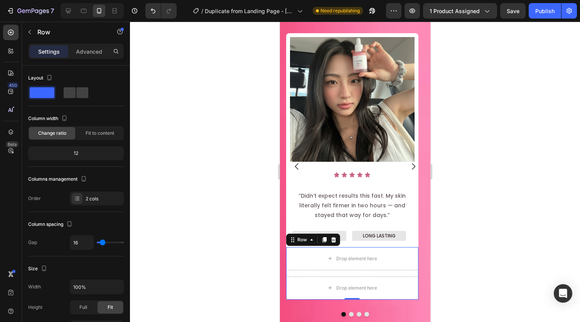
click at [314, 276] on div "Drop element here" at bounding box center [352, 287] width 132 height 23
click at [334, 239] on icon at bounding box center [333, 239] width 5 height 5
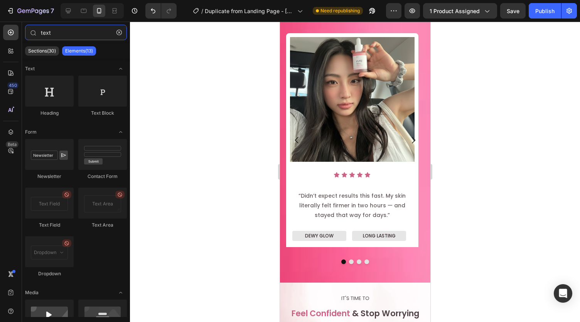
click at [73, 25] on input "text" at bounding box center [76, 32] width 102 height 15
click at [71, 28] on input "text" at bounding box center [76, 32] width 102 height 15
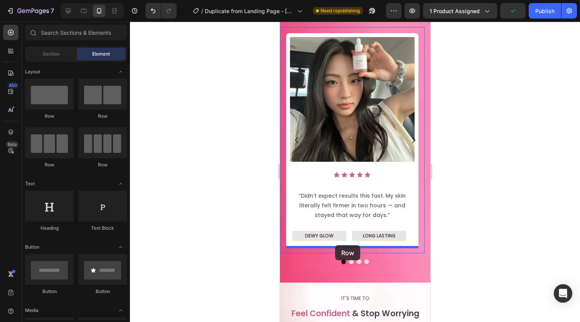
drag, startPoint x: 330, startPoint y: 118, endPoint x: 335, endPoint y: 245, distance: 126.6
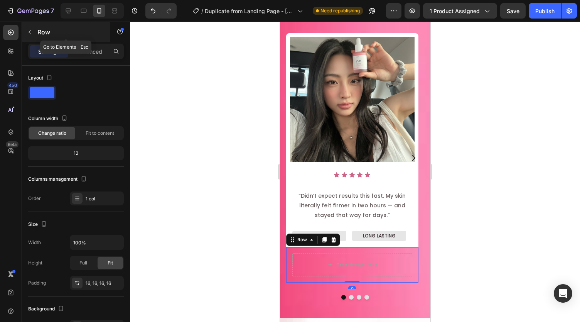
click at [30, 28] on button "button" at bounding box center [30, 32] width 12 height 12
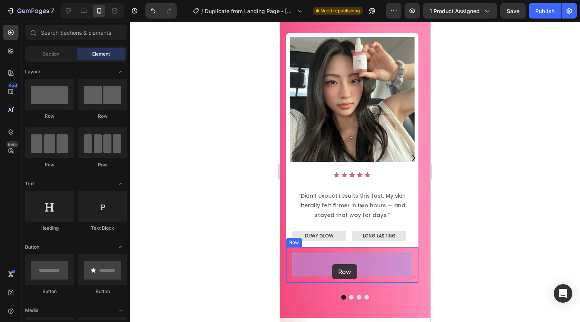
drag, startPoint x: 333, startPoint y: 118, endPoint x: 332, endPoint y: 264, distance: 146.2
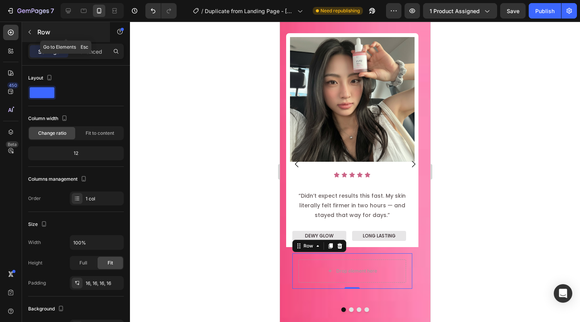
click at [30, 29] on icon "button" at bounding box center [30, 32] width 6 height 6
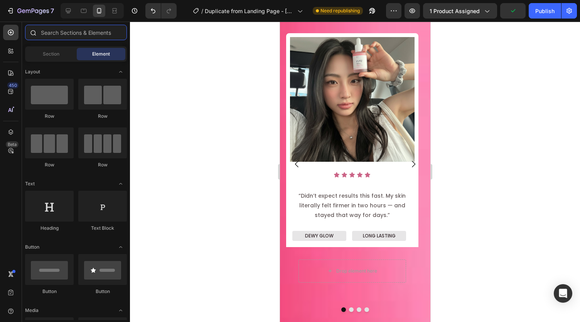
click at [59, 32] on input "text" at bounding box center [76, 32] width 102 height 15
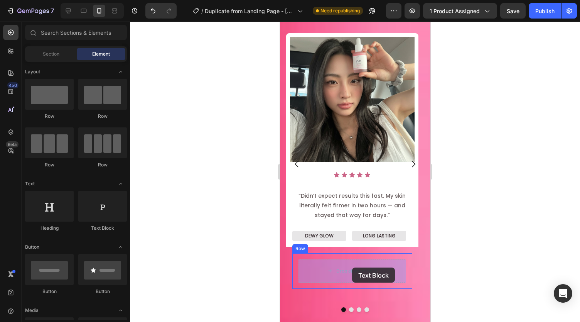
drag, startPoint x: 415, startPoint y: 242, endPoint x: 354, endPoint y: 267, distance: 66.4
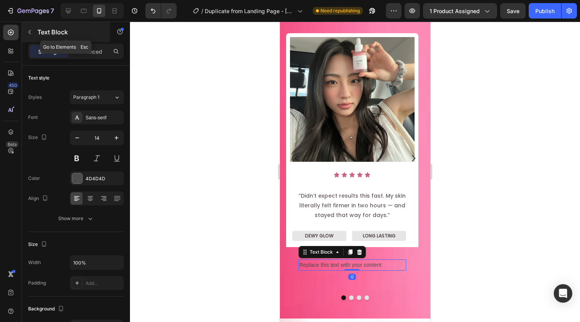
click at [29, 31] on icon "button" at bounding box center [30, 32] width 2 height 4
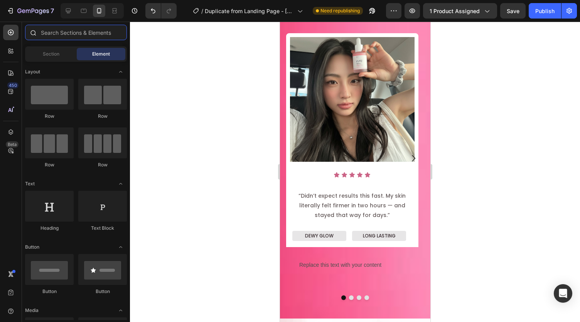
click at [50, 32] on input "text" at bounding box center [76, 32] width 102 height 15
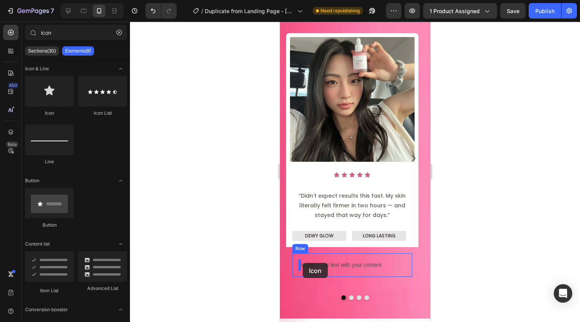
drag, startPoint x: 338, startPoint y: 120, endPoint x: 302, endPoint y: 263, distance: 146.7
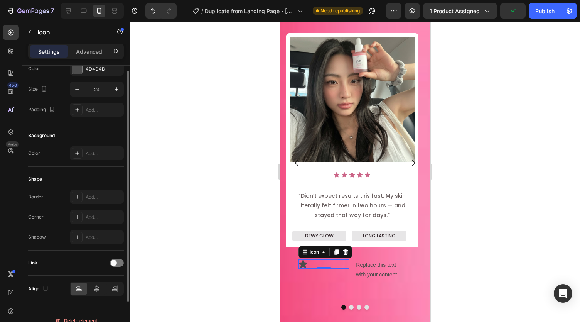
scroll to position [57, 0]
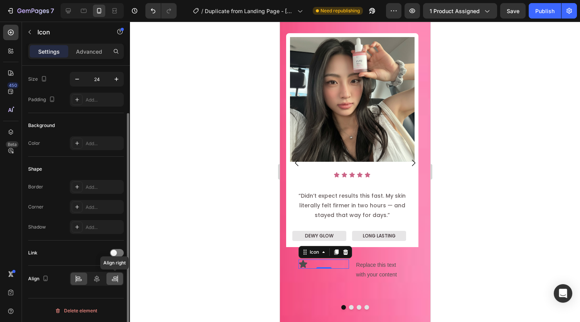
click at [111, 276] on icon at bounding box center [115, 279] width 8 height 8
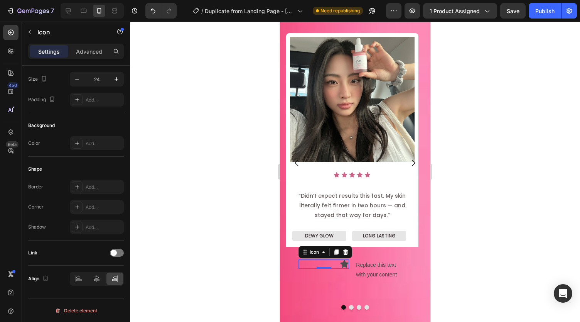
click at [345, 262] on icon at bounding box center [344, 264] width 8 height 8
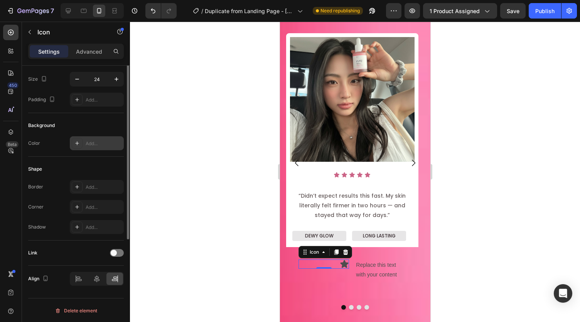
scroll to position [0, 0]
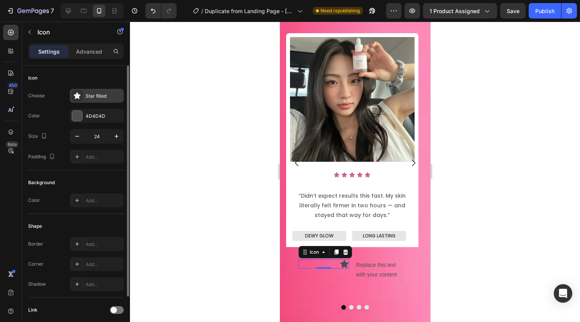
click at [95, 101] on div "Star filled" at bounding box center [97, 96] width 54 height 14
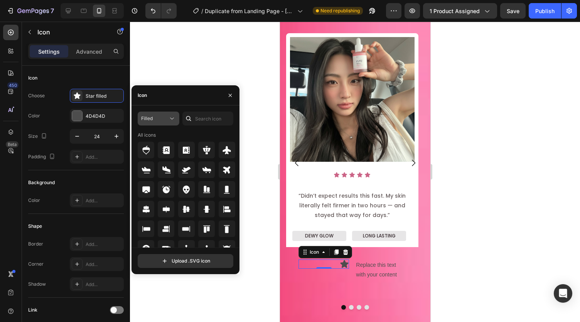
click at [162, 118] on div "Filled" at bounding box center [154, 118] width 27 height 7
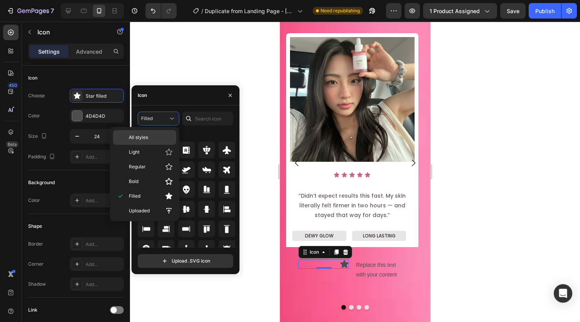
click at [156, 143] on div "All styles" at bounding box center [144, 137] width 63 height 15
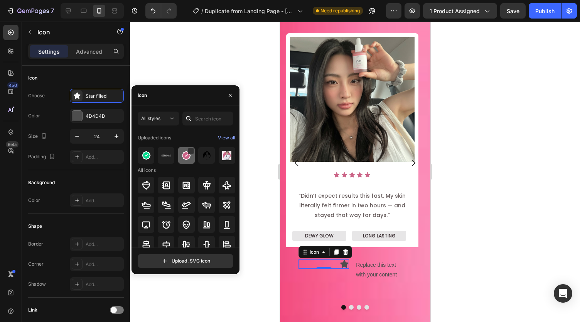
click at [184, 157] on img at bounding box center [186, 155] width 9 height 9
click at [380, 266] on div "Replace this text with your content" at bounding box center [380, 269] width 51 height 21
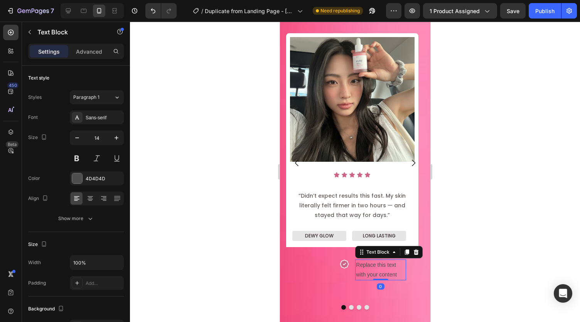
click at [380, 266] on div "Replace this text with your content" at bounding box center [380, 269] width 51 height 21
click at [380, 266] on p "Replace this text with your content" at bounding box center [380, 269] width 49 height 19
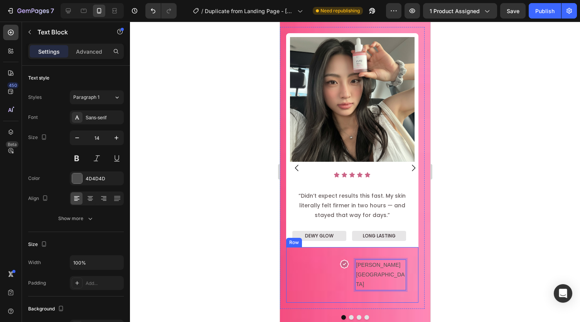
click at [338, 249] on div "Icon Angela R. Canada Text Block 0 Row Row" at bounding box center [352, 275] width 132 height 56
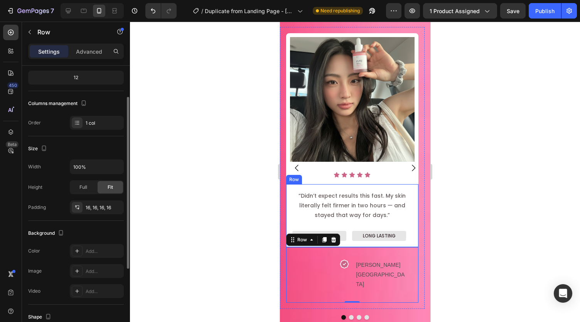
scroll to position [79, 0]
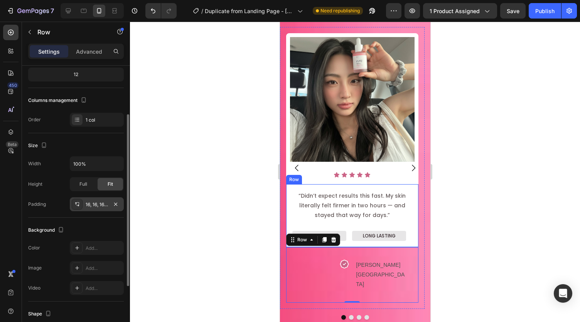
click at [88, 201] on div "16, 16, 16, 16" at bounding box center [97, 204] width 22 height 7
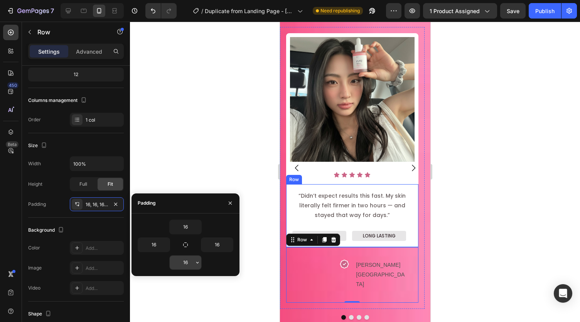
click at [191, 264] on input "16" at bounding box center [186, 262] width 32 height 14
click at [155, 245] on input "16" at bounding box center [154, 245] width 32 height 14
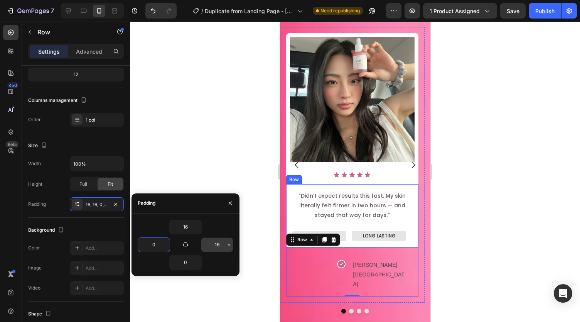
click at [214, 249] on input "16" at bounding box center [217, 245] width 32 height 14
click at [191, 231] on input "16" at bounding box center [186, 227] width 32 height 14
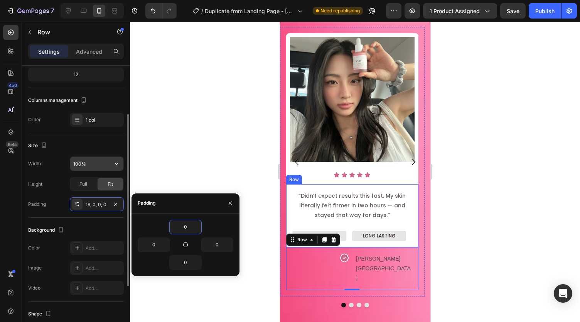
click at [98, 165] on input "100%" at bounding box center [96, 164] width 53 height 14
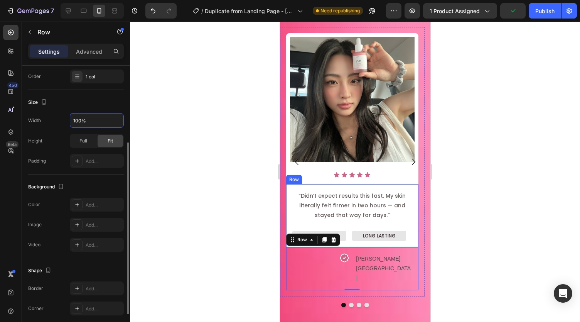
scroll to position [123, 0]
click at [92, 221] on div "Add..." at bounding box center [104, 224] width 36 height 7
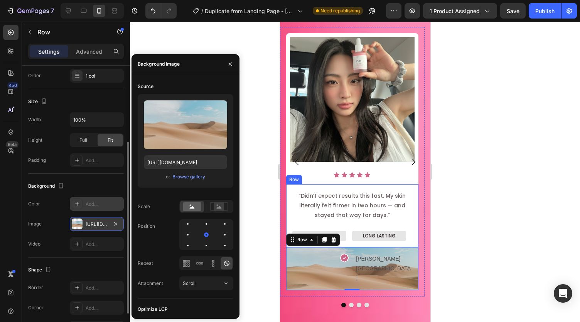
click at [104, 201] on div "Add..." at bounding box center [104, 204] width 36 height 7
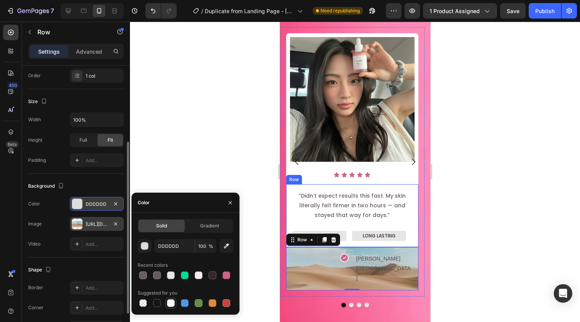
click at [170, 300] on div at bounding box center [171, 303] width 8 height 8
click at [116, 223] on icon "button" at bounding box center [115, 223] width 3 height 3
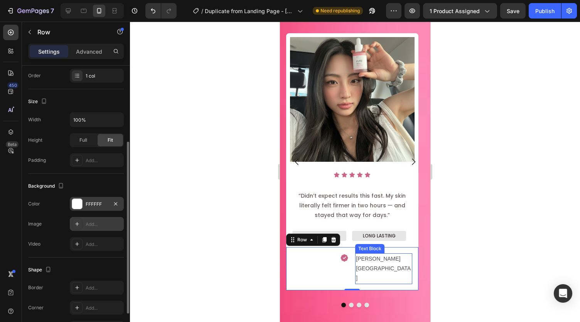
click at [358, 259] on p "[PERSON_NAME] [GEOGRAPHIC_DATA]" at bounding box center [383, 268] width 55 height 29
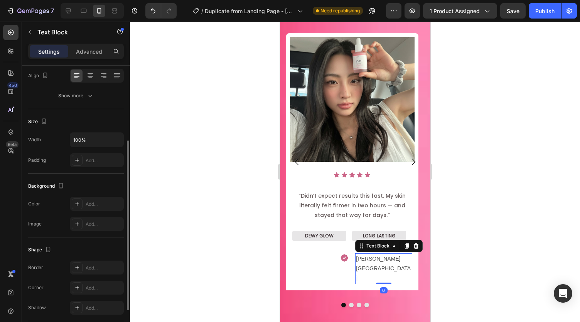
scroll to position [0, 0]
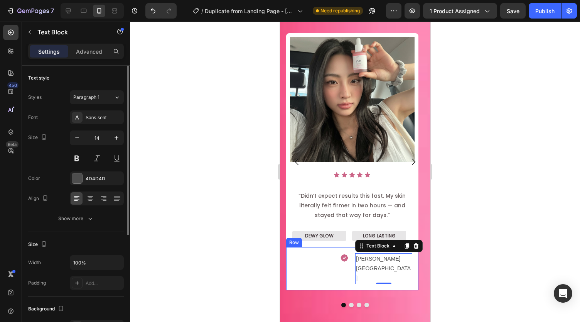
click at [329, 251] on div "Icon Angela R. Canada Text Block 0 Row" at bounding box center [352, 268] width 132 height 43
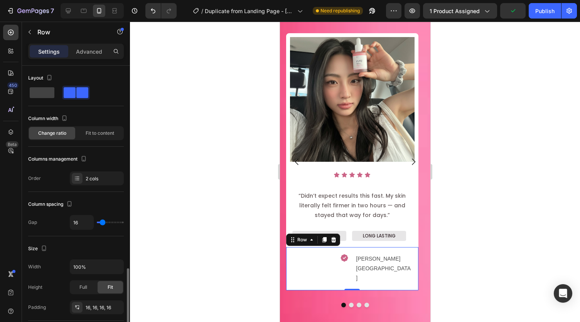
scroll to position [157, 0]
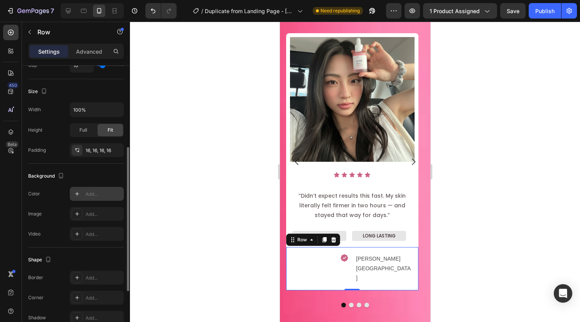
click at [98, 188] on div "Add..." at bounding box center [97, 194] width 54 height 14
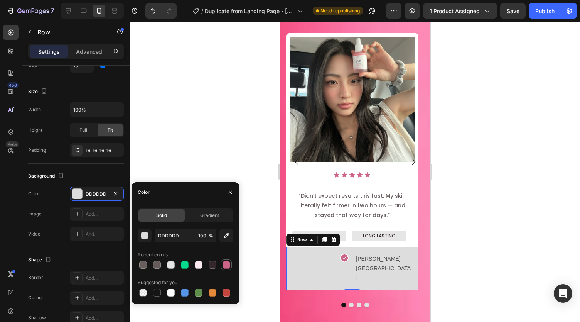
click at [227, 261] on div at bounding box center [227, 265] width 8 height 8
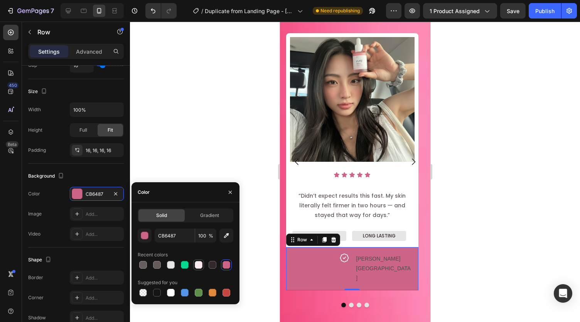
click at [197, 261] on div at bounding box center [199, 265] width 8 height 8
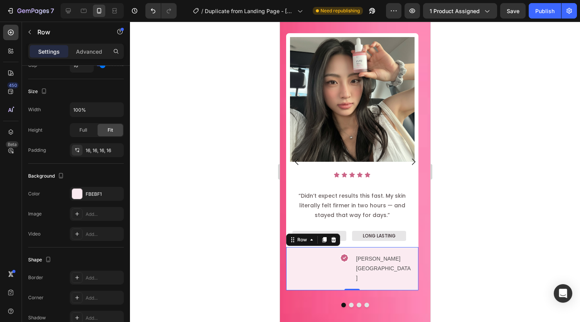
click at [206, 122] on div at bounding box center [355, 172] width 450 height 300
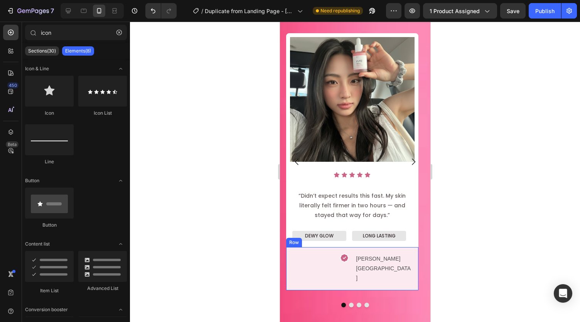
click at [350, 255] on div "Icon Angela R. Canada Text Block Row" at bounding box center [352, 268] width 132 height 43
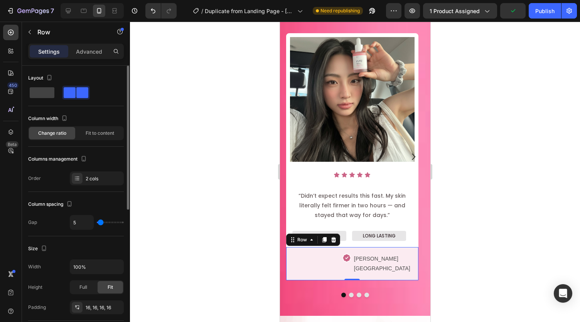
click at [101, 221] on input "range" at bounding box center [110, 222] width 27 height 2
click at [403, 247] on div "Icon Angela R. Canada Text Block Row 0" at bounding box center [352, 263] width 132 height 33
click at [323, 262] on div "Icon" at bounding box center [321, 263] width 59 height 21
click at [91, 131] on span "Fit to content" at bounding box center [100, 133] width 29 height 7
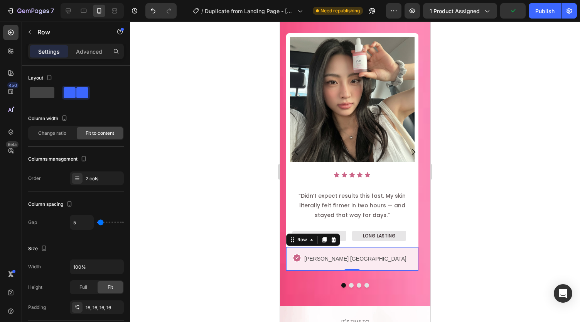
click at [228, 155] on div at bounding box center [355, 172] width 450 height 300
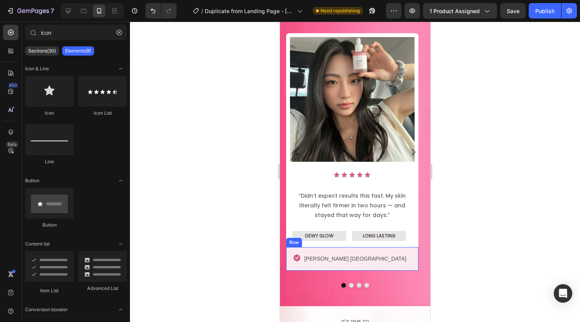
click at [375, 260] on div "Icon Angela R. Canada Text Block Row" at bounding box center [352, 259] width 132 height 24
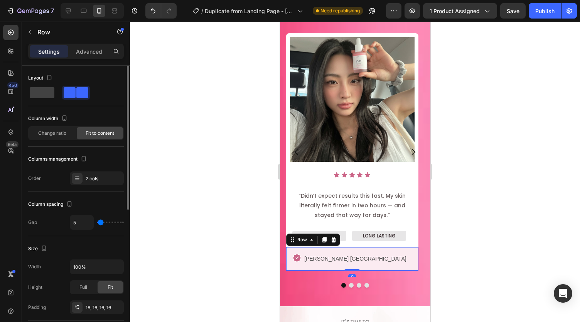
click at [65, 134] on span "Change ratio" at bounding box center [52, 133] width 28 height 7
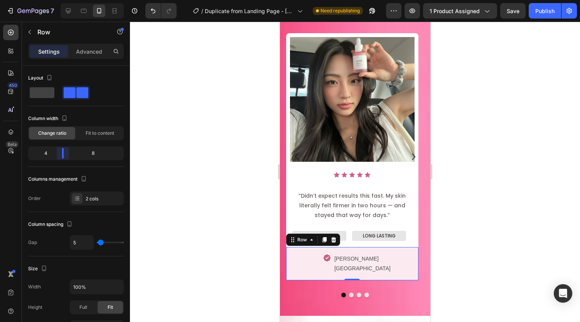
drag, startPoint x: 80, startPoint y: 155, endPoint x: 59, endPoint y: 150, distance: 22.2
click at [59, 0] on body "7 Version history / Duplicate from Landing Page - Sep 24, 18:05:46 Need republi…" at bounding box center [290, 0] width 580 height 0
click at [175, 182] on div at bounding box center [355, 172] width 450 height 300
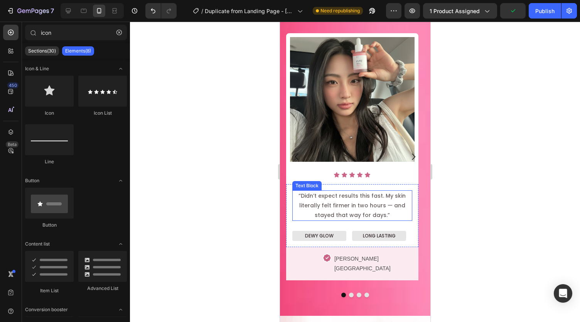
click at [336, 215] on p "“Didn’t expect results this fast. My skin literally felt firmer in two hours — …" at bounding box center [352, 205] width 118 height 29
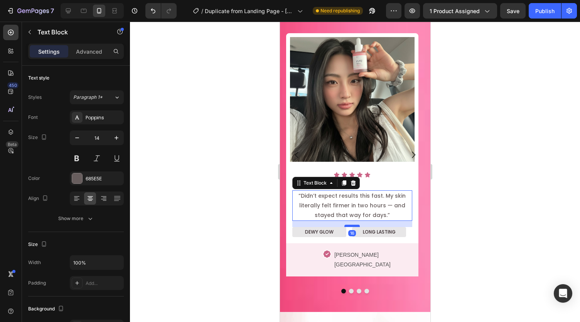
drag, startPoint x: 348, startPoint y: 229, endPoint x: 350, endPoint y: 225, distance: 4.7
click at [350, 225] on div at bounding box center [351, 225] width 15 height 2
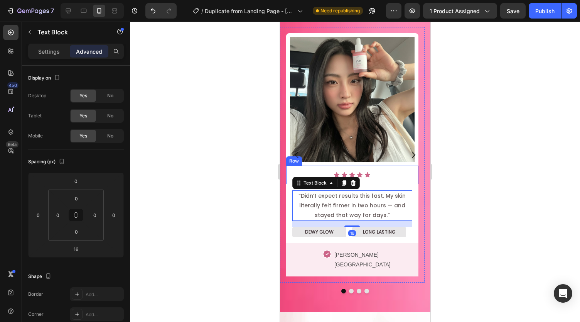
click at [374, 177] on div "Icon Icon Icon Icon Icon" at bounding box center [352, 175] width 120 height 6
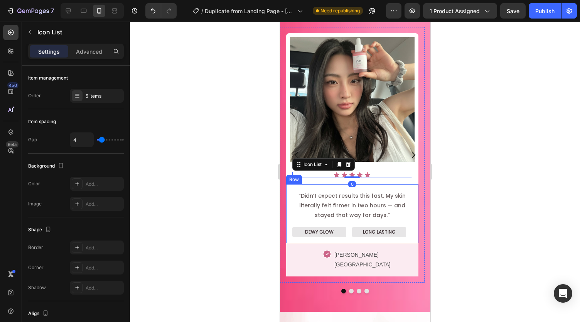
click at [374, 187] on div "“Didn’t expect results this fast. My skin literally felt firmer in two hours — …" at bounding box center [352, 213] width 132 height 59
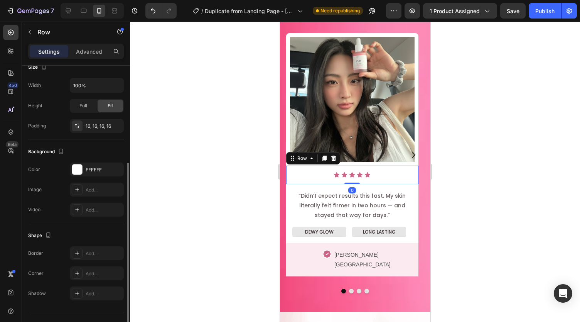
click at [378, 182] on div "Icon Icon Icon Icon Icon Icon List Row 0" at bounding box center [352, 174] width 132 height 19
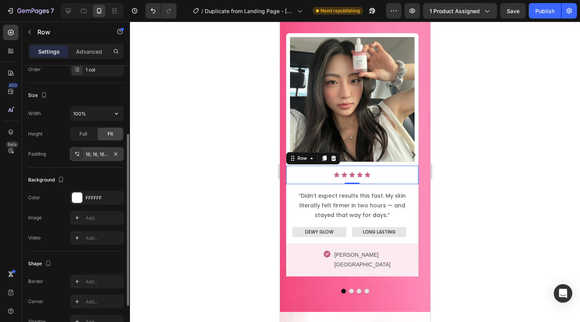
scroll to position [122, 0]
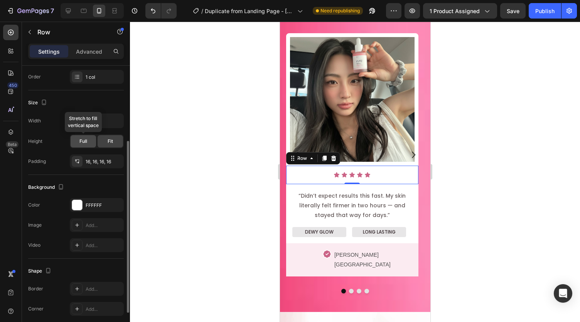
click at [90, 143] on div "Full" at bounding box center [83, 141] width 25 height 12
click at [103, 141] on div "Fit" at bounding box center [110, 141] width 25 height 12
click at [100, 164] on div "16, 16, 16, 16" at bounding box center [97, 161] width 54 height 14
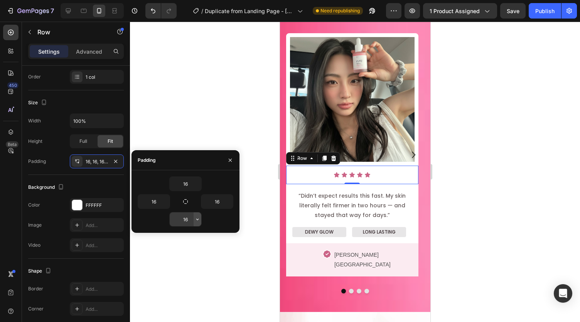
click at [194, 220] on icon "button" at bounding box center [197, 219] width 6 height 6
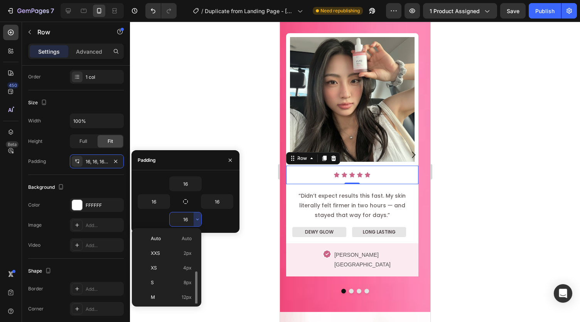
scroll to position [28, 0]
click at [189, 219] on input "16" at bounding box center [186, 219] width 32 height 14
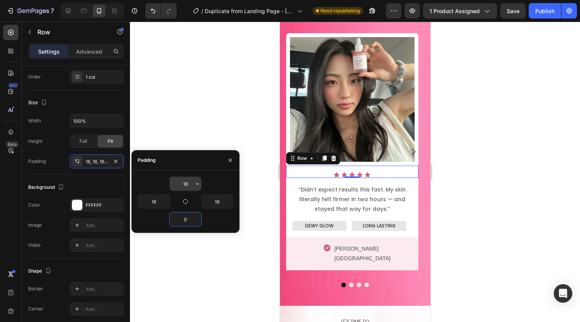
click at [186, 182] on input "16" at bounding box center [186, 184] width 32 height 14
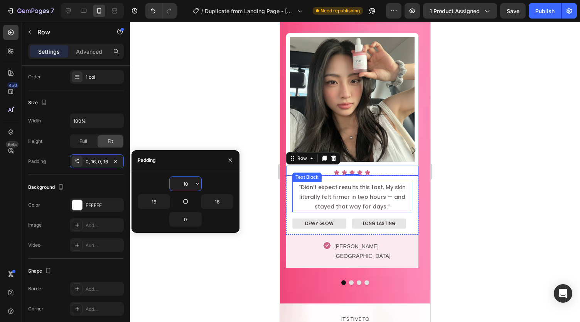
click at [342, 183] on p "“Didn’t expect results this fast. My skin literally felt firmer in two hours — …" at bounding box center [352, 196] width 118 height 29
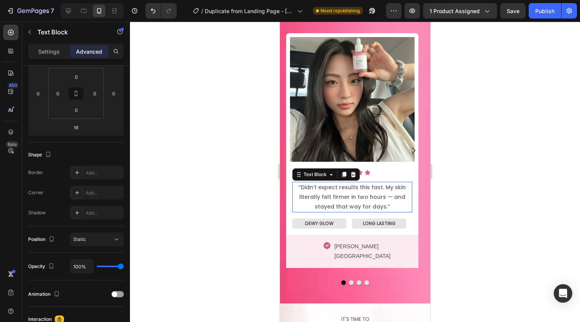
scroll to position [0, 0]
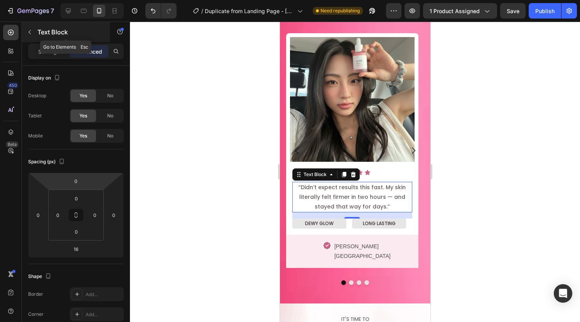
click at [33, 33] on button "button" at bounding box center [30, 32] width 12 height 12
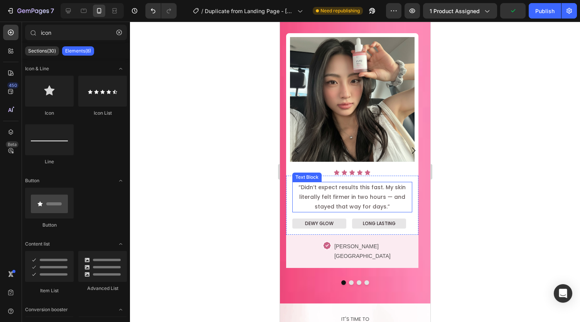
click at [332, 192] on p "“Didn’t expect results this fast. My skin literally felt firmer in two hours — …" at bounding box center [352, 196] width 118 height 29
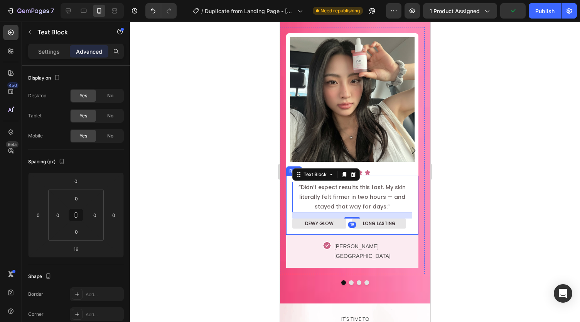
click at [289, 204] on div "“Didn’t expect results this fast. My skin literally felt firmer in two hours — …" at bounding box center [352, 205] width 132 height 59
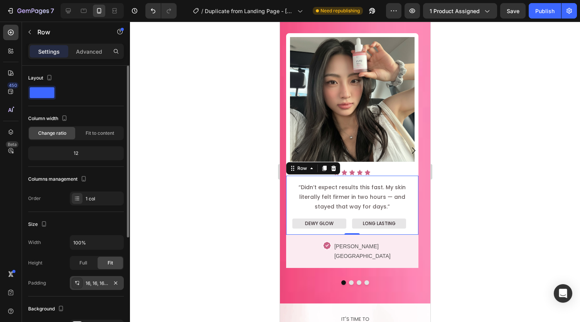
click at [92, 283] on div "16, 16, 16, 16" at bounding box center [97, 283] width 22 height 7
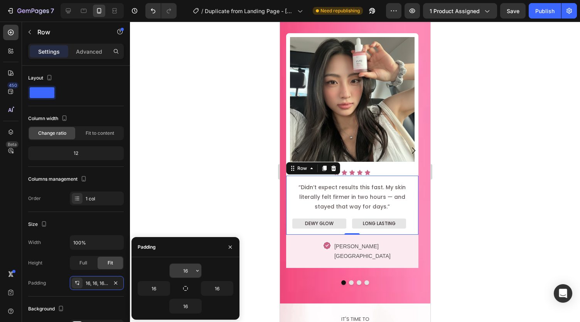
click at [182, 268] on input "16" at bounding box center [186, 270] width 32 height 14
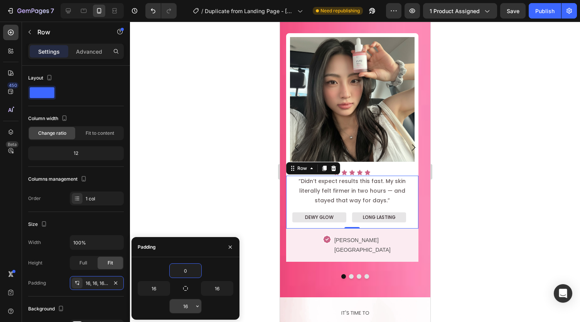
click at [187, 306] on input "16" at bounding box center [186, 306] width 32 height 14
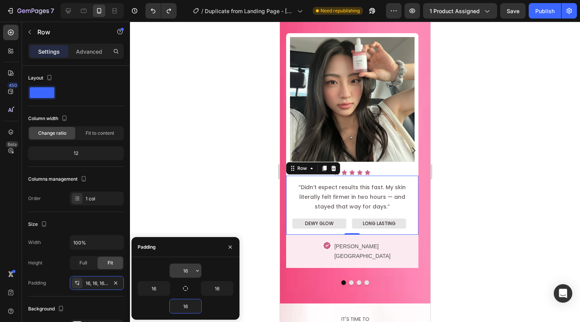
click at [186, 275] on input "16" at bounding box center [186, 270] width 32 height 14
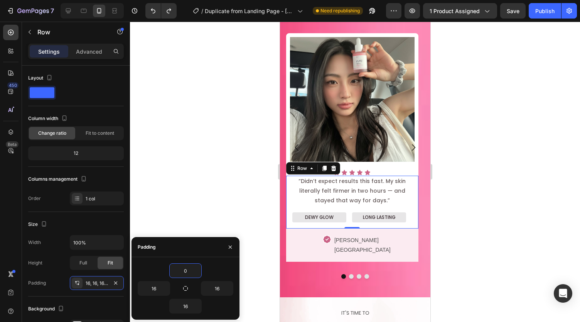
click at [199, 212] on div at bounding box center [355, 172] width 450 height 300
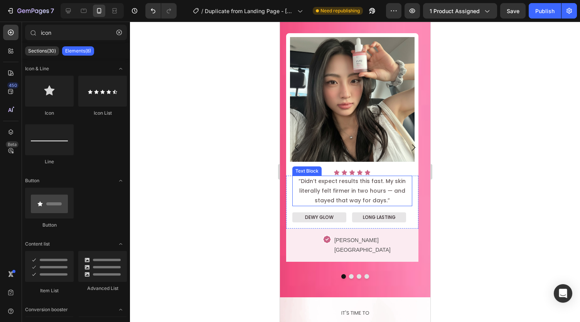
click at [336, 192] on p "“Didn’t expect results this fast. My skin literally felt firmer in two hours — …" at bounding box center [352, 190] width 118 height 29
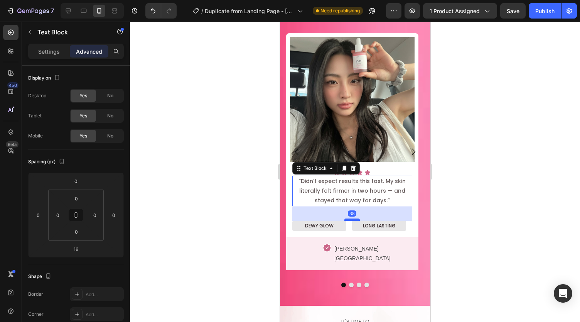
drag, startPoint x: 349, startPoint y: 211, endPoint x: 351, endPoint y: 220, distance: 8.6
click at [351, 220] on div at bounding box center [351, 219] width 15 height 2
click at [307, 243] on div "Icon" at bounding box center [311, 247] width 39 height 9
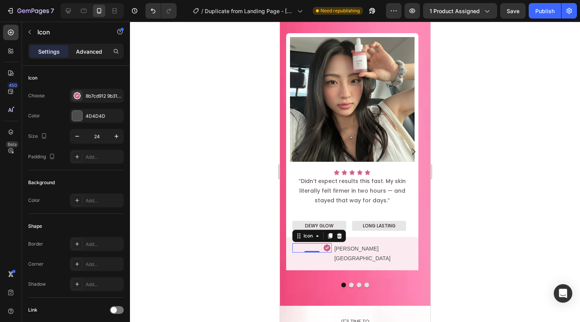
click at [86, 50] on p "Advanced" at bounding box center [89, 51] width 26 height 8
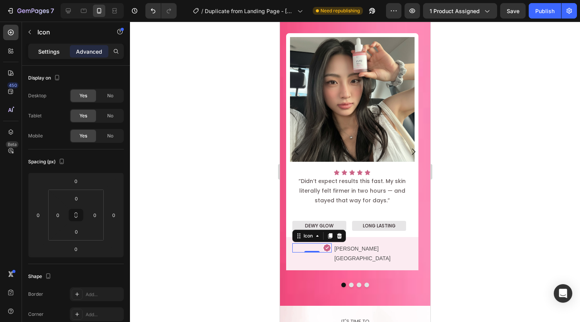
click at [62, 60] on div "Settings Advanced" at bounding box center [76, 55] width 108 height 22
click at [59, 54] on p "Settings" at bounding box center [49, 51] width 22 height 8
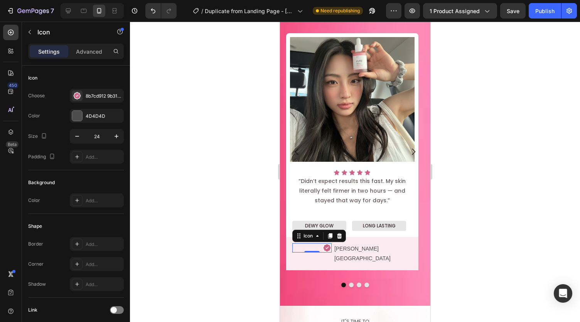
click at [62, 51] on div "Settings" at bounding box center [49, 51] width 39 height 12
click at [383, 240] on div "Icon 0 Angela R. Canada Text Block Row" at bounding box center [352, 253] width 132 height 33
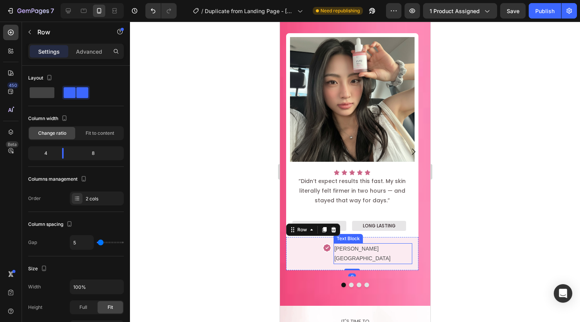
click at [382, 249] on p "[PERSON_NAME] [GEOGRAPHIC_DATA]" at bounding box center [372, 253] width 77 height 19
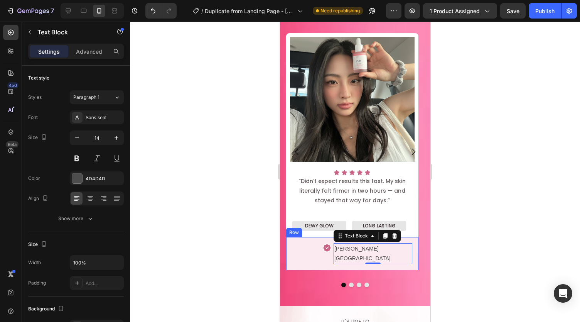
click at [309, 255] on div "Icon Angela R. Canada Text Block 0 Row" at bounding box center [352, 253] width 132 height 33
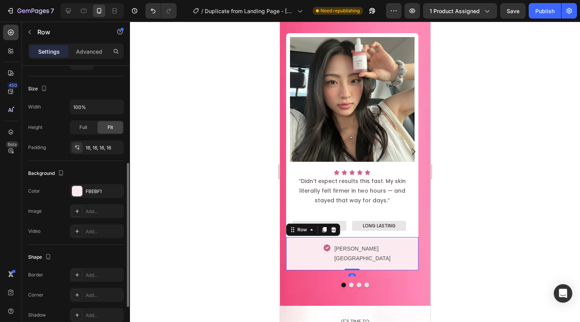
scroll to position [184, 0]
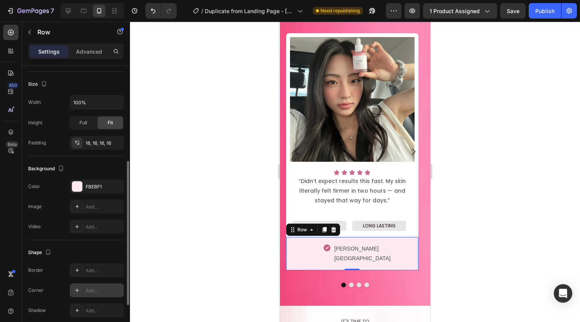
click at [96, 287] on div "Add..." at bounding box center [104, 290] width 36 height 7
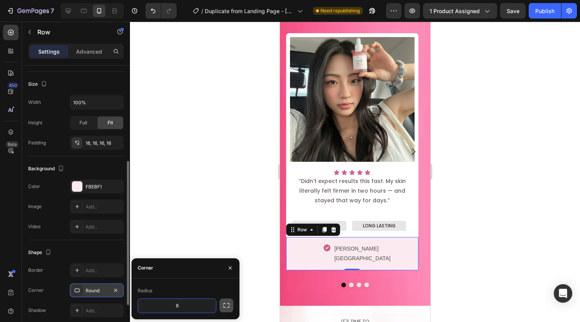
click at [220, 302] on button "button" at bounding box center [226, 305] width 14 height 14
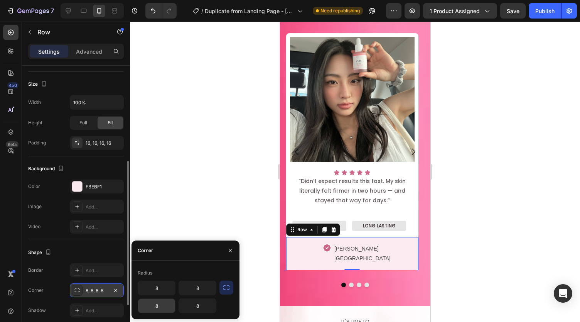
click at [158, 303] on input "8" at bounding box center [156, 306] width 37 height 14
click at [192, 306] on input "8" at bounding box center [197, 306] width 37 height 14
click at [199, 286] on input "8" at bounding box center [197, 288] width 37 height 14
click at [164, 292] on input "8" at bounding box center [156, 288] width 37 height 14
click at [205, 208] on div at bounding box center [355, 172] width 450 height 300
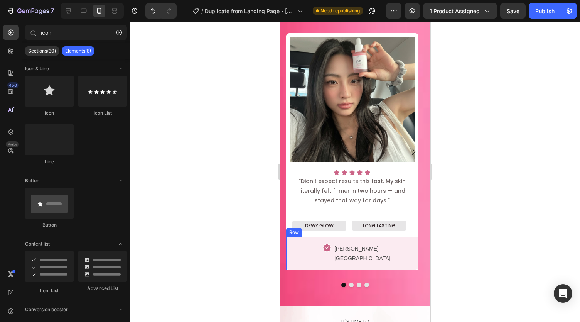
click at [291, 257] on div "Icon Angela R. Canada Text Block Row" at bounding box center [352, 253] width 132 height 33
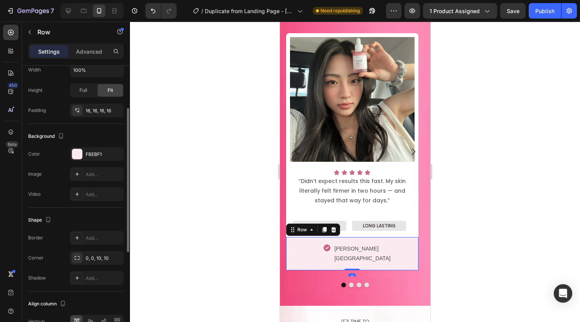
scroll to position [221, 0]
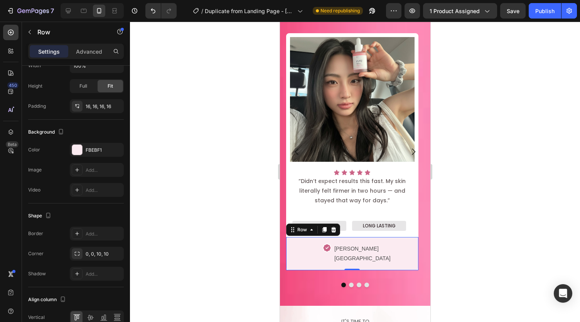
click at [206, 231] on div at bounding box center [355, 172] width 450 height 300
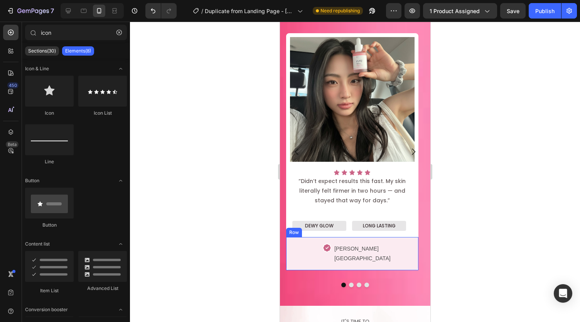
click at [287, 257] on div "Icon Angela R. Canada Text Block Row" at bounding box center [352, 253] width 132 height 33
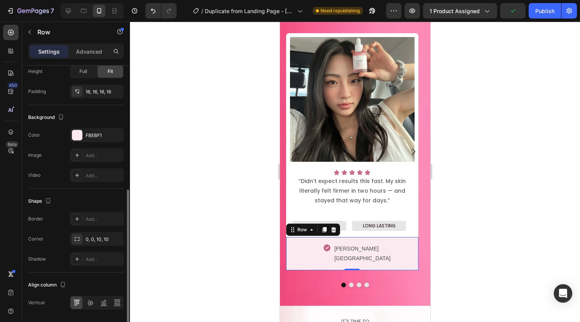
scroll to position [238, 0]
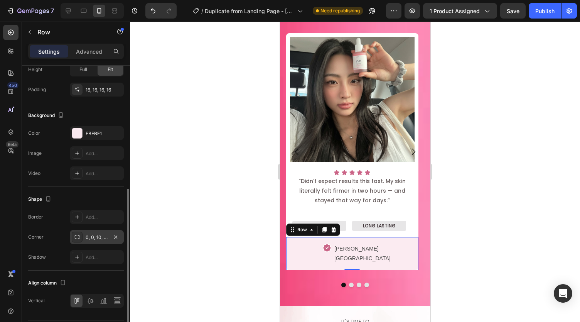
click at [93, 237] on div "0, 0, 10, 10" at bounding box center [97, 237] width 22 height 7
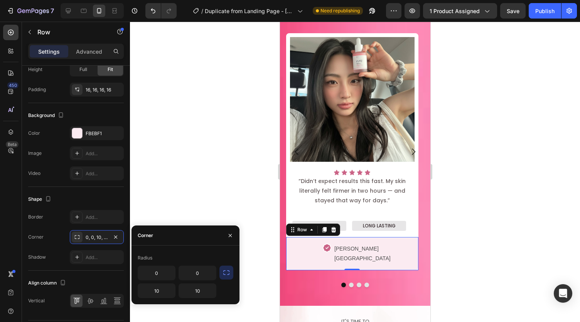
click at [226, 272] on icon "button" at bounding box center [227, 272] width 8 height 8
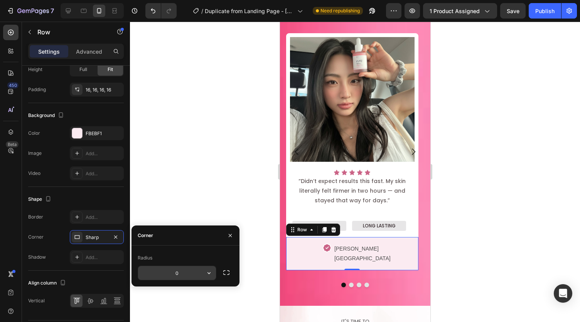
click at [194, 272] on input "0" at bounding box center [177, 273] width 78 height 14
click at [208, 132] on div at bounding box center [355, 172] width 450 height 300
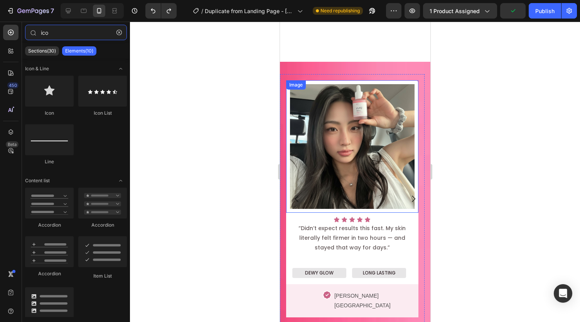
scroll to position [630, 0]
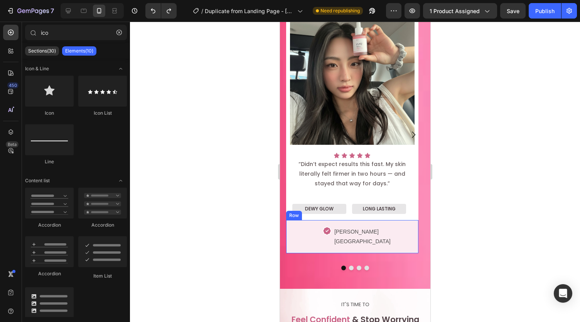
click at [330, 222] on div "Icon Angela R. Canada Text Block Row" at bounding box center [352, 236] width 132 height 33
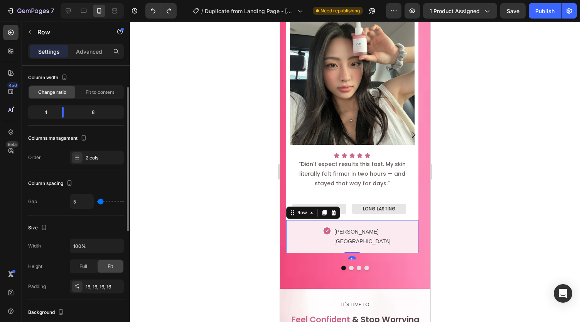
scroll to position [41, 0]
click at [82, 201] on input "5" at bounding box center [81, 201] width 23 height 14
click at [82, 229] on div "Size" at bounding box center [76, 227] width 96 height 12
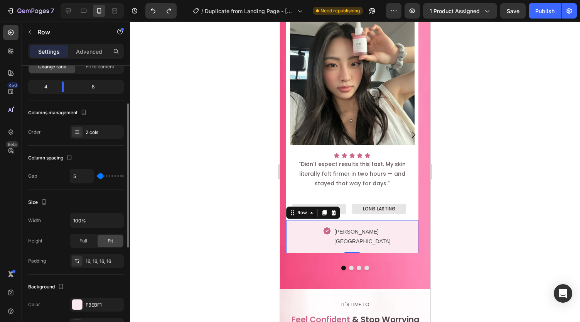
scroll to position [69, 0]
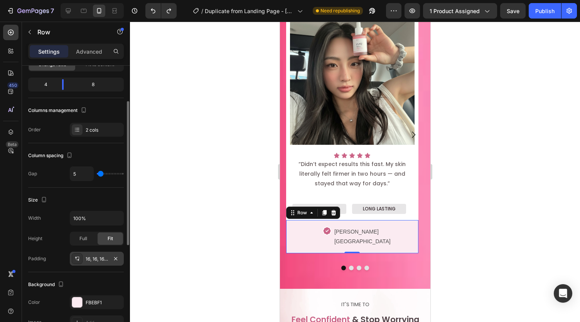
click at [94, 257] on div "16, 16, 16, 16" at bounding box center [97, 258] width 22 height 7
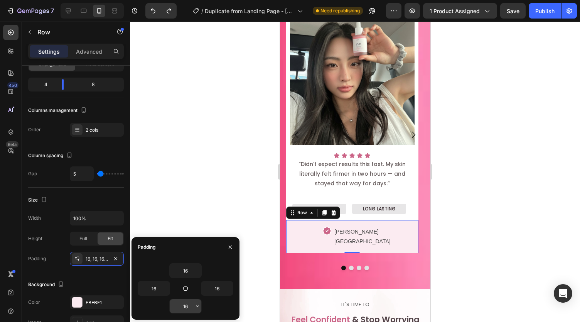
click at [184, 307] on input "16" at bounding box center [186, 306] width 32 height 14
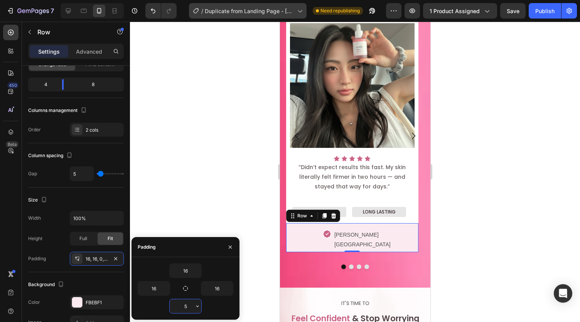
scroll to position [628, 0]
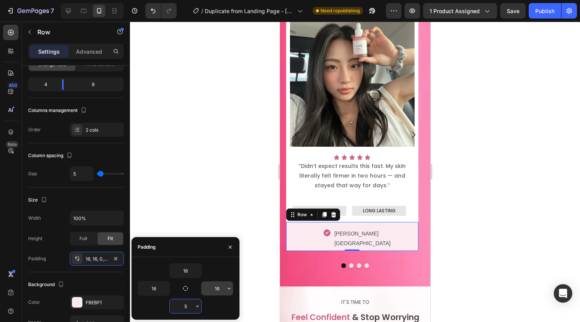
click at [223, 288] on input "16" at bounding box center [217, 288] width 32 height 14
click at [219, 288] on input "16" at bounding box center [217, 288] width 32 height 14
click at [157, 286] on input "16" at bounding box center [154, 288] width 32 height 14
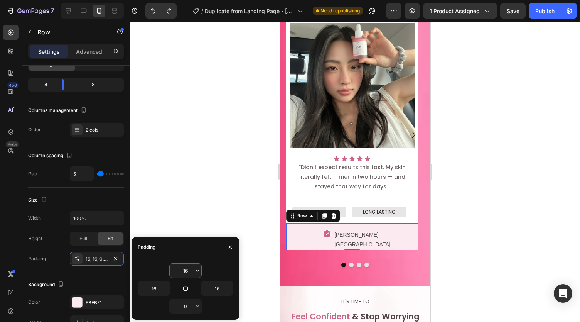
click at [186, 267] on input "16" at bounding box center [186, 270] width 32 height 14
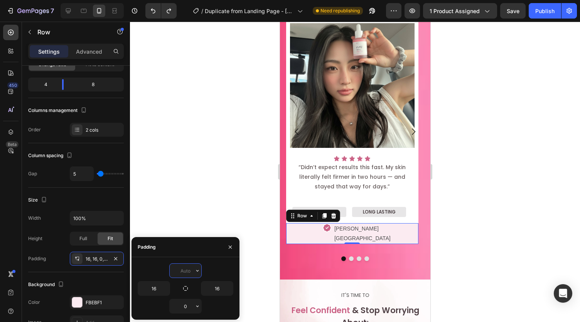
scroll to position [624, 0]
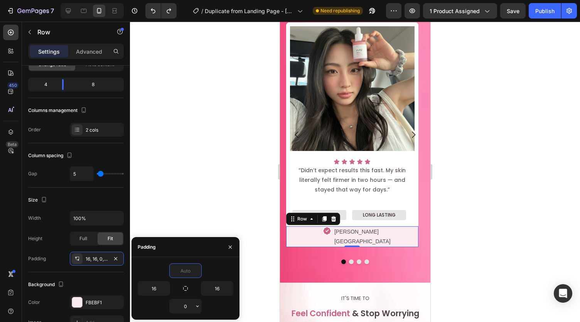
click at [213, 202] on div at bounding box center [355, 172] width 450 height 300
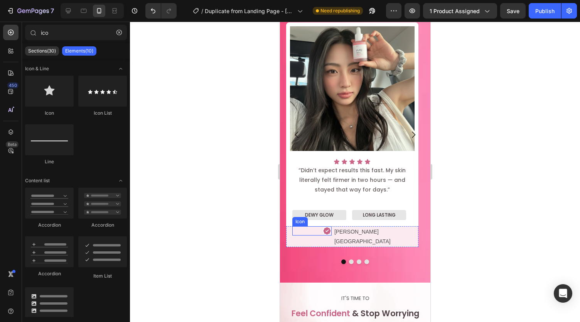
click at [302, 233] on div "Icon" at bounding box center [311, 230] width 39 height 9
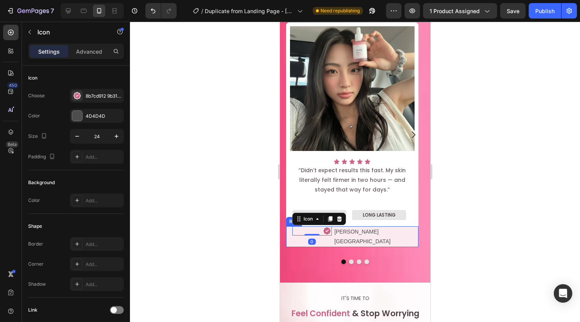
click at [287, 232] on div "Icon 0 Angela R. Canada Text Block Row" at bounding box center [352, 236] width 132 height 21
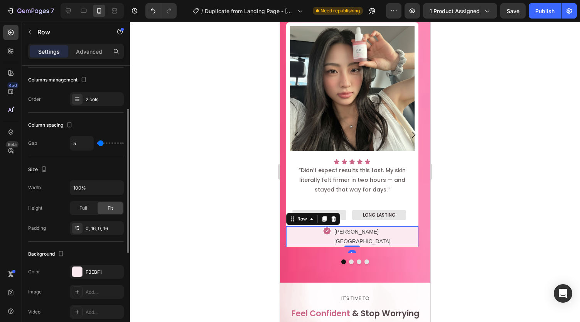
scroll to position [103, 0]
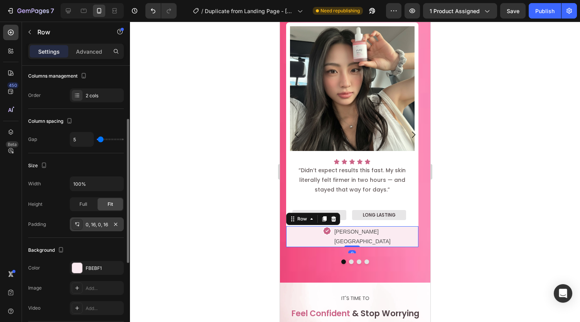
click at [93, 228] on div "0, 16, 0, 16" at bounding box center [97, 224] width 54 height 14
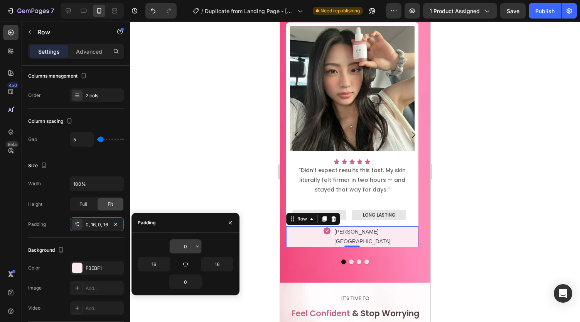
click at [188, 246] on input "0" at bounding box center [186, 246] width 32 height 14
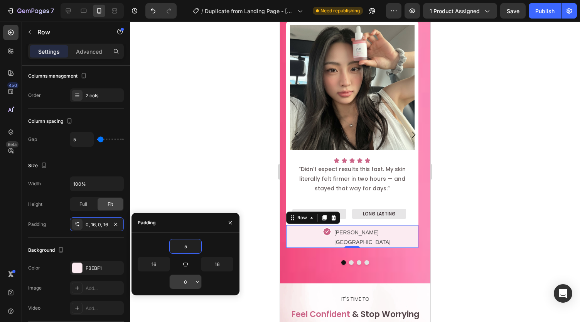
click at [186, 285] on input "0" at bounding box center [186, 282] width 32 height 14
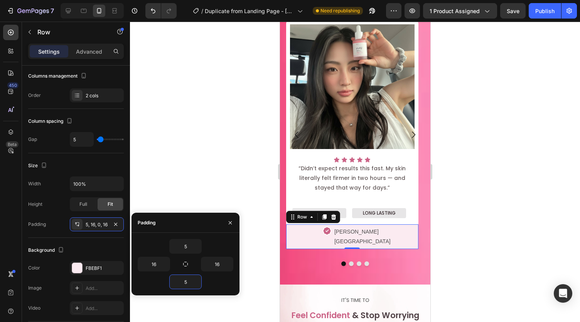
click at [179, 212] on div at bounding box center [355, 172] width 450 height 300
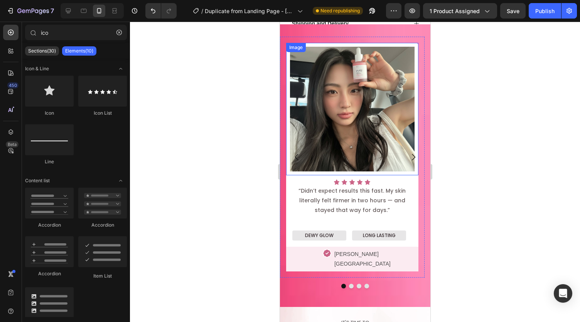
scroll to position [589, 0]
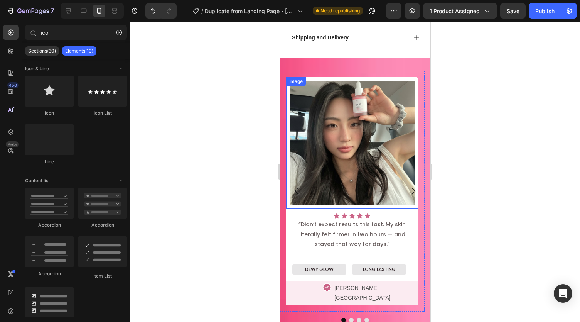
click at [319, 81] on img at bounding box center [352, 143] width 132 height 132
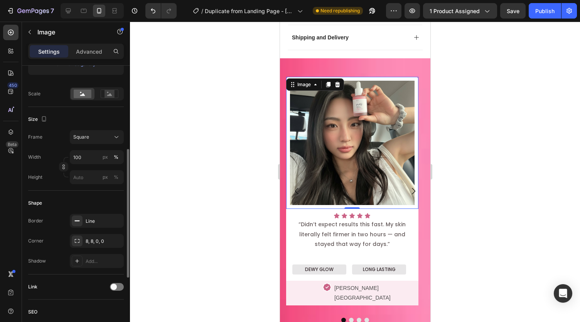
scroll to position [173, 0]
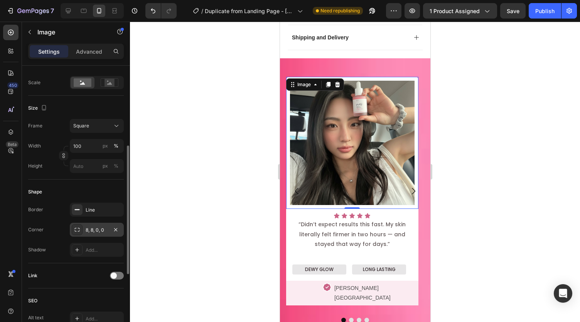
click at [92, 229] on div "8, 8, 0, 0" at bounding box center [97, 229] width 22 height 7
click at [341, 118] on img at bounding box center [352, 143] width 132 height 132
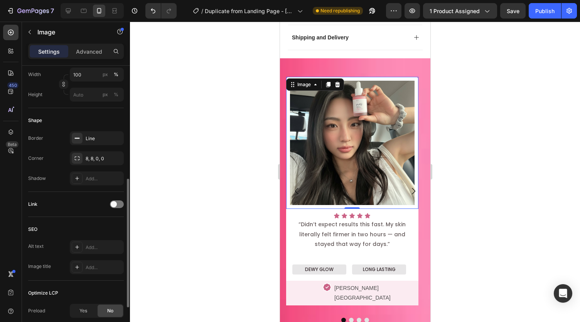
scroll to position [245, 0]
click at [101, 135] on div "Line" at bounding box center [97, 138] width 22 height 7
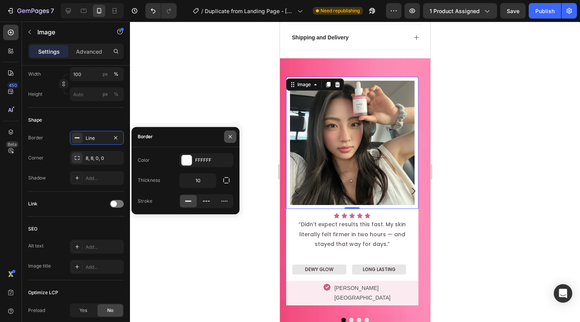
click at [230, 135] on icon "button" at bounding box center [230, 136] width 6 height 6
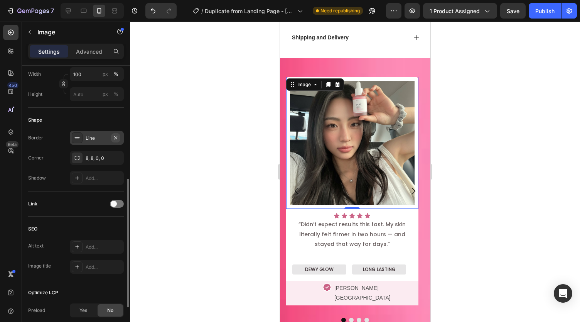
click at [116, 135] on icon "button" at bounding box center [116, 138] width 6 height 6
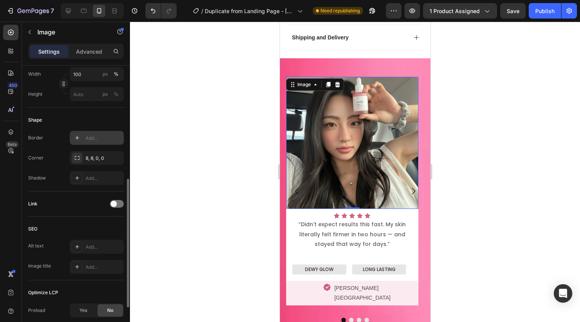
click at [113, 135] on div "Add..." at bounding box center [104, 138] width 36 height 7
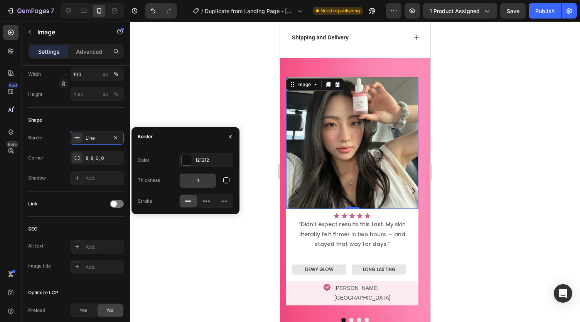
click at [201, 179] on input "1" at bounding box center [198, 181] width 36 height 14
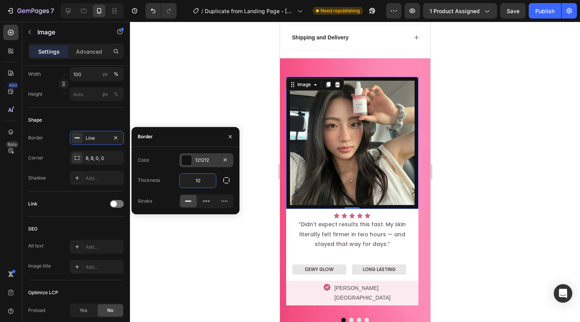
click at [199, 165] on div "121212" at bounding box center [206, 160] width 54 height 14
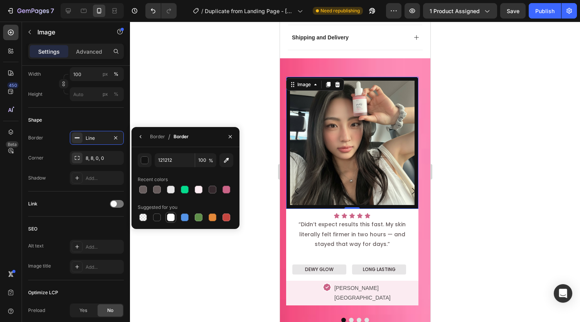
click at [172, 217] on div at bounding box center [171, 217] width 8 height 8
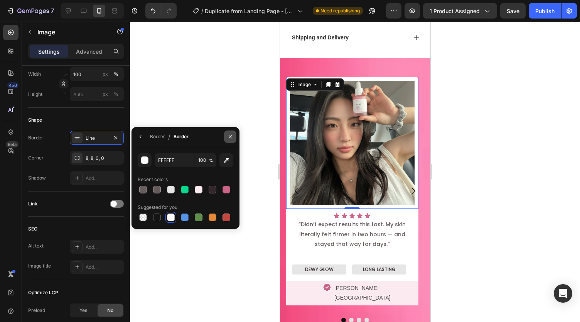
click at [233, 134] on icon "button" at bounding box center [230, 136] width 6 height 6
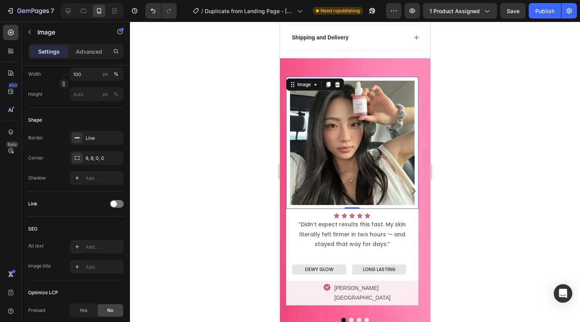
click at [235, 133] on div at bounding box center [355, 172] width 450 height 300
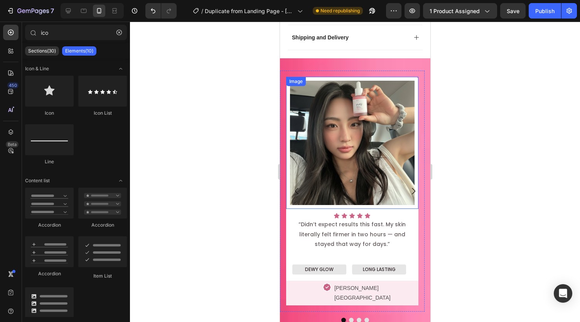
click at [341, 186] on img at bounding box center [352, 143] width 132 height 132
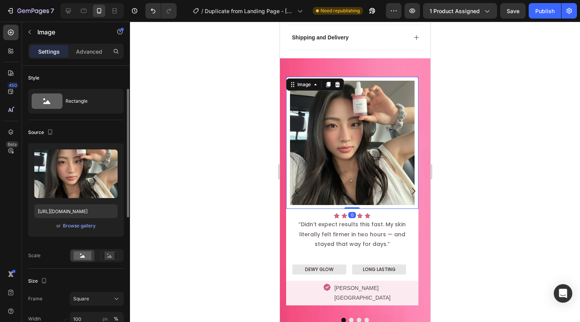
scroll to position [17, 0]
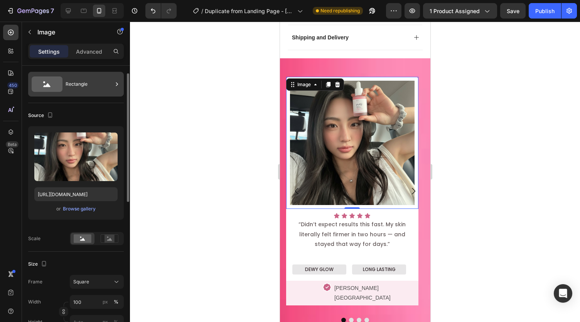
click at [75, 83] on div "Rectangle" at bounding box center [89, 84] width 47 height 18
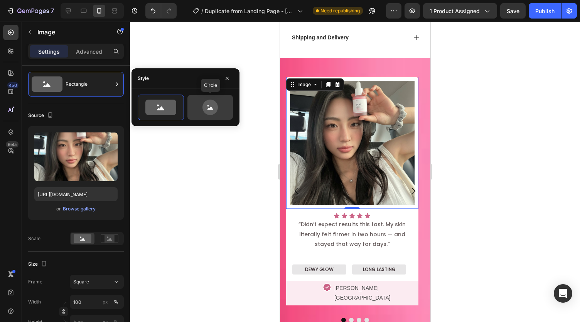
click at [217, 109] on icon at bounding box center [210, 107] width 15 height 15
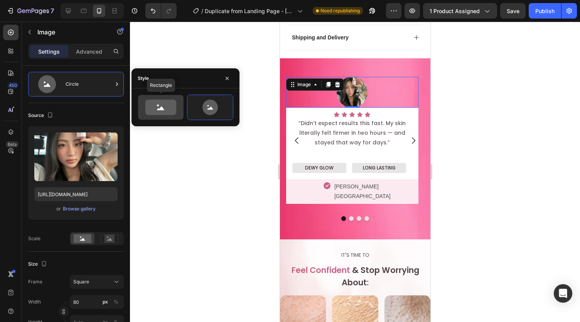
click at [166, 106] on icon at bounding box center [160, 107] width 31 height 15
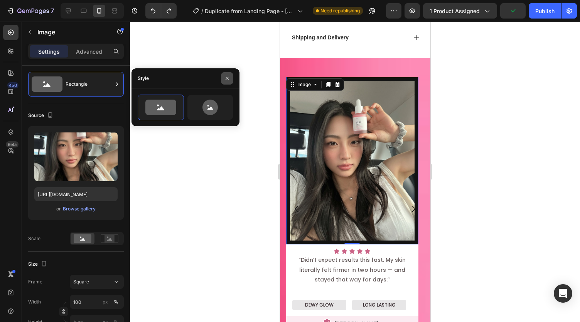
click at [227, 81] on icon "button" at bounding box center [227, 78] width 6 height 6
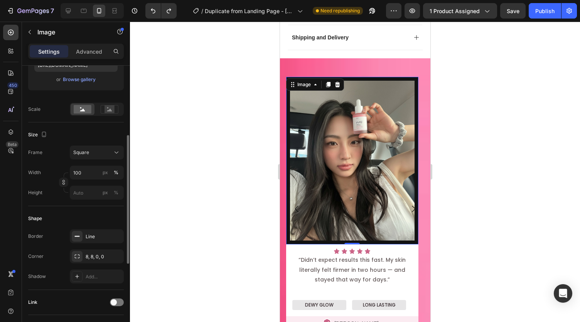
scroll to position [147, 0]
click at [89, 150] on div "Square" at bounding box center [92, 151] width 38 height 7
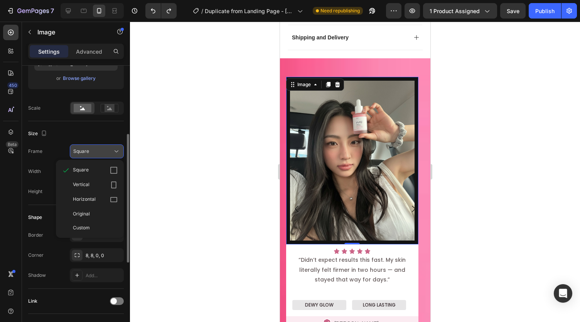
click at [96, 150] on div "Square" at bounding box center [92, 151] width 38 height 7
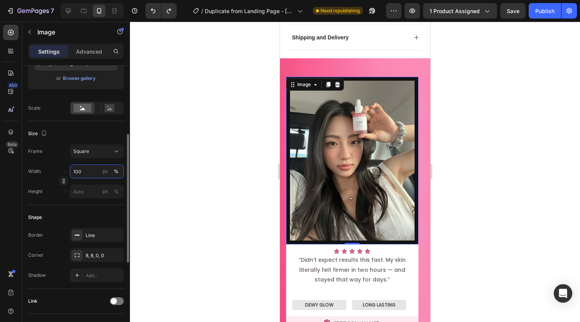
click at [85, 172] on input "100" at bounding box center [97, 171] width 54 height 14
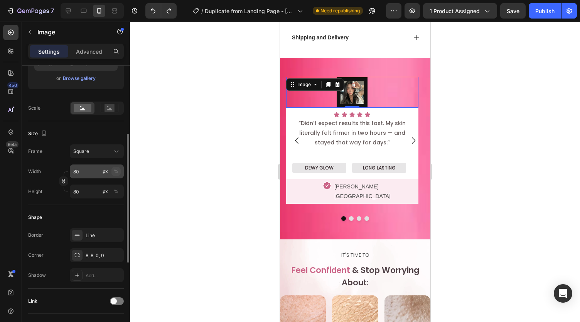
click at [116, 169] on div "%" at bounding box center [116, 171] width 5 height 7
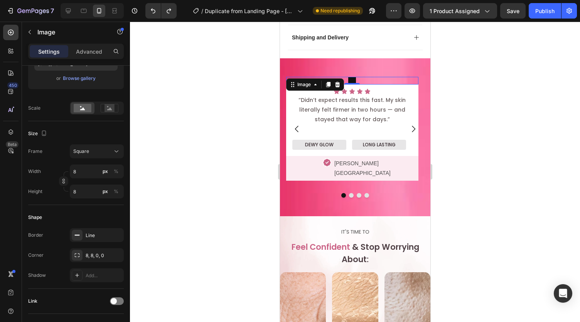
click at [183, 149] on div at bounding box center [355, 172] width 450 height 300
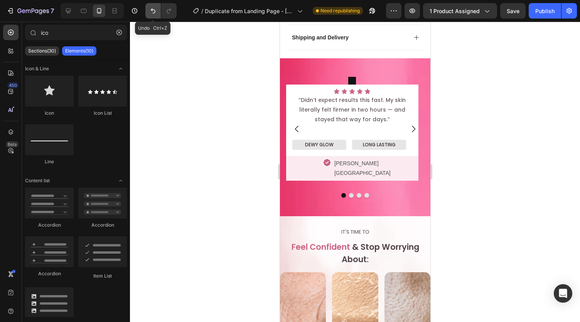
click at [152, 10] on icon "Undo/Redo" at bounding box center [153, 10] width 5 height 5
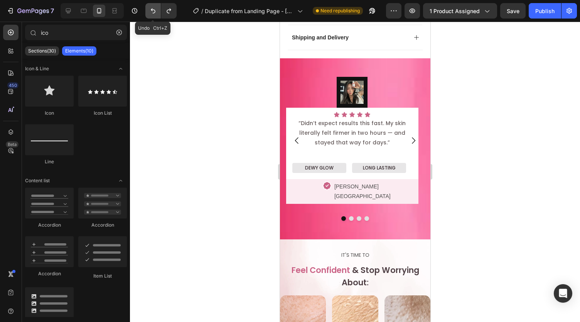
click at [152, 10] on icon "Undo/Redo" at bounding box center [153, 10] width 5 height 5
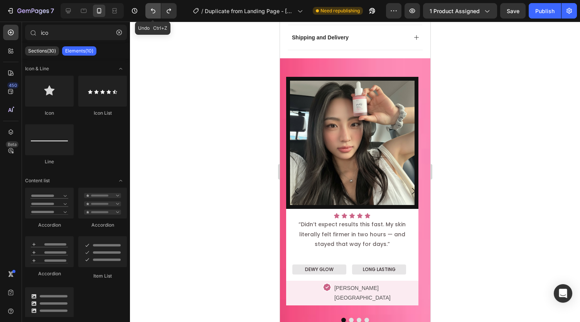
click at [152, 10] on icon "Undo/Redo" at bounding box center [153, 10] width 5 height 5
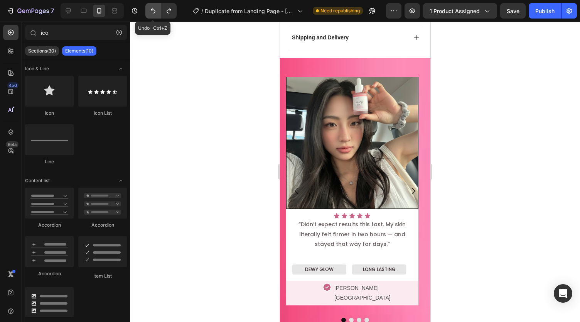
click at [152, 10] on icon "Undo/Redo" at bounding box center [153, 10] width 5 height 5
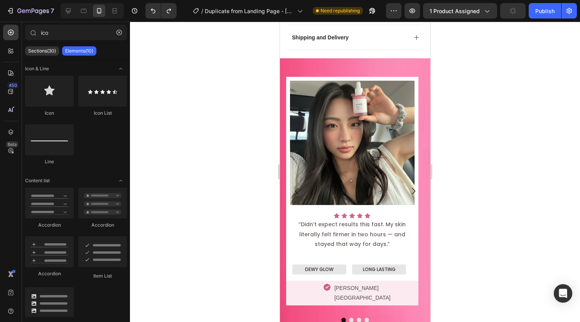
click at [253, 179] on div at bounding box center [355, 172] width 450 height 300
click at [413, 77] on img at bounding box center [352, 143] width 132 height 132
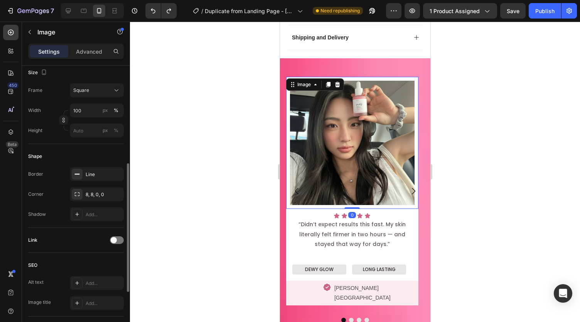
scroll to position [209, 0]
click at [87, 195] on div "8, 8, 0, 0" at bounding box center [97, 193] width 22 height 7
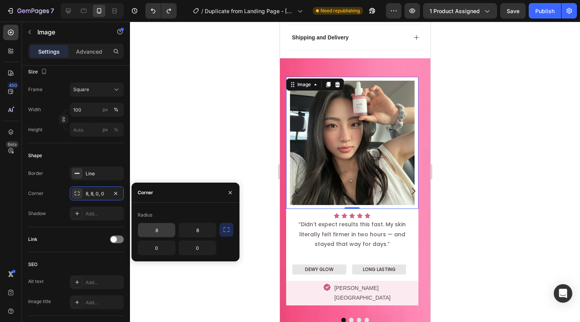
click at [165, 235] on input "8" at bounding box center [156, 230] width 37 height 14
click at [190, 228] on input "8" at bounding box center [197, 230] width 37 height 14
click at [200, 133] on div at bounding box center [355, 172] width 450 height 300
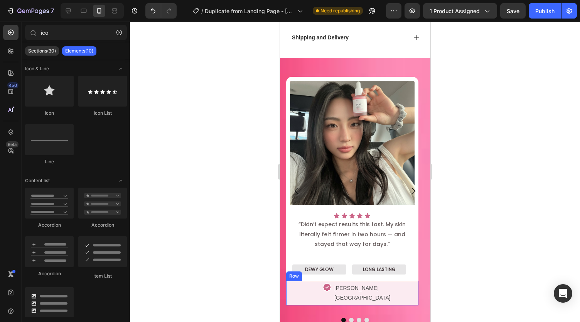
click at [286, 280] on div "Icon Angela R. Canada Text Block Row" at bounding box center [352, 292] width 132 height 25
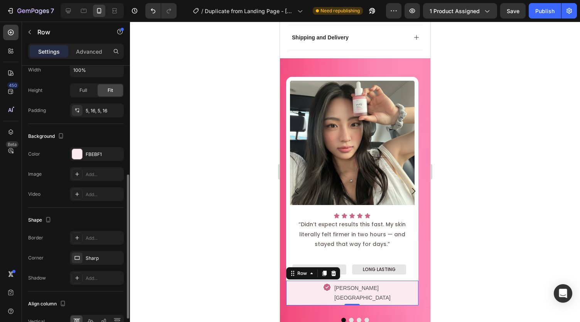
scroll to position [218, 0]
click at [118, 255] on icon "button" at bounding box center [116, 256] width 6 height 6
click at [95, 255] on div "Add..." at bounding box center [104, 256] width 36 height 7
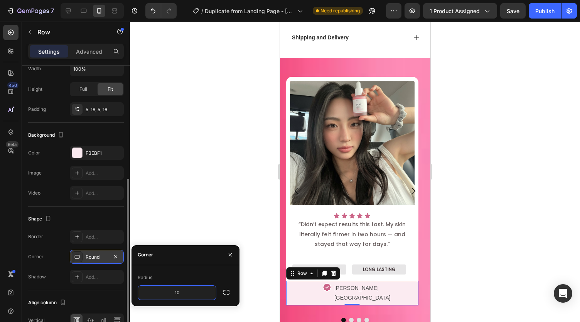
click at [246, 91] on div at bounding box center [355, 172] width 450 height 300
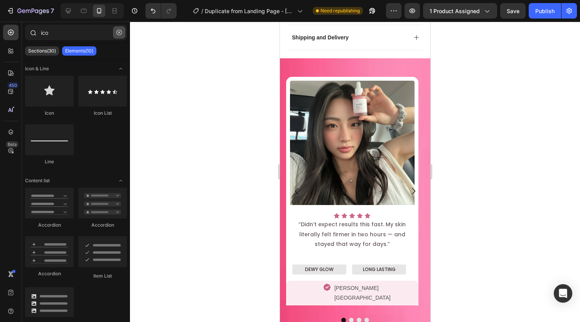
click at [118, 32] on icon "button" at bounding box center [118, 32] width 5 height 5
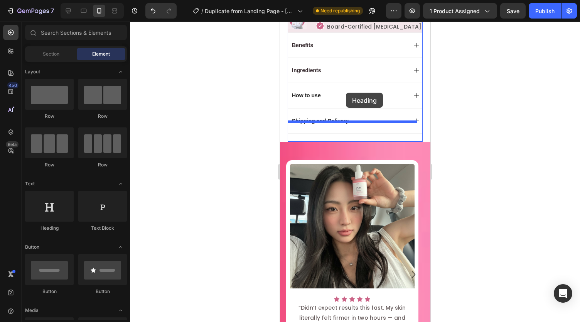
scroll to position [496, 0]
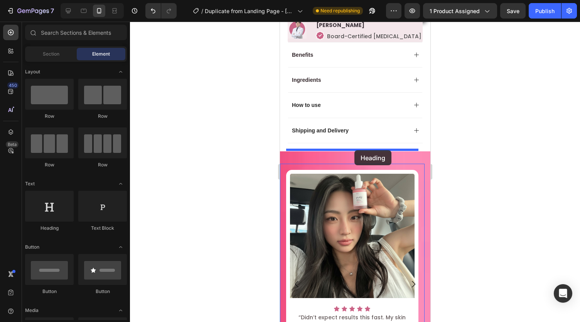
drag, startPoint x: 556, startPoint y: 69, endPoint x: 354, endPoint y: 150, distance: 217.4
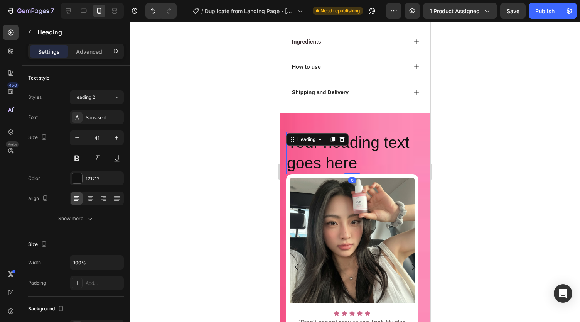
scroll to position [563, 0]
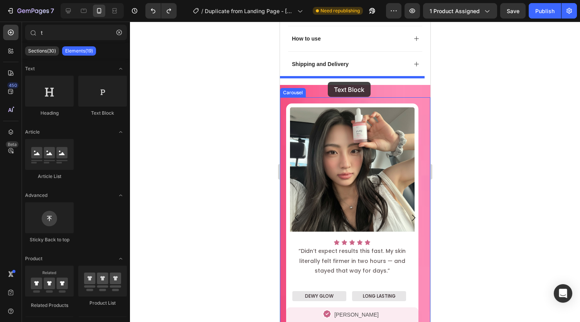
drag, startPoint x: 523, startPoint y: 98, endPoint x: 327, endPoint y: 81, distance: 196.6
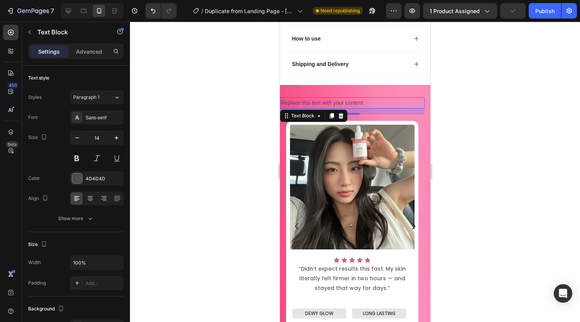
click at [300, 97] on div "Replace this text with your content" at bounding box center [352, 102] width 145 height 11
click at [300, 98] on p "Replace this text with your content" at bounding box center [351, 103] width 143 height 10
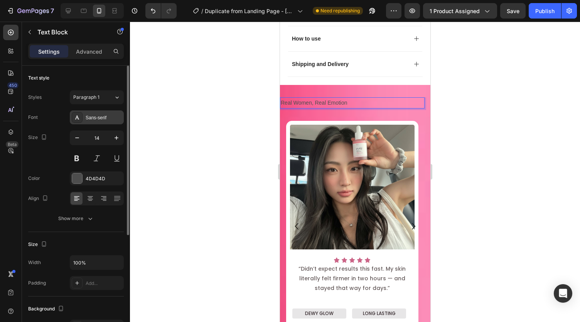
click at [93, 111] on div "Sans-serif" at bounding box center [97, 117] width 54 height 14
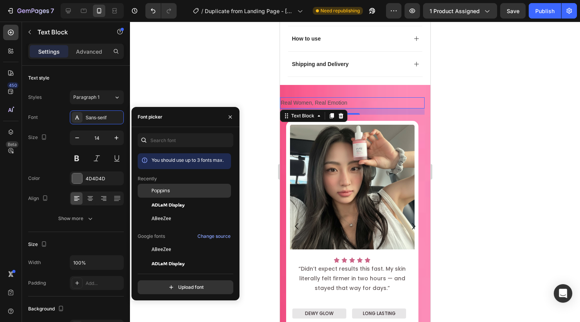
click at [153, 188] on span "Poppins" at bounding box center [161, 190] width 19 height 7
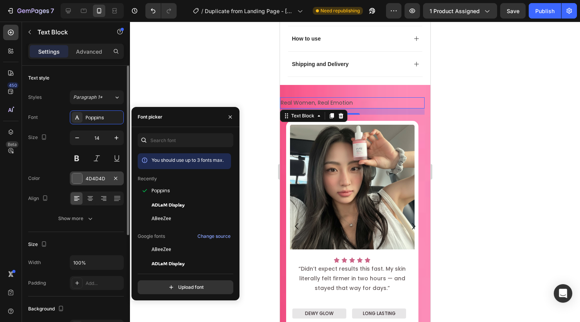
click at [95, 177] on div "4D4D4D" at bounding box center [97, 178] width 22 height 7
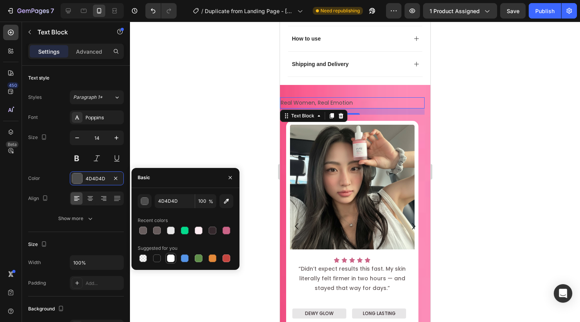
click at [169, 257] on div at bounding box center [171, 258] width 8 height 8
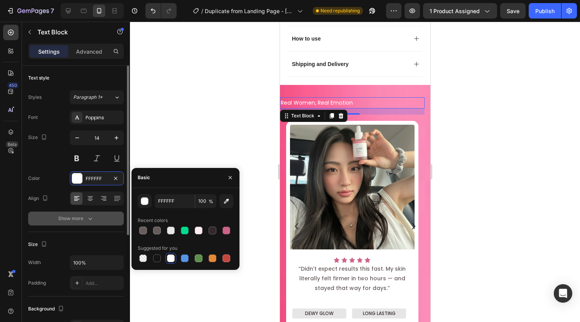
click at [93, 219] on icon "button" at bounding box center [90, 218] width 8 height 8
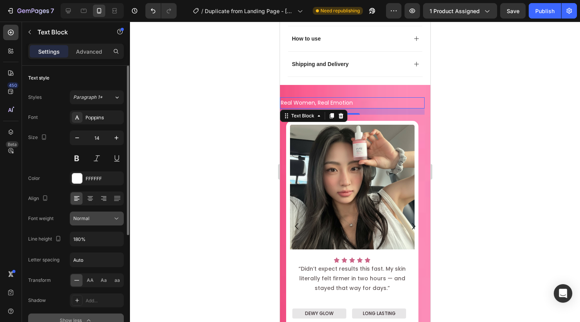
click at [94, 221] on div "Normal" at bounding box center [92, 218] width 39 height 7
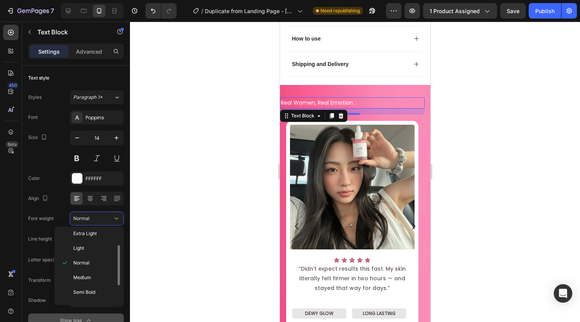
scroll to position [23, 0]
click at [93, 284] on span "Semi Bold" at bounding box center [84, 287] width 22 height 7
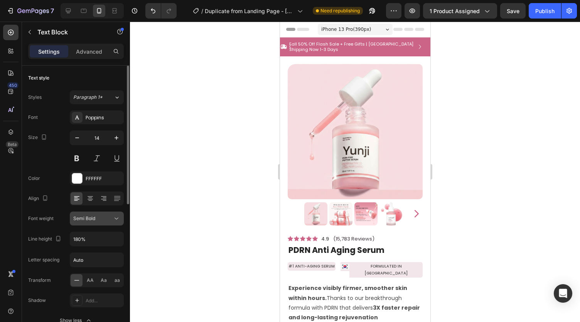
scroll to position [563, 0]
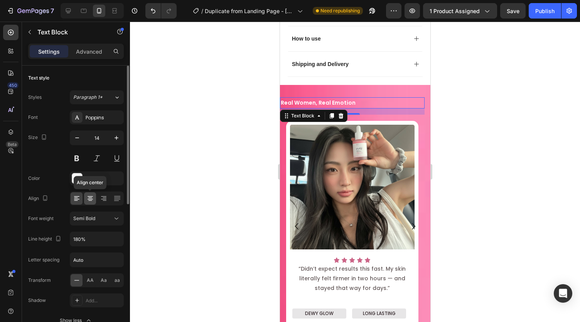
click at [89, 201] on icon at bounding box center [90, 198] width 8 height 8
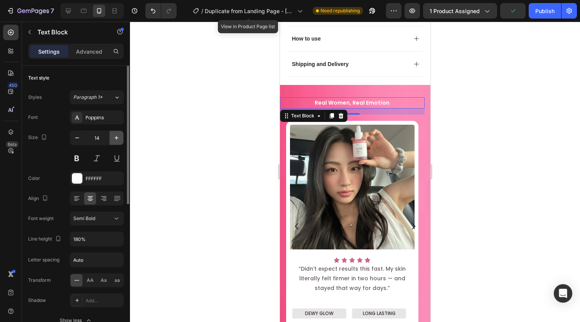
click at [118, 137] on icon "button" at bounding box center [117, 138] width 8 height 8
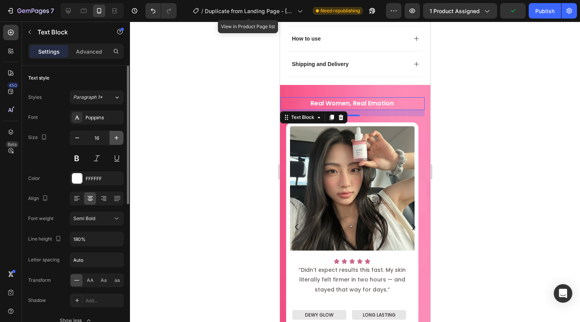
click at [118, 137] on icon "button" at bounding box center [117, 138] width 8 height 8
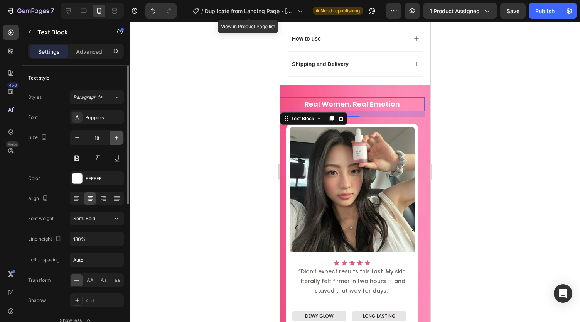
click at [118, 137] on icon "button" at bounding box center [117, 138] width 8 height 8
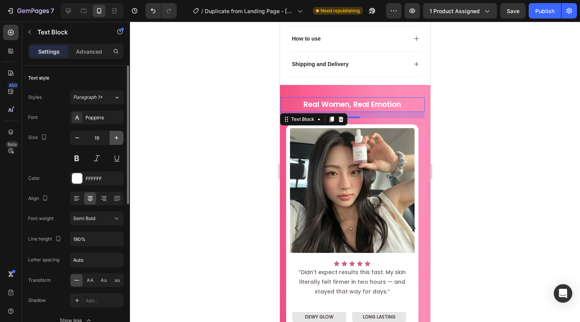
click at [115, 134] on icon "button" at bounding box center [117, 138] width 8 height 8
type input "20"
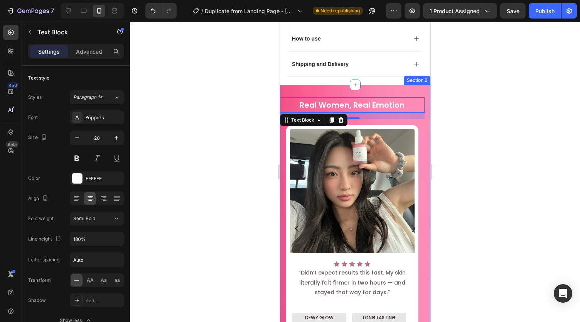
click at [326, 85] on div "Real Women, Real Emotion Text Block 16 Image Icon Icon Icon Icon Icon Icon List…" at bounding box center [355, 237] width 150 height 304
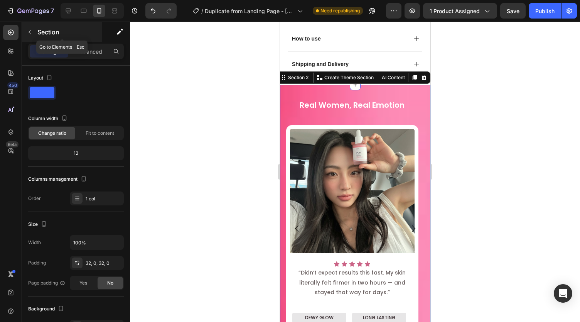
click at [32, 29] on icon "button" at bounding box center [30, 32] width 6 height 6
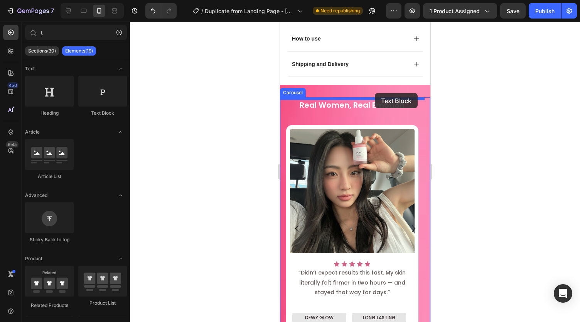
drag, startPoint x: 378, startPoint y: 121, endPoint x: 375, endPoint y: 93, distance: 28.4
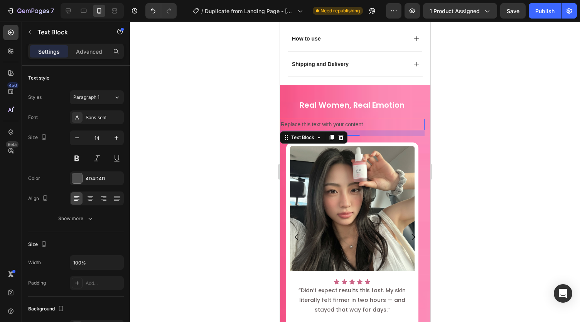
click at [312, 119] on div "Replace this text with your content" at bounding box center [352, 124] width 145 height 11
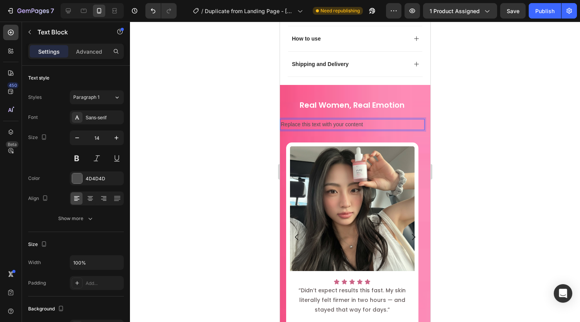
click at [312, 120] on p "Replace this text with your content" at bounding box center [351, 125] width 143 height 10
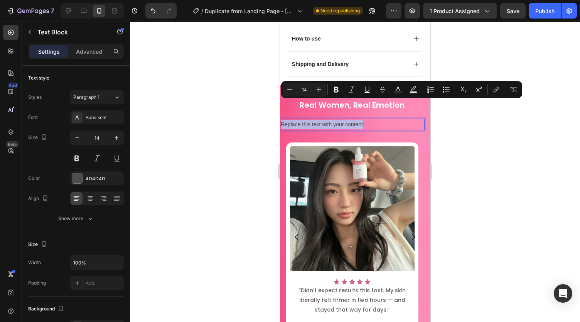
click at [312, 120] on p "Replace this text with your content" at bounding box center [351, 125] width 143 height 10
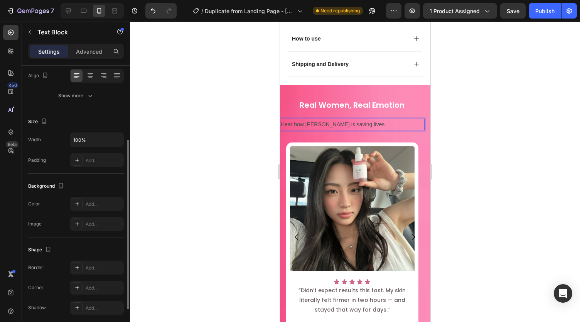
scroll to position [116, 0]
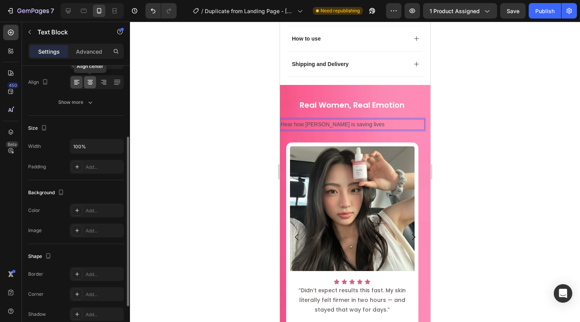
click at [89, 86] on div at bounding box center [90, 82] width 12 height 12
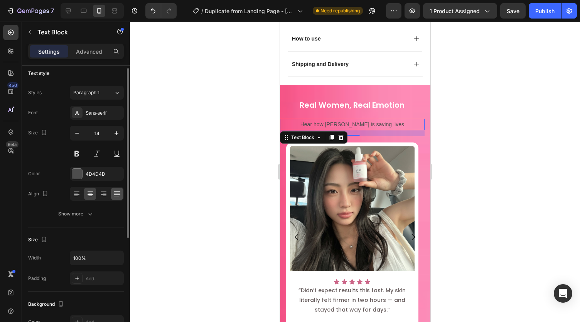
scroll to position [5, 0]
click at [91, 172] on div "4D4D4D" at bounding box center [97, 173] width 22 height 7
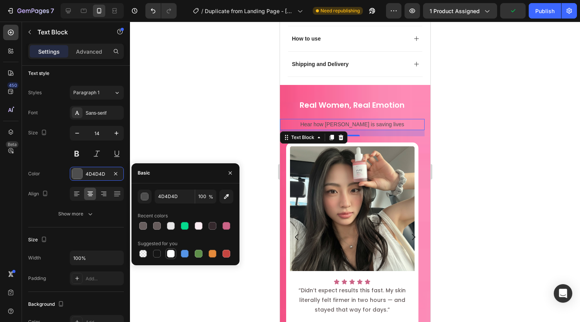
click at [176, 254] on div at bounding box center [170, 253] width 11 height 11
type input "FFFFFF"
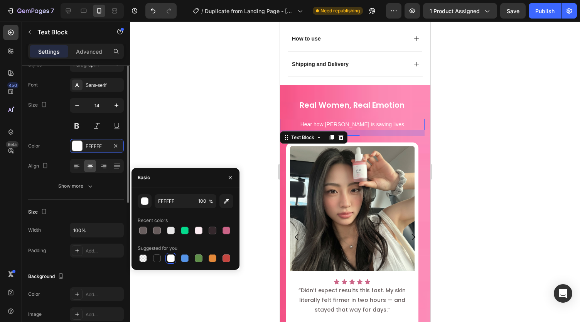
scroll to position [0, 0]
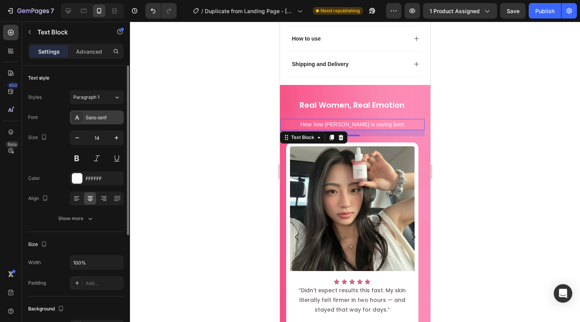
click at [84, 111] on div "Sans-serif" at bounding box center [97, 117] width 54 height 14
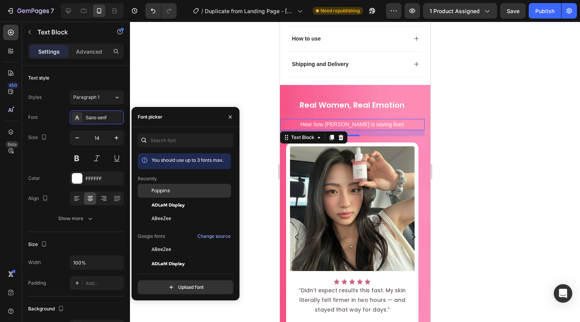
click at [159, 190] on span "Poppins" at bounding box center [161, 190] width 19 height 7
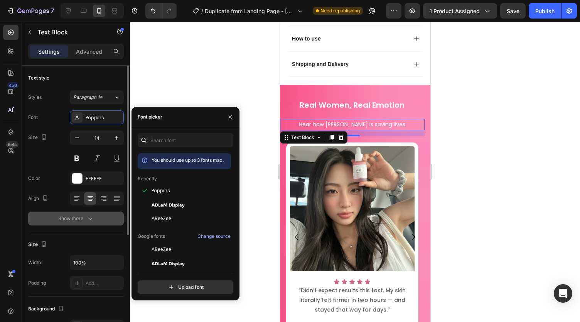
click at [96, 216] on button "Show more" at bounding box center [76, 218] width 96 height 14
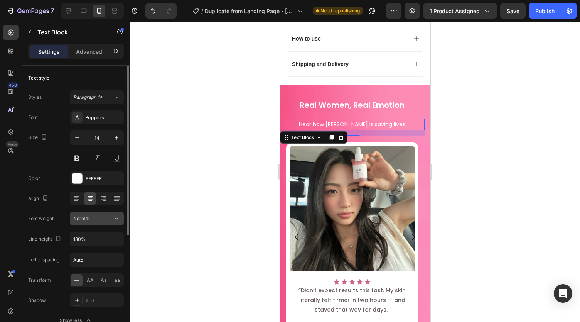
click at [98, 218] on div "Normal" at bounding box center [92, 218] width 39 height 7
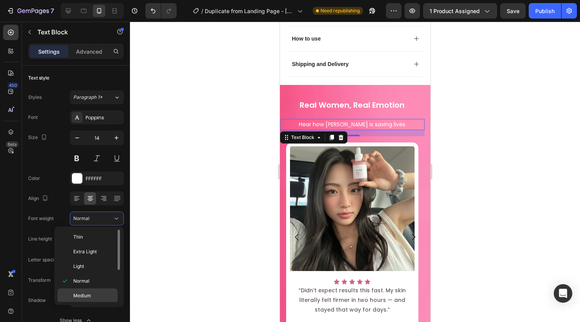
click at [95, 290] on div "Medium" at bounding box center [87, 295] width 60 height 15
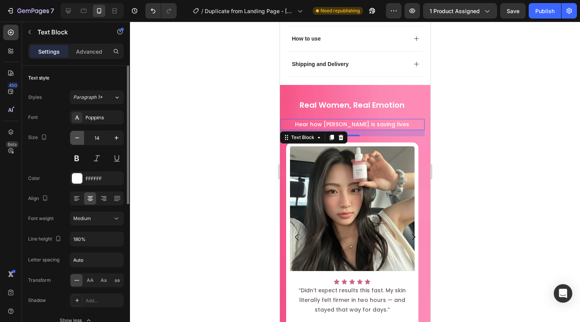
click at [77, 139] on icon "button" at bounding box center [77, 138] width 8 height 8
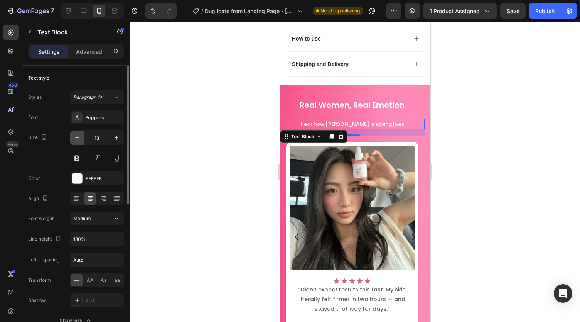
click at [77, 139] on icon "button" at bounding box center [77, 138] width 8 height 8
type input "12"
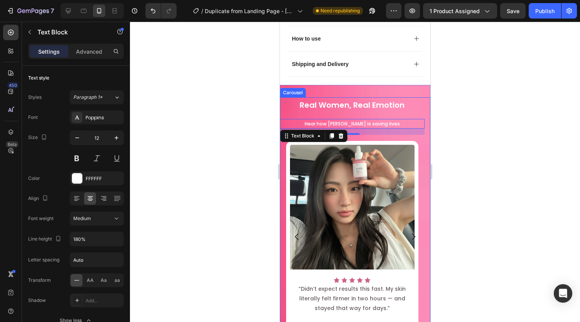
click at [327, 97] on div "Real Women, Real Emotion Text Block Hear how [PERSON_NAME] is saving lives Text…" at bounding box center [352, 236] width 145 height 278
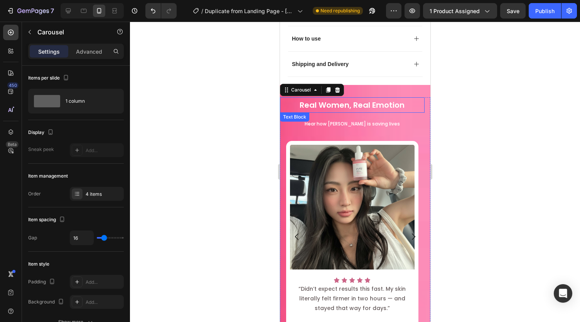
click at [300, 98] on p "Real Women, Real Emotion" at bounding box center [351, 105] width 143 height 14
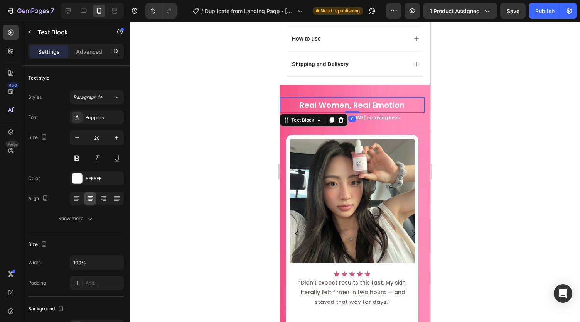
drag, startPoint x: 355, startPoint y: 97, endPoint x: 358, endPoint y: 60, distance: 37.1
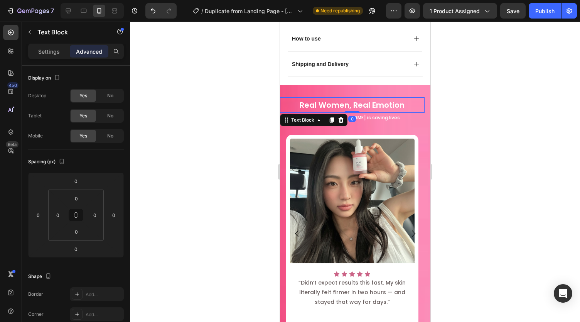
click at [501, 81] on div at bounding box center [355, 172] width 450 height 300
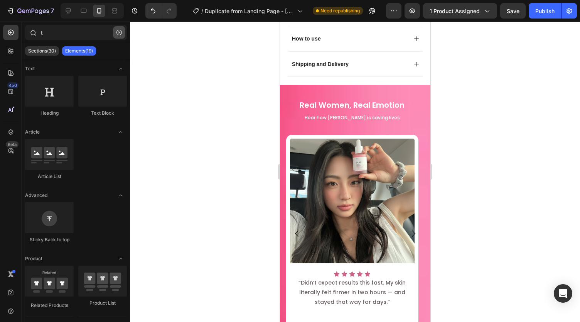
click at [116, 32] on icon "button" at bounding box center [118, 32] width 5 height 5
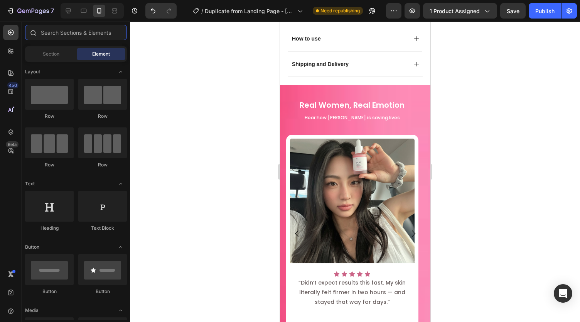
click at [81, 36] on input "text" at bounding box center [76, 32] width 102 height 15
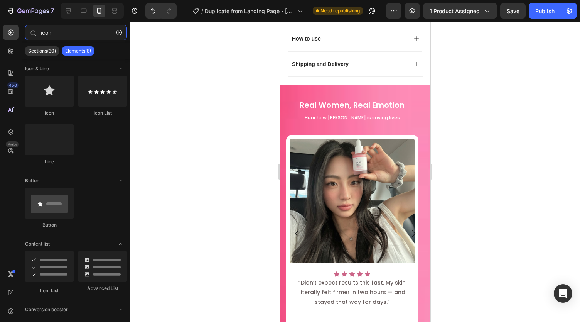
type input "icon"
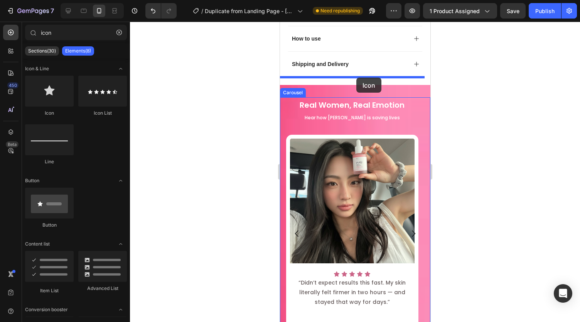
drag, startPoint x: 484, startPoint y: 63, endPoint x: 356, endPoint y: 78, distance: 129.2
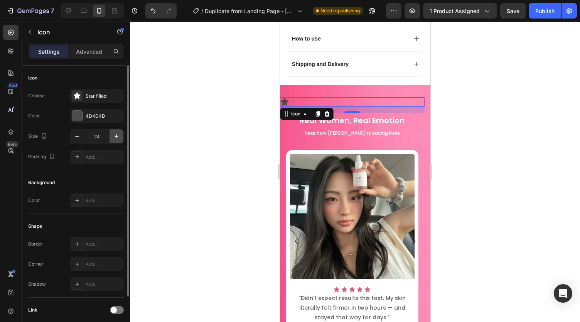
click at [113, 134] on icon "button" at bounding box center [117, 136] width 8 height 8
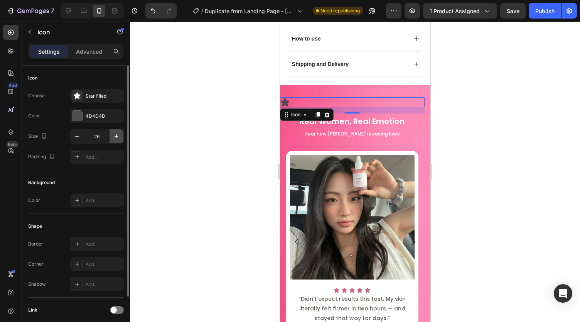
click at [113, 134] on icon "button" at bounding box center [117, 136] width 8 height 8
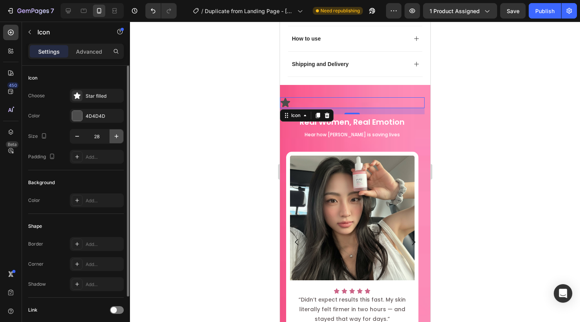
click at [113, 134] on icon "button" at bounding box center [117, 136] width 8 height 8
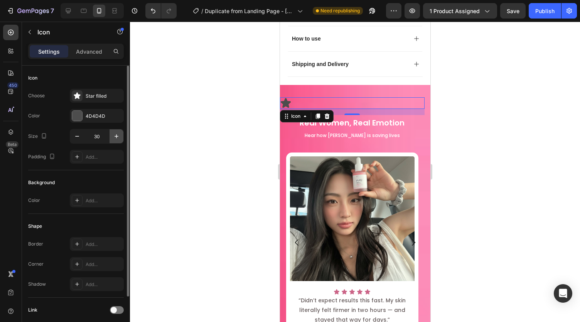
click at [113, 134] on icon "button" at bounding box center [117, 136] width 8 height 8
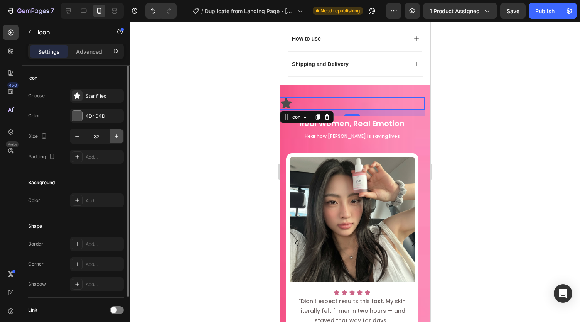
click at [113, 134] on icon "button" at bounding box center [117, 136] width 8 height 8
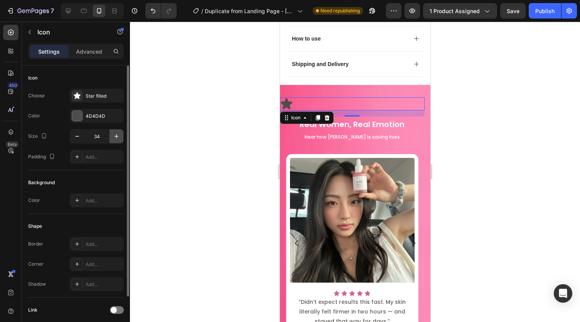
type input "35"
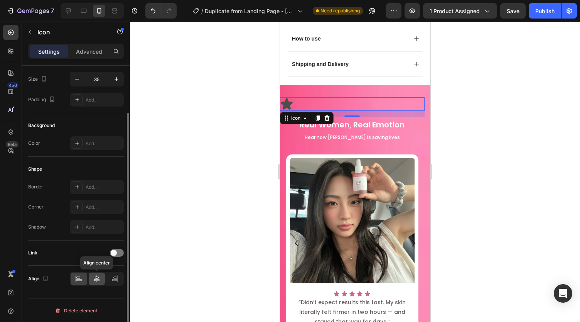
click at [100, 277] on icon at bounding box center [97, 279] width 8 height 8
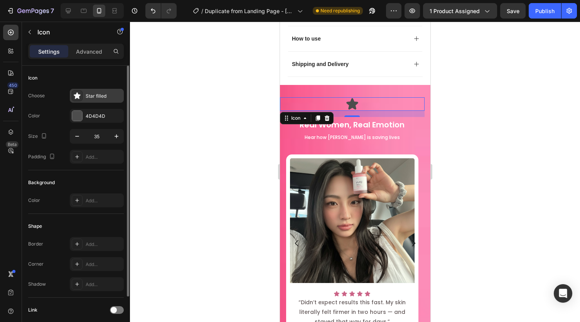
click at [87, 94] on div "Star filled" at bounding box center [104, 96] width 36 height 7
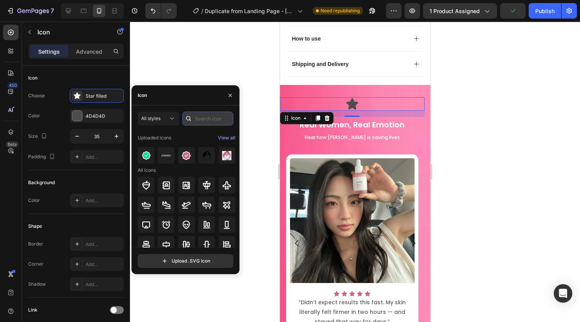
click at [198, 118] on input "text" at bounding box center [207, 118] width 51 height 14
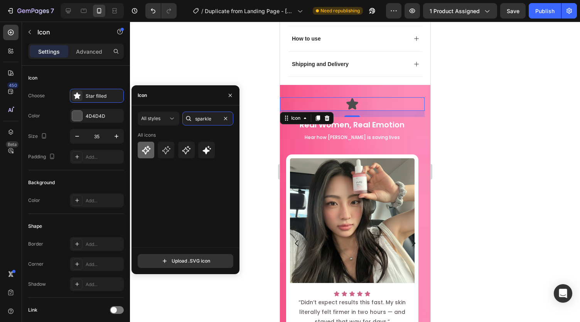
type input "sparkle"
click at [146, 149] on icon at bounding box center [146, 149] width 9 height 9
click at [205, 148] on icon at bounding box center [206, 149] width 9 height 9
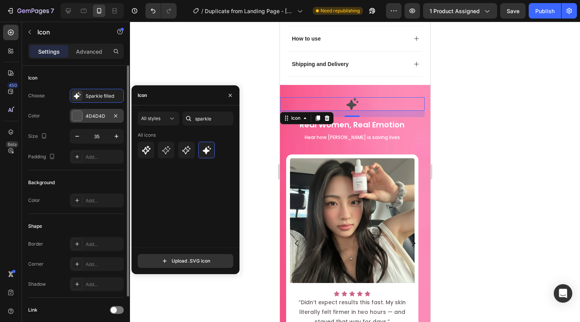
click at [103, 118] on div "4D4D4D" at bounding box center [97, 116] width 22 height 7
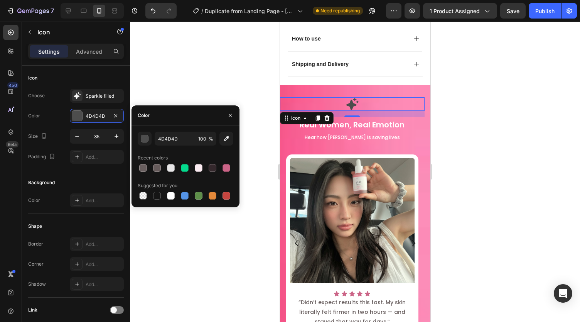
click at [177, 199] on div at bounding box center [186, 195] width 96 height 11
click at [173, 197] on div at bounding box center [171, 196] width 8 height 8
type input "FFFFFF"
click at [230, 111] on button "button" at bounding box center [230, 115] width 12 height 12
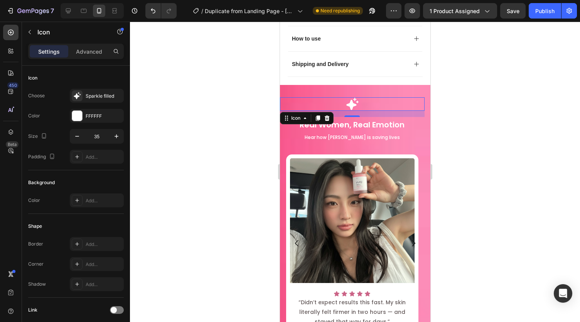
click at [238, 90] on div at bounding box center [355, 172] width 450 height 300
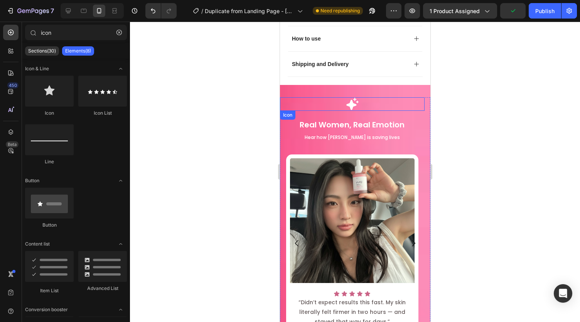
click at [330, 97] on div "Icon" at bounding box center [352, 104] width 145 height 14
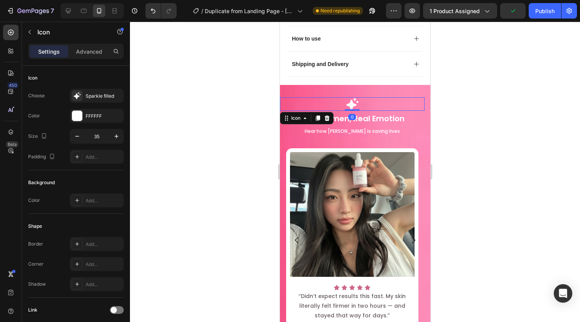
drag, startPoint x: 346, startPoint y: 96, endPoint x: 349, endPoint y: 85, distance: 10.9
click at [349, 97] on div "Icon 0" at bounding box center [352, 104] width 145 height 14
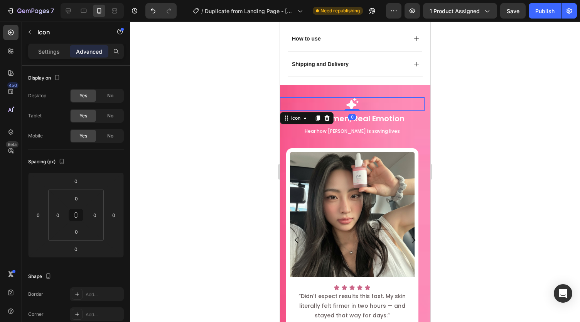
click at [349, 97] on icon at bounding box center [352, 104] width 14 height 14
click at [37, 46] on div "Settings" at bounding box center [49, 51] width 39 height 12
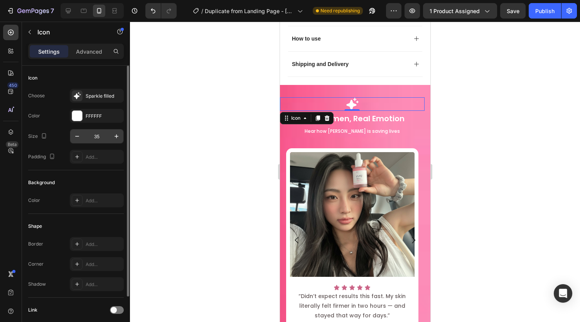
click at [101, 136] on input "35" at bounding box center [96, 136] width 25 height 14
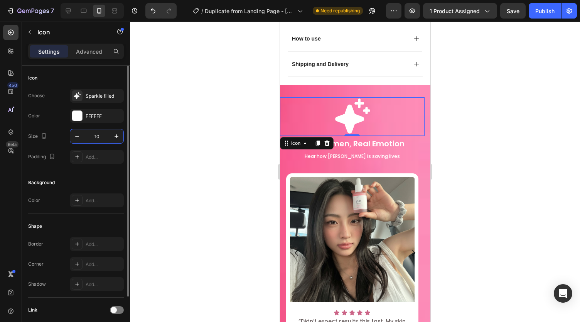
type input "1"
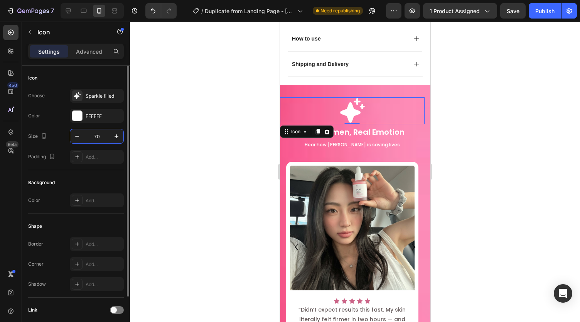
type input "7"
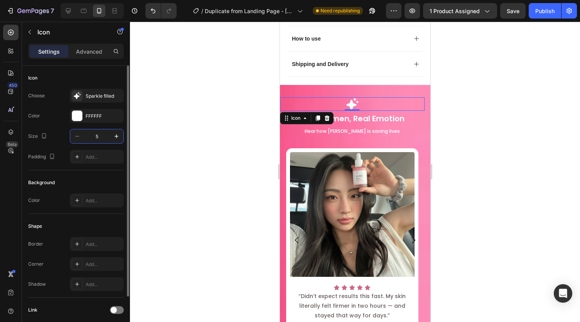
type input "50"
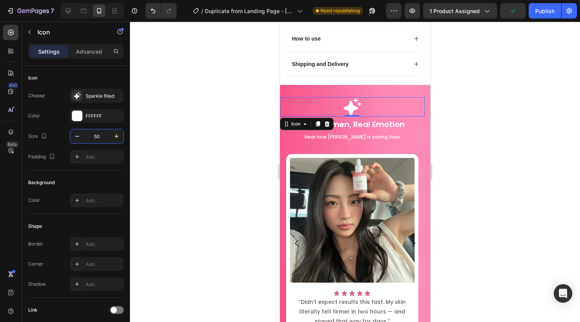
click at [201, 139] on div at bounding box center [355, 172] width 450 height 300
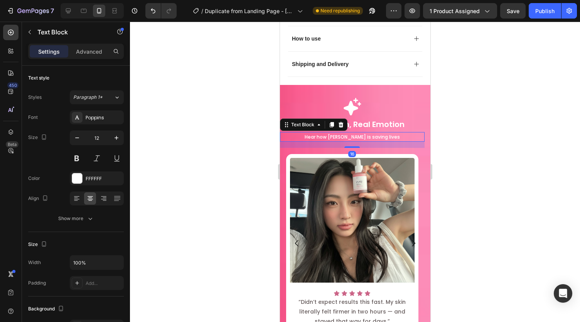
click at [481, 111] on div at bounding box center [355, 172] width 450 height 300
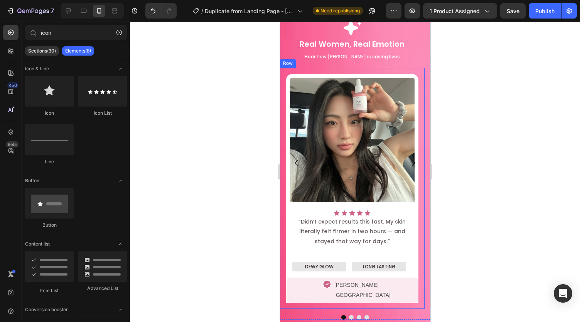
scroll to position [579, 0]
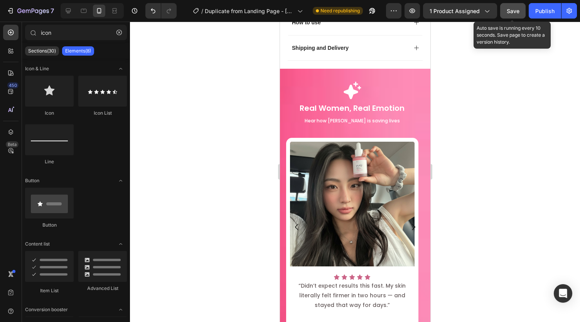
click at [513, 13] on span "Save" at bounding box center [513, 11] width 13 height 7
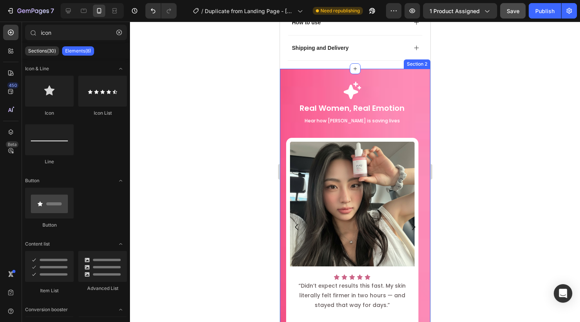
click at [288, 69] on div "Icon Real Women, Real Emotion Text Block Hear how [PERSON_NAME] is saving lives…" at bounding box center [355, 235] width 150 height 333
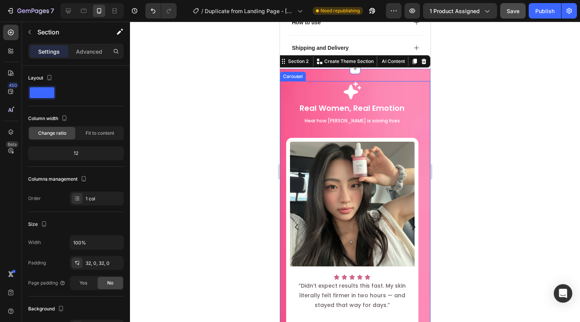
click at [296, 222] on icon "Carousel Back Arrow" at bounding box center [296, 226] width 9 height 9
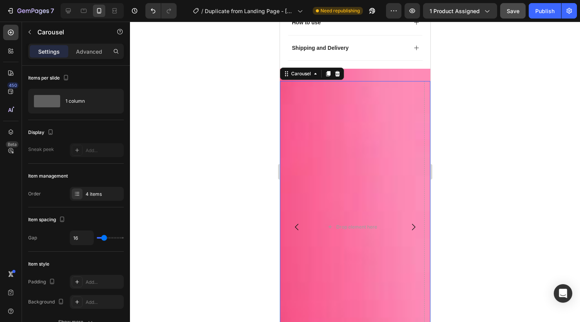
click at [412, 223] on icon "Carousel Next Arrow" at bounding box center [413, 226] width 3 height 7
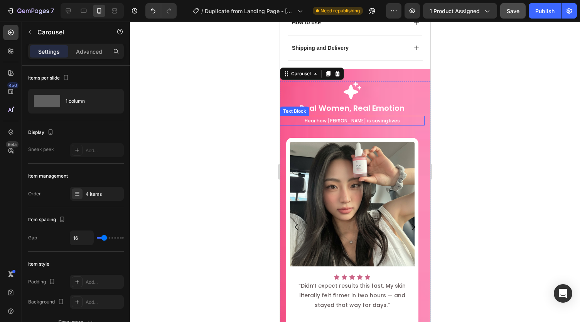
click at [370, 116] on p "Hear how [PERSON_NAME] is saving lives" at bounding box center [351, 120] width 143 height 8
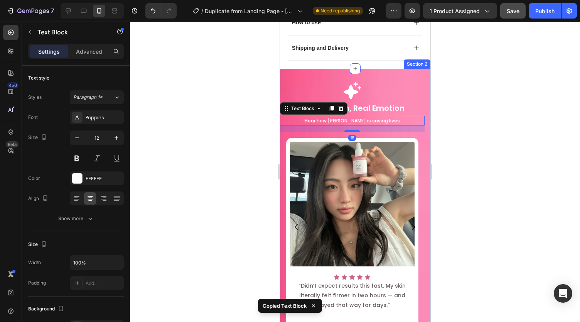
click at [373, 69] on div "Icon Real Women, Real Emotion Text Block Hear how [PERSON_NAME] is saving lives…" at bounding box center [355, 235] width 150 height 333
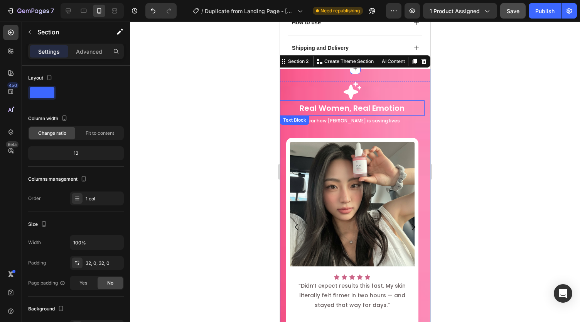
click at [323, 101] on p "Real Women, Real Emotion" at bounding box center [351, 108] width 143 height 14
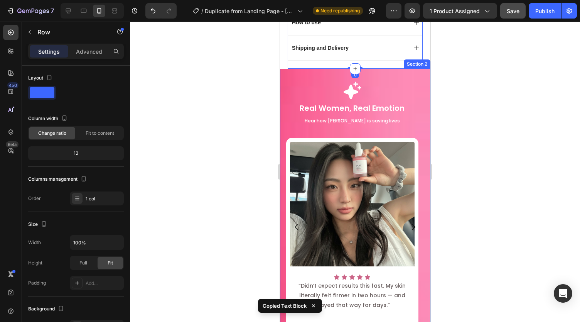
click at [330, 69] on div "Icon Real Women, Real Emotion Text Block Hear how [PERSON_NAME] is saving lives…" at bounding box center [355, 235] width 150 height 333
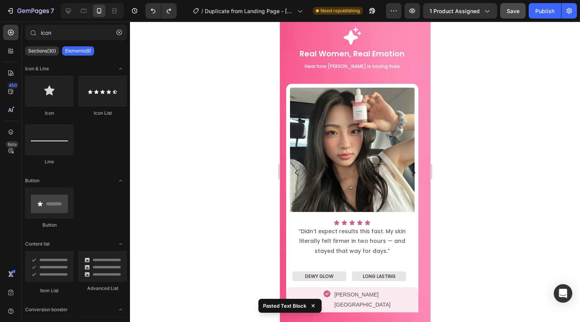
scroll to position [544, 0]
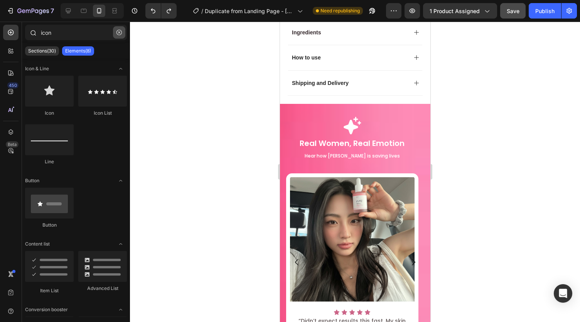
click at [123, 30] on button "button" at bounding box center [119, 32] width 12 height 12
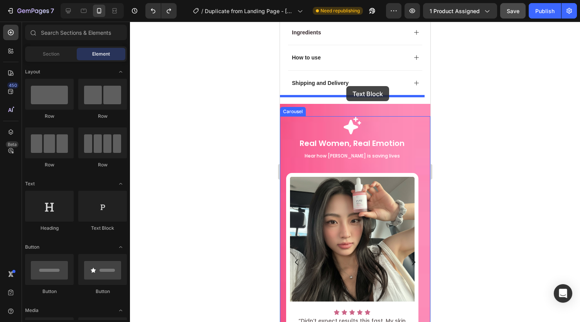
drag, startPoint x: 525, startPoint y: 150, endPoint x: 346, endPoint y: 86, distance: 190.1
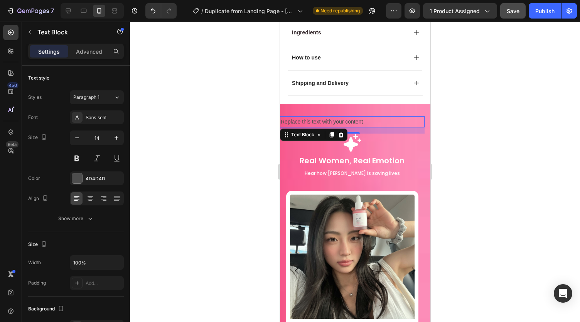
click at [224, 224] on div at bounding box center [355, 172] width 450 height 300
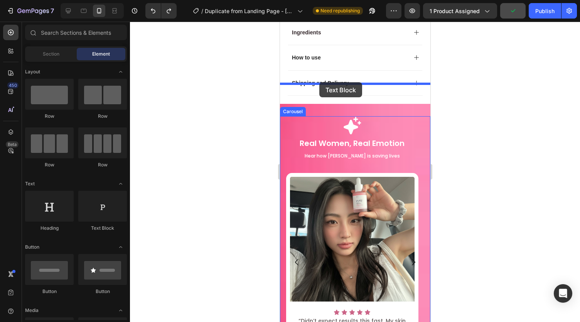
drag, startPoint x: 435, startPoint y: 199, endPoint x: 319, endPoint y: 82, distance: 164.7
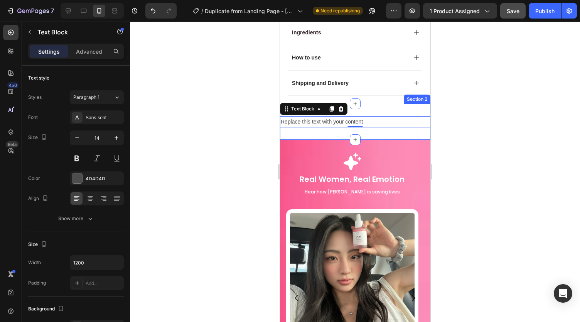
click at [361, 104] on div "Replace this text with your content Text Block 0 Section 2" at bounding box center [355, 122] width 150 height 36
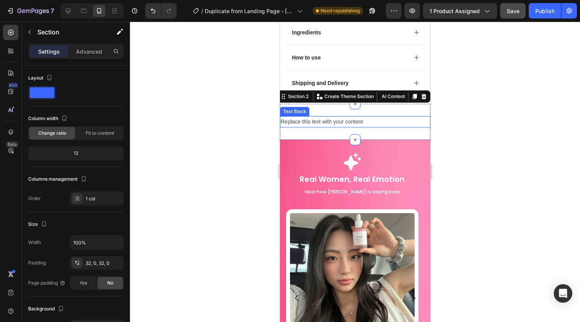
click at [307, 116] on div "Replace this text with your content" at bounding box center [355, 121] width 150 height 11
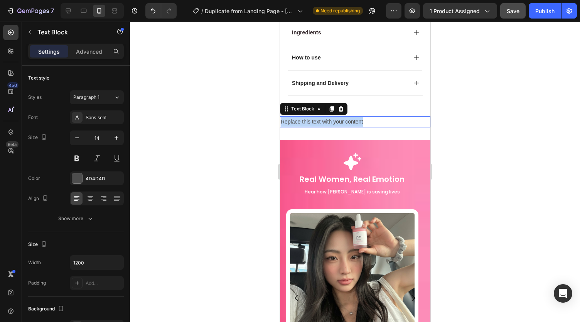
click at [307, 117] on p "Replace this text with your content" at bounding box center [354, 122] width 149 height 10
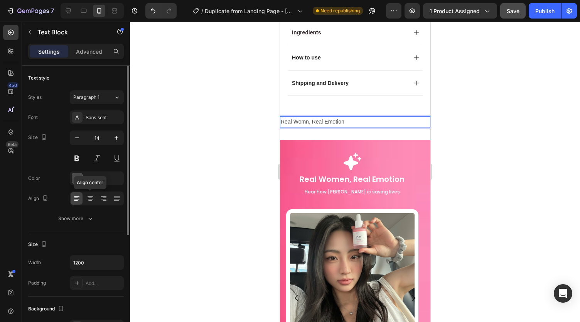
click at [90, 191] on div "Align center" at bounding box center [97, 198] width 54 height 14
click at [90, 194] on icon at bounding box center [90, 198] width 8 height 8
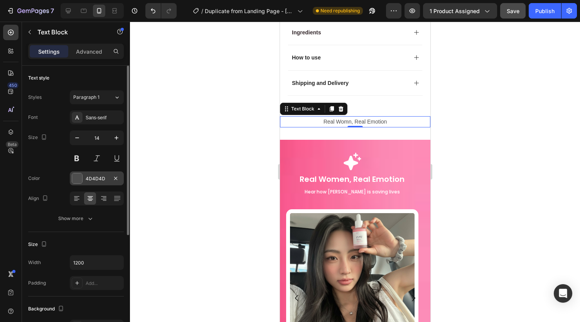
click at [102, 181] on div "4D4D4D" at bounding box center [97, 178] width 22 height 7
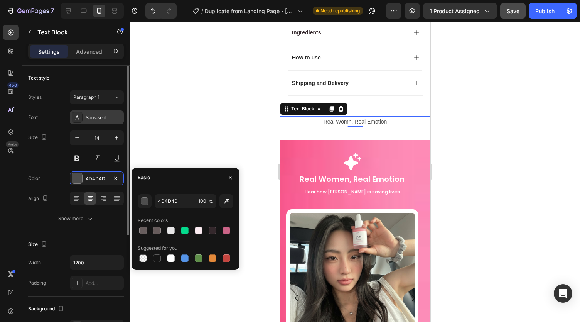
click at [86, 116] on div "Sans-serif" at bounding box center [104, 117] width 36 height 7
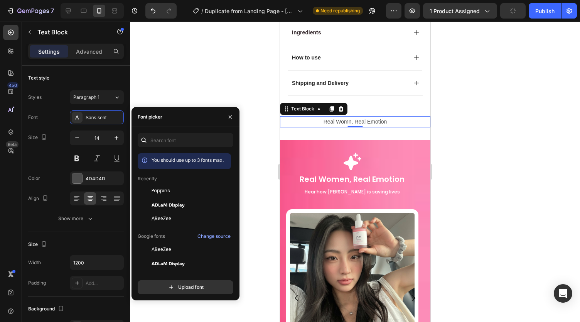
click at [159, 189] on span "Poppins" at bounding box center [161, 190] width 19 height 7
click at [380, 104] on div "Real Womn, Real Emotion Text Block 0 Section 2" at bounding box center [355, 122] width 150 height 36
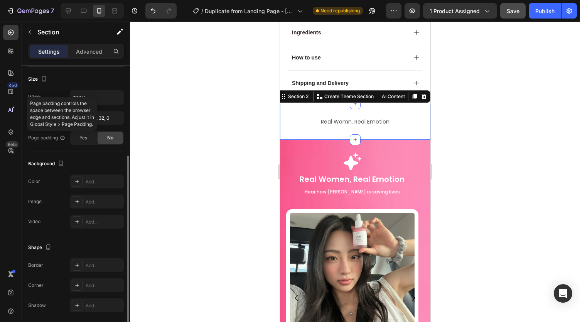
scroll to position [145, 0]
click at [95, 202] on div "Add..." at bounding box center [104, 201] width 36 height 7
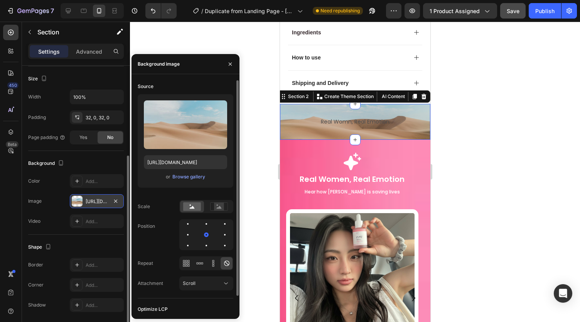
click at [180, 183] on div "Upload Image [URL][DOMAIN_NAME] or Browse gallery" at bounding box center [186, 140] width 96 height 93
click at [186, 178] on div "Browse gallery" at bounding box center [188, 176] width 33 height 7
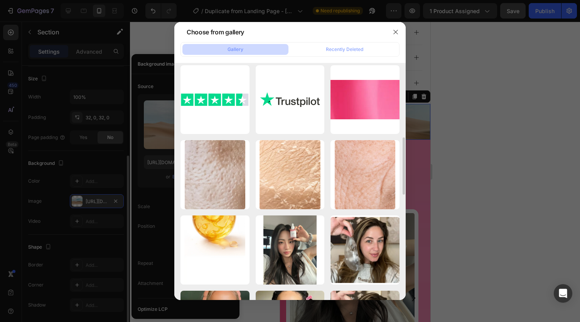
scroll to position [305, 0]
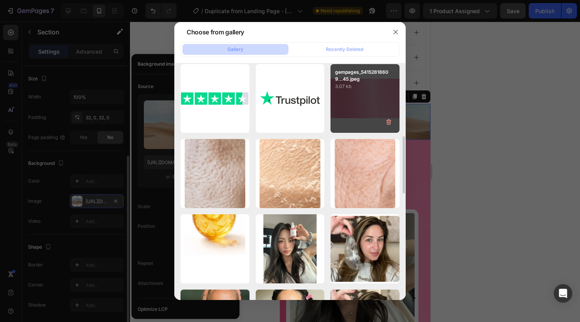
click at [352, 109] on div "gempages_54152818609...45.jpeg 3.07 kb" at bounding box center [365, 98] width 69 height 69
type input "[URL][DOMAIN_NAME]"
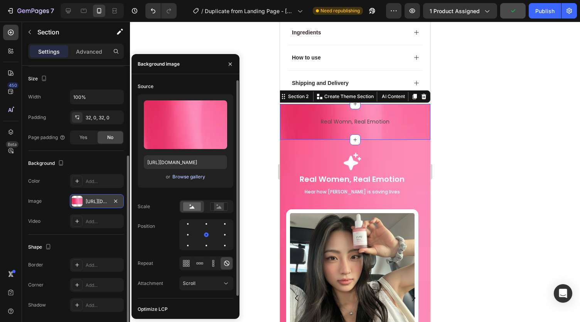
click at [194, 176] on div "Browse gallery" at bounding box center [188, 176] width 33 height 7
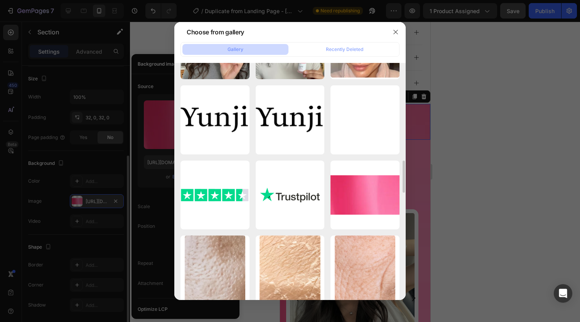
scroll to position [676, 0]
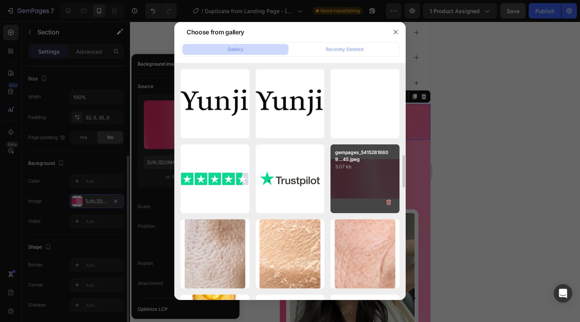
click at [361, 178] on div "gempages_54152818609...45.jpeg 3.07 kb" at bounding box center [365, 178] width 69 height 69
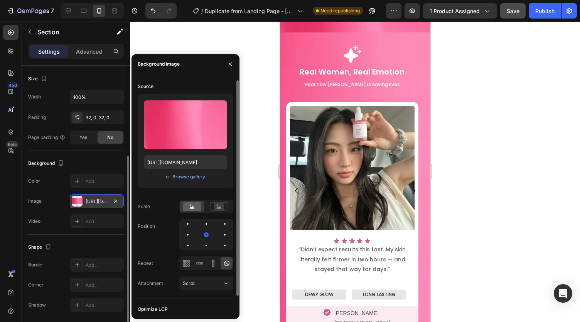
scroll to position [536, 0]
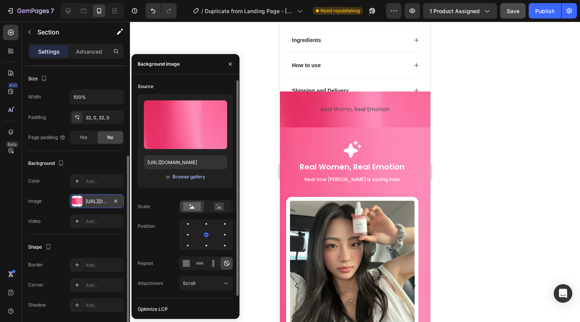
click at [199, 177] on div "Browse gallery" at bounding box center [188, 176] width 33 height 7
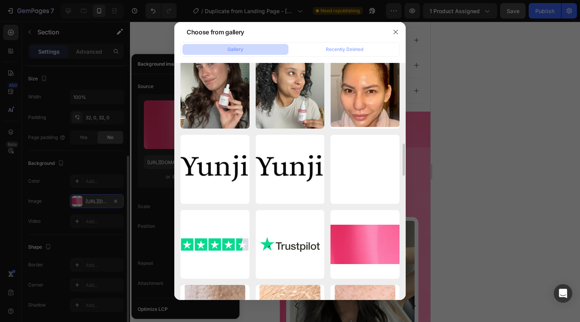
scroll to position [620, 0]
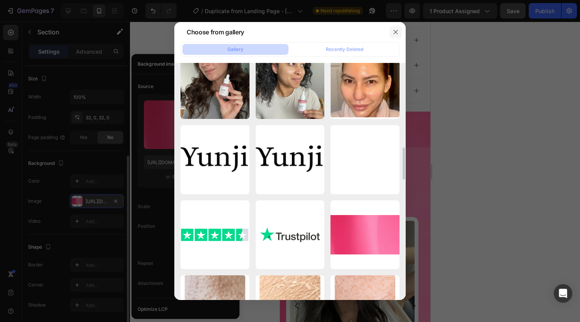
click at [393, 30] on icon "button" at bounding box center [396, 32] width 6 height 6
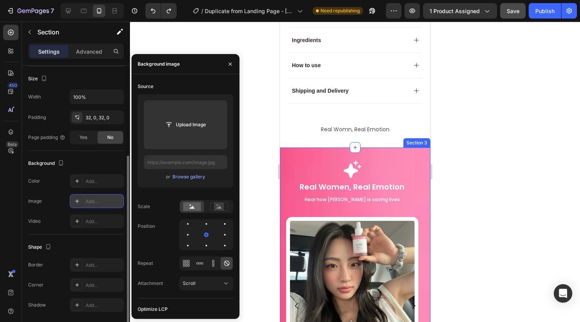
type input "[URL][DOMAIN_NAME]"
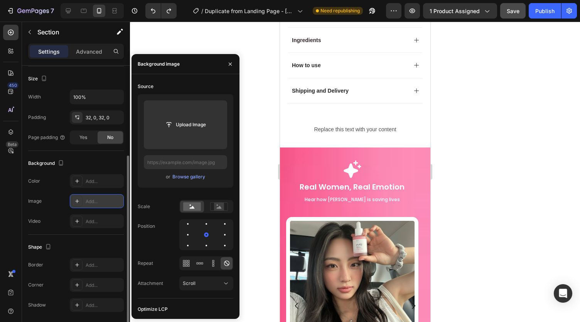
click at [375, 111] on div "Replace this text with your content Text Block Section 2" at bounding box center [355, 129] width 150 height 36
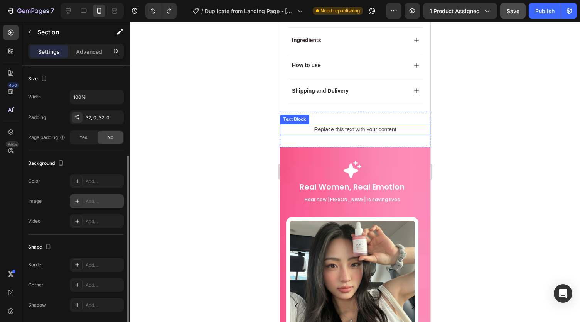
click at [406, 124] on div "Replace this text with your content" at bounding box center [355, 129] width 150 height 11
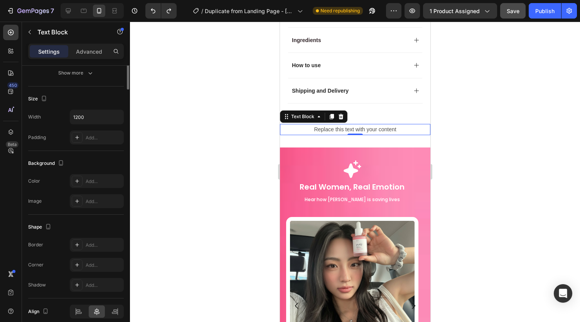
scroll to position [0, 0]
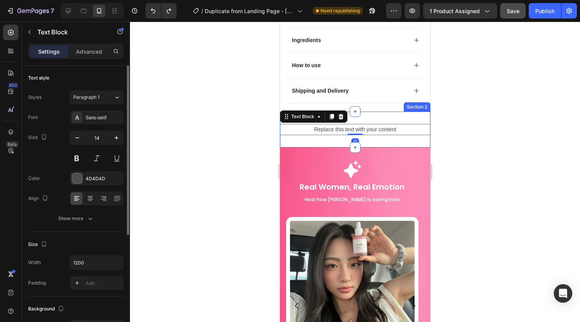
click at [403, 111] on div "Replace this text with your content Text Block 0 Section 2" at bounding box center [355, 129] width 150 height 36
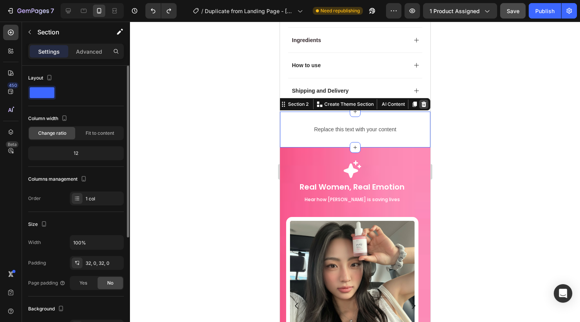
click at [419, 100] on div at bounding box center [423, 104] width 9 height 9
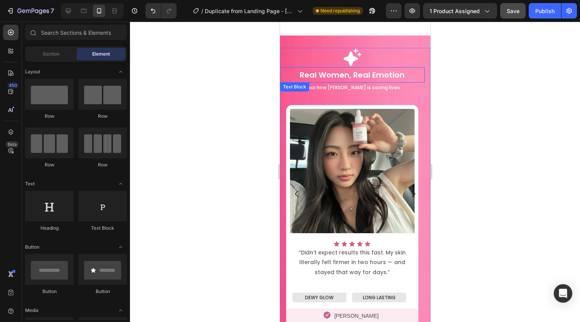
scroll to position [609, 0]
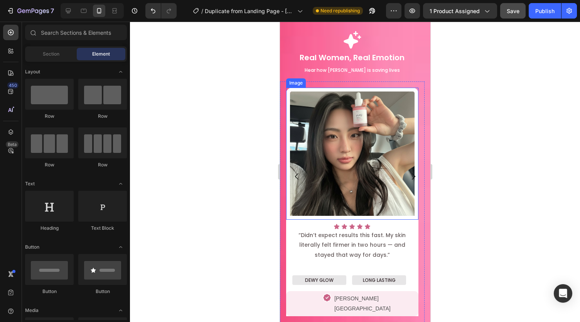
click at [412, 173] on icon "Carousel Next Arrow" at bounding box center [413, 176] width 3 height 7
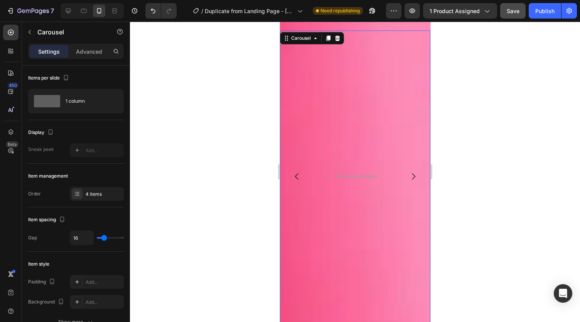
click at [296, 172] on icon "Carousel Back Arrow" at bounding box center [296, 176] width 9 height 9
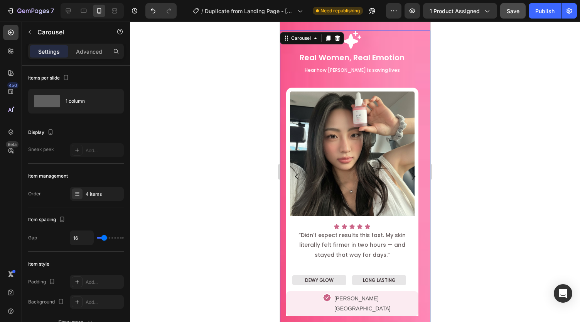
click at [412, 173] on icon "Carousel Next Arrow" at bounding box center [413, 176] width 3 height 7
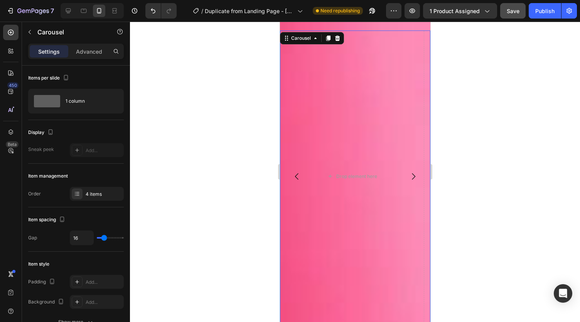
click at [295, 172] on icon "Carousel Back Arrow" at bounding box center [296, 176] width 9 height 9
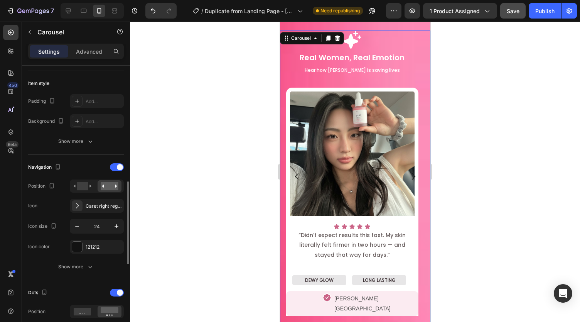
scroll to position [228, 0]
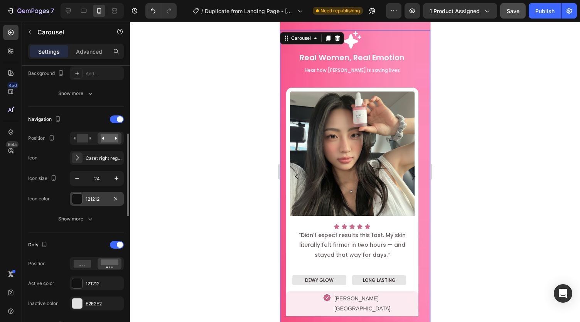
click at [92, 199] on div "121212" at bounding box center [97, 199] width 22 height 7
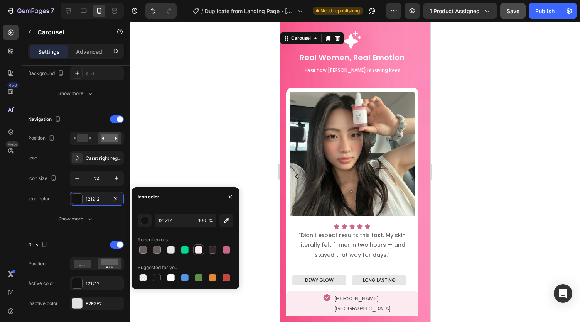
click at [200, 248] on div at bounding box center [199, 250] width 8 height 8
type input "FBEBF1"
click at [93, 155] on div "Caret right regular" at bounding box center [104, 158] width 36 height 7
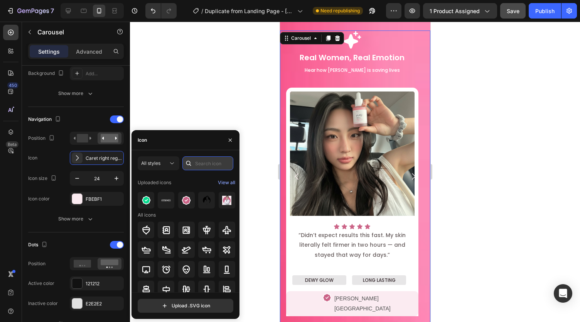
click at [208, 163] on input "text" at bounding box center [207, 163] width 51 height 14
type input "arrow"
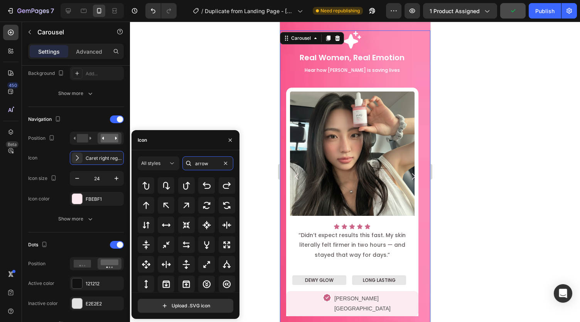
scroll to position [380, 0]
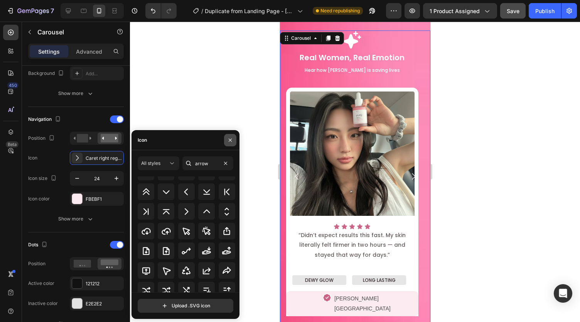
click at [233, 139] on icon "button" at bounding box center [230, 140] width 6 height 6
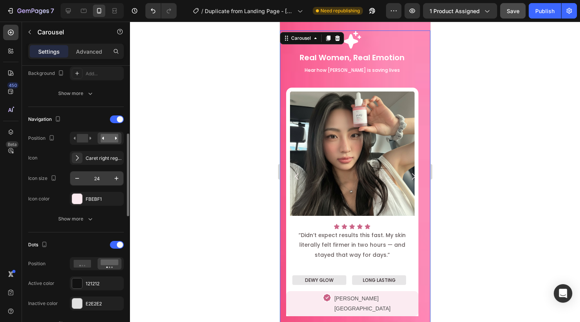
click at [103, 180] on input "24" at bounding box center [96, 178] width 25 height 14
type input "3"
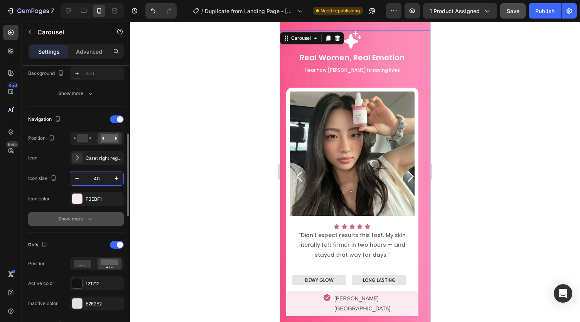
type input "40"
click at [111, 212] on button "Show more" at bounding box center [76, 219] width 96 height 14
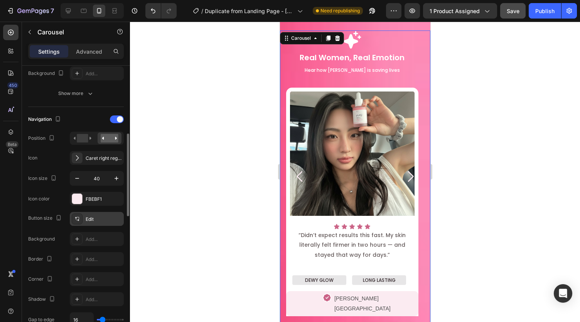
click at [97, 217] on div "Edit" at bounding box center [104, 219] width 36 height 7
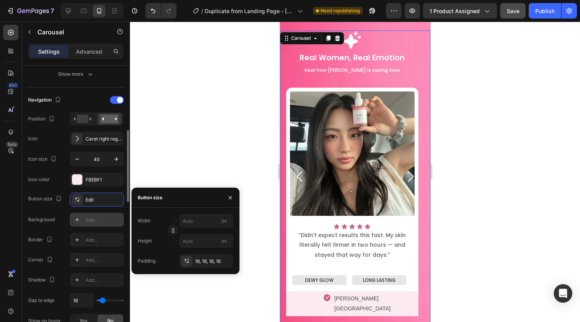
scroll to position [248, 0]
click at [231, 199] on icon "button" at bounding box center [230, 197] width 6 height 6
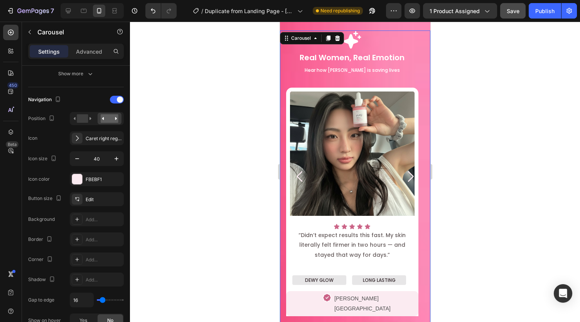
click at [231, 199] on div at bounding box center [355, 172] width 450 height 300
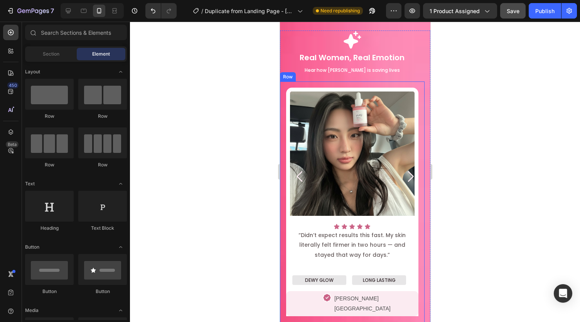
click at [284, 95] on div "Image Icon Icon Icon Icon Icon Icon List Row “Didn’t expect results this fast. …" at bounding box center [352, 201] width 145 height 241
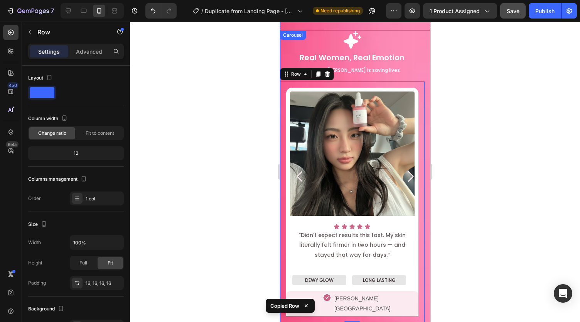
click at [402, 169] on icon "Carousel Next Arrow" at bounding box center [409, 176] width 15 height 15
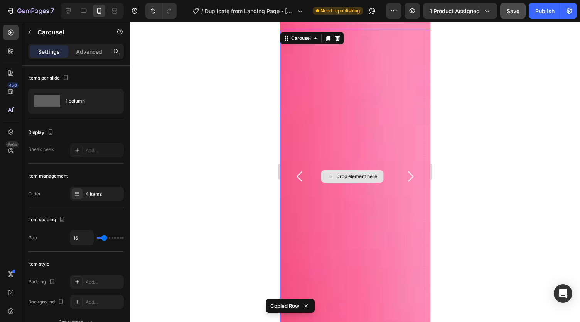
click at [328, 139] on div "Drop element here" at bounding box center [352, 176] width 145 height 292
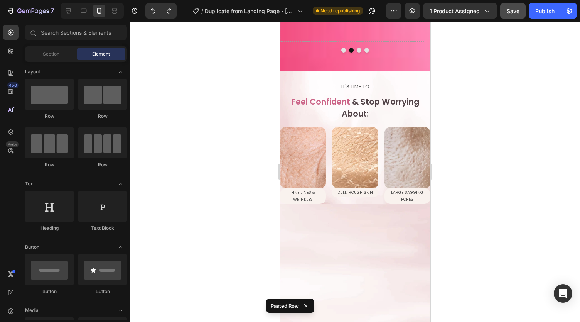
scroll to position [661, 0]
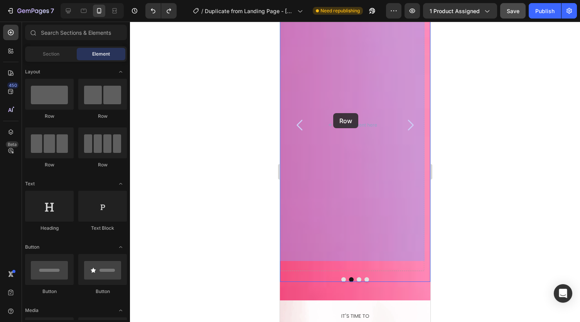
drag, startPoint x: 328, startPoint y: 114, endPoint x: 332, endPoint y: 113, distance: 4.7
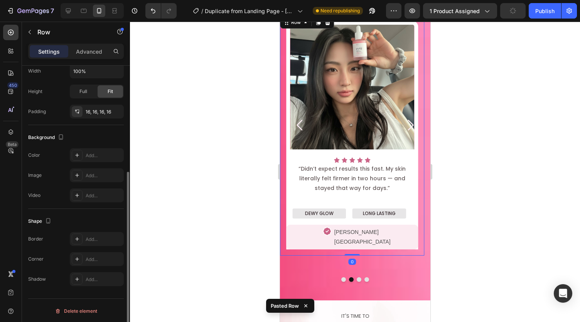
scroll to position [596, 0]
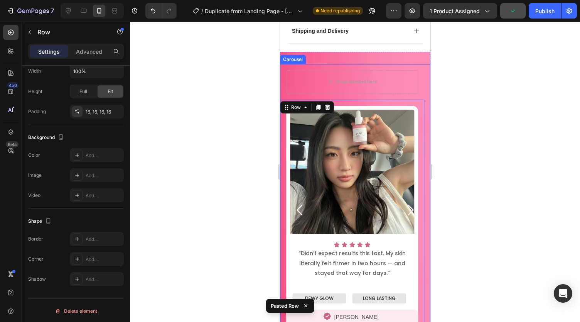
click at [299, 202] on icon "Carousel Back Arrow" at bounding box center [299, 209] width 15 height 15
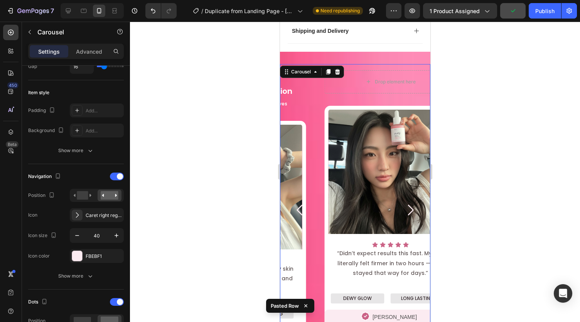
scroll to position [0, 0]
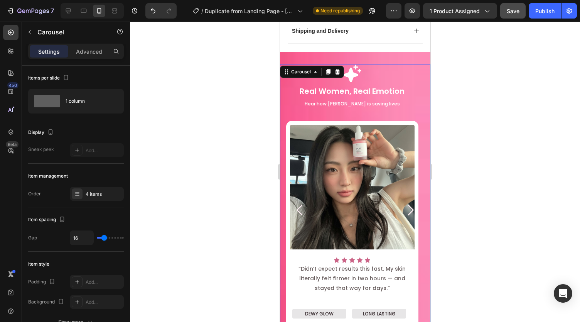
click at [405, 202] on icon "Carousel Next Arrow" at bounding box center [409, 209] width 15 height 15
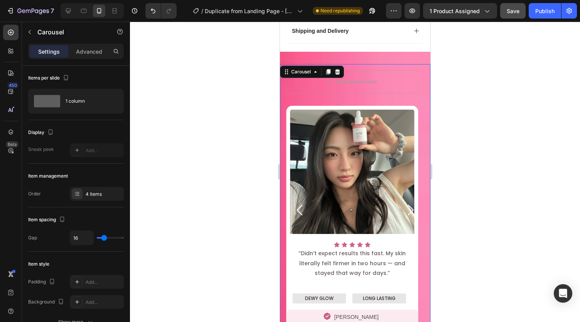
click at [302, 202] on icon "Carousel Back Arrow" at bounding box center [299, 209] width 15 height 15
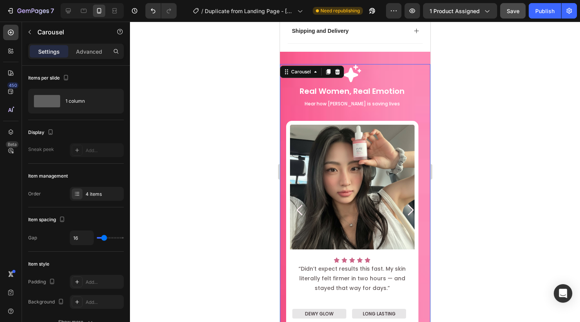
click at [406, 202] on icon "Carousel Next Arrow" at bounding box center [409, 209] width 15 height 15
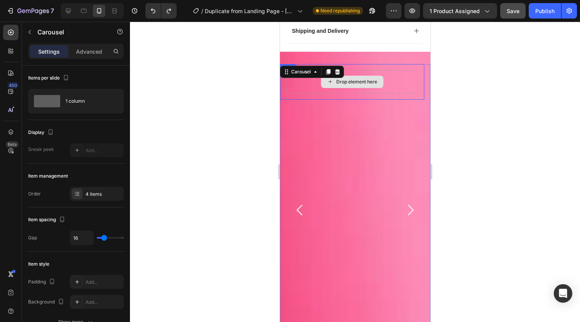
click at [393, 70] on div "Drop element here" at bounding box center [352, 81] width 132 height 23
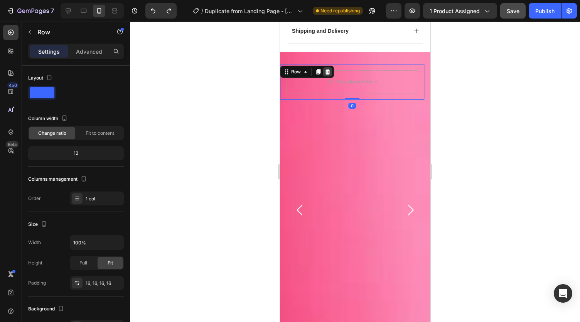
click at [326, 69] on icon at bounding box center [326, 71] width 5 height 5
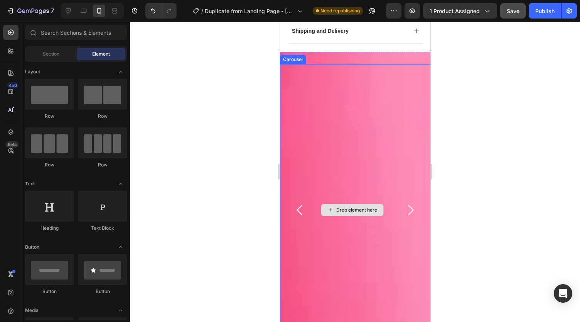
click at [340, 207] on div "Drop element here" at bounding box center [356, 210] width 41 height 6
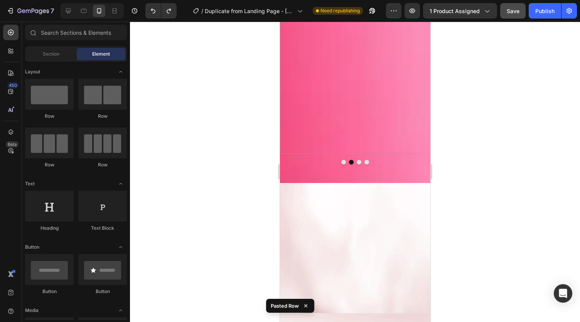
scroll to position [541, 0]
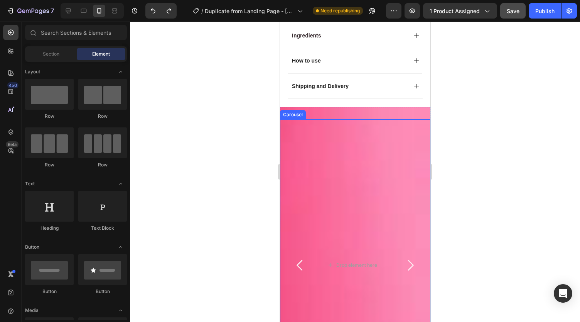
click at [297, 257] on icon "Carousel Back Arrow" at bounding box center [299, 264] width 15 height 15
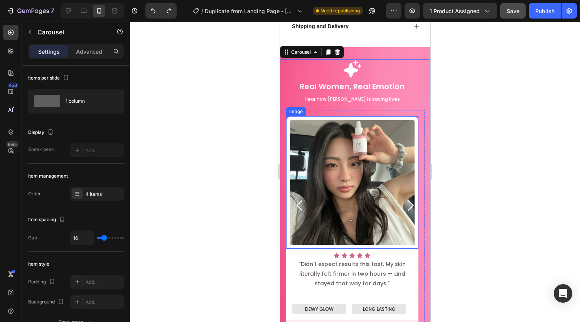
scroll to position [605, 0]
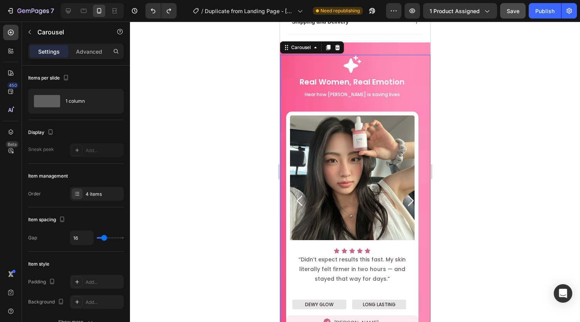
click at [402, 193] on icon "Carousel Next Arrow" at bounding box center [409, 200] width 15 height 15
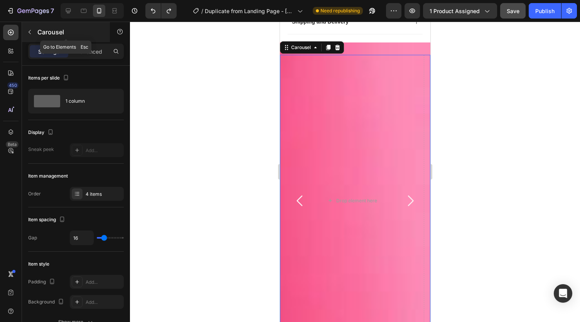
click at [29, 27] on button "button" at bounding box center [30, 32] width 12 height 12
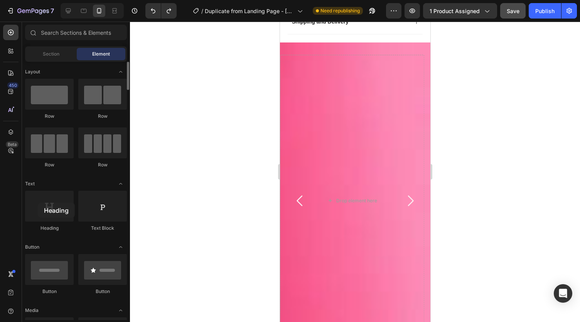
drag, startPoint x: 61, startPoint y: 203, endPoint x: 74, endPoint y: 208, distance: 13.5
click at [21, 211] on div "450 Beta Sections(30) Elements(84) Section Element Hero Section Product Detail …" at bounding box center [65, 172] width 130 height 300
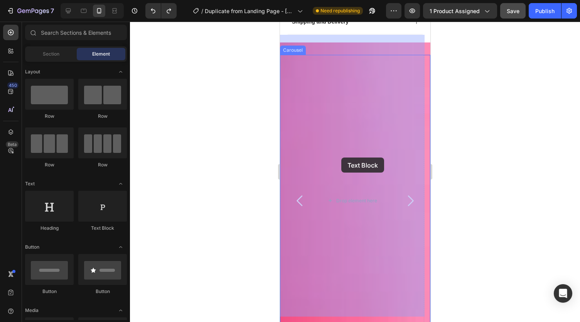
drag, startPoint x: 557, startPoint y: 179, endPoint x: 302, endPoint y: 151, distance: 256.6
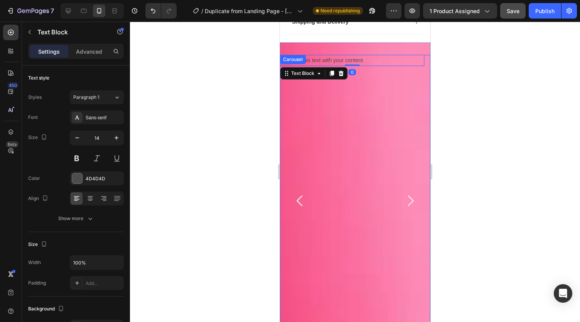
click at [348, 176] on div "Replace this text with your content Text Block 0" at bounding box center [352, 201] width 145 height 292
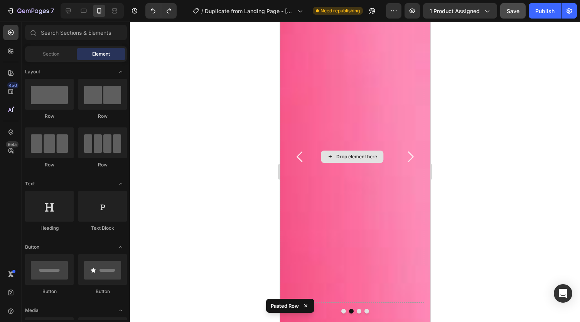
scroll to position [592, 0]
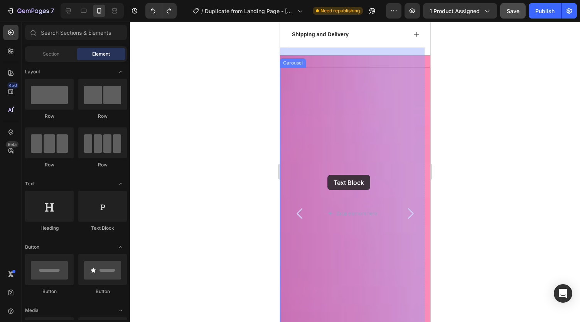
drag, startPoint x: 383, startPoint y: 228, endPoint x: 292, endPoint y: 171, distance: 107.6
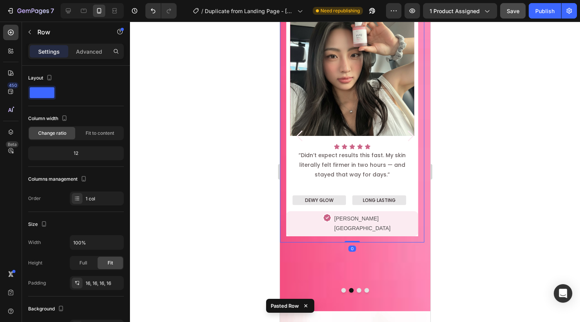
scroll to position [519, 0]
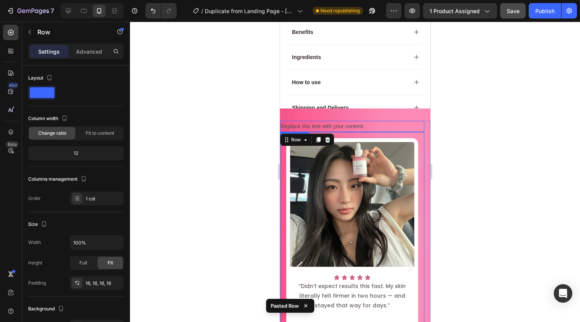
click at [337, 124] on div "Replace this text with your content" at bounding box center [352, 126] width 145 height 11
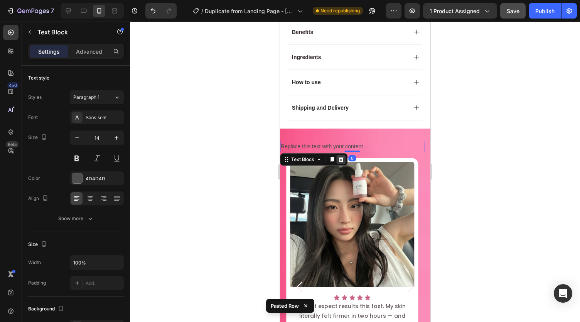
click at [338, 156] on icon at bounding box center [341, 159] width 6 height 6
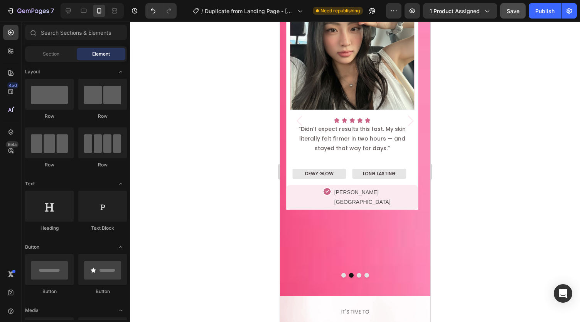
scroll to position [665, 0]
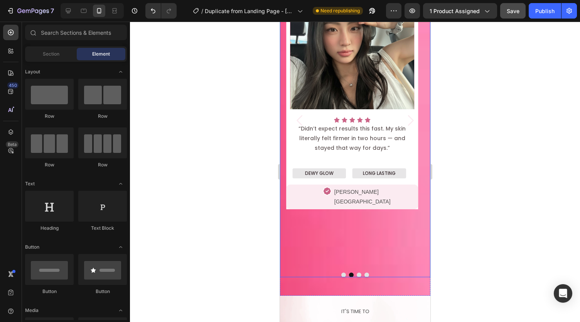
click at [365, 221] on div "Image Icon Icon Icon Icon Icon Icon List Row “Didn’t expect results this fast. …" at bounding box center [352, 121] width 145 height 292
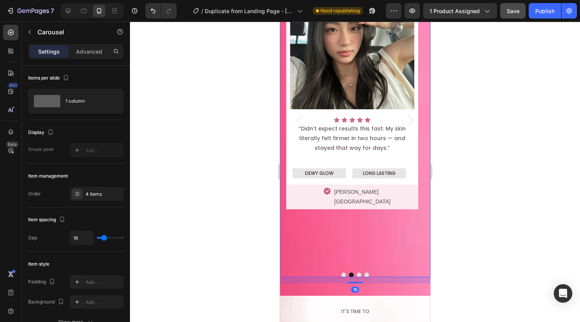
click at [341, 223] on div "Image Icon Icon Icon Icon Icon Icon List Row “Didn’t expect results this fast. …" at bounding box center [352, 121] width 145 height 292
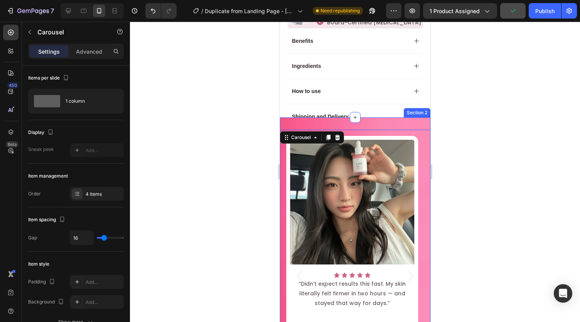
click at [302, 120] on div "Icon Real Women, Real Emotion Text Block Hear how [PERSON_NAME] is saving lives…" at bounding box center [355, 283] width 150 height 333
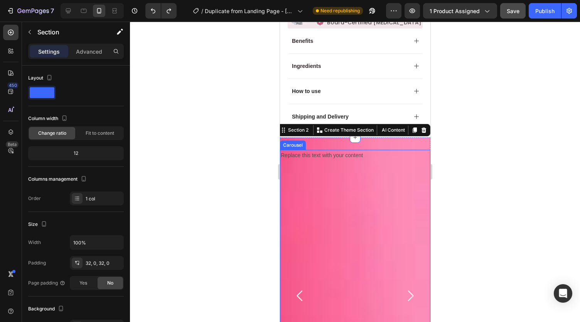
scroll to position [570, 0]
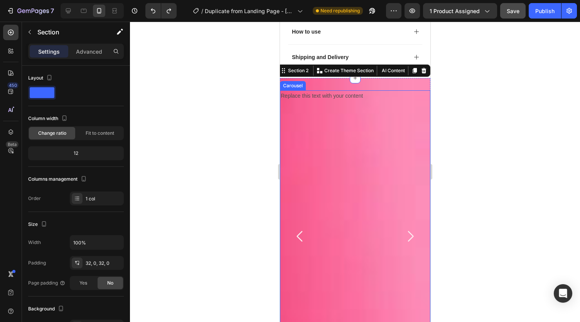
click at [303, 228] on icon "Carousel Back Arrow" at bounding box center [299, 235] width 15 height 15
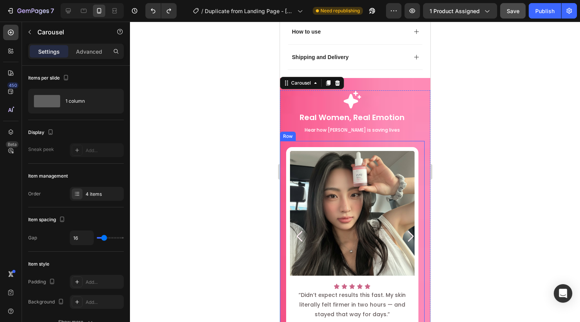
click at [336, 141] on div "Image Icon Icon Icon Icon Icon Icon List Row “Didn’t expect results this fast. …" at bounding box center [352, 261] width 145 height 241
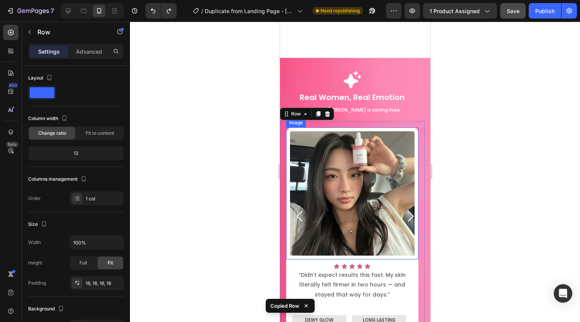
scroll to position [638, 0]
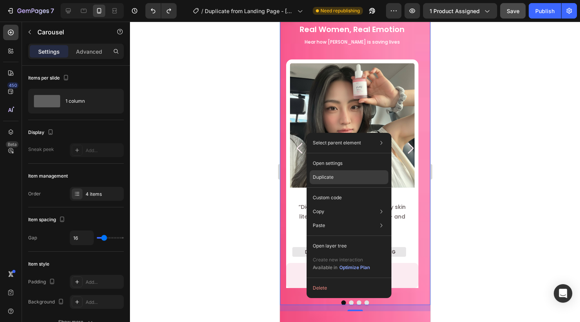
click at [321, 176] on p "Duplicate" at bounding box center [323, 177] width 21 height 7
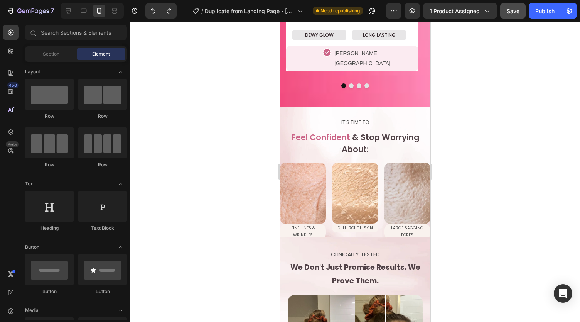
scroll to position [715, 0]
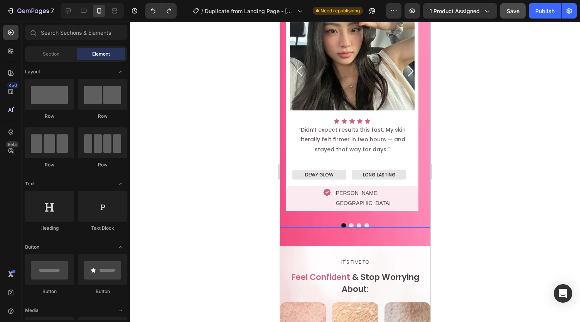
click at [408, 66] on icon "Carousel Next Arrow" at bounding box center [411, 71] width 6 height 11
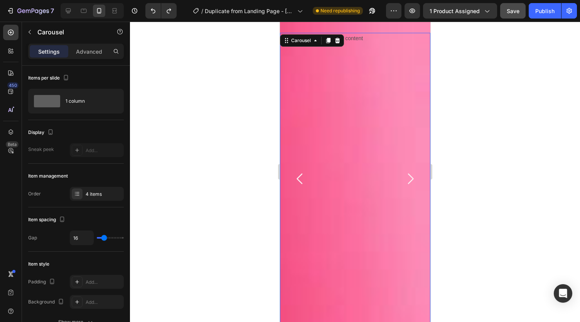
scroll to position [607, 0]
click at [338, 39] on icon at bounding box center [337, 40] width 5 height 5
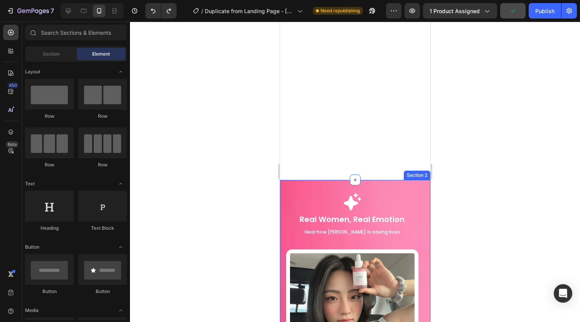
scroll to position [640, 0]
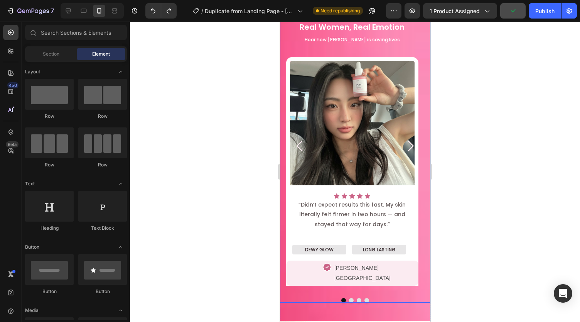
click at [402, 143] on icon "Carousel Next Arrow" at bounding box center [409, 145] width 15 height 15
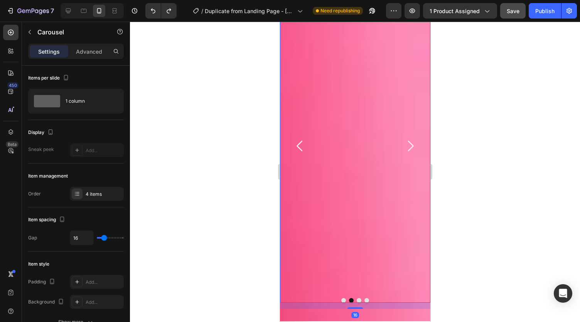
scroll to position [547, 0]
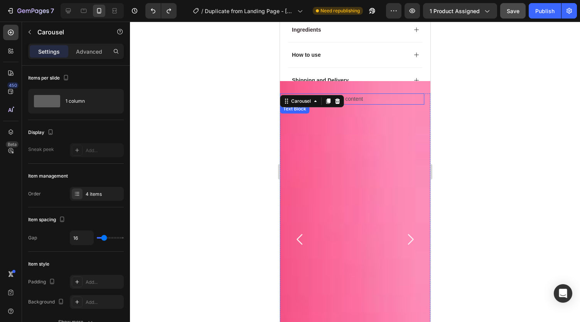
click at [366, 101] on div "Replace this text with your content" at bounding box center [352, 98] width 145 height 11
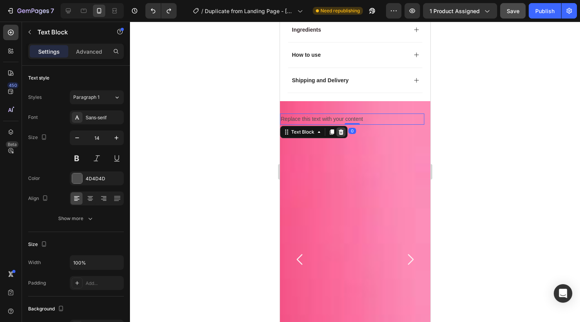
click at [341, 129] on icon at bounding box center [341, 132] width 6 height 6
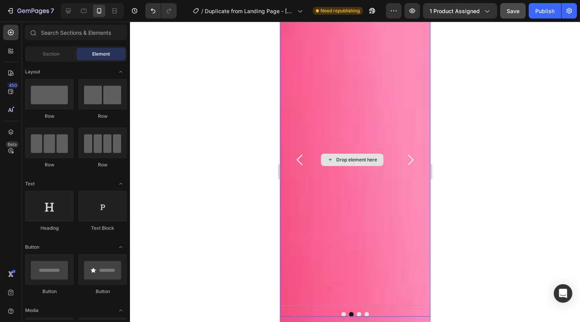
scroll to position [642, 0]
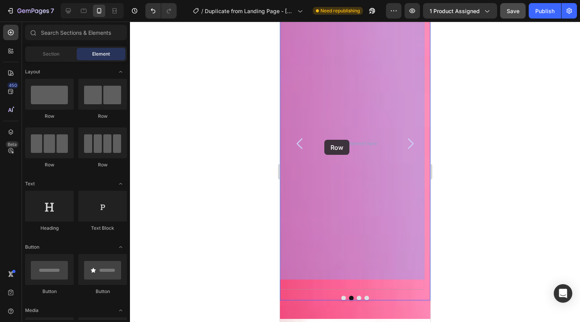
drag, startPoint x: 57, startPoint y: 106, endPoint x: 231, endPoint y: 100, distance: 174.5
click at [224, 0] on div "7 Version history / Duplicate from Landing Page - [DATE] 18:05:46 Need republis…" at bounding box center [290, 0] width 580 height 0
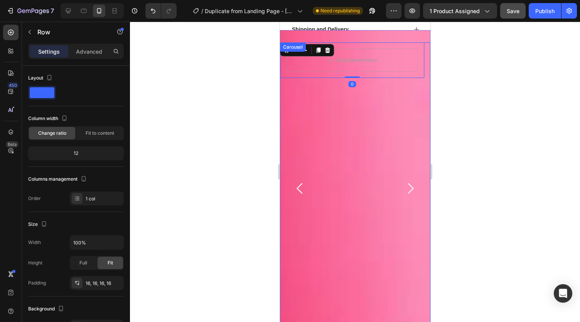
scroll to position [601, 0]
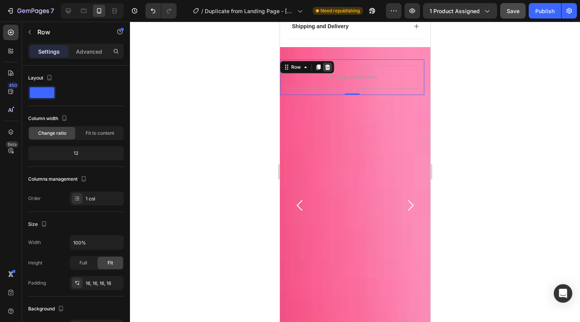
click at [330, 62] on div at bounding box center [326, 66] width 9 height 9
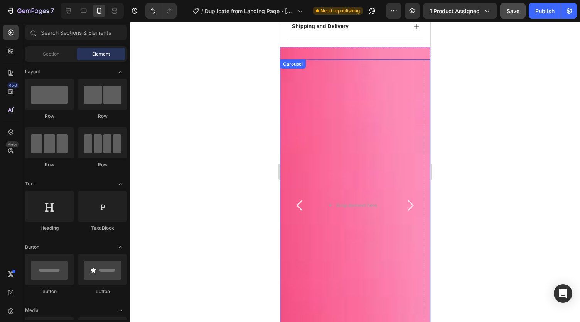
click at [304, 197] on icon "Carousel Back Arrow" at bounding box center [299, 204] width 15 height 15
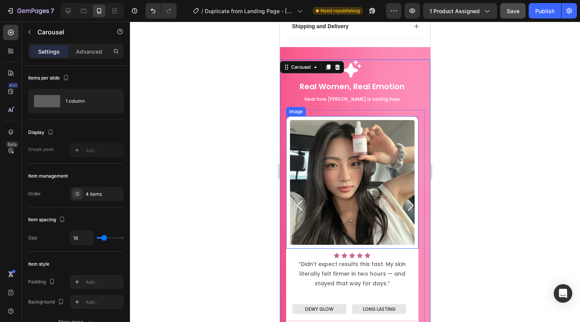
click at [359, 144] on img at bounding box center [352, 182] width 132 height 132
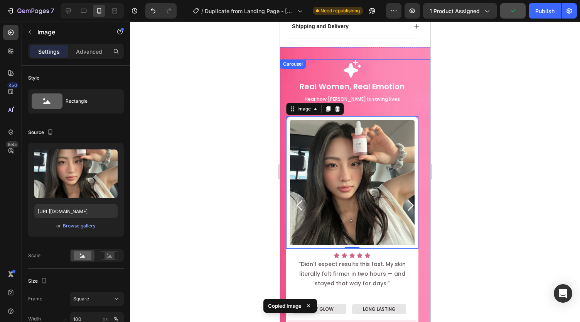
click at [408, 200] on icon "Carousel Next Arrow" at bounding box center [411, 205] width 6 height 11
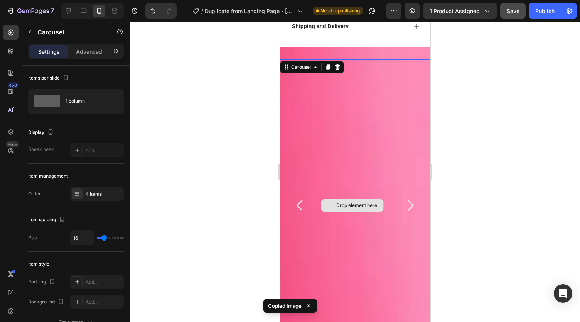
click at [346, 170] on div "Drop element here" at bounding box center [352, 205] width 145 height 292
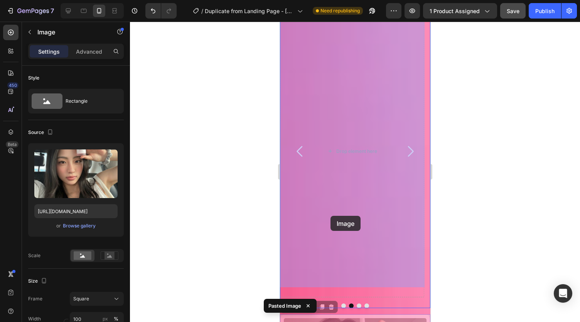
scroll to position [591, 0]
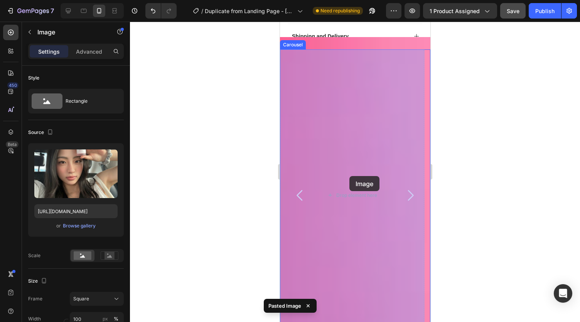
drag, startPoint x: 346, startPoint y: 172, endPoint x: 349, endPoint y: 176, distance: 4.7
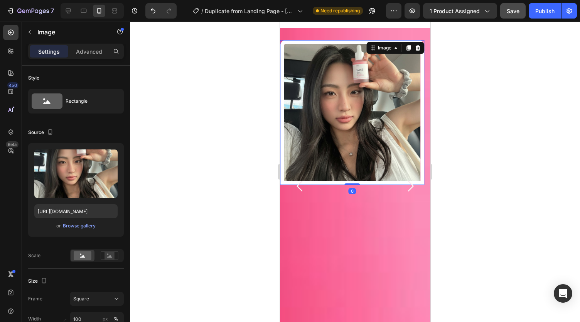
scroll to position [646, 0]
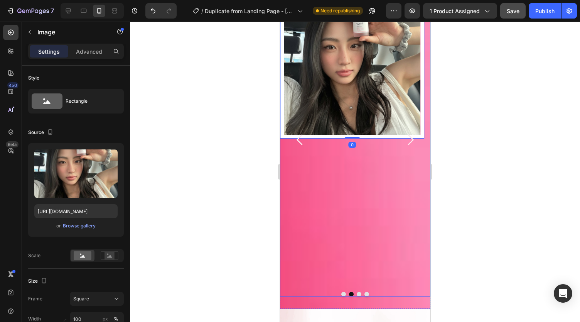
click at [301, 138] on icon "Carousel Back Arrow" at bounding box center [299, 139] width 6 height 11
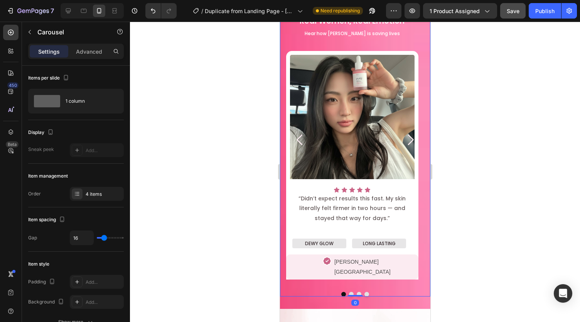
click at [402, 134] on icon "Carousel Next Arrow" at bounding box center [409, 139] width 15 height 15
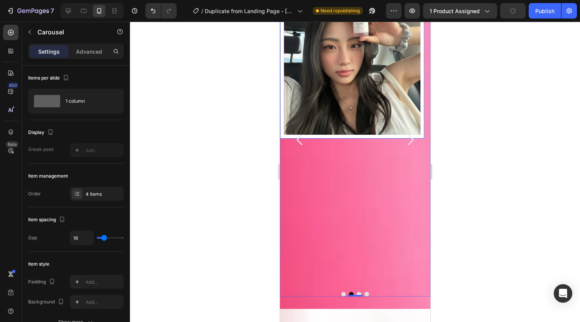
scroll to position [570, 0]
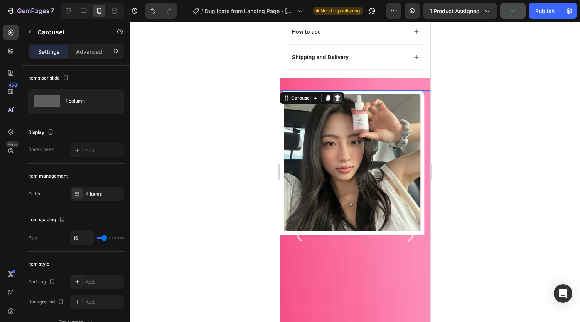
click at [335, 93] on div at bounding box center [336, 97] width 9 height 9
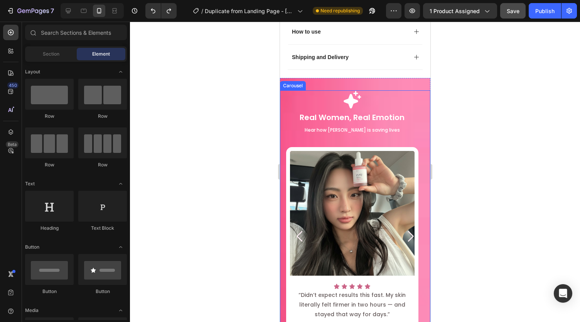
click at [407, 228] on icon "Carousel Next Arrow" at bounding box center [409, 235] width 15 height 15
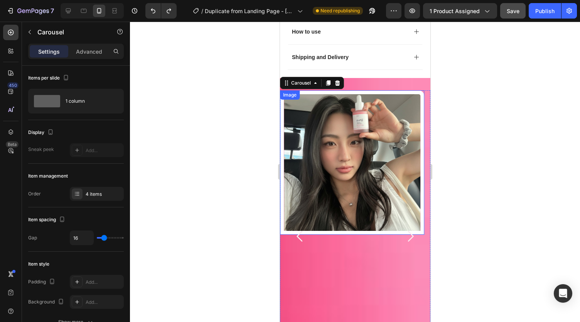
click at [362, 111] on img at bounding box center [352, 162] width 145 height 145
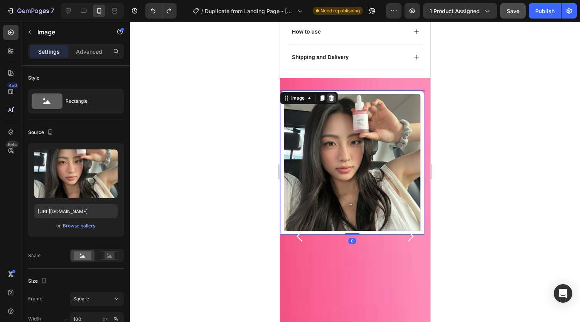
click at [335, 93] on div at bounding box center [330, 97] width 9 height 9
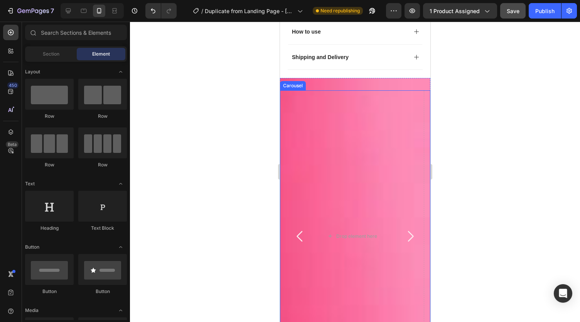
click at [297, 231] on icon "Carousel Back Arrow" at bounding box center [299, 236] width 6 height 11
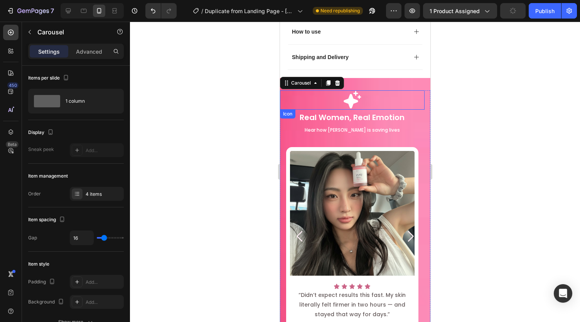
click at [383, 90] on div "Icon" at bounding box center [352, 99] width 145 height 19
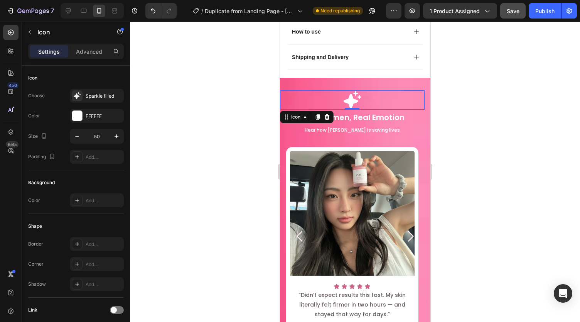
click at [392, 90] on div "Icon 0" at bounding box center [352, 99] width 145 height 19
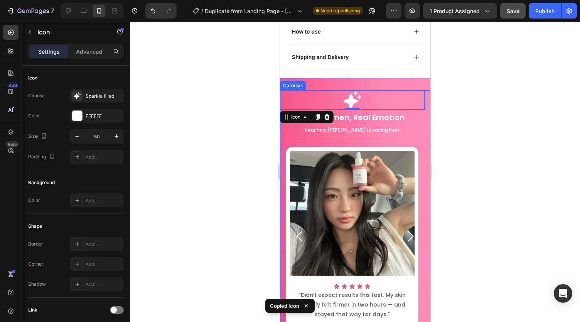
click at [407, 228] on icon "Carousel Next Arrow" at bounding box center [409, 235] width 15 height 15
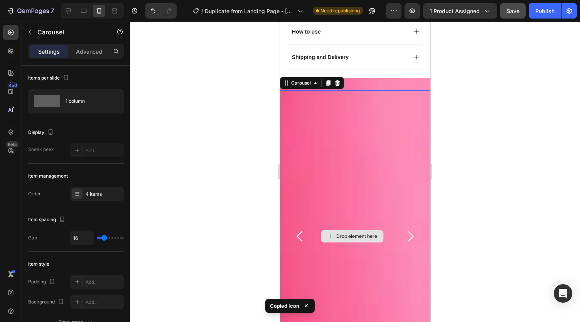
click at [319, 105] on div "Drop element here" at bounding box center [352, 236] width 145 height 292
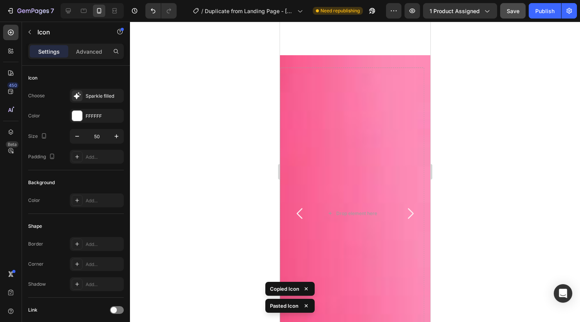
scroll to position [884, 0]
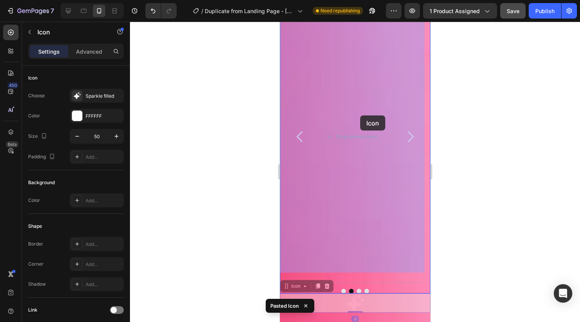
drag, startPoint x: 376, startPoint y: 58, endPoint x: 360, endPoint y: 115, distance: 59.2
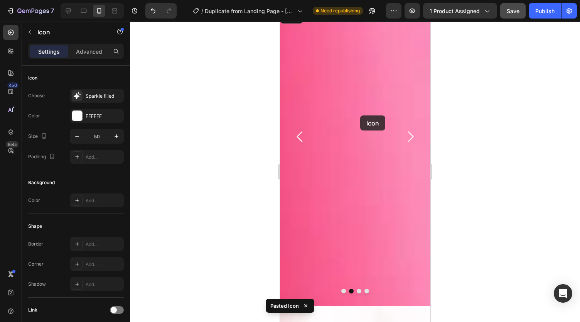
scroll to position [533, 0]
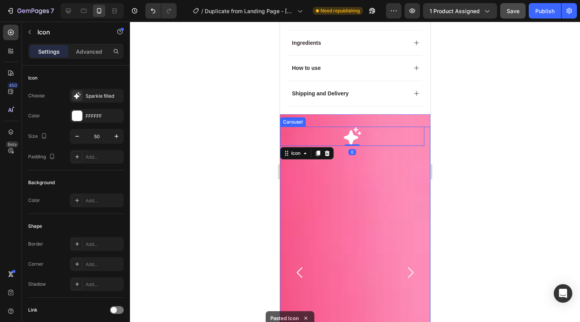
click at [306, 265] on icon "Carousel Back Arrow" at bounding box center [299, 272] width 15 height 15
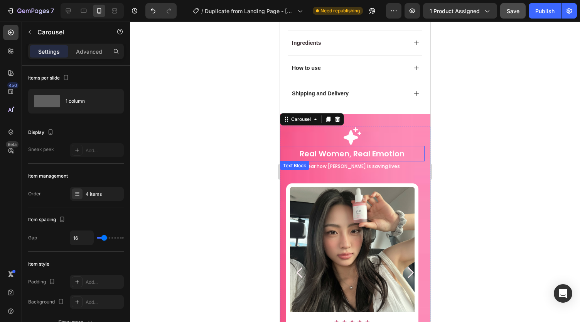
click at [288, 147] on p "Real Women, Real Emotion" at bounding box center [351, 154] width 143 height 14
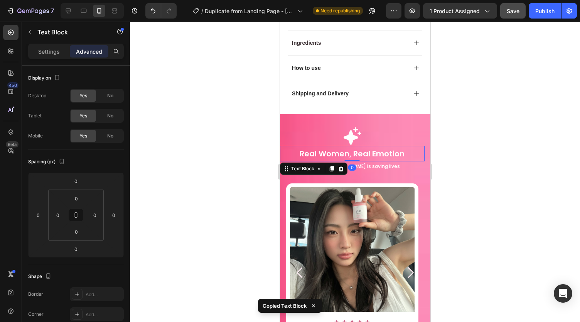
scroll to position [605, 0]
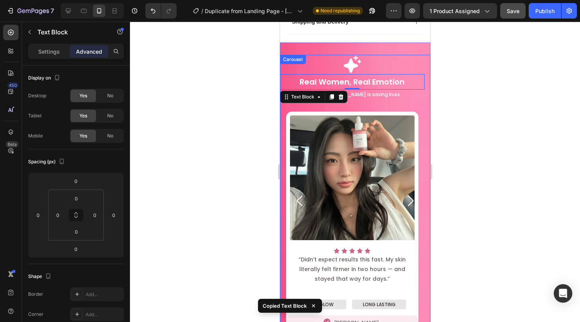
click at [406, 193] on icon "Carousel Next Arrow" at bounding box center [409, 200] width 15 height 15
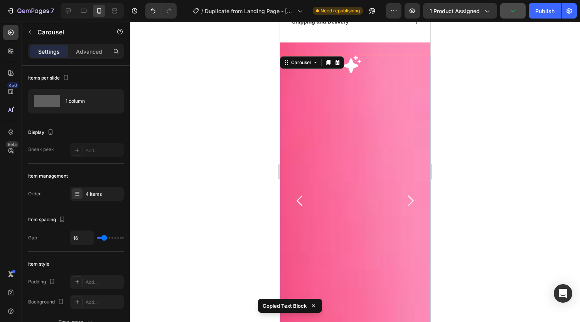
click at [327, 220] on div "Icon" at bounding box center [352, 201] width 145 height 292
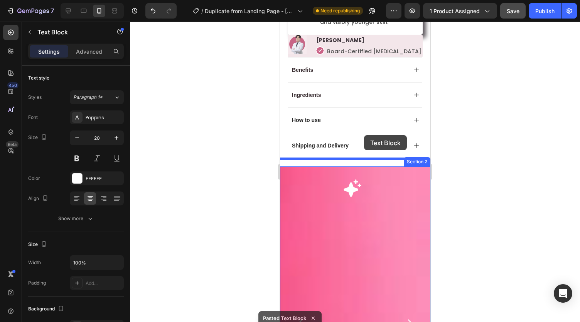
scroll to position [554, 0]
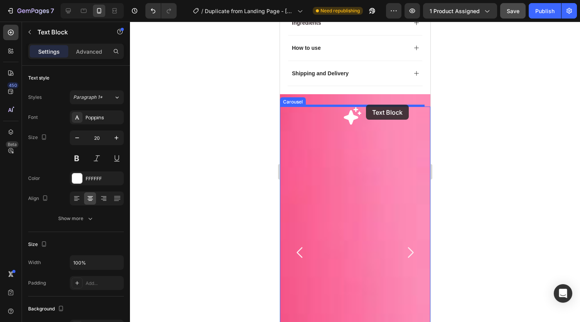
drag, startPoint x: 413, startPoint y: 51, endPoint x: 366, endPoint y: 105, distance: 71.6
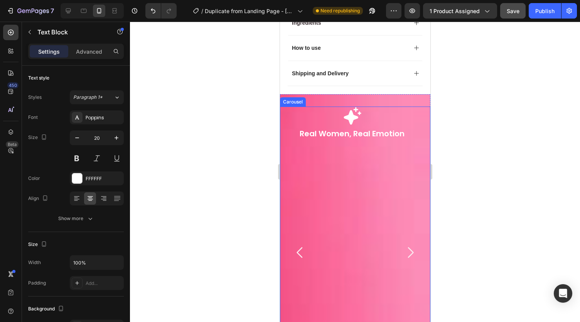
click at [299, 245] on icon "Carousel Back Arrow" at bounding box center [299, 252] width 15 height 15
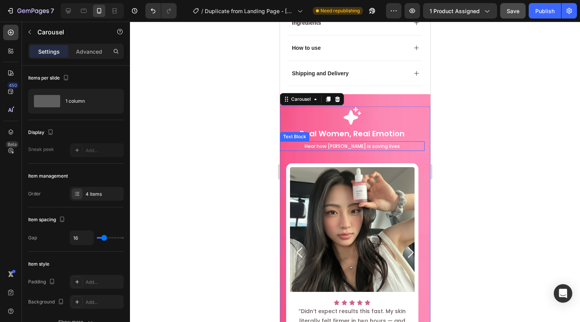
click at [308, 142] on p "Hear how [PERSON_NAME] is saving lives" at bounding box center [351, 146] width 143 height 8
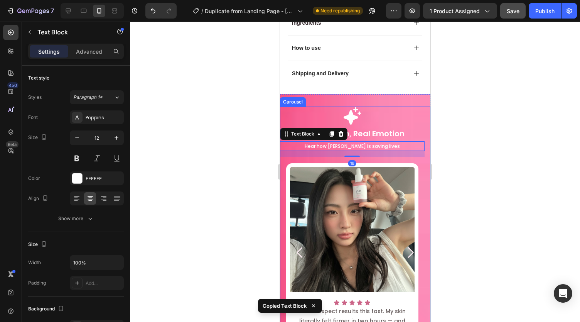
click at [410, 245] on icon "Carousel Next Arrow" at bounding box center [409, 252] width 15 height 15
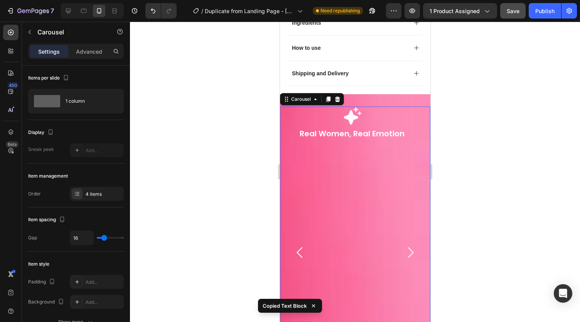
click at [319, 215] on div "Icon Real Women, Real Emotion Text Block" at bounding box center [352, 252] width 145 height 292
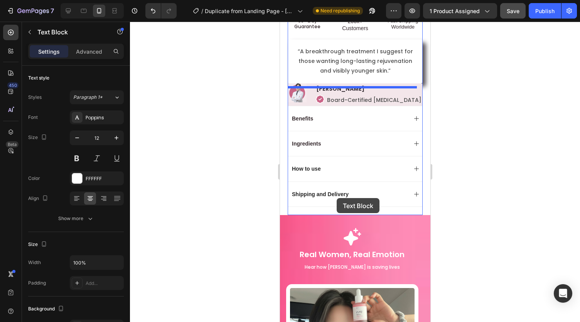
scroll to position [423, 0]
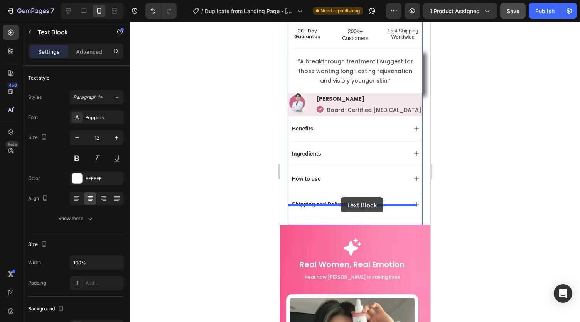
drag, startPoint x: 299, startPoint y: 54, endPoint x: 340, endPoint y: 197, distance: 149.3
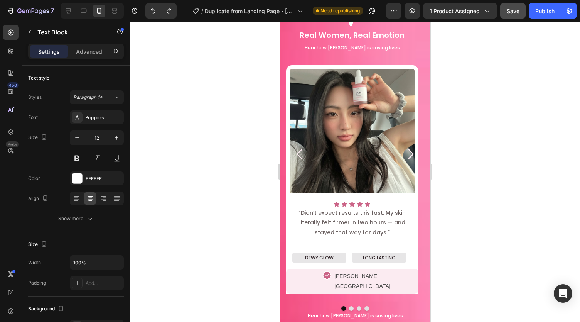
scroll to position [611, 0]
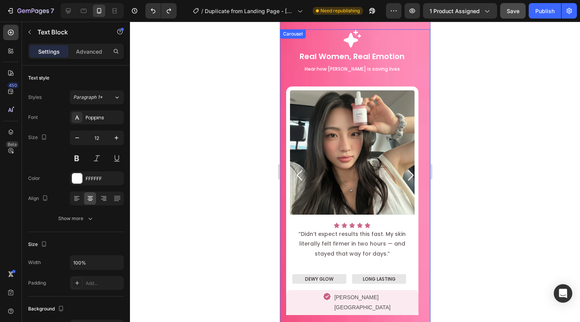
click at [402, 167] on icon "Carousel Next Arrow" at bounding box center [409, 174] width 15 height 15
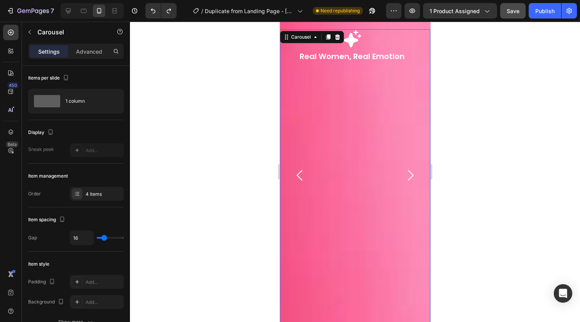
click at [343, 157] on div "Icon Real Women, Real Emotion Text Block" at bounding box center [352, 175] width 145 height 292
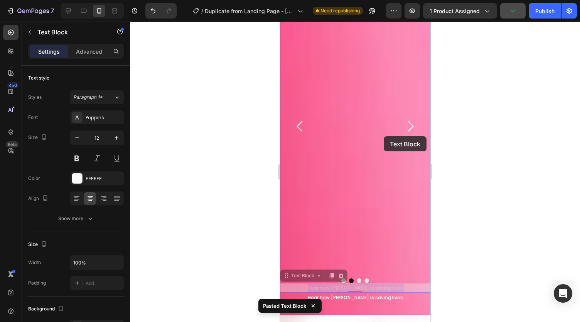
scroll to position [528, 0]
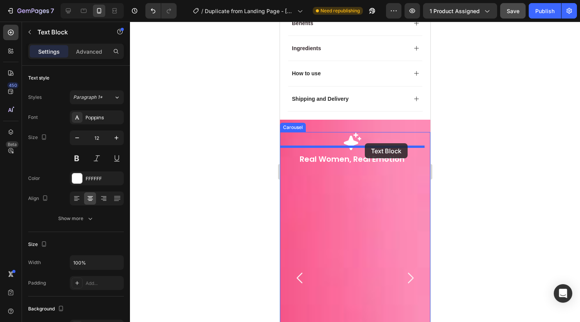
drag, startPoint x: 395, startPoint y: 150, endPoint x: 365, endPoint y: 143, distance: 31.3
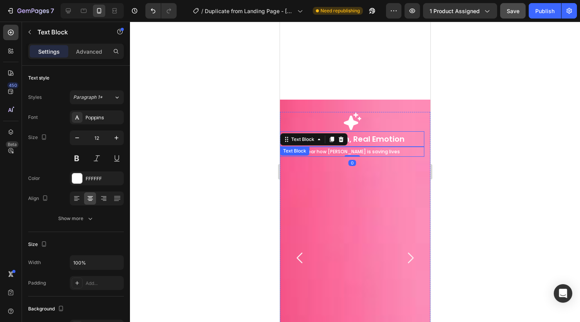
scroll to position [765, 0]
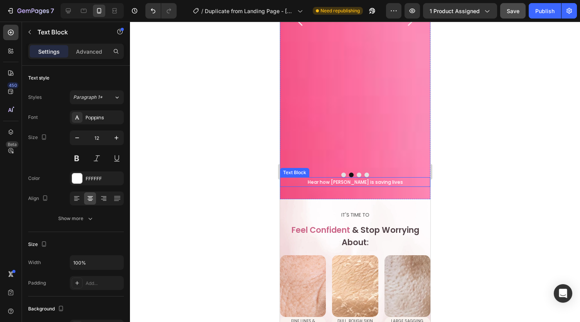
click at [388, 178] on p "Hear how [PERSON_NAME] is saving lives" at bounding box center [354, 182] width 149 height 8
click at [340, 167] on icon at bounding box center [341, 170] width 6 height 6
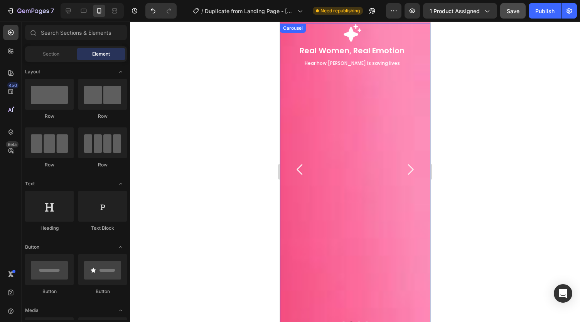
scroll to position [615, 0]
click at [299, 165] on icon "Carousel Back Arrow" at bounding box center [299, 170] width 6 height 11
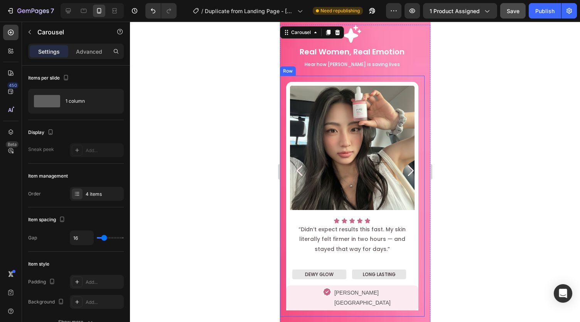
click at [320, 78] on div "Image Icon Icon Icon Icon Icon Icon List Row “Didn’t expect results this fast. …" at bounding box center [352, 196] width 145 height 241
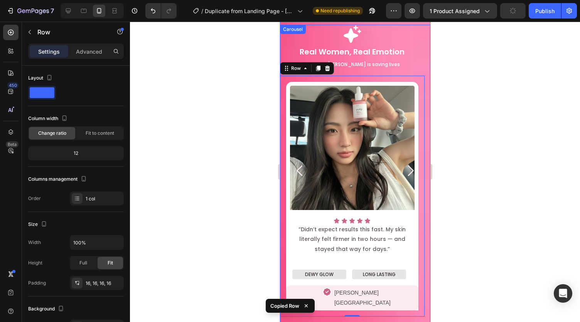
click at [403, 166] on icon "Carousel Next Arrow" at bounding box center [409, 170] width 15 height 15
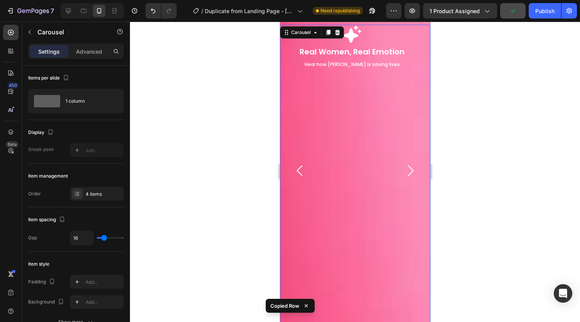
click at [375, 171] on div "Icon Real Women, Real Emotion Text Block Hear how [PERSON_NAME] is saving lives…" at bounding box center [352, 171] width 145 height 292
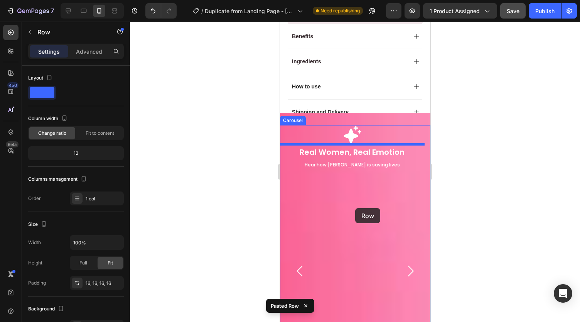
scroll to position [473, 0]
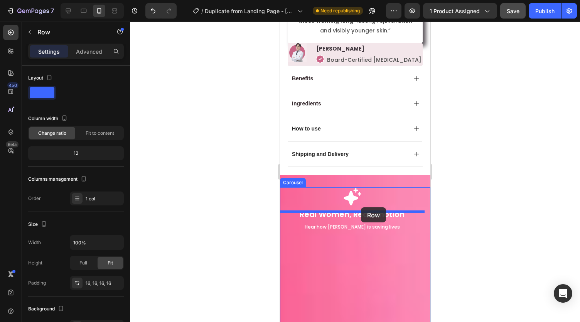
drag, startPoint x: 397, startPoint y: 52, endPoint x: 361, endPoint y: 207, distance: 159.5
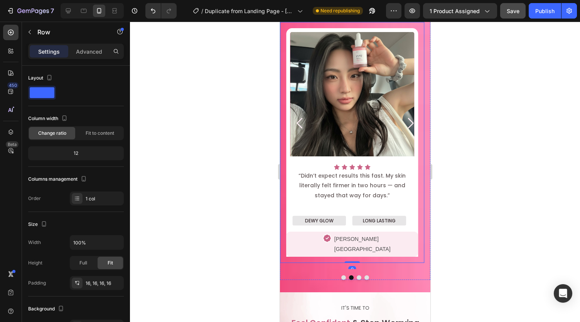
scroll to position [663, 0]
click at [298, 115] on icon "Carousel Back Arrow" at bounding box center [299, 122] width 15 height 15
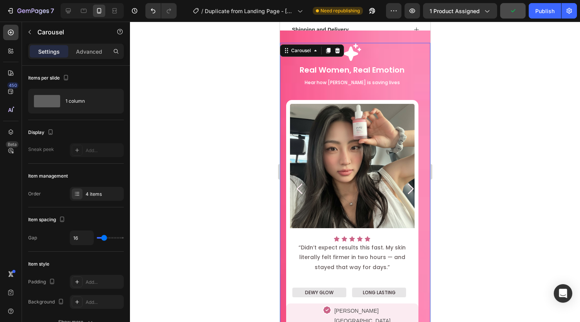
scroll to position [597, 0]
click at [408, 183] on icon "Carousel Next Arrow" at bounding box center [411, 188] width 6 height 11
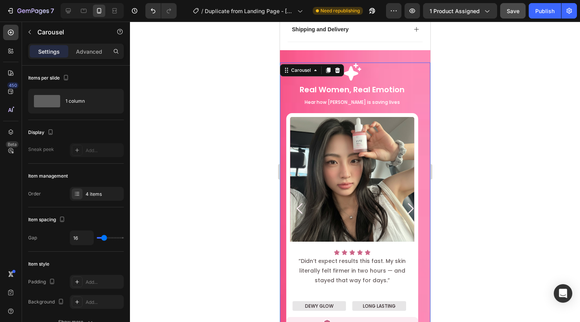
click at [299, 201] on icon "Carousel Back Arrow" at bounding box center [299, 208] width 15 height 15
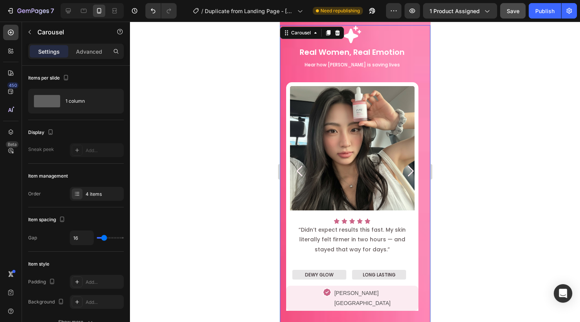
scroll to position [614, 0]
click at [405, 166] on icon "Carousel Next Arrow" at bounding box center [409, 171] width 15 height 15
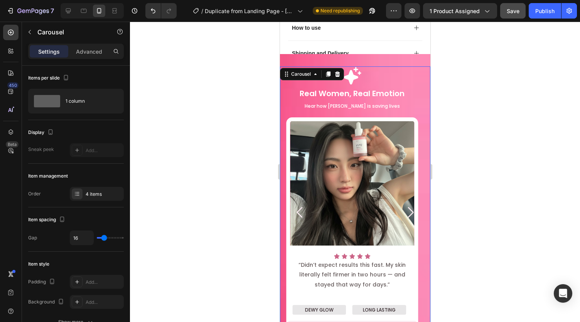
scroll to position [573, 0]
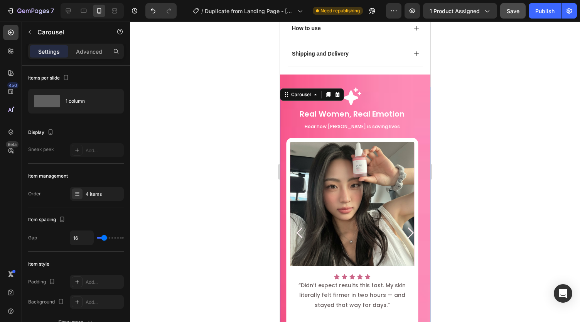
click at [511, 12] on span "Save" at bounding box center [513, 11] width 13 height 7
